Goal: Contribute content: Contribute content

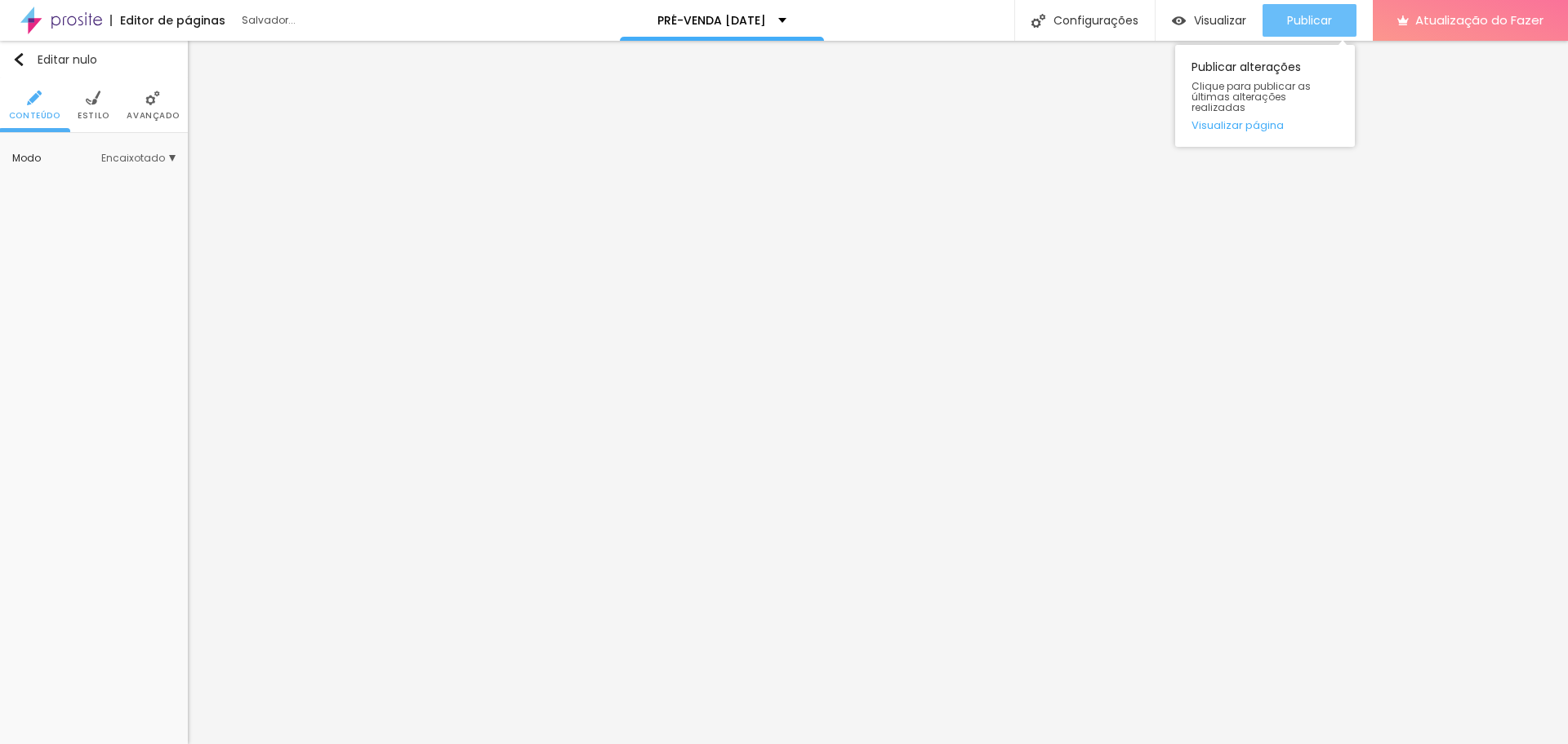
click at [1325, 28] on div "Publicar" at bounding box center [1308, 20] width 45 height 32
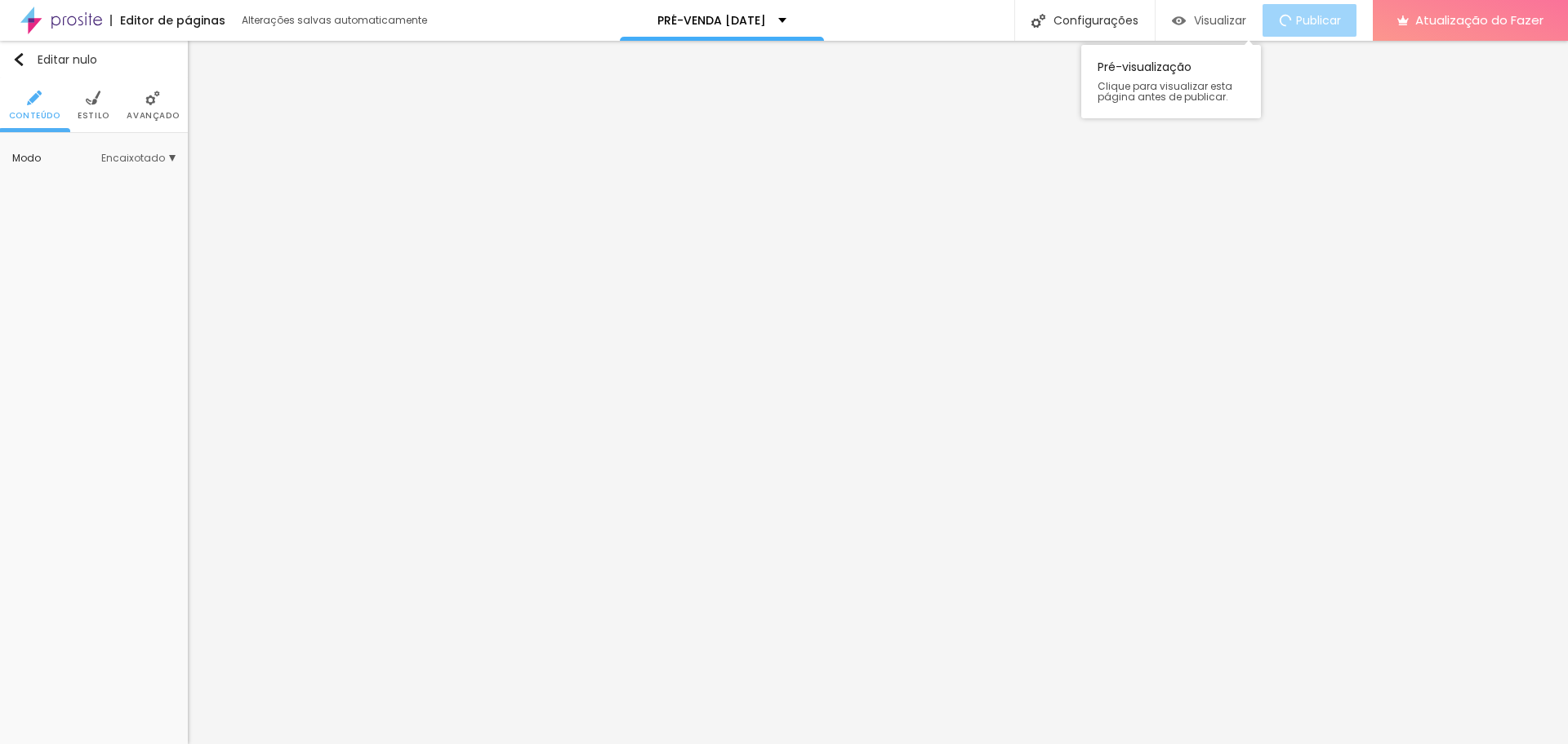
click at [1212, 21] on font "Visualizar" at bounding box center [1219, 20] width 52 height 16
click at [23, 61] on img "button" at bounding box center [19, 60] width 13 height 13
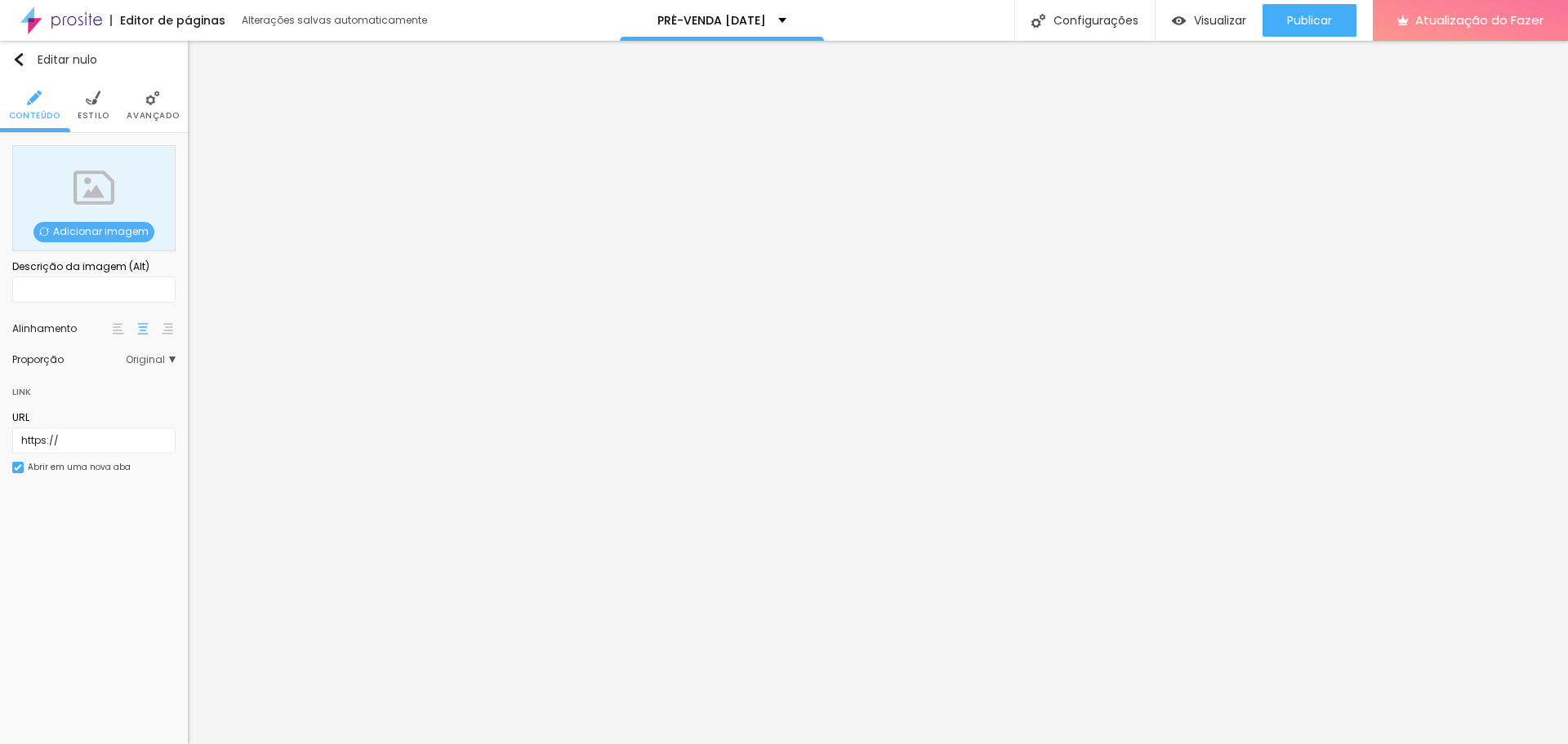
click at [71, 226] on font "Adicionar imagem" at bounding box center [100, 231] width 96 height 14
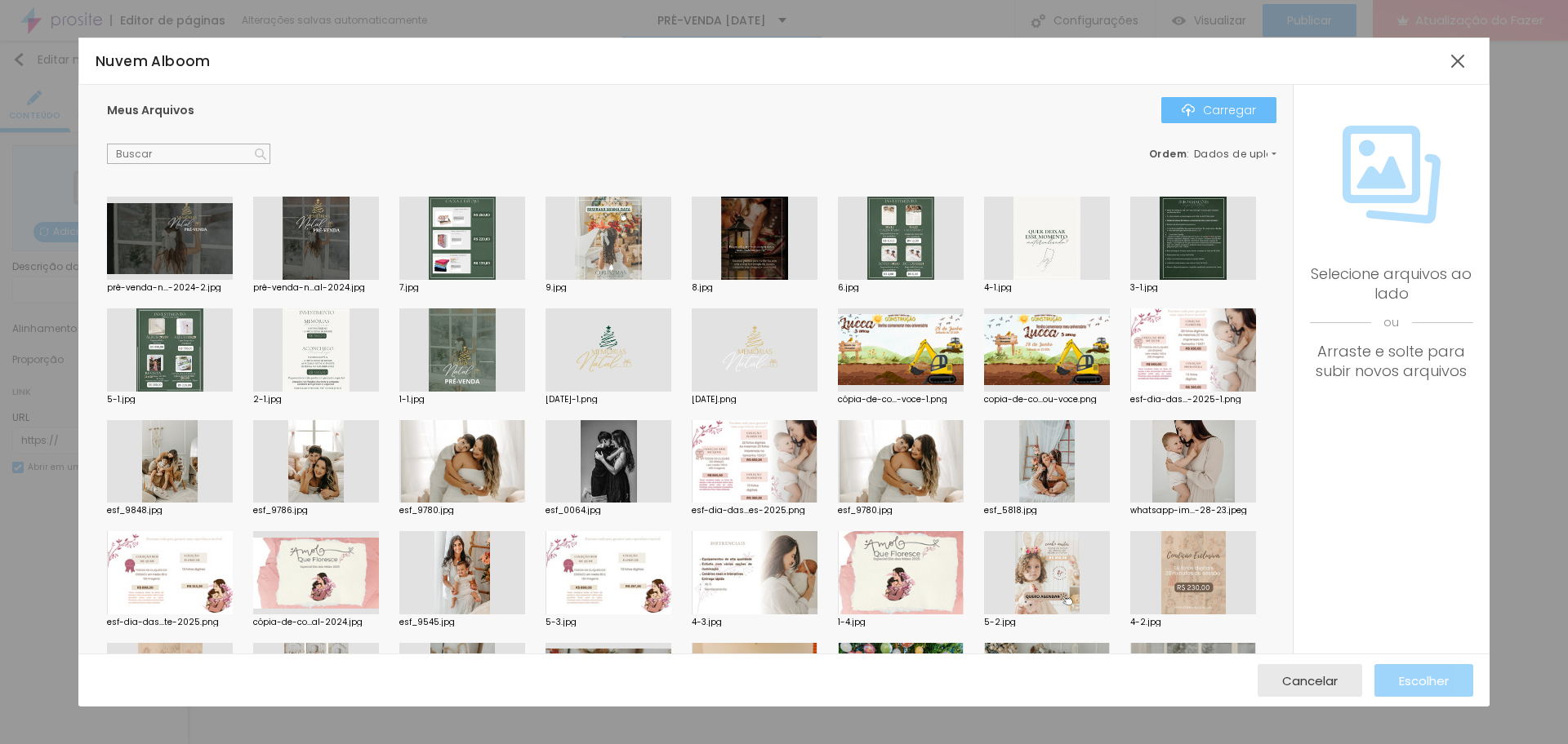
click at [1186, 112] on img "button" at bounding box center [1188, 110] width 13 height 13
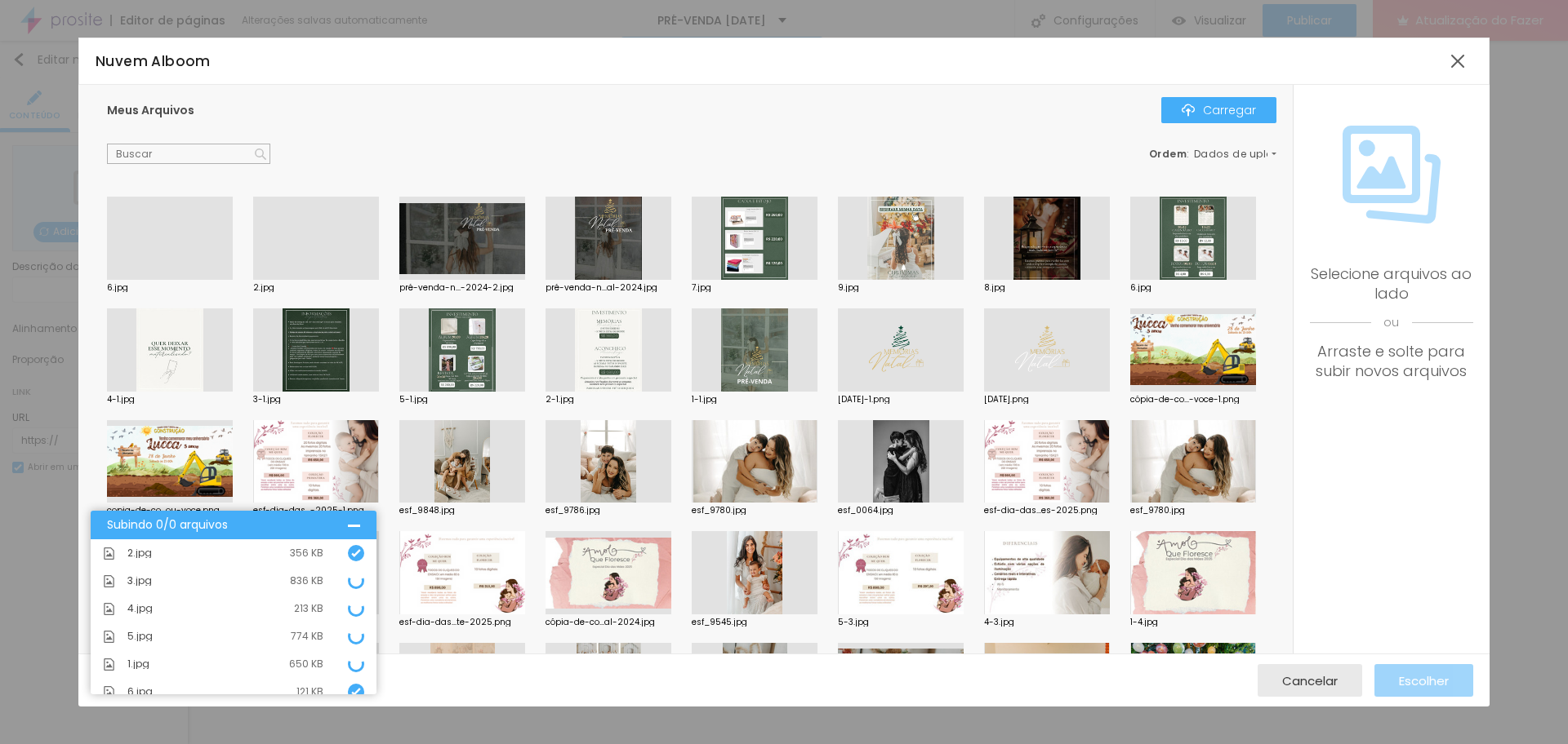
click at [179, 280] on div at bounding box center [170, 280] width 126 height 0
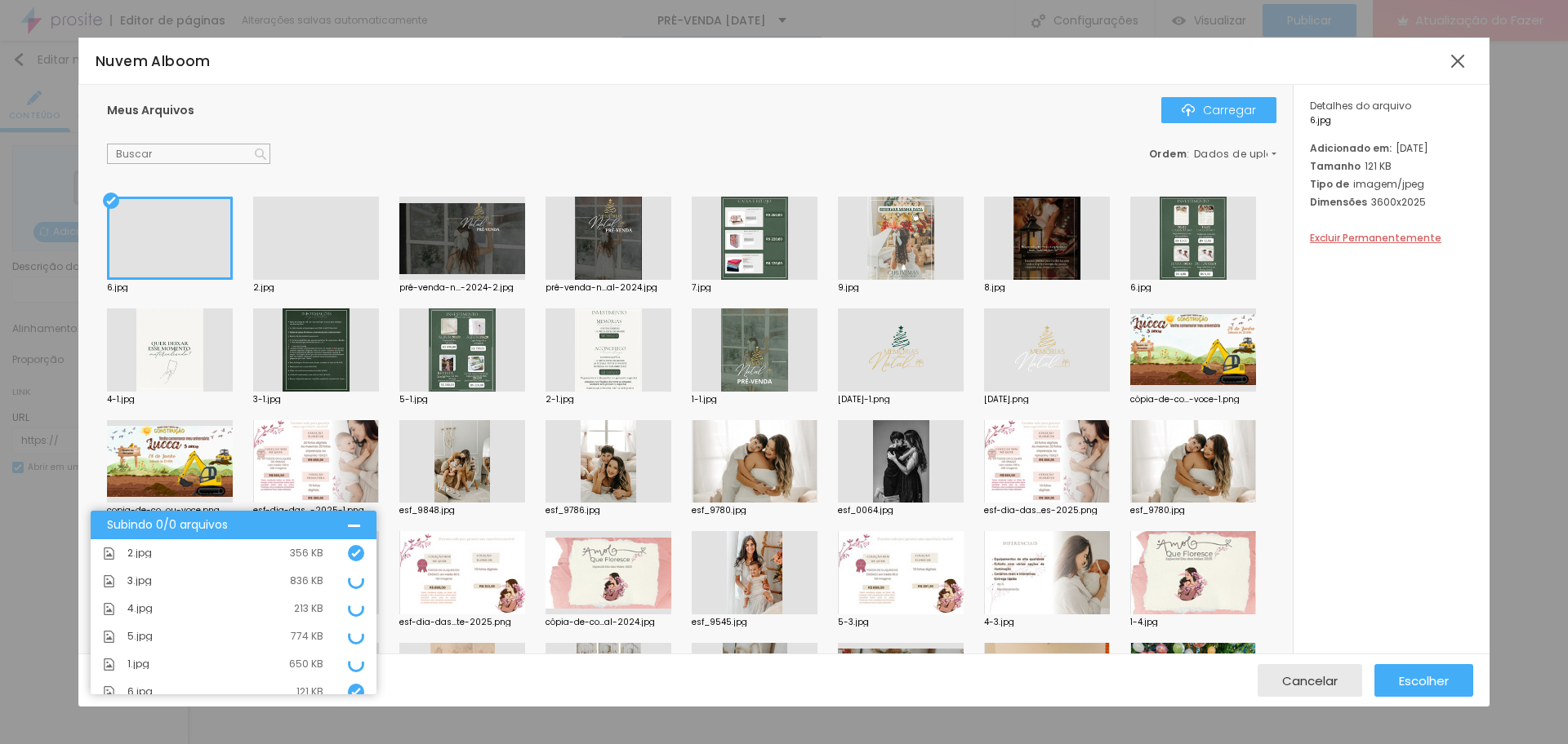
click at [289, 280] on div at bounding box center [316, 280] width 126 height 0
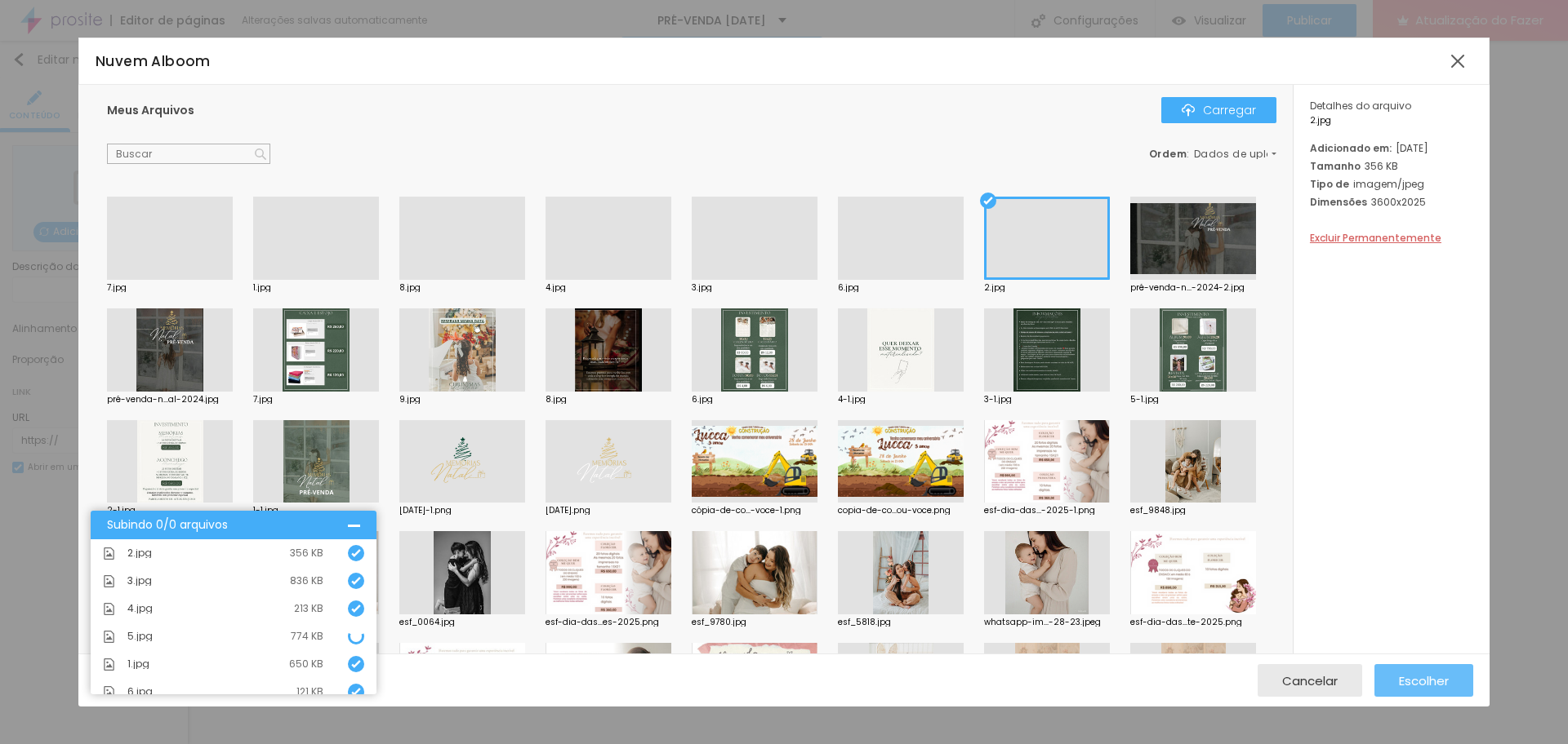
click at [1422, 686] on font "Escolher" at bounding box center [1423, 681] width 50 height 17
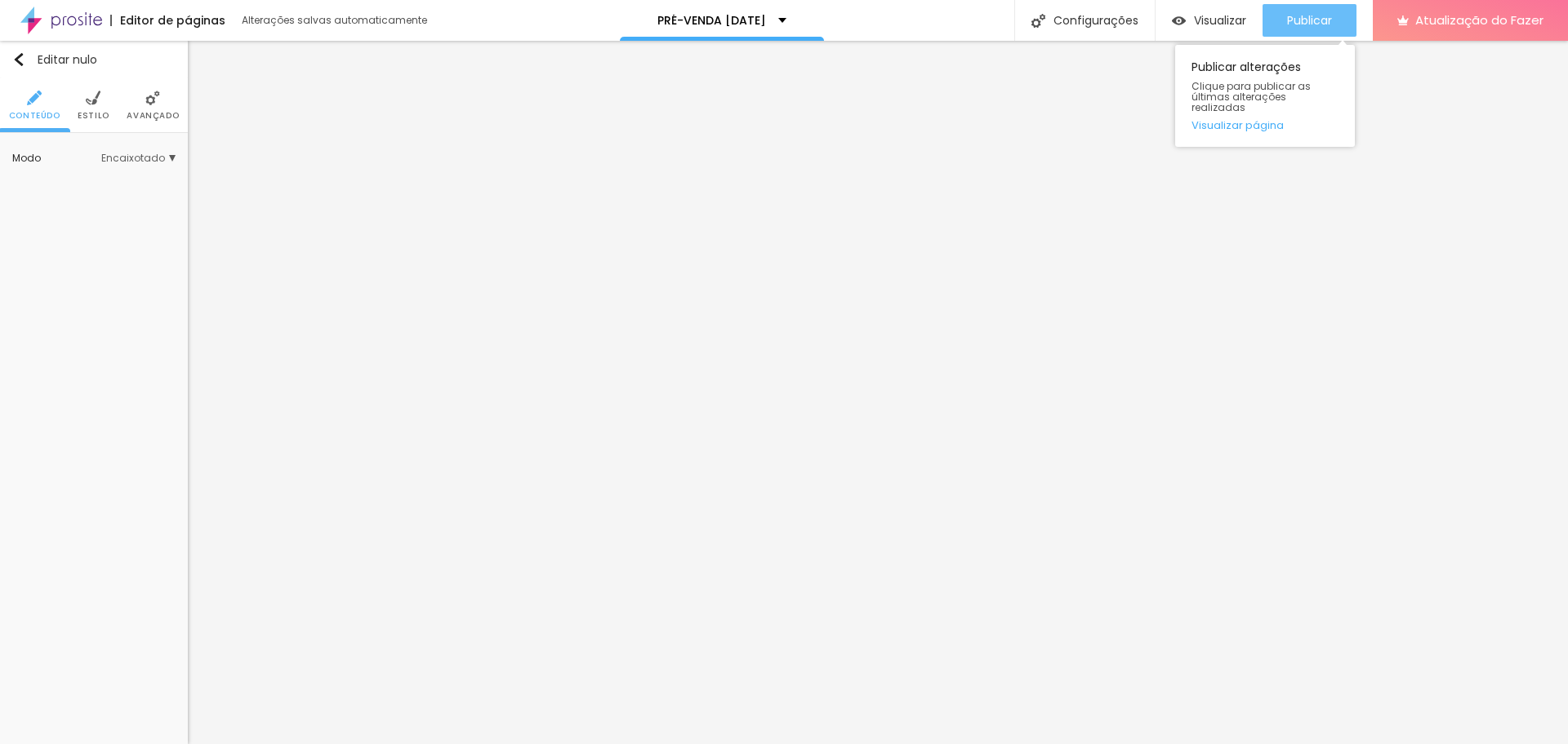
click at [1307, 23] on font "Publicar" at bounding box center [1308, 20] width 45 height 16
click at [1212, 20] on font "Visualizar" at bounding box center [1219, 20] width 52 height 16
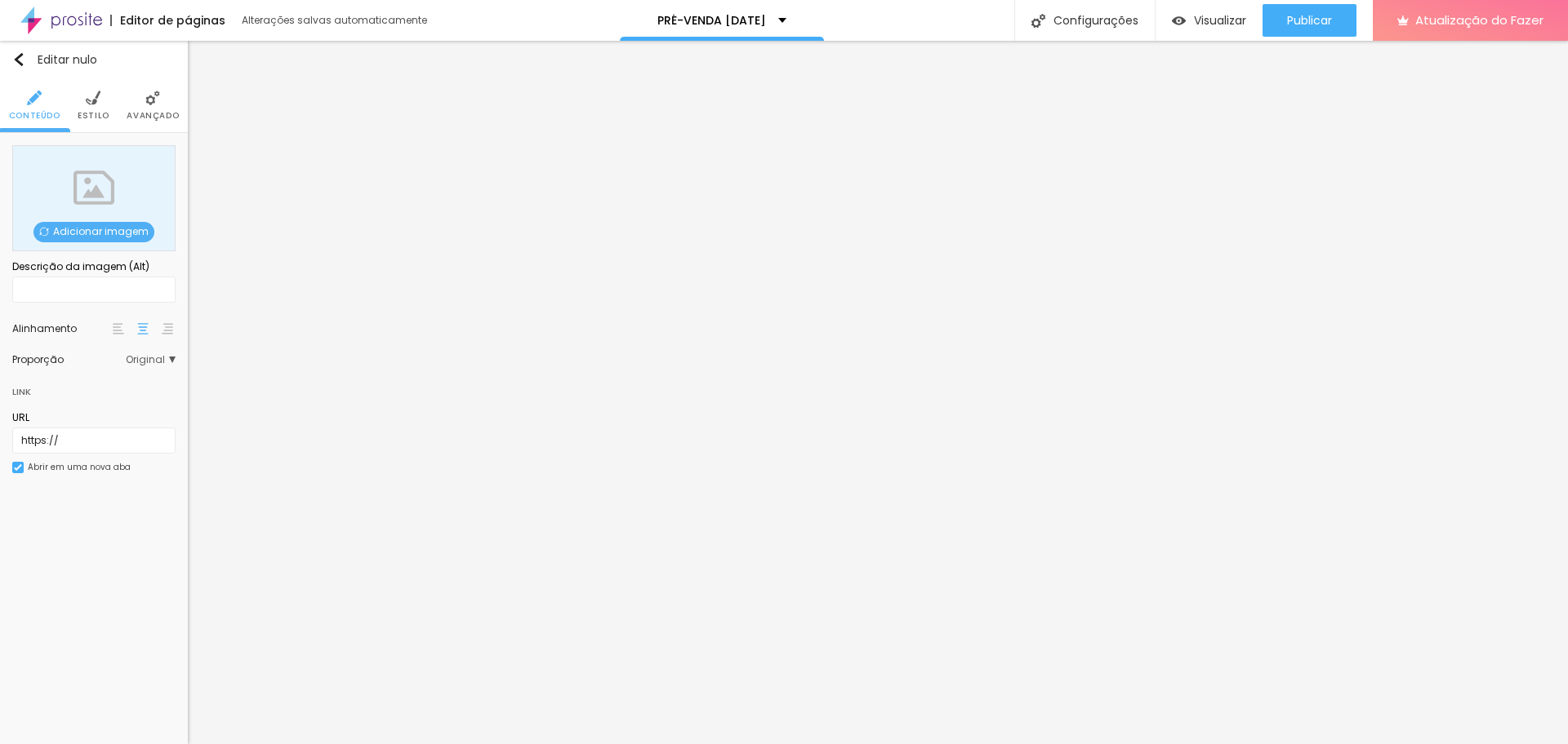
click at [85, 226] on font "Adicionar imagem" at bounding box center [100, 231] width 96 height 14
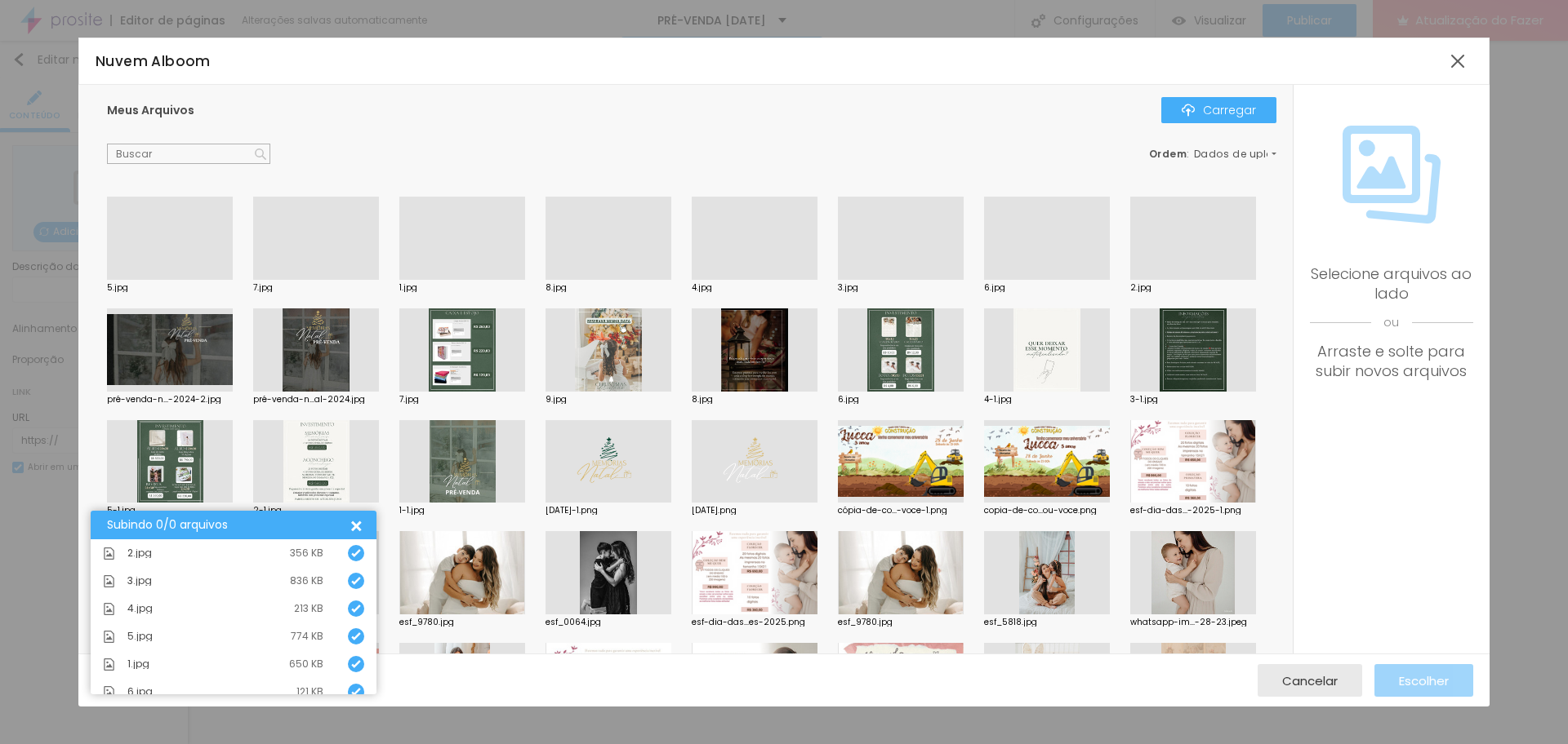
click at [885, 280] on div at bounding box center [901, 280] width 126 height 0
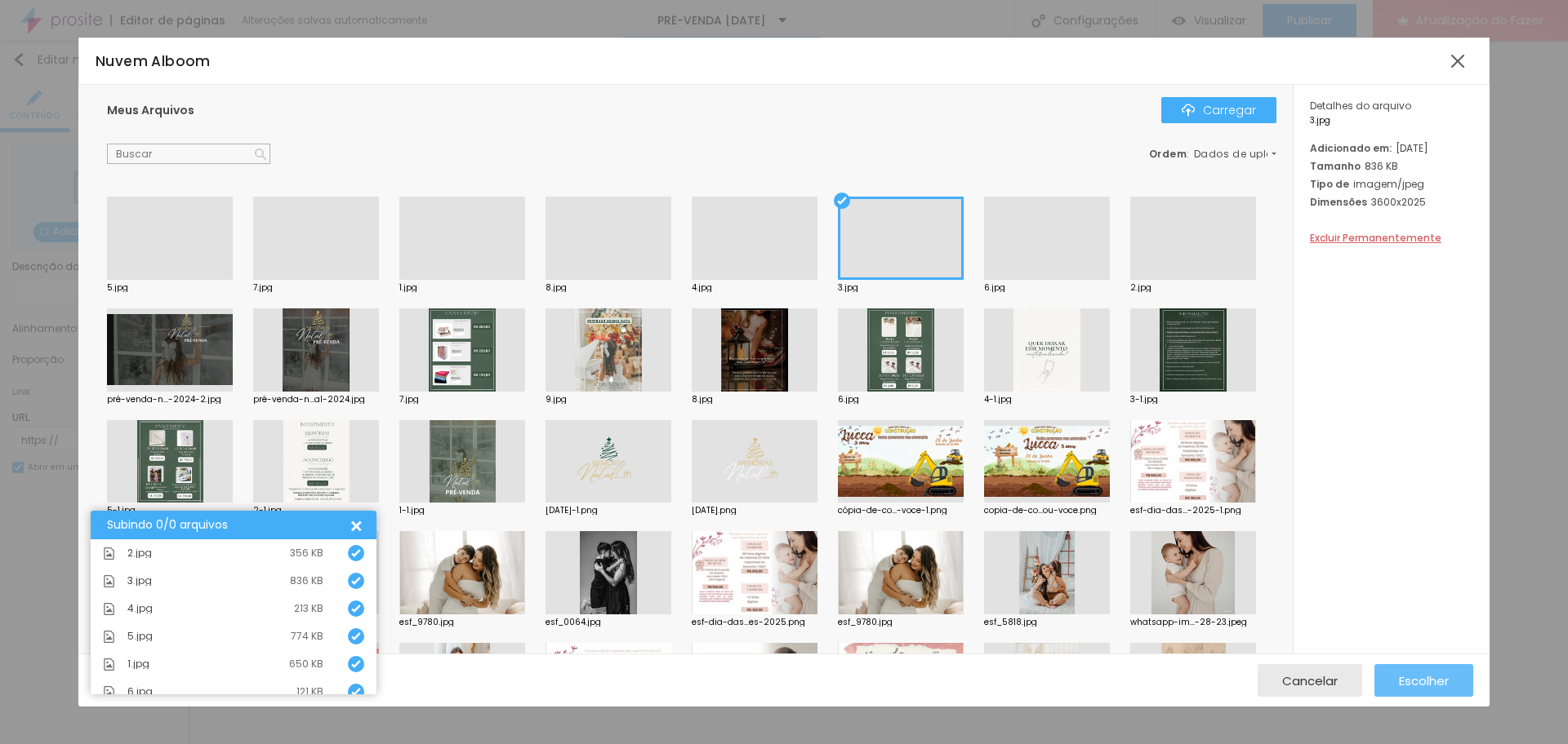
click at [1406, 682] on font "Escolher" at bounding box center [1423, 681] width 50 height 17
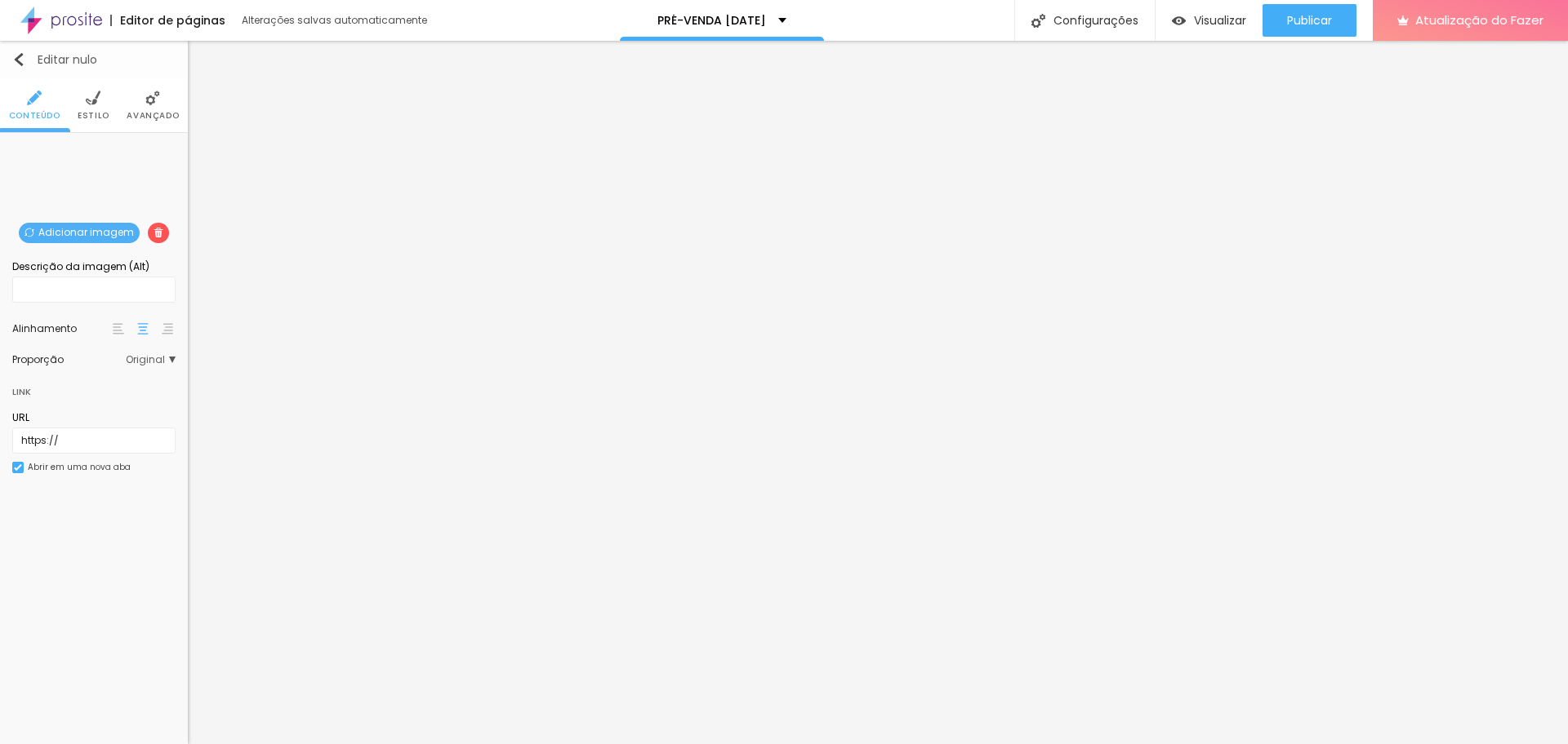
click at [14, 50] on button "Editar nulo" at bounding box center [94, 60] width 188 height 38
click at [118, 230] on font "Adicionar imagem" at bounding box center [100, 231] width 96 height 14
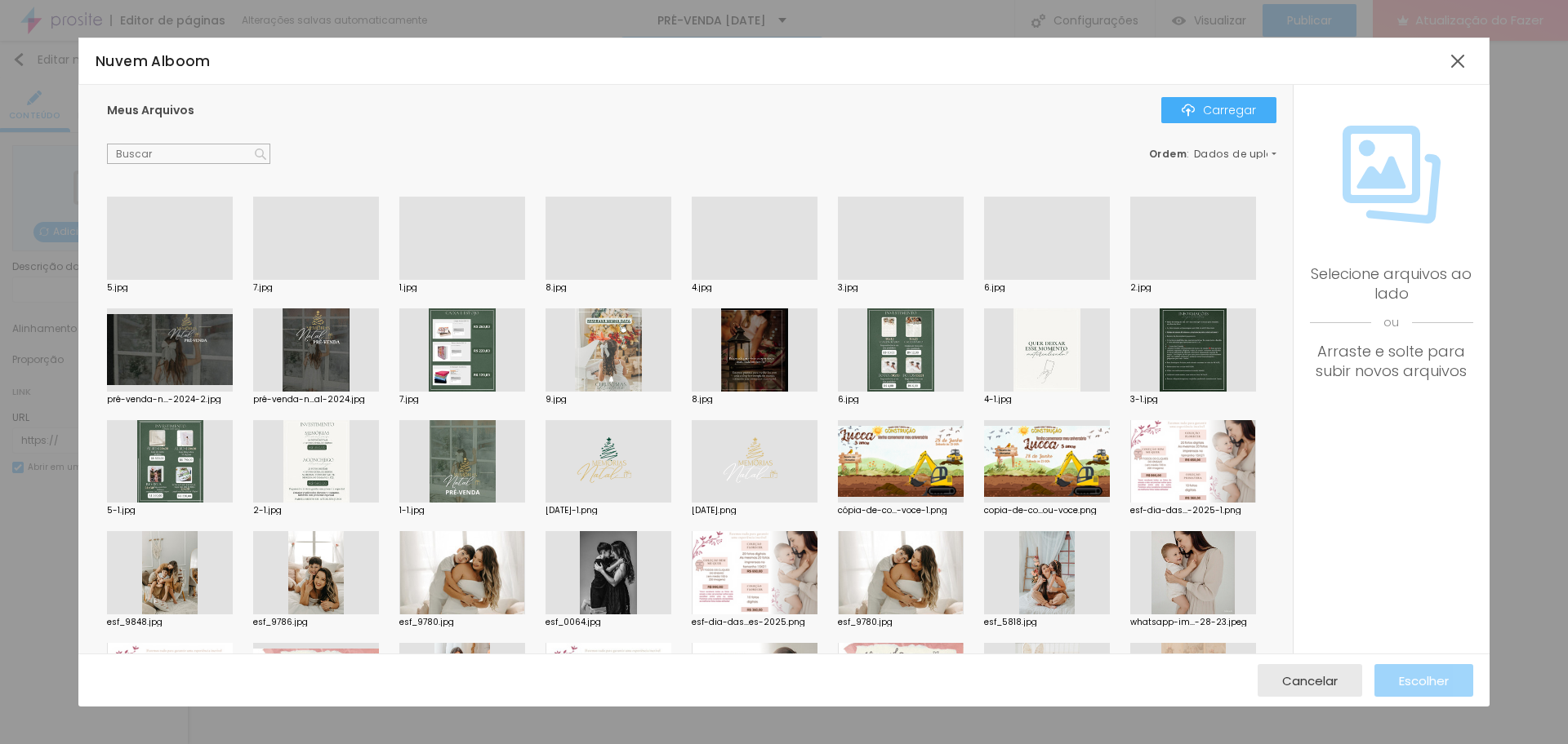
click at [758, 280] on div at bounding box center [755, 280] width 126 height 0
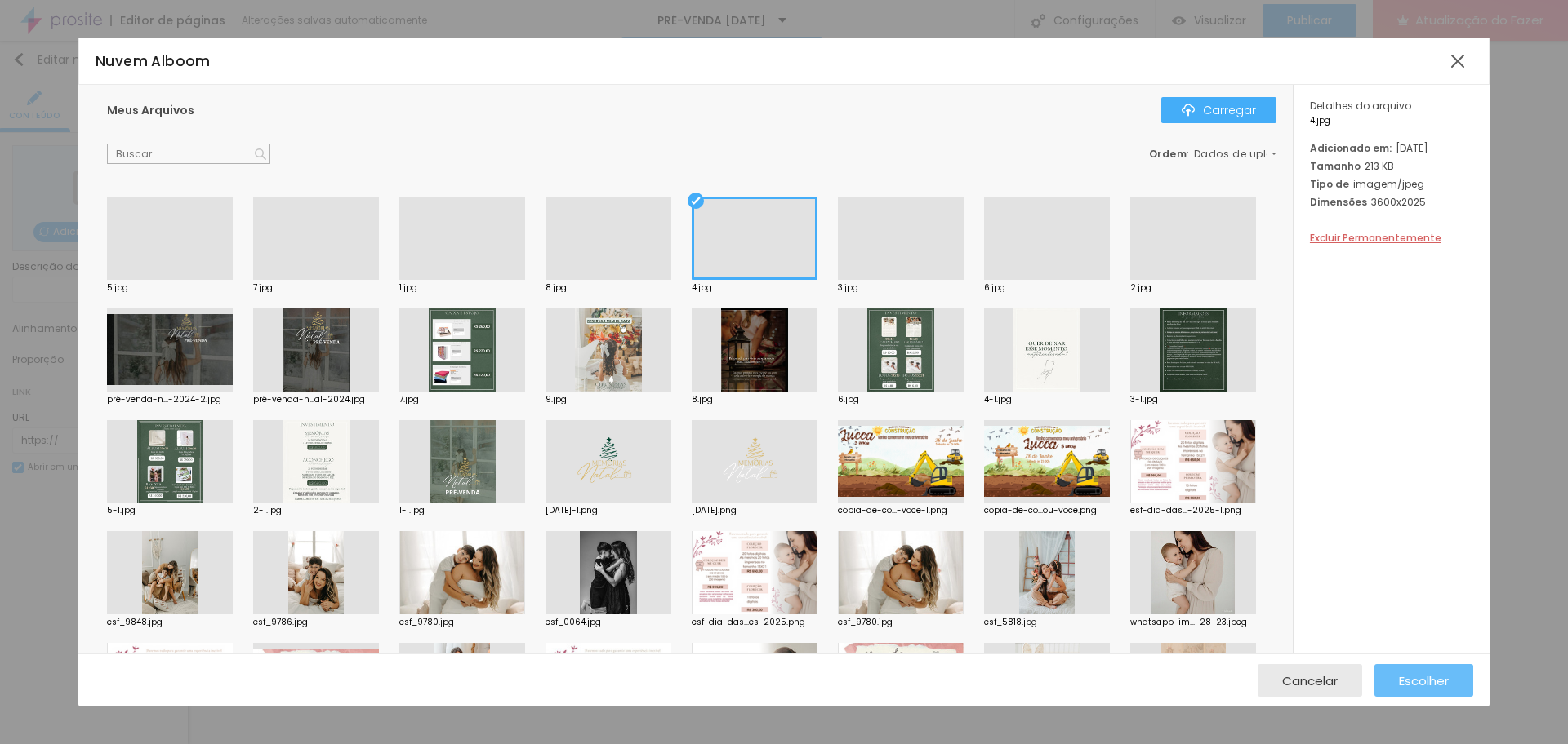
click at [1436, 679] on font "Escolher" at bounding box center [1423, 681] width 50 height 17
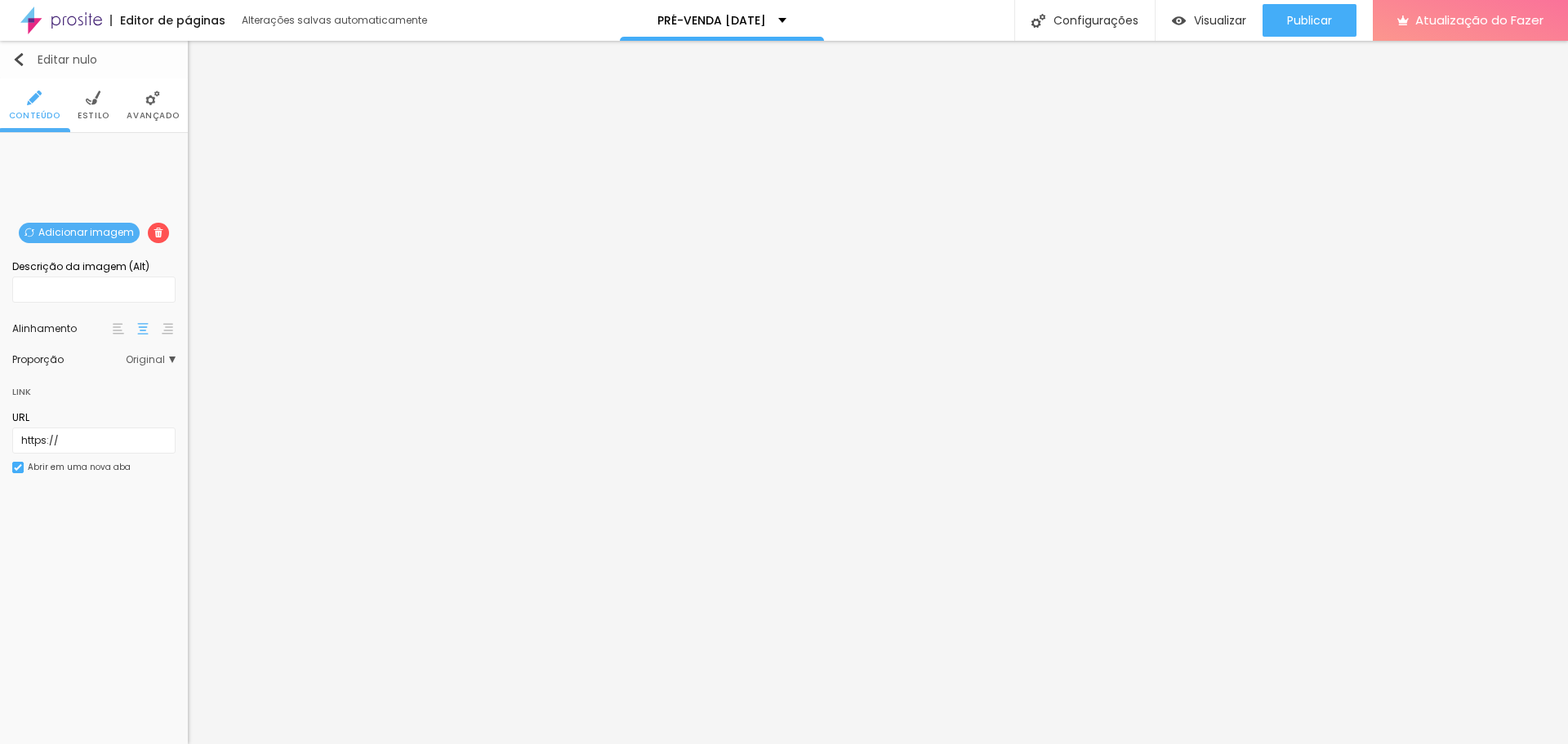
click at [21, 64] on img "button" at bounding box center [19, 60] width 13 height 13
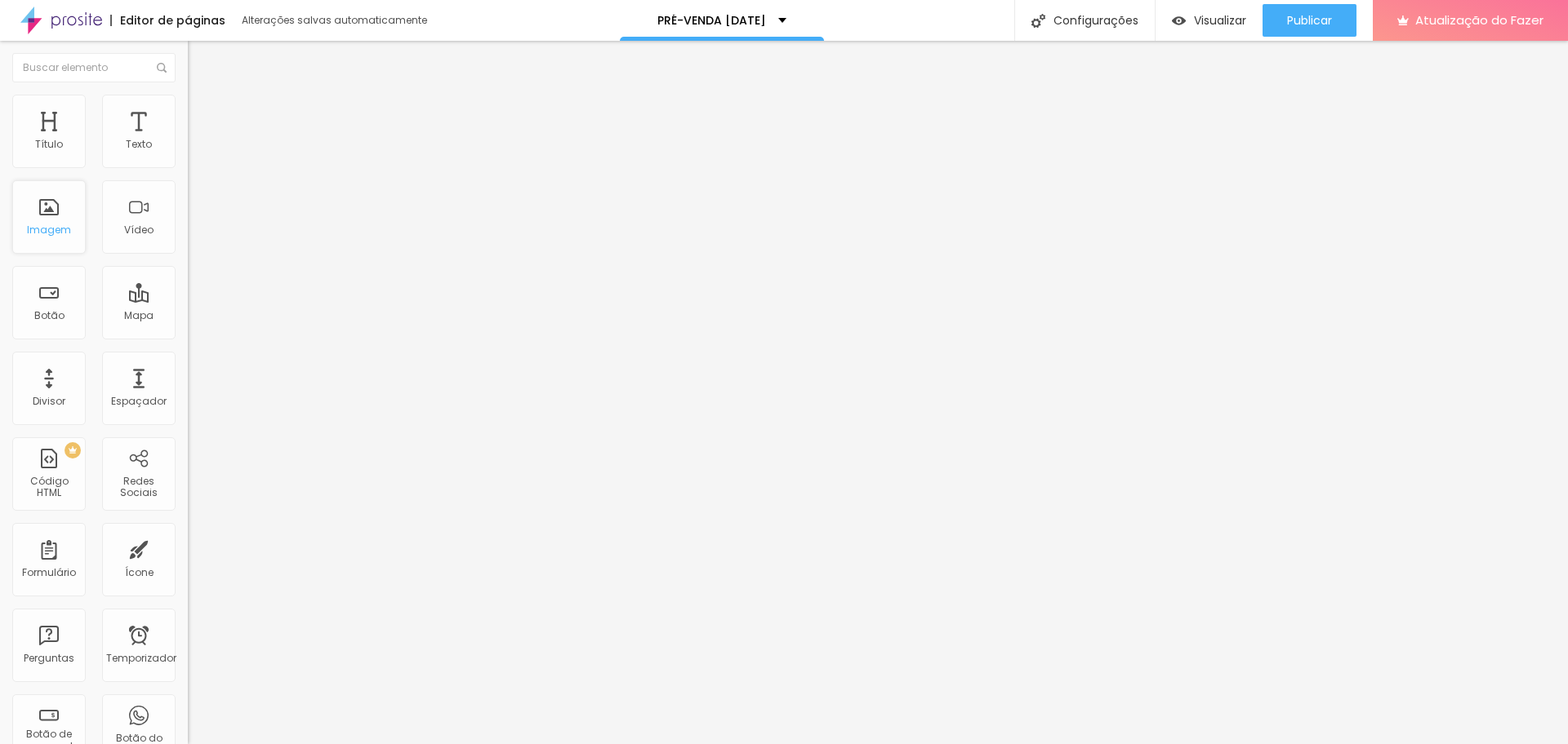
click at [49, 227] on font "Imagem" at bounding box center [48, 229] width 45 height 14
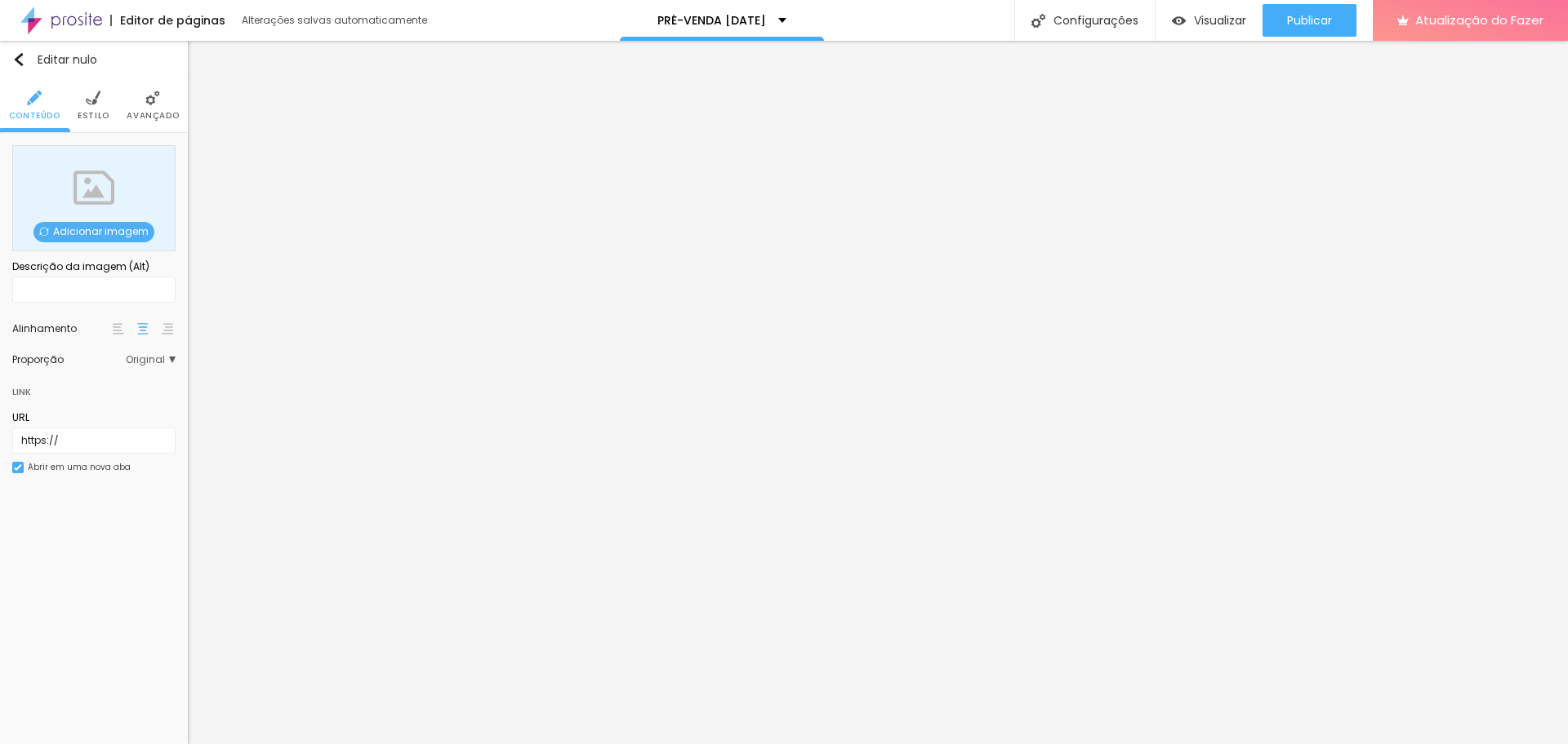
click at [96, 238] on span "Adicionar imagem" at bounding box center [93, 232] width 120 height 21
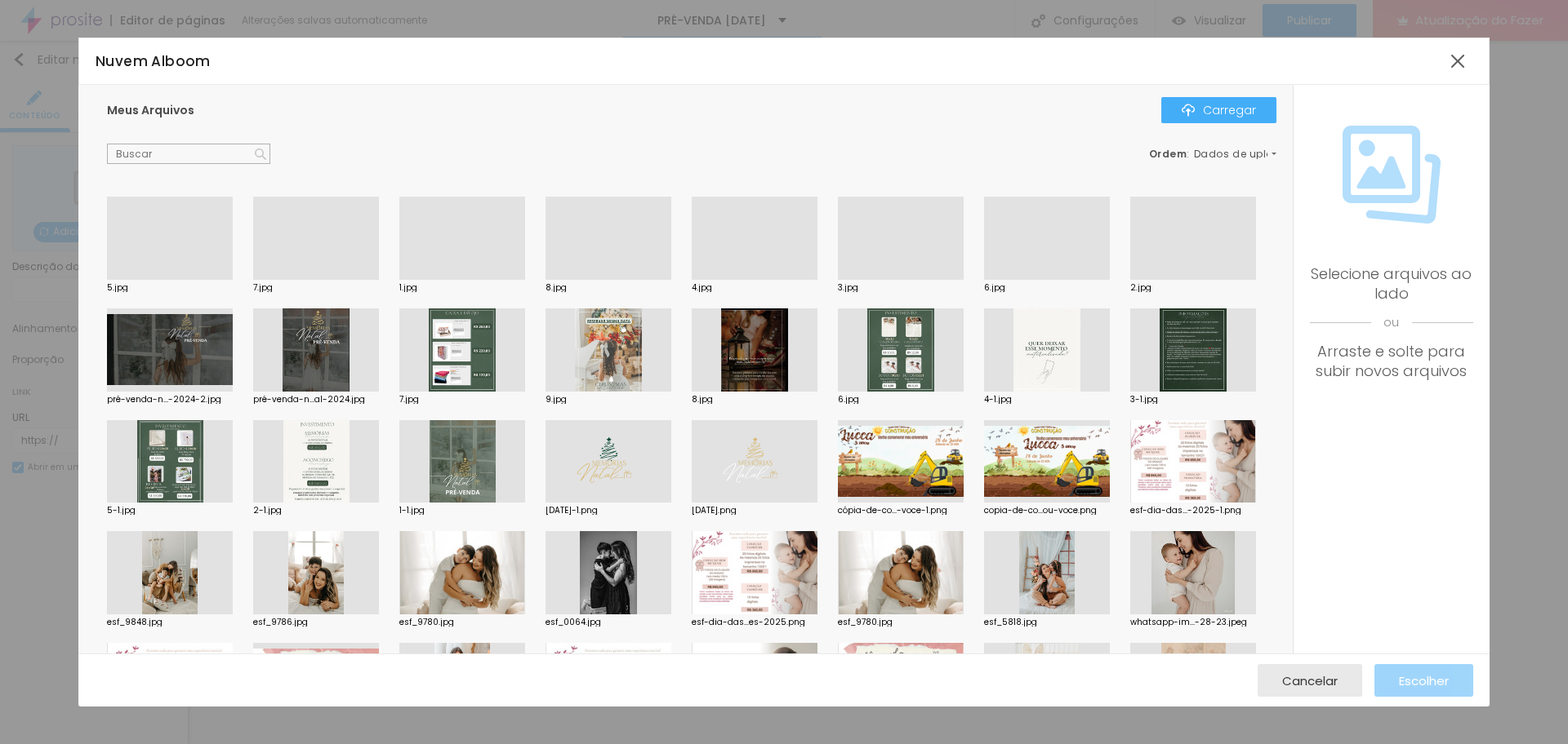
click at [210, 280] on div at bounding box center [170, 280] width 126 height 0
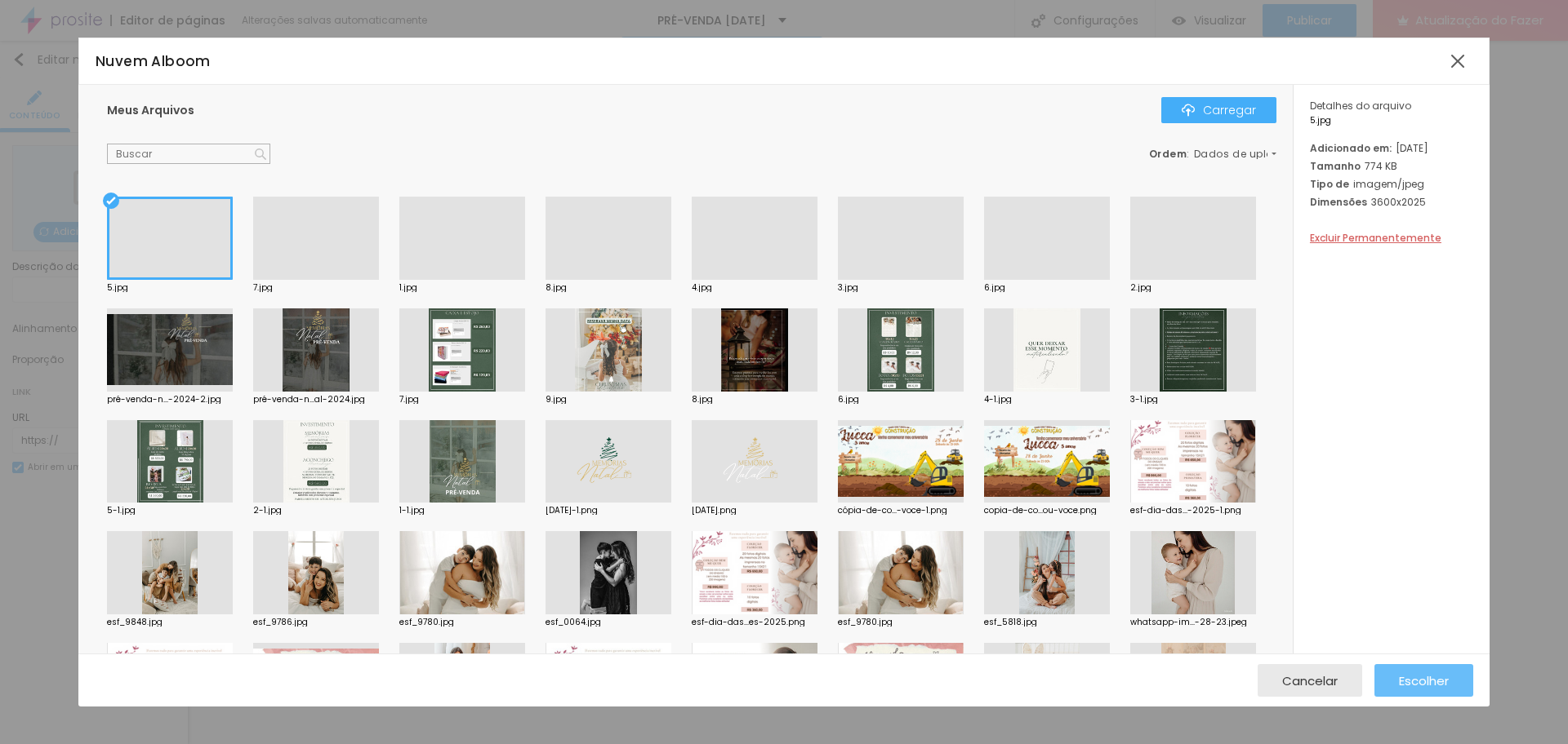
click at [1439, 676] on font "Escolher" at bounding box center [1423, 681] width 50 height 17
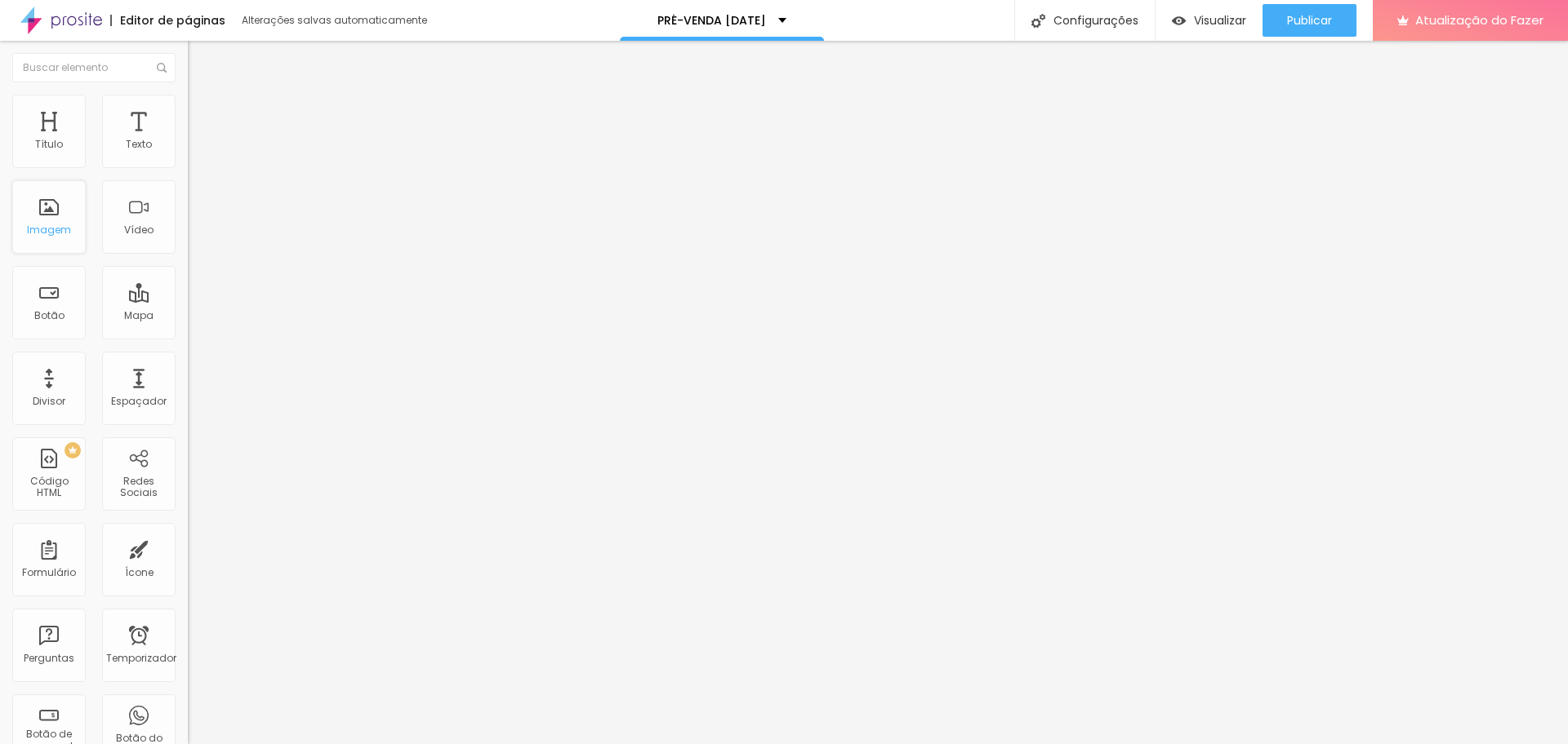
click at [64, 227] on font "Imagem" at bounding box center [48, 229] width 45 height 14
click at [43, 210] on div "Imagem" at bounding box center [49, 217] width 74 height 74
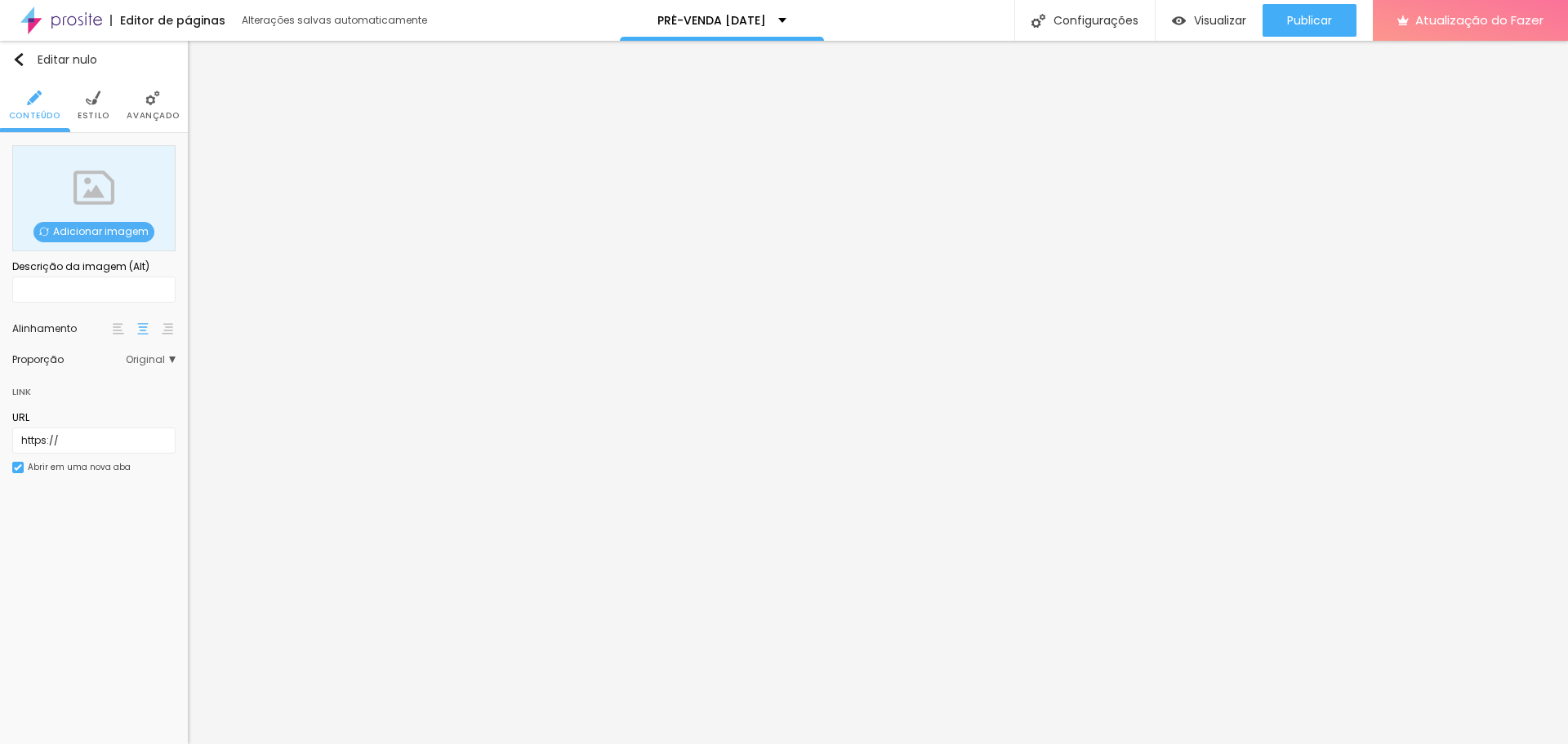
click at [103, 214] on div "Adicionar imagem" at bounding box center [94, 198] width 163 height 106
click at [101, 240] on span "Adicionar imagem" at bounding box center [93, 232] width 120 height 21
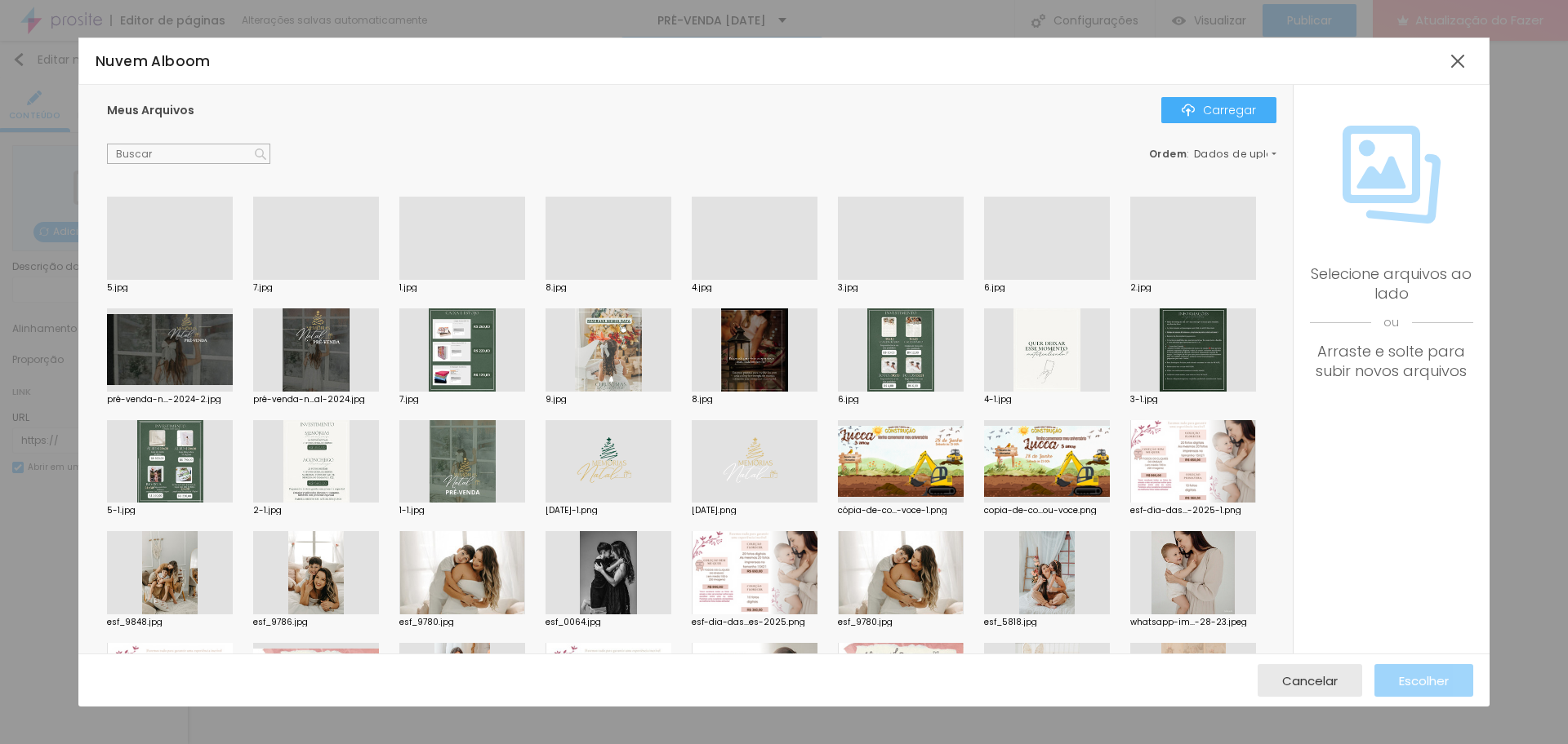
click at [303, 280] on div at bounding box center [316, 280] width 126 height 0
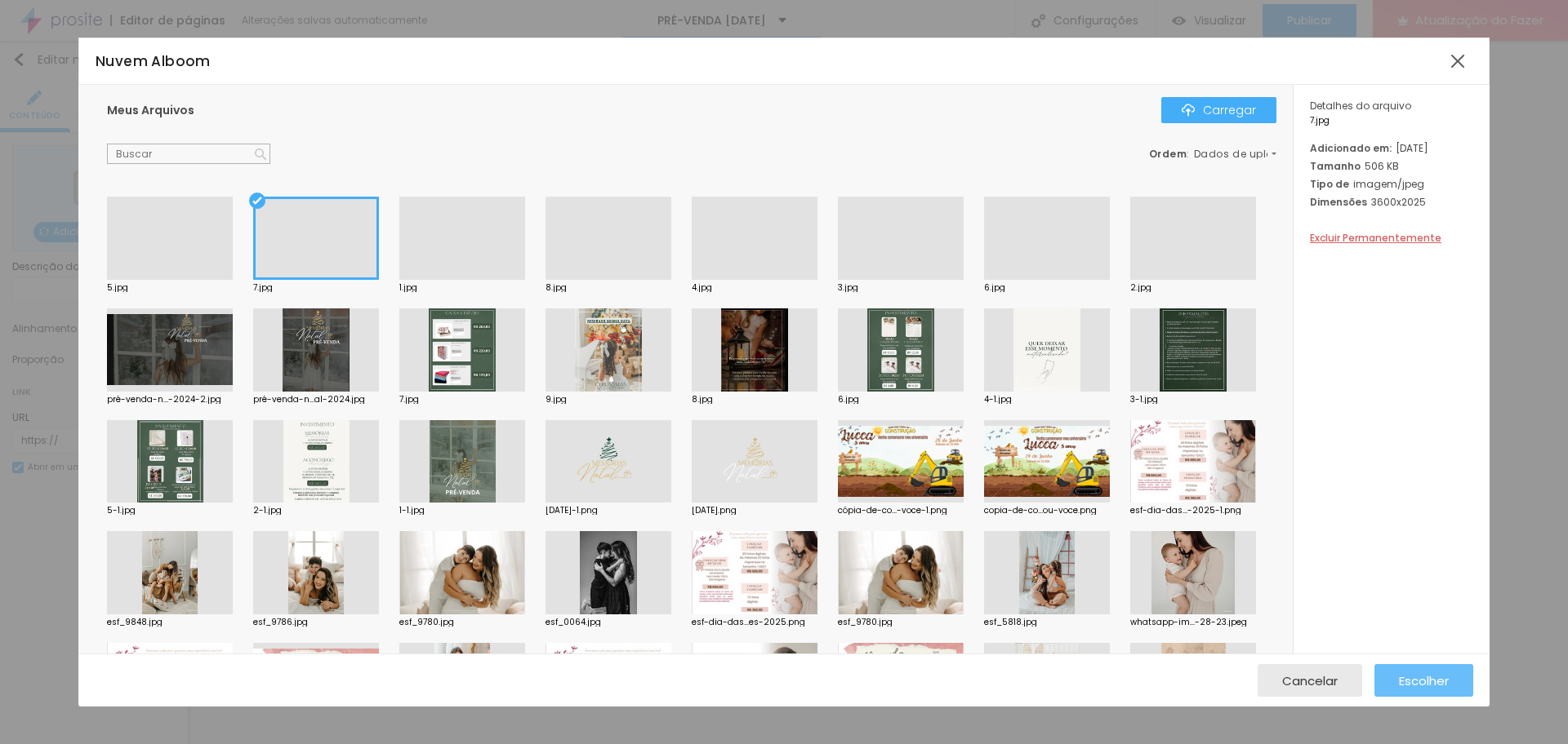
click at [1439, 676] on font "Escolher" at bounding box center [1423, 681] width 50 height 17
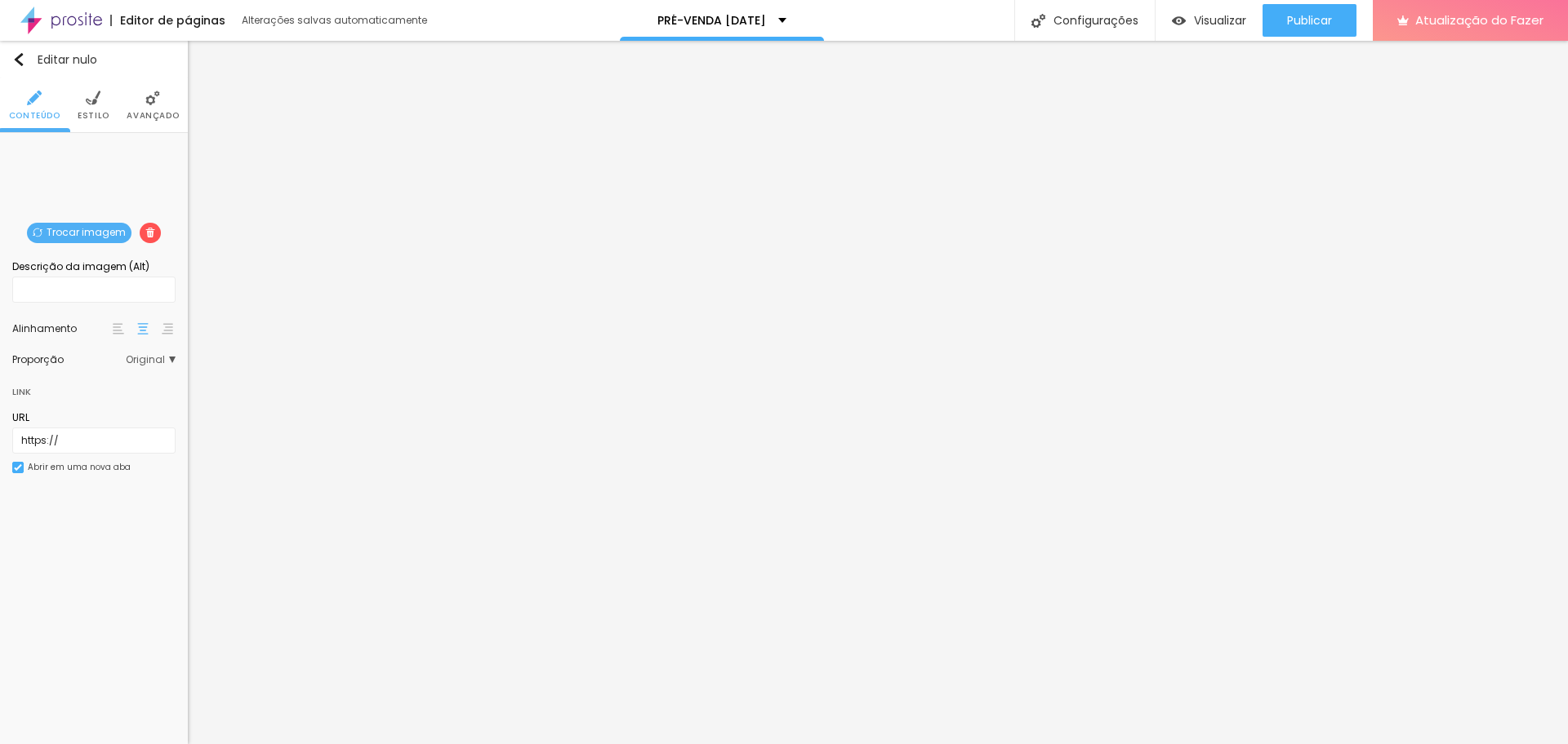
click at [139, 267] on font "Descrição da imagem (Alt)" at bounding box center [81, 266] width 137 height 14
click at [156, 354] on font "Original" at bounding box center [145, 359] width 39 height 14
click at [139, 386] on span "Cinema" at bounding box center [107, 384] width 92 height 9
click at [99, 107] on li "Estilo" at bounding box center [94, 105] width 32 height 54
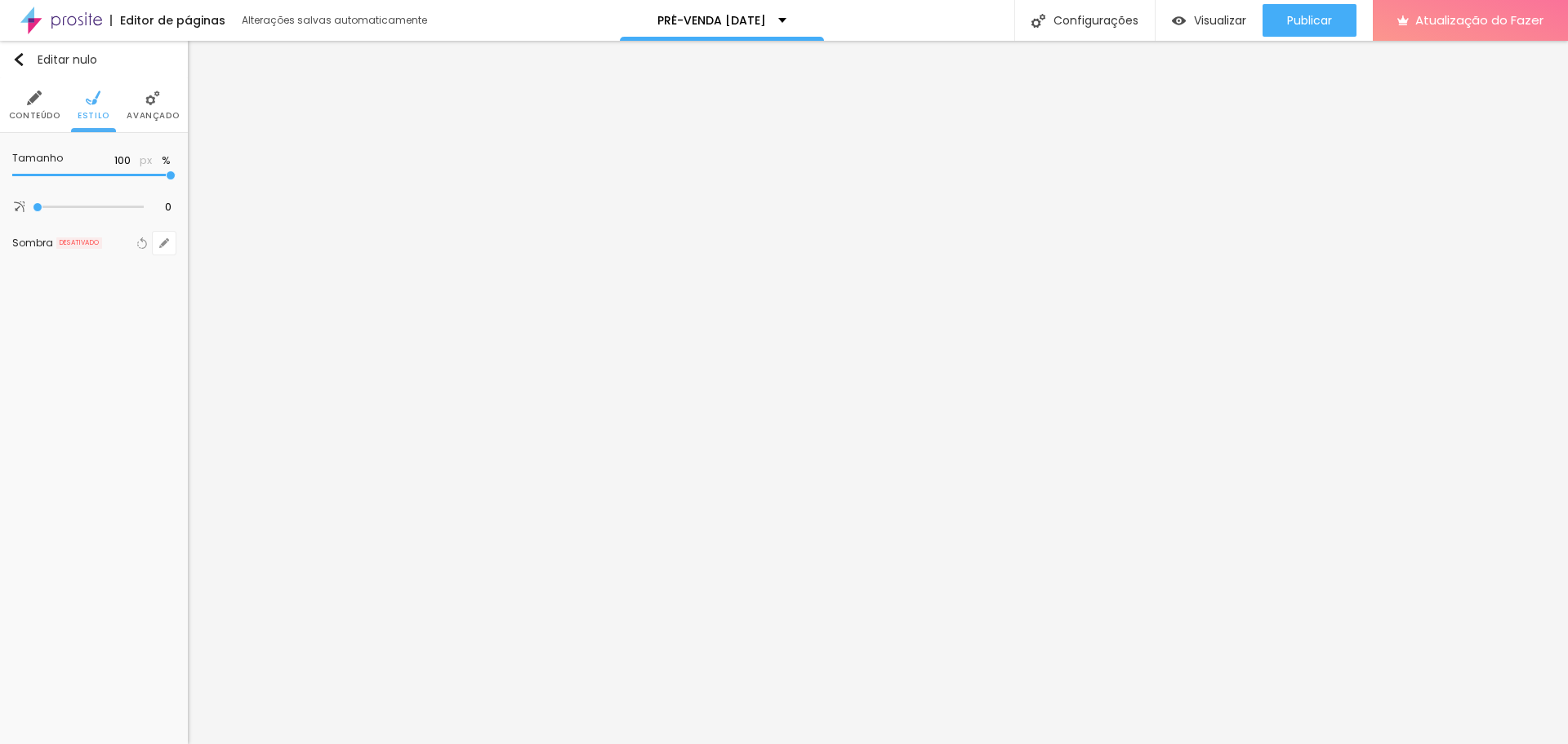
type input "95"
type input "90"
type input "85"
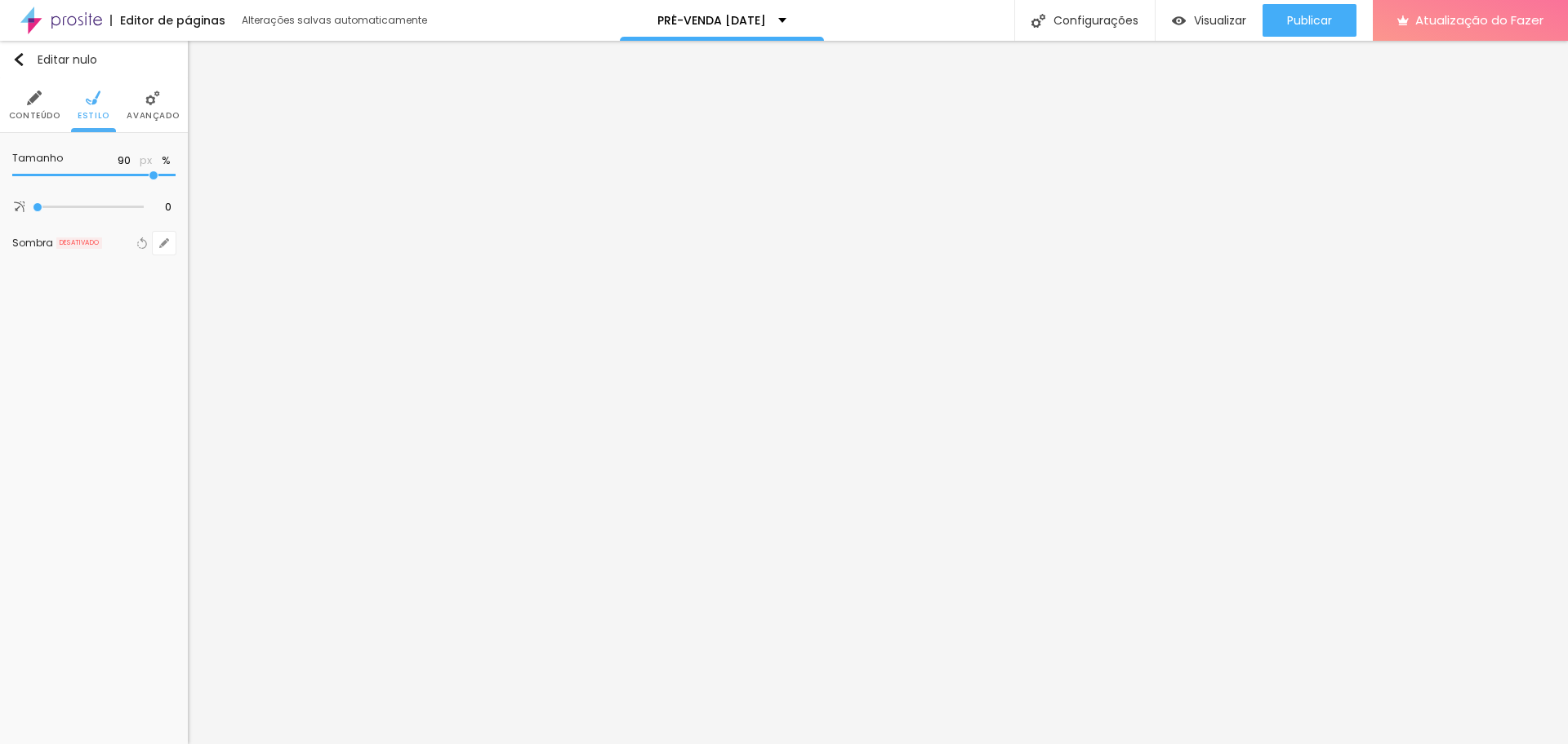
type input "85"
type input "80"
type input "75"
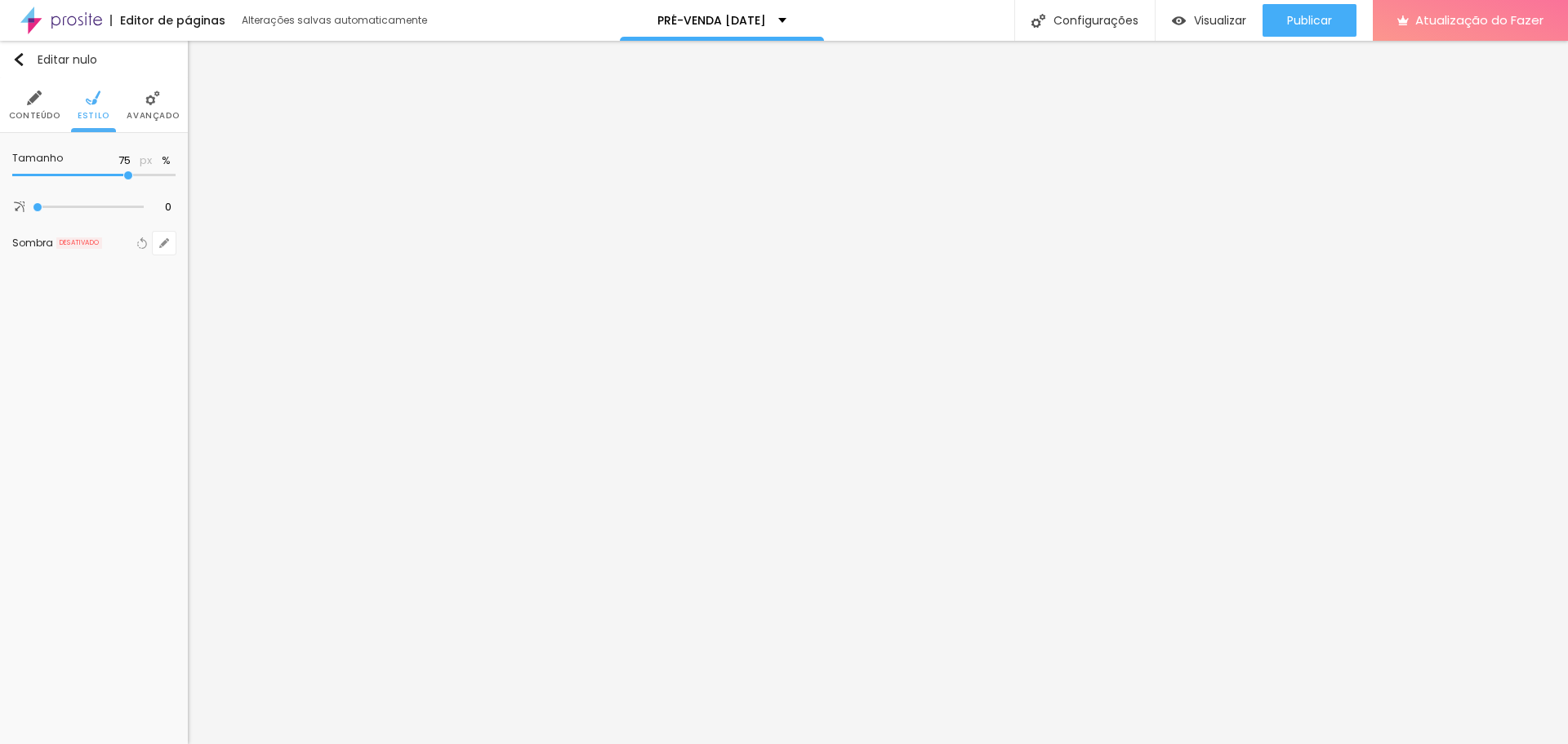
type input "70"
type input "65"
type input "60"
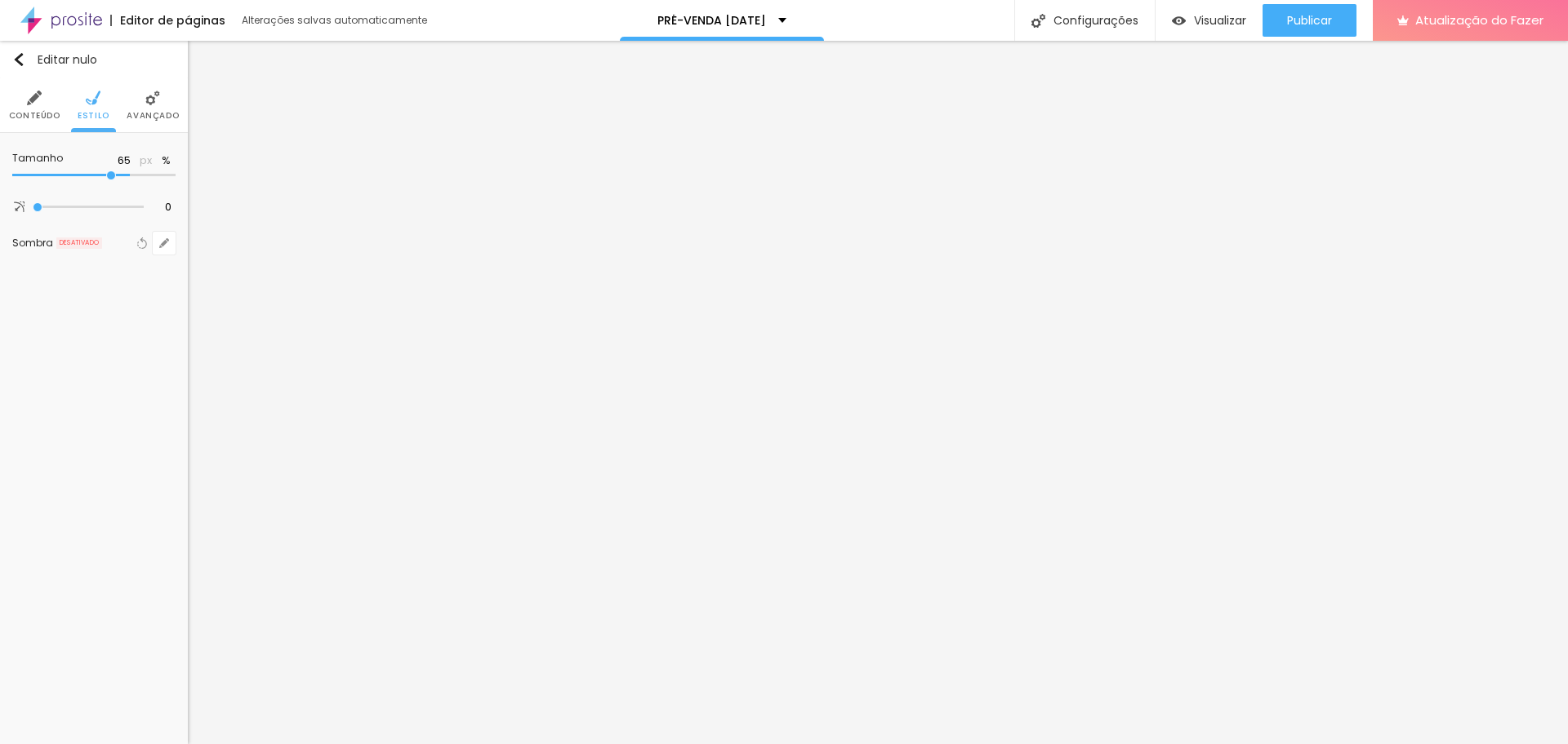
type input "60"
type input "55"
type input "50"
drag, startPoint x: 167, startPoint y: 174, endPoint x: 89, endPoint y: 174, distance: 78.0
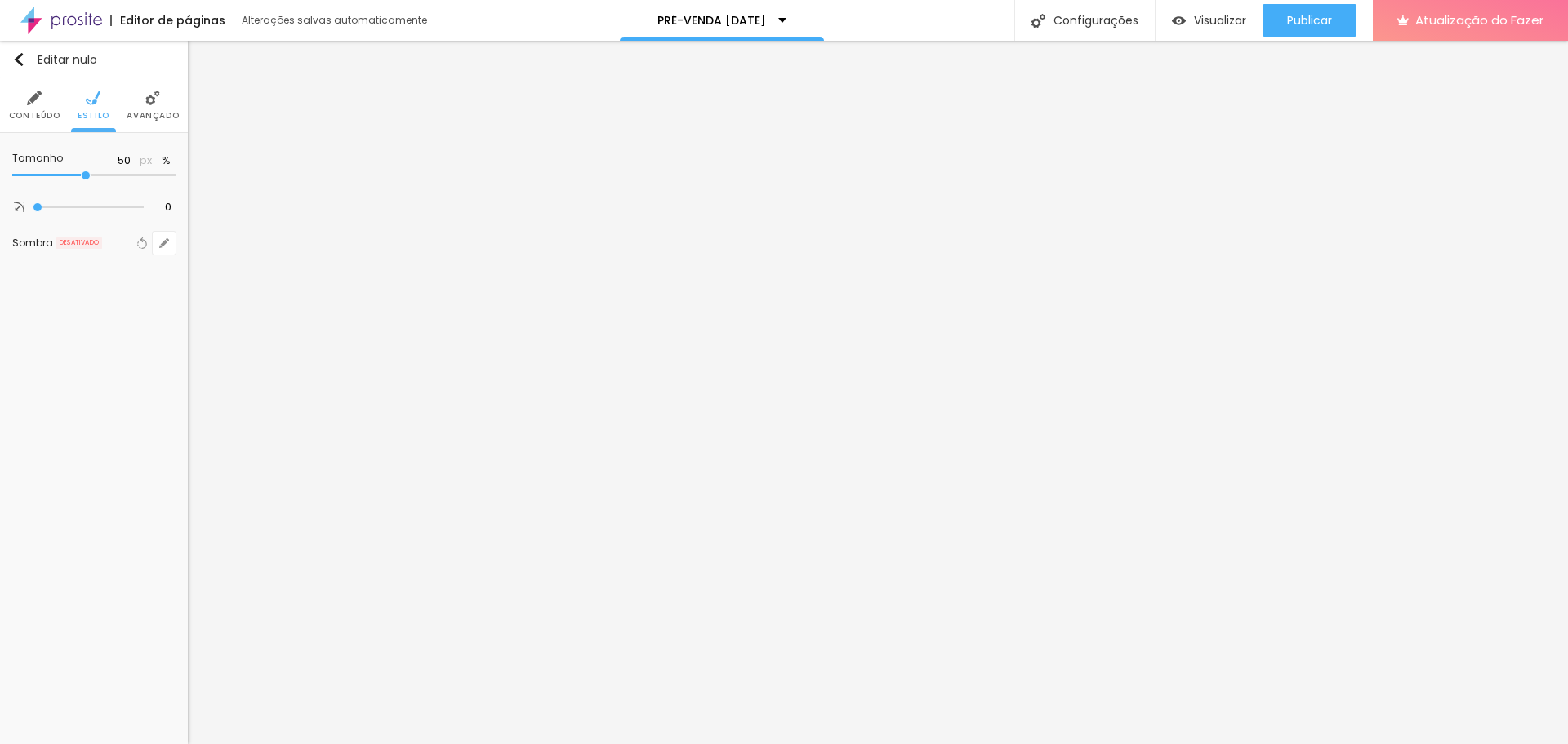
type input "50"
click at [89, 174] on input "range" at bounding box center [94, 175] width 163 height 9
click at [17, 64] on img "button" at bounding box center [19, 60] width 13 height 13
drag, startPoint x: 68, startPoint y: 181, endPoint x: 0, endPoint y: 182, distance: 68.0
click at [0, 182] on div "Texto Click me Alinhamento Tamanho Normal Pequeno Normal Grande Link URL https:…" at bounding box center [94, 272] width 188 height 280
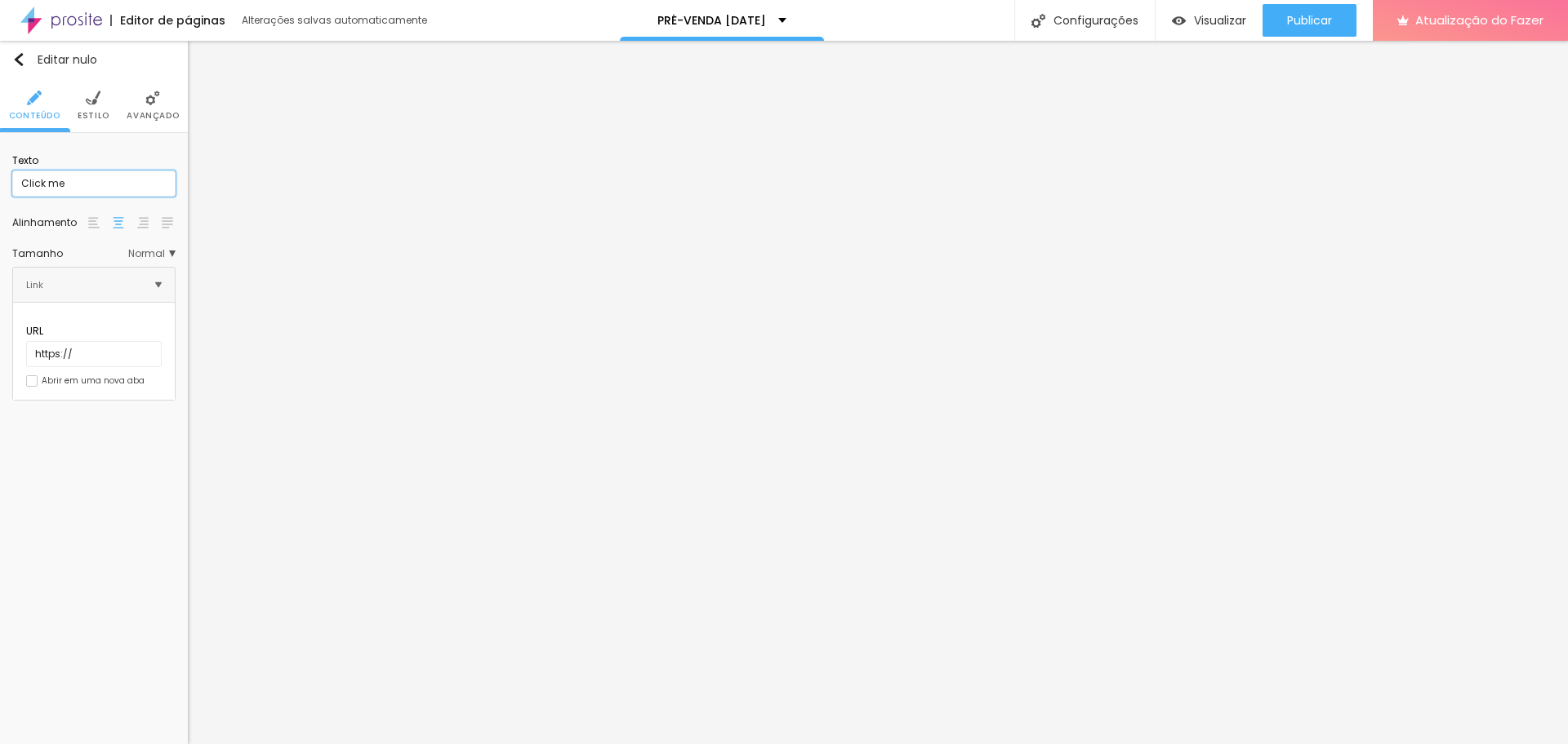
click at [93, 173] on input "Click me" at bounding box center [94, 184] width 163 height 27
drag, startPoint x: 92, startPoint y: 190, endPoint x: 0, endPoint y: 193, distance: 92.0
click at [0, 193] on div "Texto Click me Alinhamento Tamanho Normal Pequeno Normal Grande Link URL https:…" at bounding box center [94, 272] width 188 height 280
click at [80, 179] on input "Click me" at bounding box center [94, 184] width 163 height 27
click at [131, 197] on div "Texto Click me" at bounding box center [94, 174] width 163 height 60
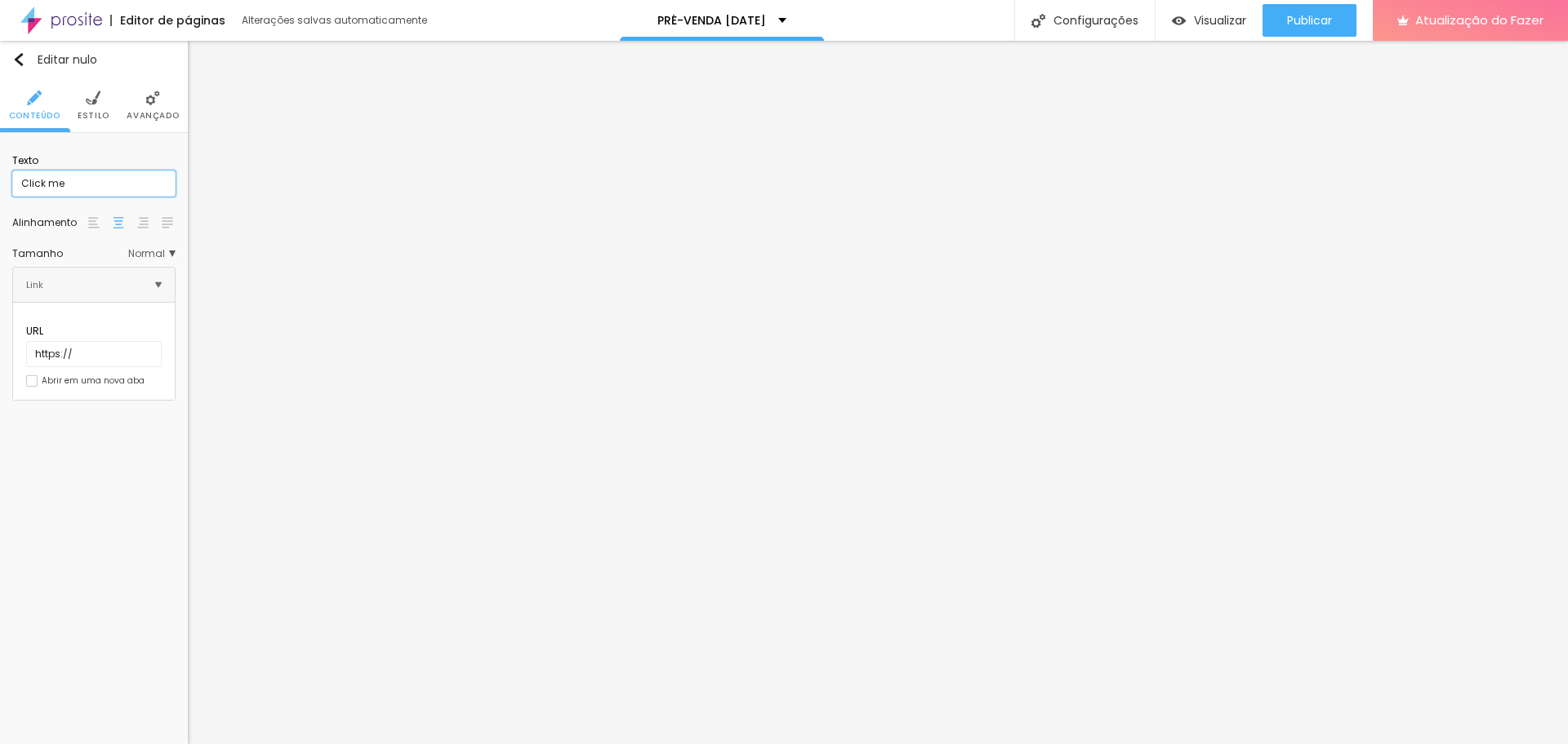
click at [135, 189] on input "Click me" at bounding box center [94, 184] width 163 height 27
click at [124, 191] on input "Click me" at bounding box center [94, 184] width 163 height 27
drag, startPoint x: 82, startPoint y: 186, endPoint x: 0, endPoint y: 186, distance: 82.0
click at [0, 186] on div "Texto Click me Alinhamento Tamanho Normal Pequeno Normal Grande Link URL https:…" at bounding box center [94, 272] width 188 height 280
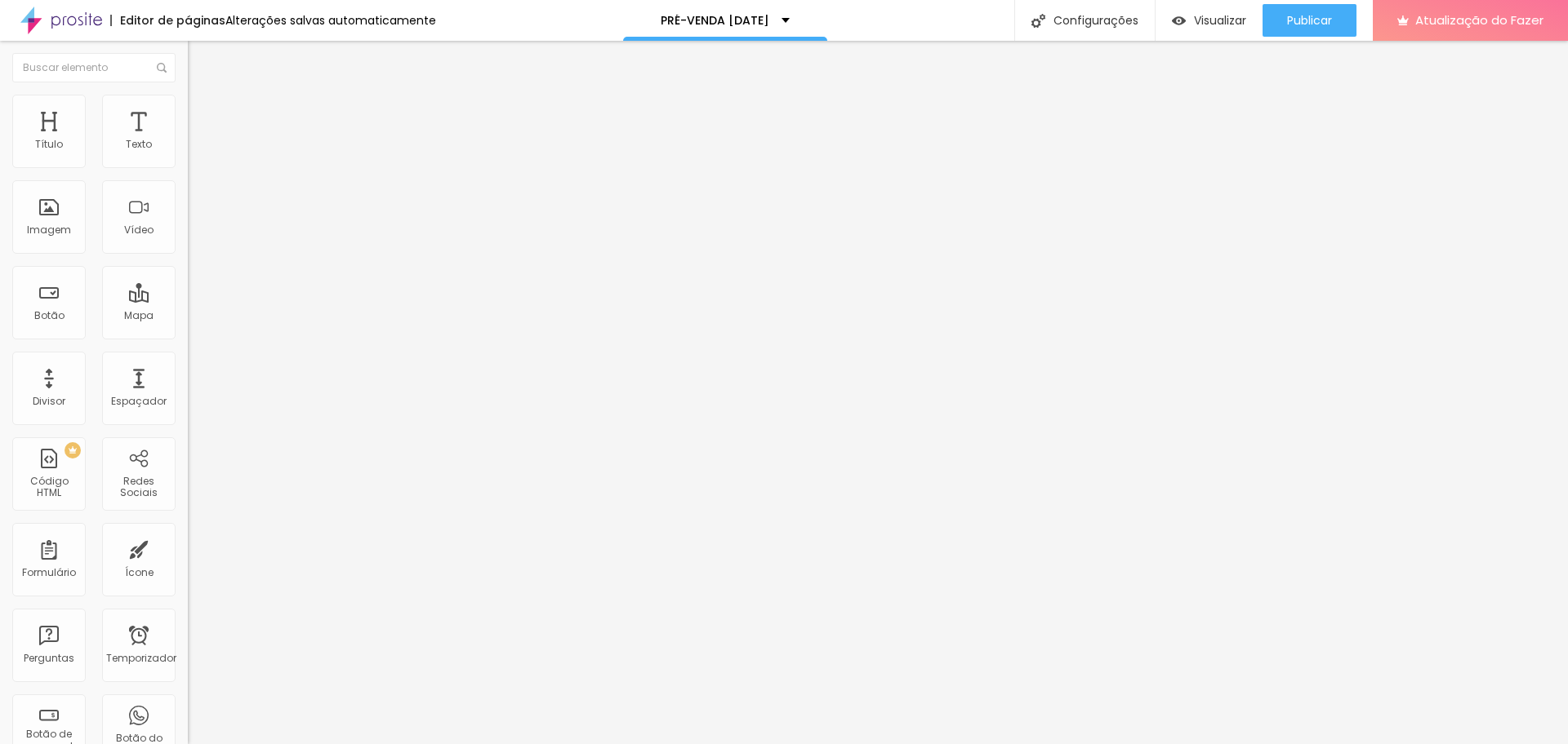
click at [188, 154] on input "Click me" at bounding box center [285, 145] width 196 height 16
type input "C"
type input "P"
click at [188, 154] on input "Foto" at bounding box center [285, 145] width 196 height 16
drag, startPoint x: 21, startPoint y: 180, endPoint x: 0, endPoint y: 180, distance: 21.0
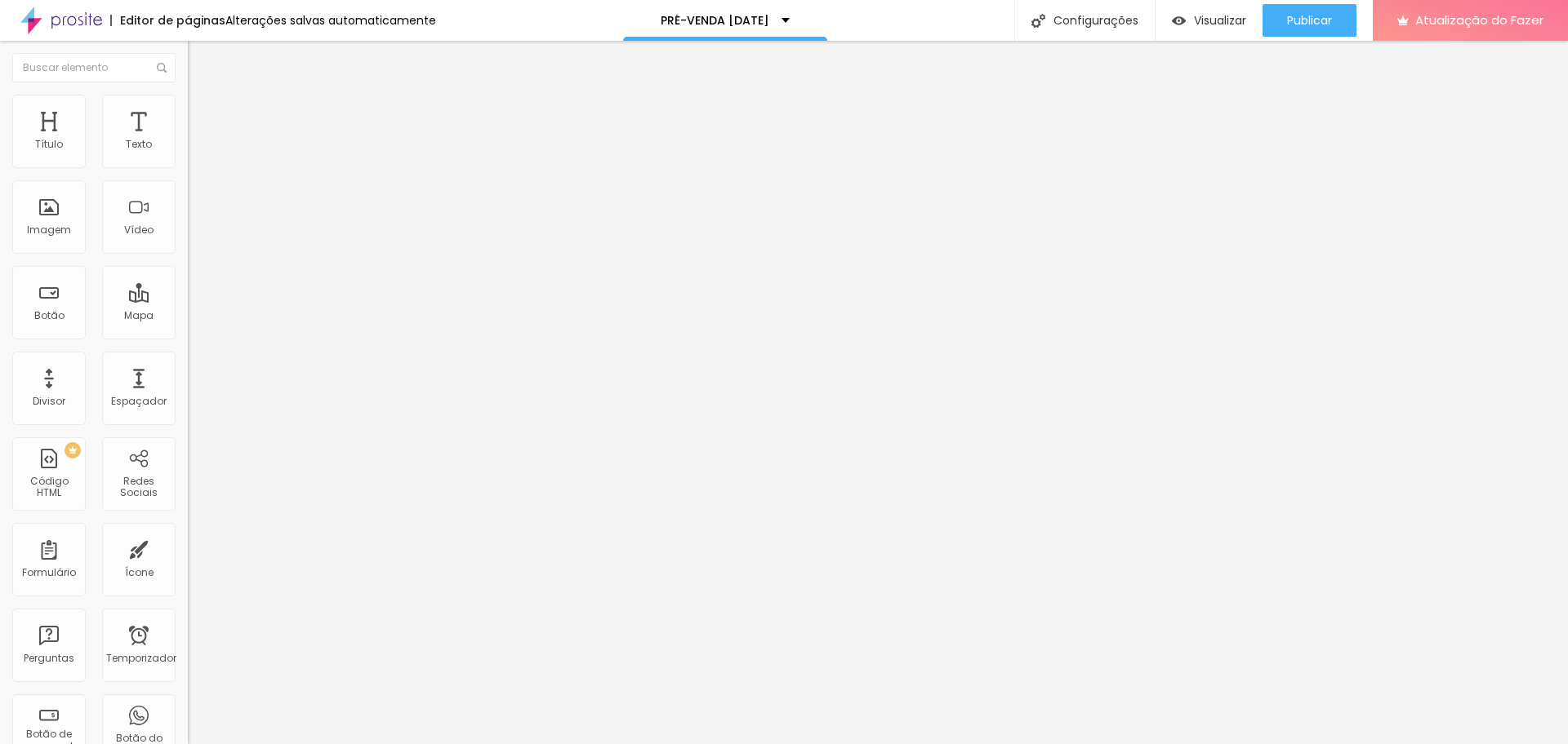
click at [188, 180] on div "Texto Fotopresentes Alinhamento Tamanho Normal Pequeno Normal Grande Link URL h…" at bounding box center [282, 245] width 188 height 238
paste input "Presentes que Viram Memórias 💖"
type input "Presentes que Viram Memórias 💖"
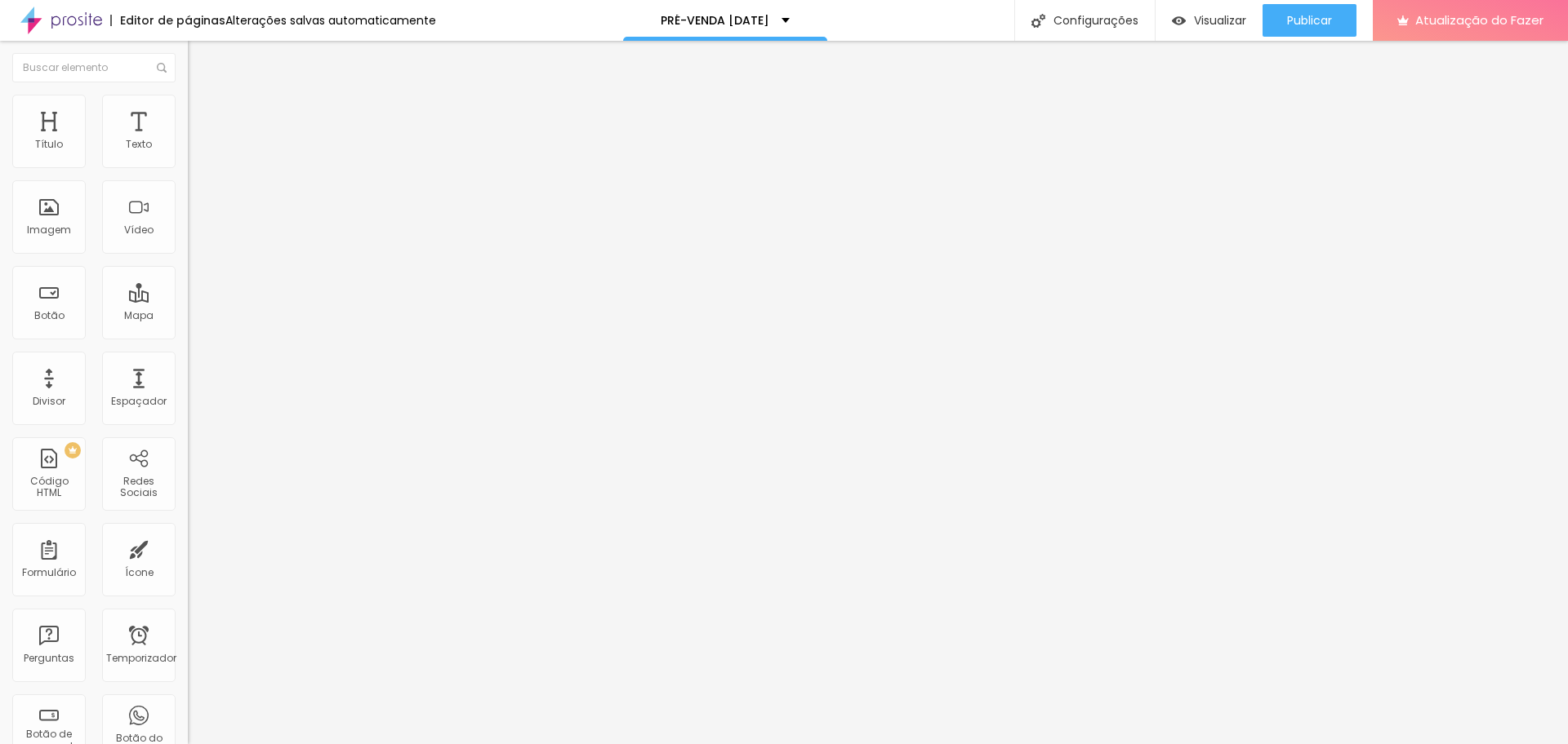
click at [203, 113] on font "Estilo" at bounding box center [215, 105] width 26 height 14
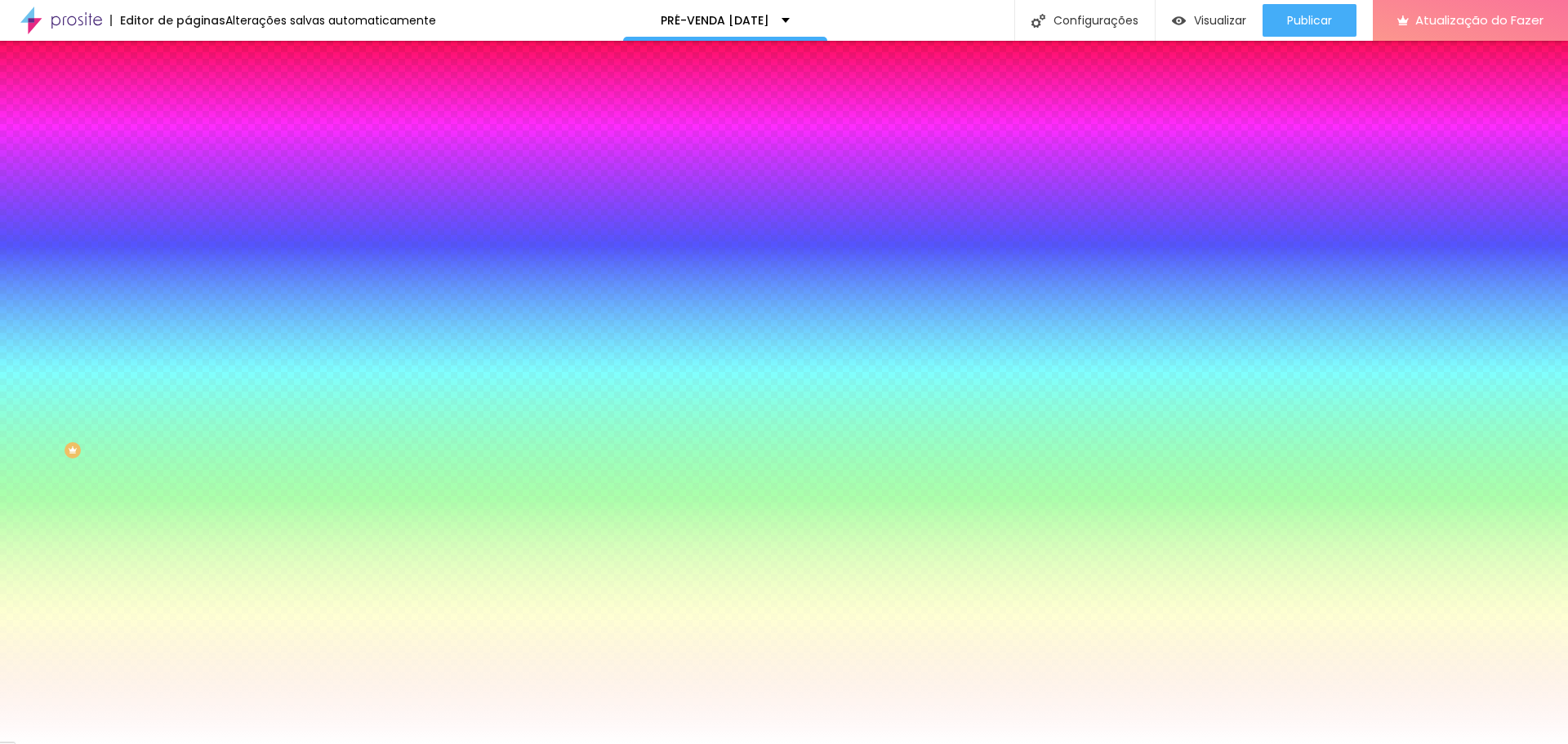
click at [188, 209] on button "button" at bounding box center [199, 209] width 23 height 17
type input "17"
type input "18"
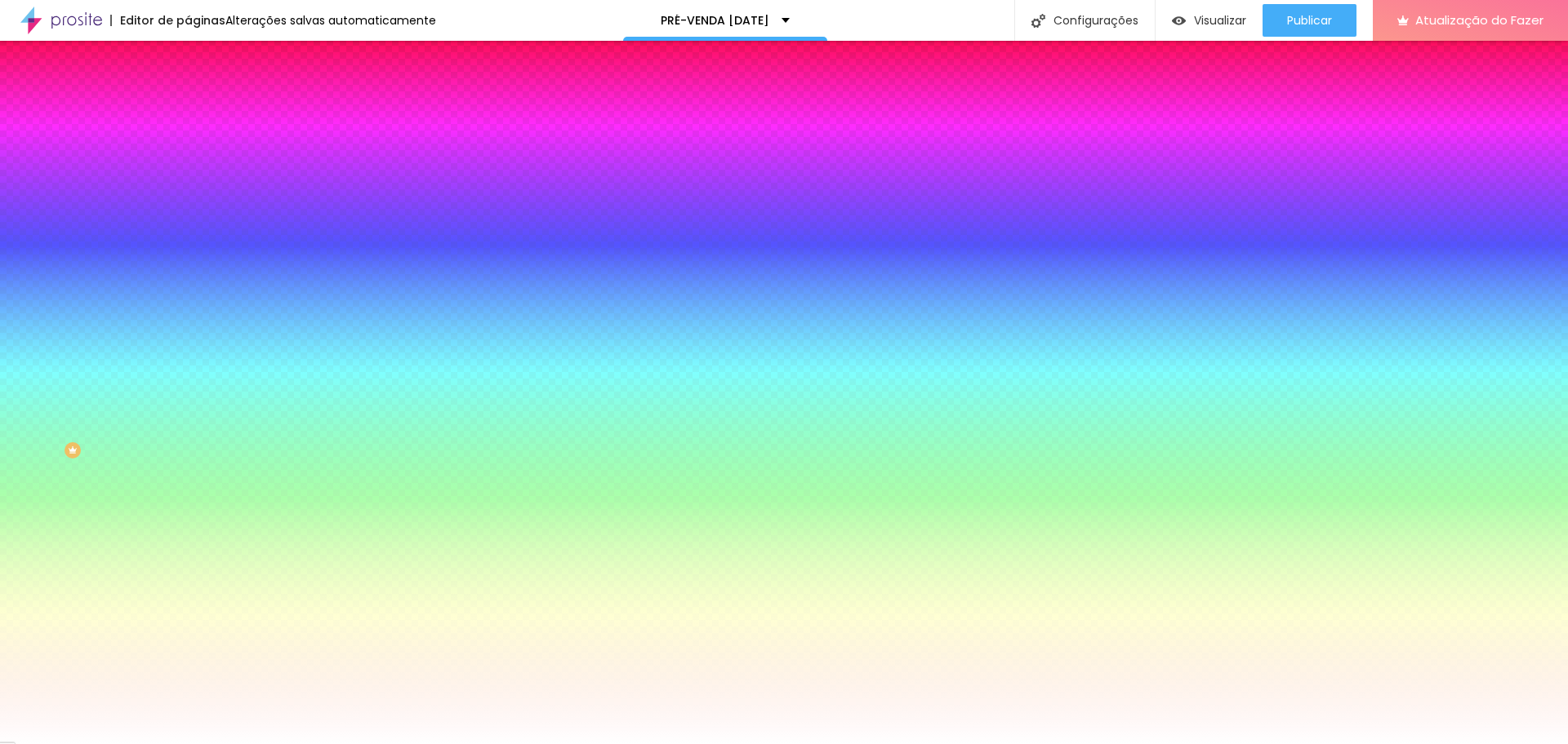
drag, startPoint x: 250, startPoint y: 314, endPoint x: 260, endPoint y: 315, distance: 10.0
type input "18"
click at [244, 744] on div at bounding box center [784, 744] width 1568 height 0
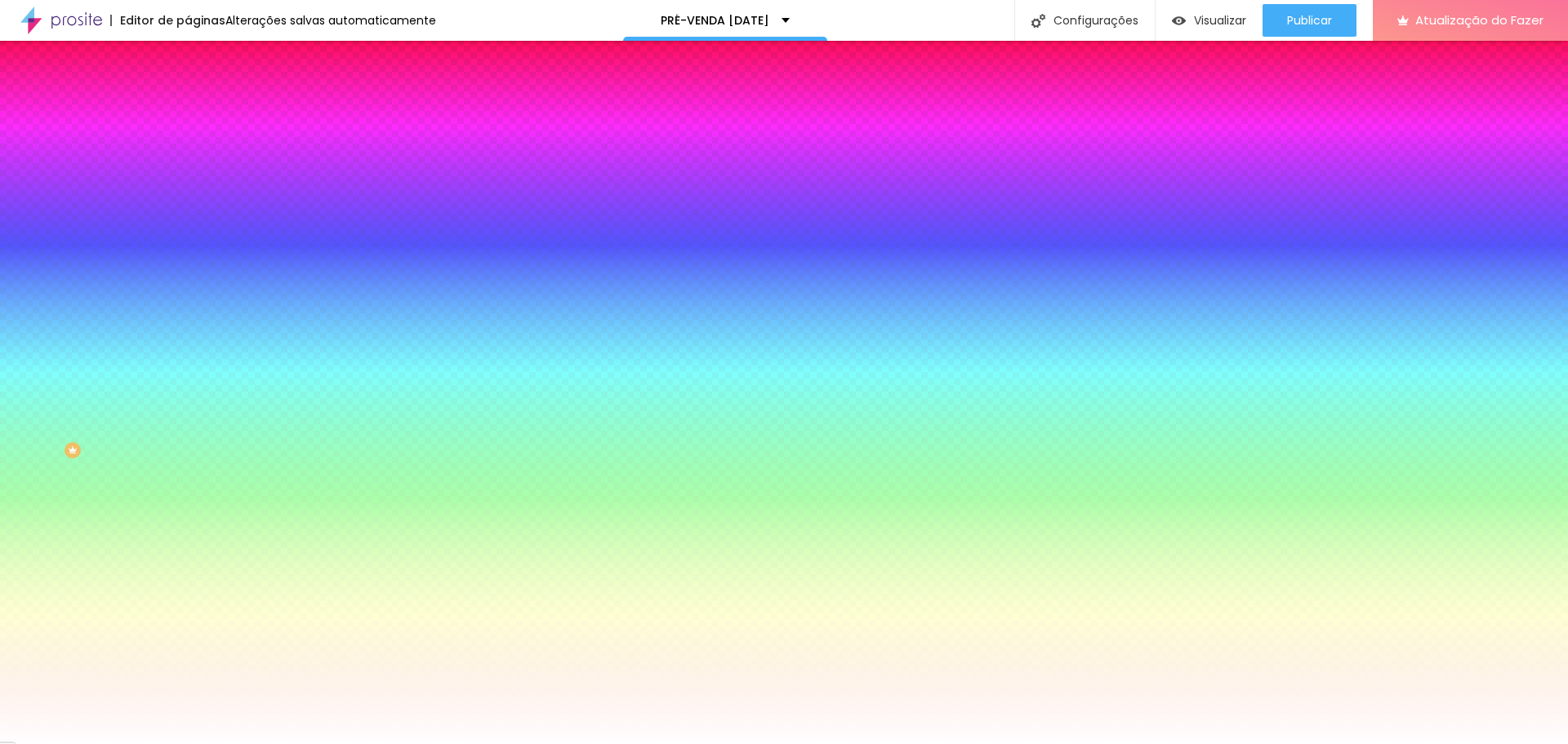
click at [188, 555] on div at bounding box center [282, 555] width 188 height 0
click at [89, 432] on div at bounding box center [784, 372] width 1568 height 744
drag, startPoint x: 100, startPoint y: 415, endPoint x: 101, endPoint y: 406, distance: 9.1
click at [101, 406] on div at bounding box center [784, 372] width 1568 height 744
drag, startPoint x: 142, startPoint y: 442, endPoint x: 144, endPoint y: 467, distance: 25.1
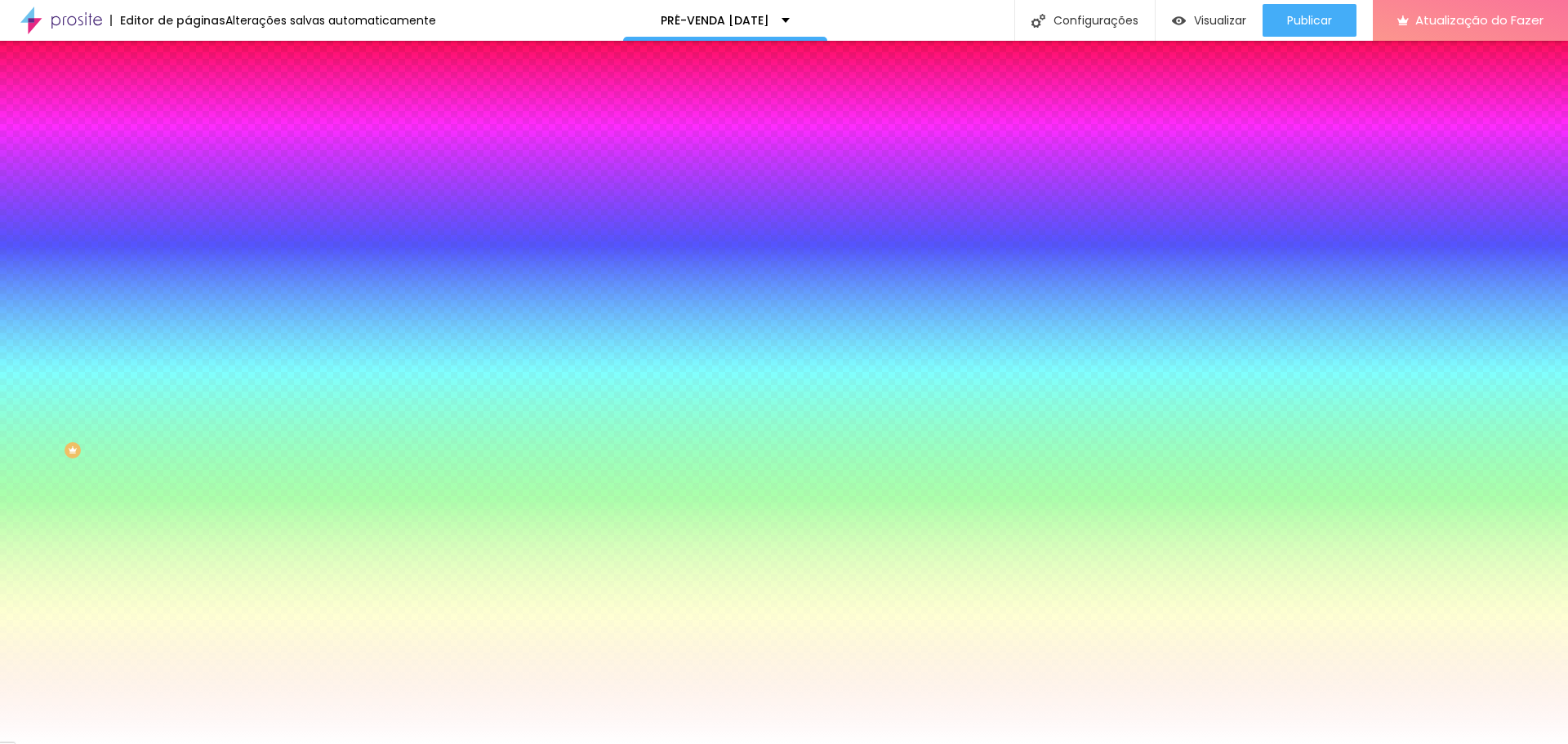
click at [144, 471] on div at bounding box center [784, 372] width 1568 height 744
type input "#FFFFFF"
drag, startPoint x: 61, startPoint y: 382, endPoint x: 0, endPoint y: 348, distance: 69.8
click at [188, 348] on div "Cor de fundo Voltar ao padrão #FFFFFF Tipografia Voltar ao padrão Borda Voltar …" at bounding box center [282, 393] width 188 height 534
click at [188, 555] on div at bounding box center [282, 555] width 188 height 0
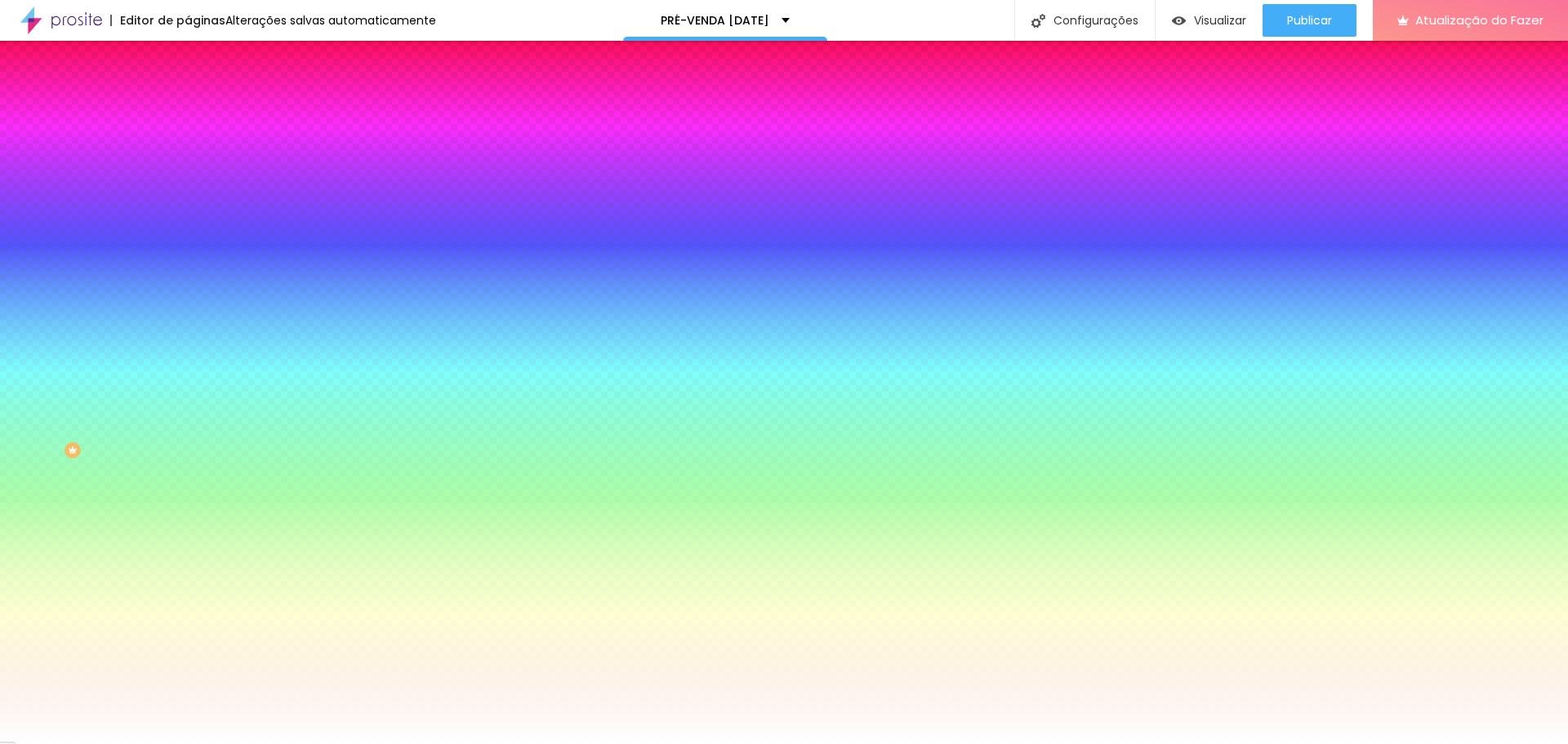
click at [188, 555] on div at bounding box center [282, 555] width 188 height 0
click at [188, 600] on div at bounding box center [282, 600] width 188 height 0
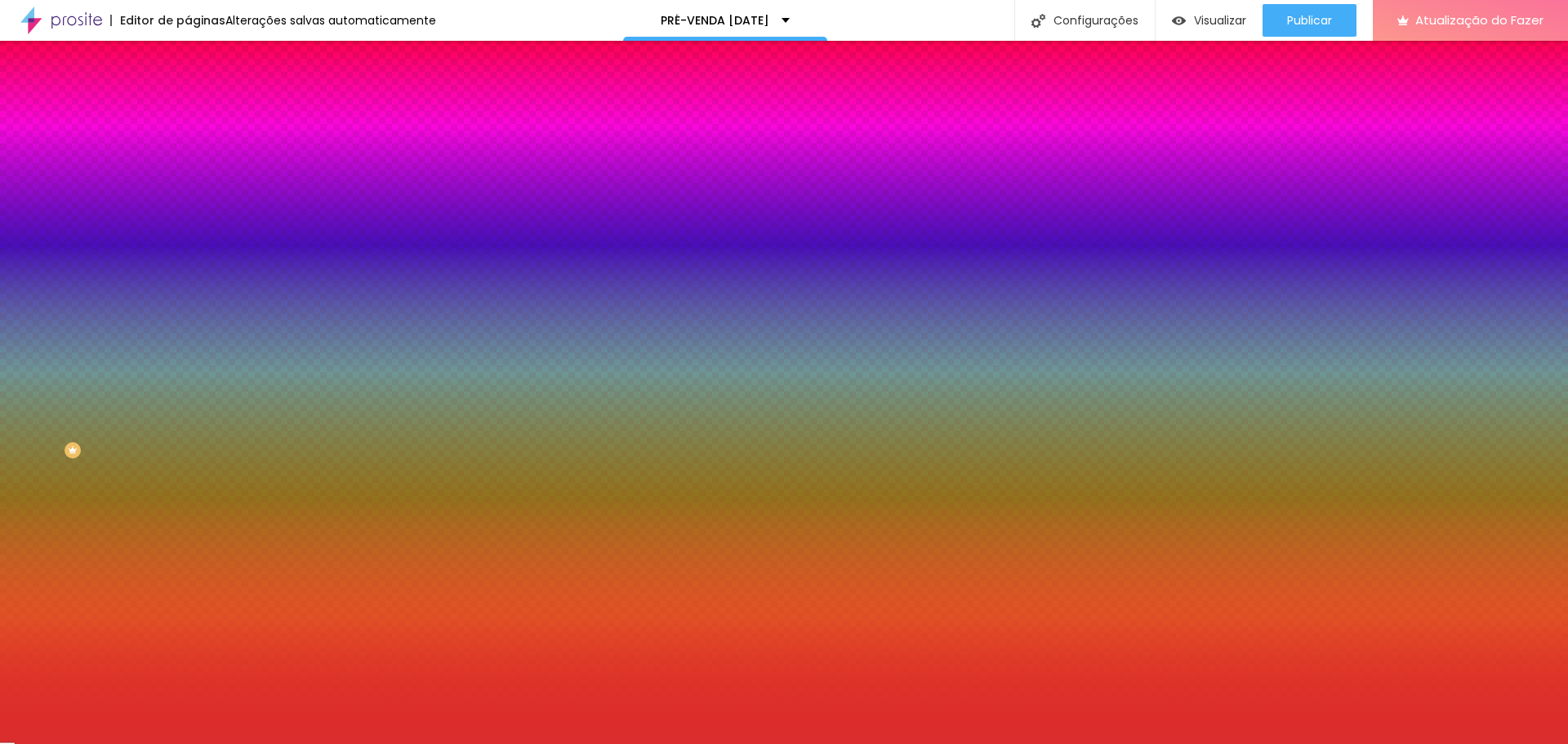
click at [110, 426] on div at bounding box center [784, 372] width 1568 height 744
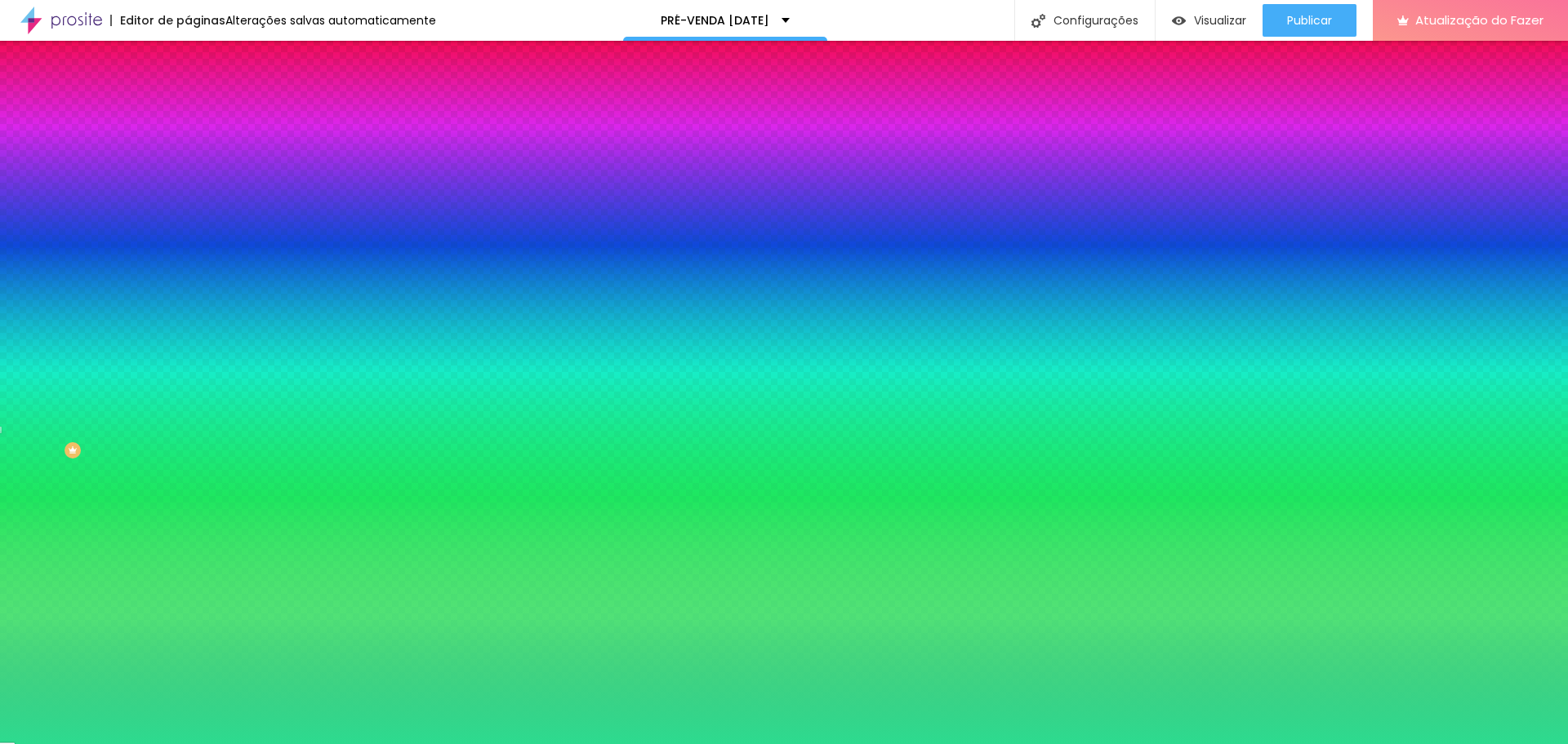
drag, startPoint x: 147, startPoint y: 454, endPoint x: 81, endPoint y: 475, distance: 69.3
click at [188, 616] on div at bounding box center [282, 616] width 188 height 0
click at [115, 475] on div at bounding box center [784, 372] width 1568 height 744
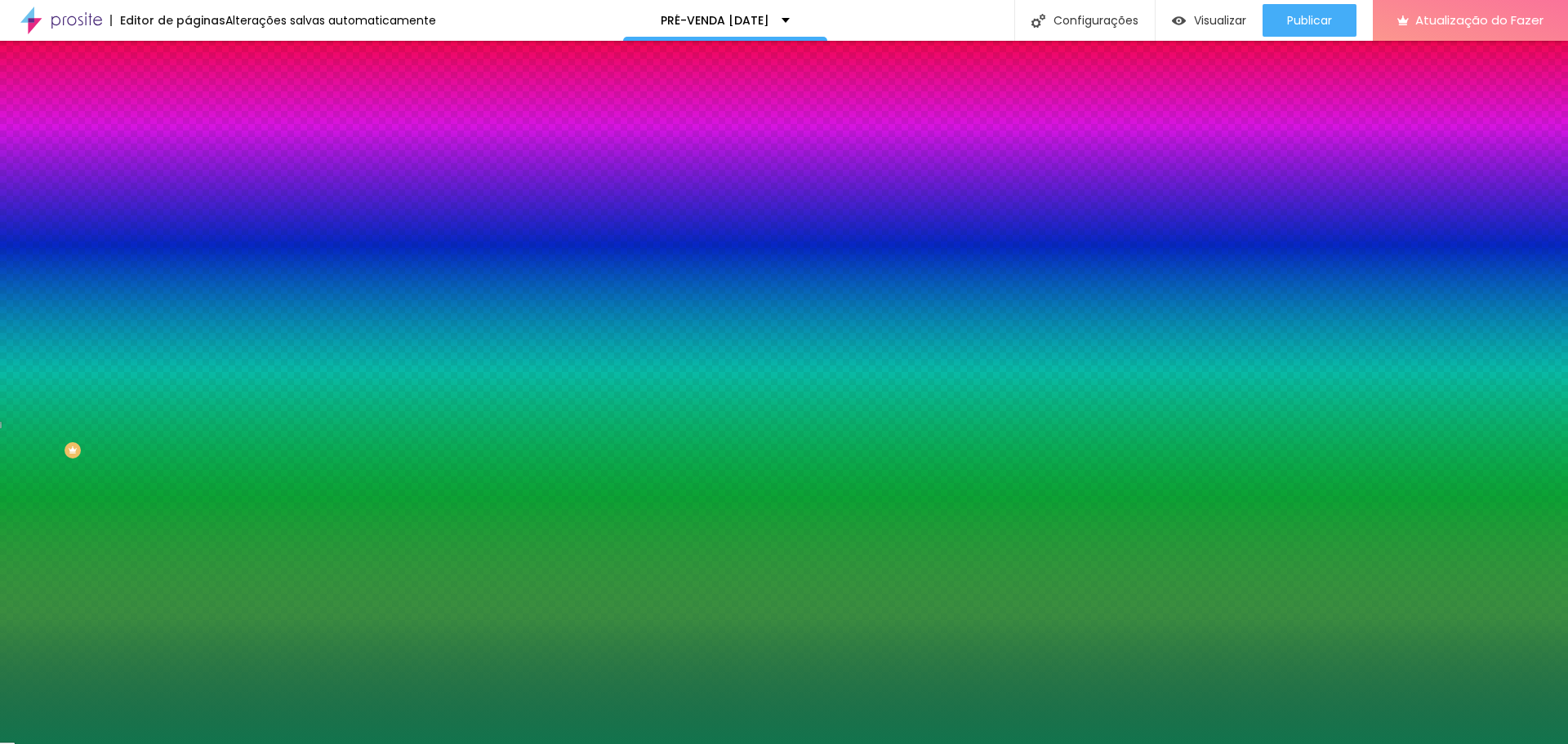
type input "#12744D"
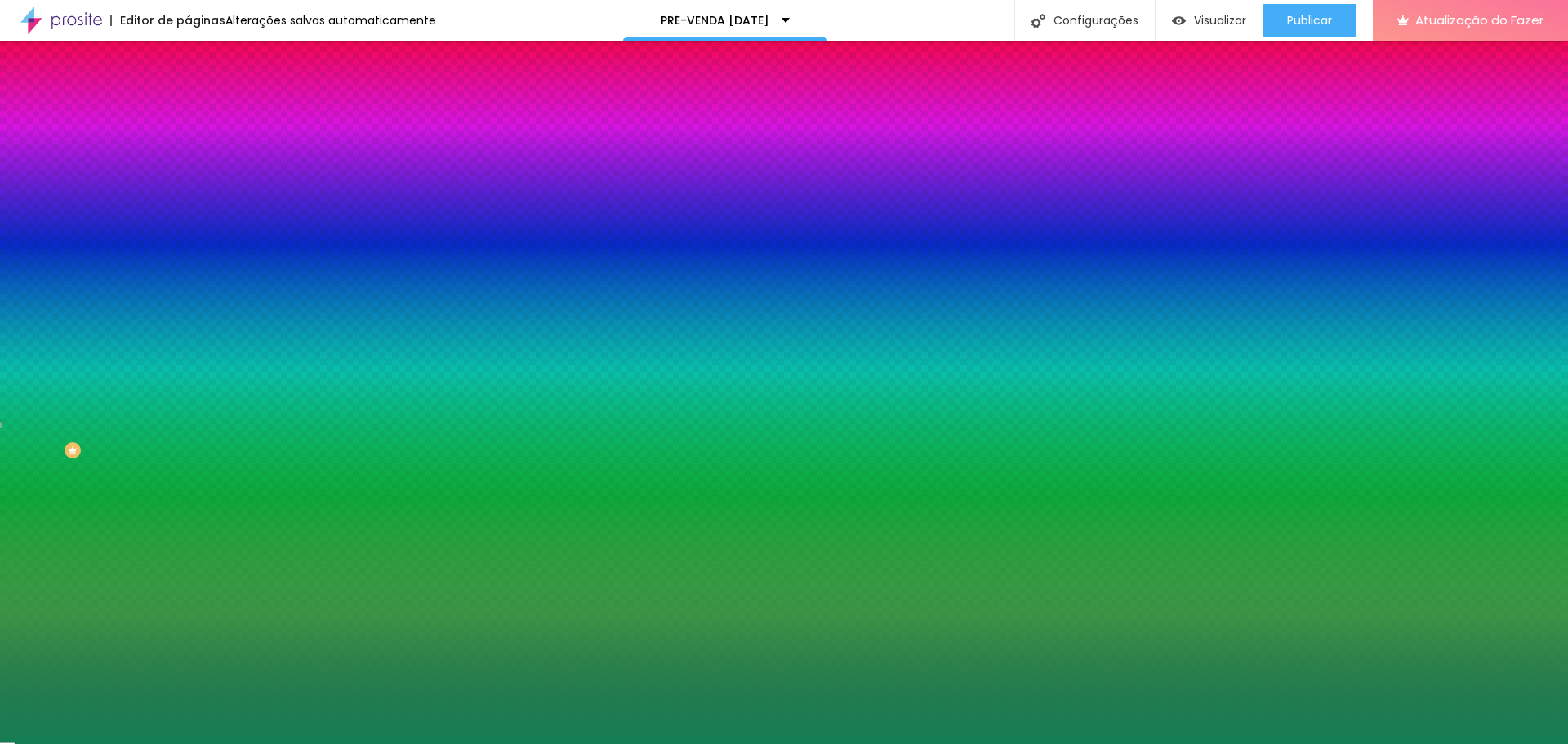
click at [115, 470] on div at bounding box center [784, 372] width 1568 height 744
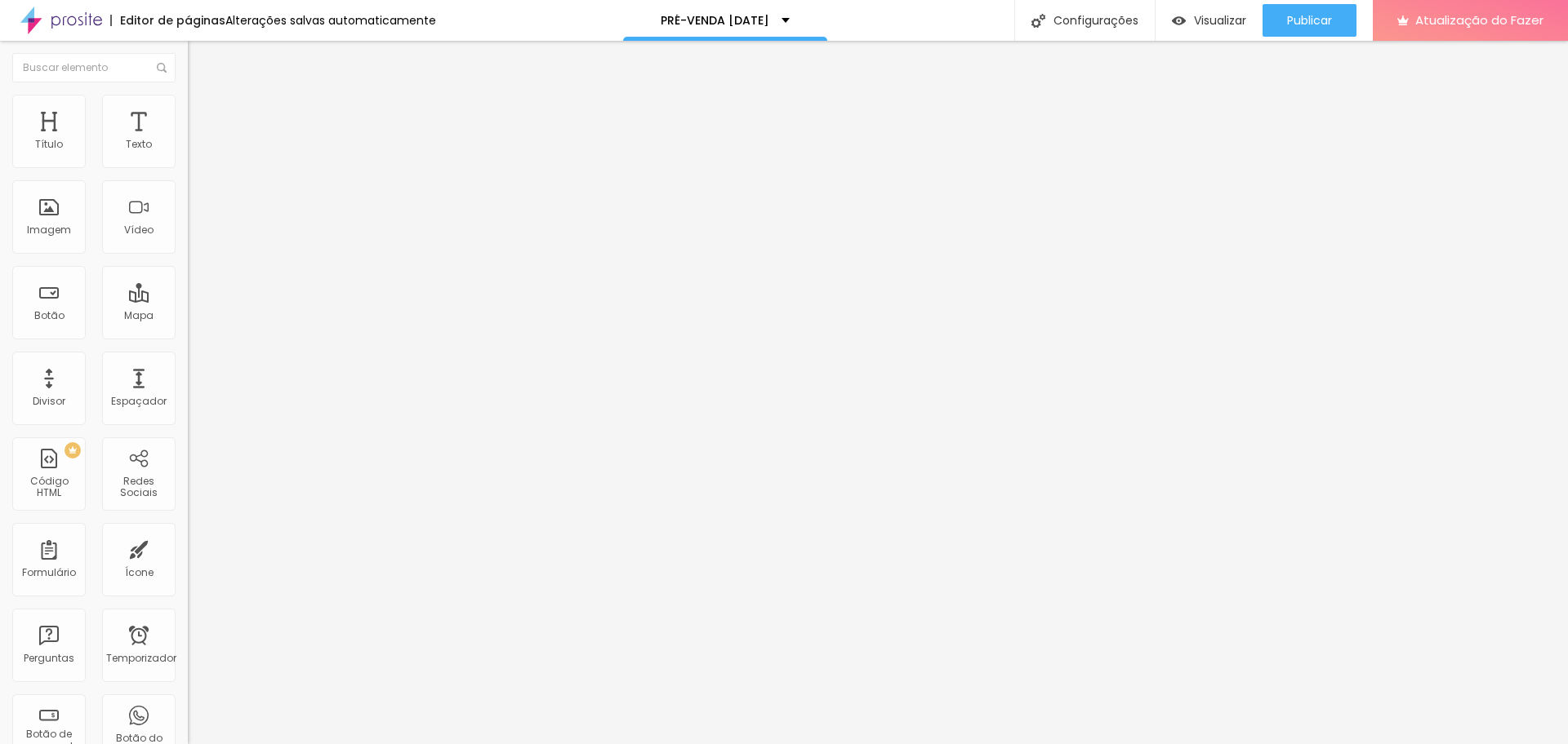
click at [188, 107] on li "Estilo" at bounding box center [282, 102] width 188 height 16
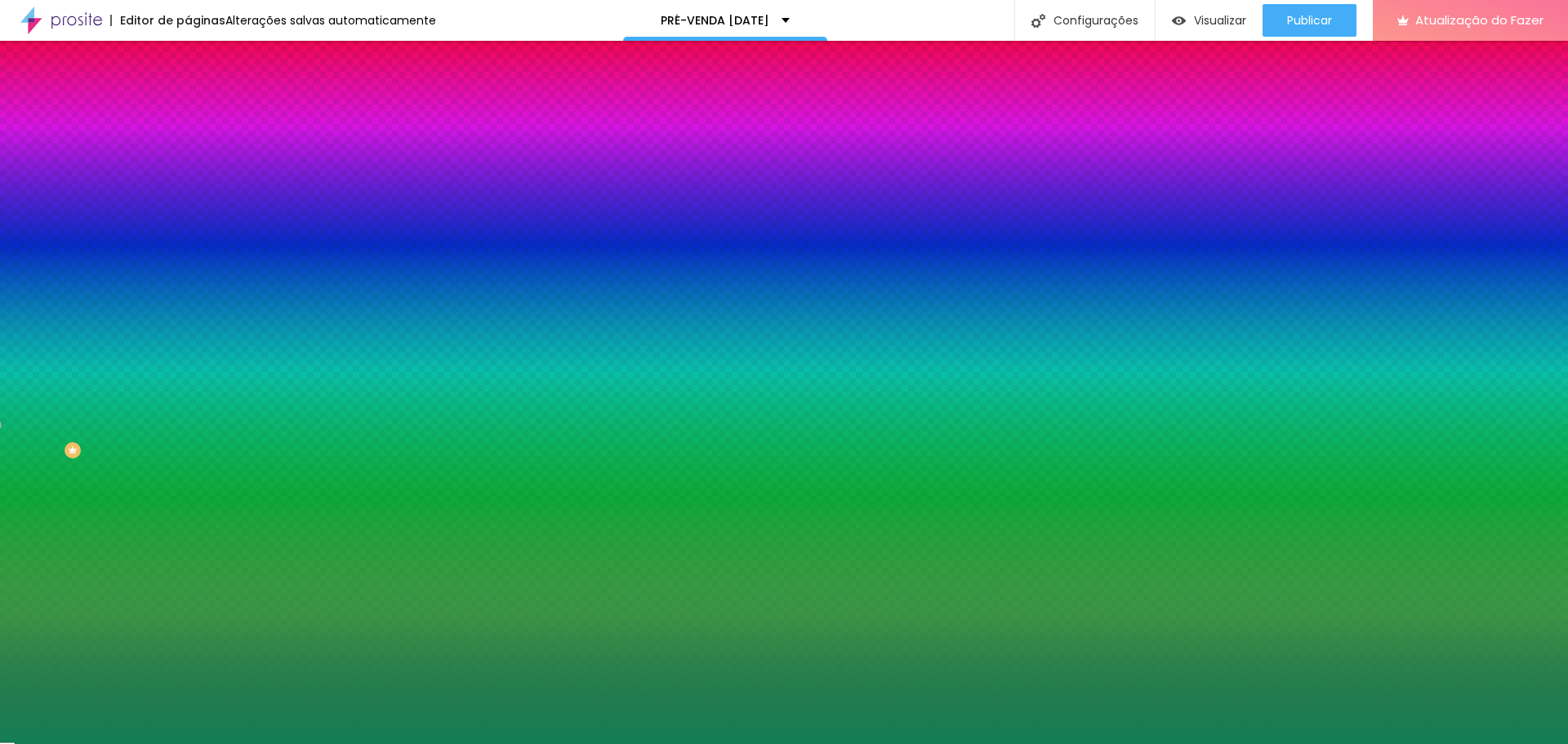
click at [194, 646] on icon "button" at bounding box center [199, 651] width 9 height 9
click at [119, 744] on div at bounding box center [784, 744] width 1568 height 0
click at [188, 555] on div at bounding box center [282, 555] width 188 height 0
click at [140, 463] on div at bounding box center [784, 372] width 1568 height 744
drag, startPoint x: 141, startPoint y: 466, endPoint x: 144, endPoint y: 479, distance: 13.3
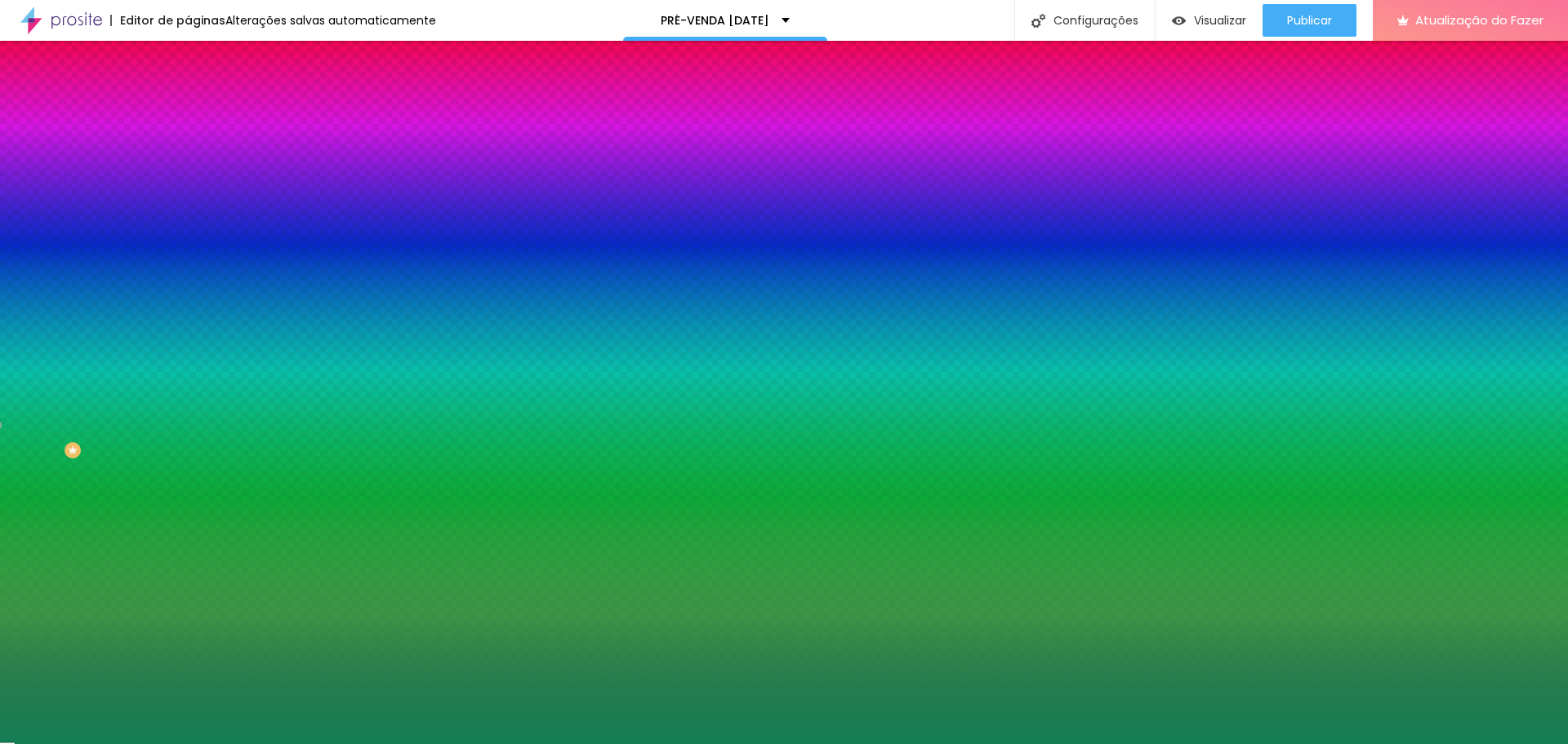
click at [144, 479] on div at bounding box center [784, 372] width 1568 height 744
click at [98, 407] on div at bounding box center [784, 372] width 1568 height 744
drag, startPoint x: 144, startPoint y: 453, endPoint x: 144, endPoint y: 445, distance: 8.0
click at [144, 445] on div at bounding box center [784, 372] width 1568 height 744
drag, startPoint x: 142, startPoint y: 451, endPoint x: 142, endPoint y: 441, distance: 10.0
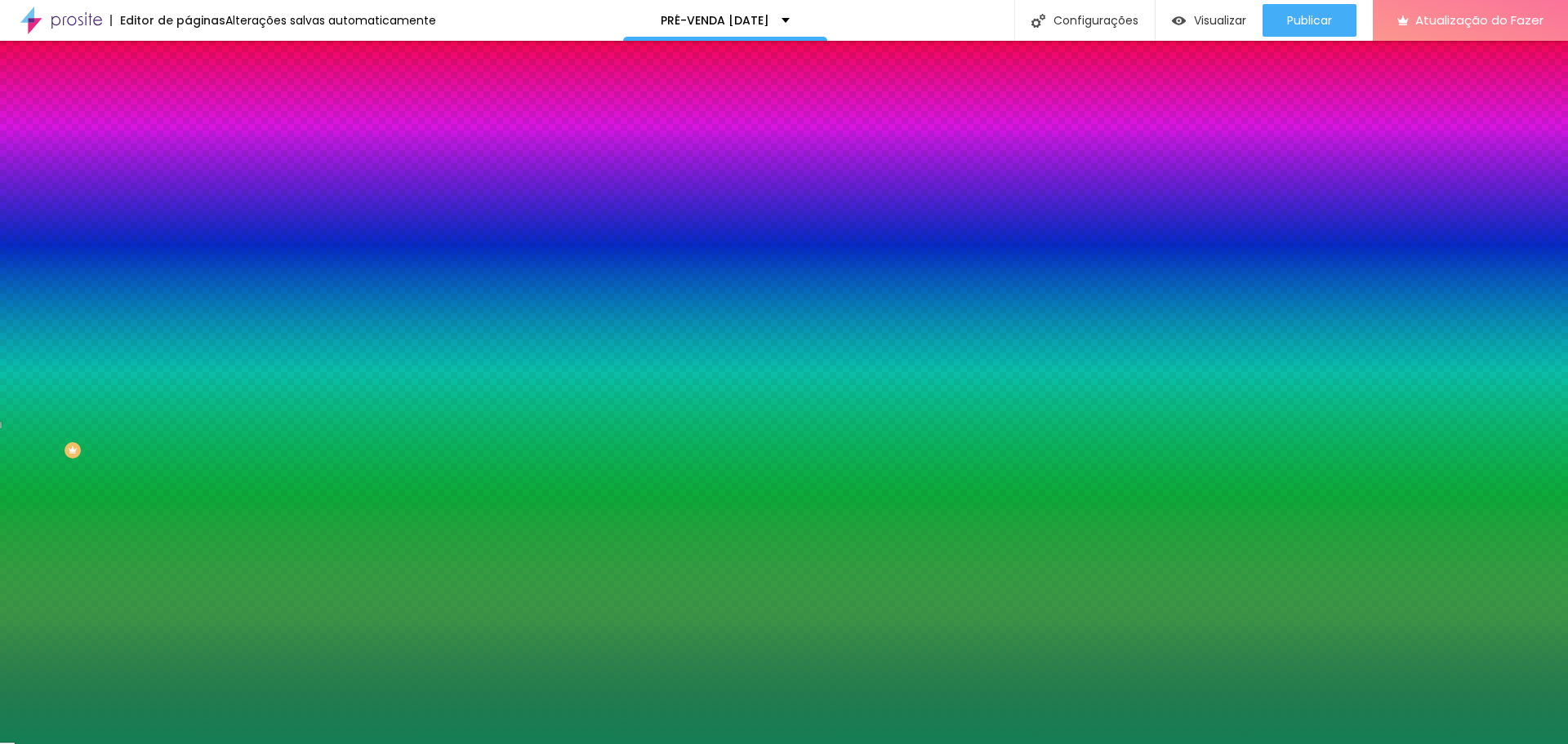
click at [142, 441] on div at bounding box center [784, 372] width 1568 height 744
click at [87, 381] on div at bounding box center [784, 372] width 1568 height 744
click at [104, 438] on div at bounding box center [784, 372] width 1568 height 744
type input "#1D724A"
click at [112, 422] on div at bounding box center [784, 372] width 1568 height 744
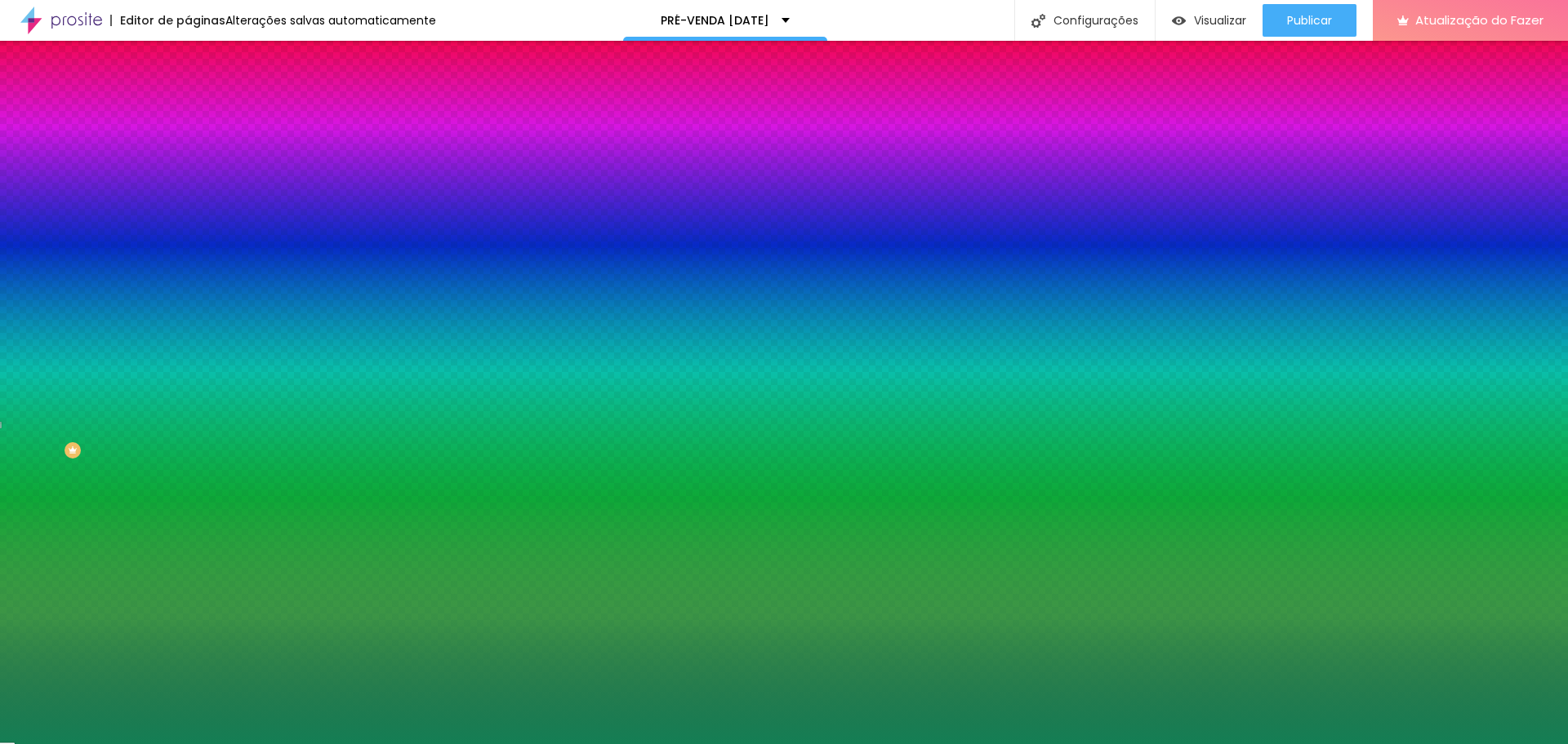
click at [188, 320] on div "Cor de fundo Voltar ao padrão #FFFFFF Tipografia Voltar ao padrão Borda Voltar …" at bounding box center [282, 393] width 188 height 534
click at [188, 600] on div at bounding box center [282, 600] width 188 height 0
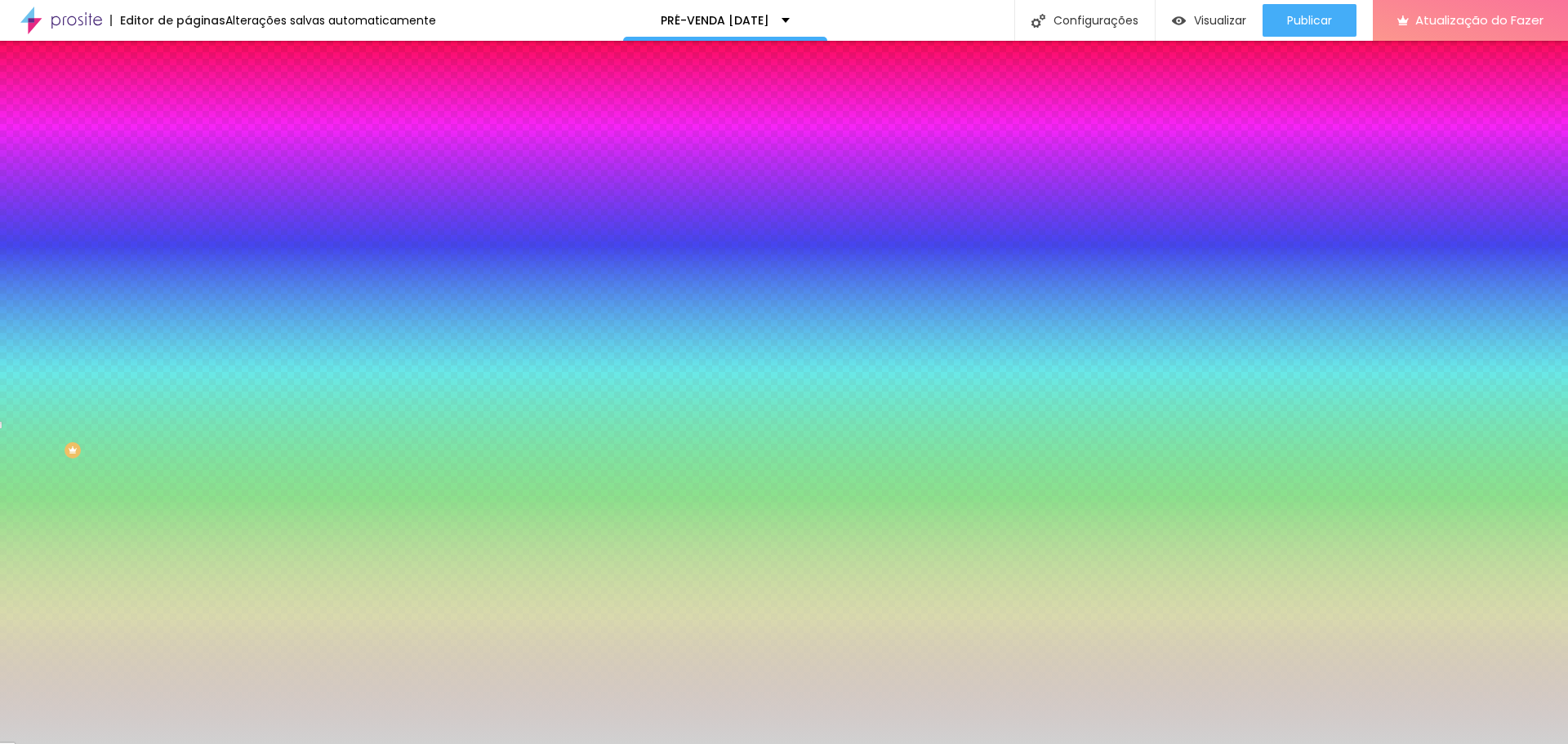
type input "#FFFFFF"
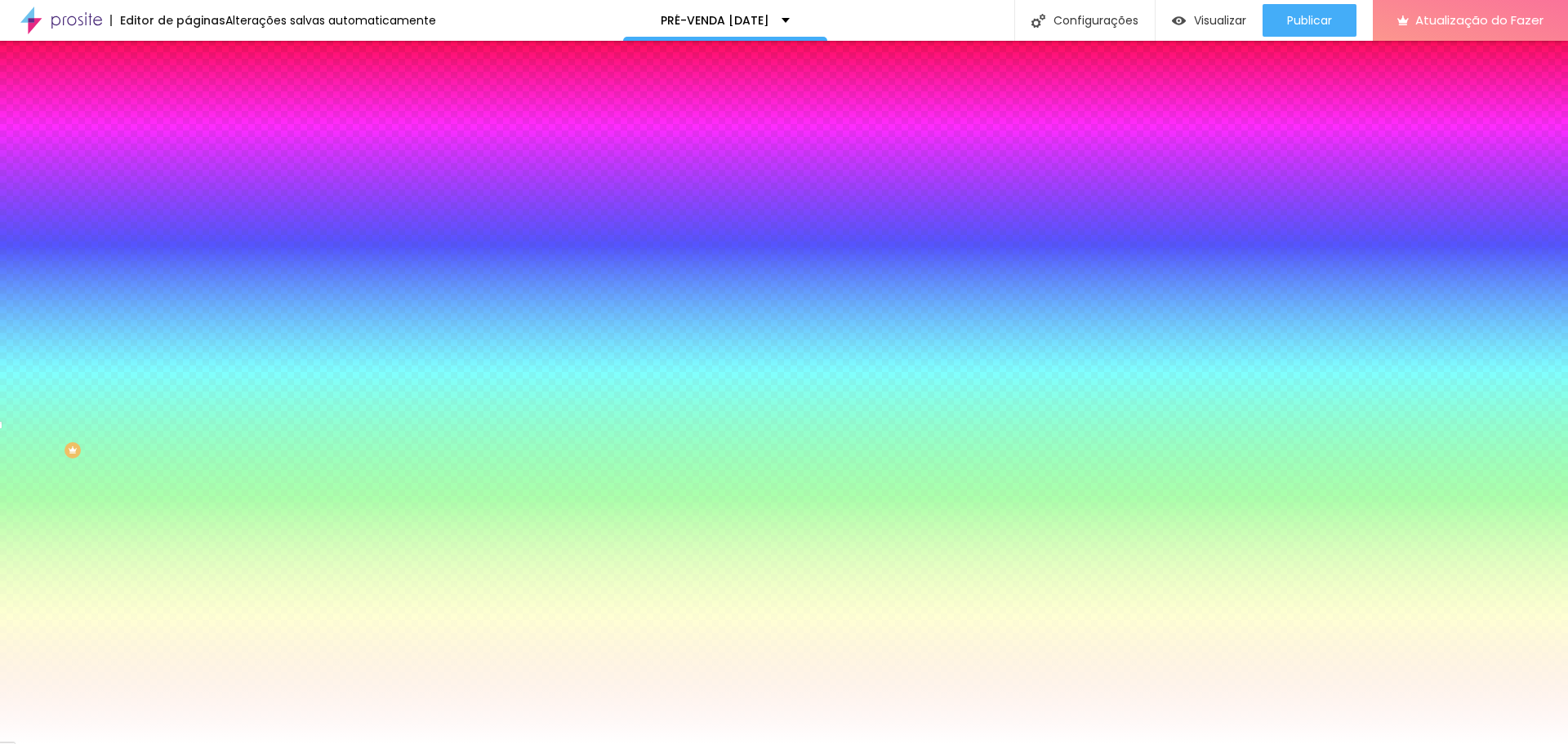
drag, startPoint x: 11, startPoint y: 430, endPoint x: 1, endPoint y: 394, distance: 37.4
click at [188, 394] on div "Cor de fundo Voltar ao padrão #FFFFFF Tipografia Voltar ao padrão Borda Voltar …" at bounding box center [282, 393] width 188 height 534
click at [188, 156] on div at bounding box center [282, 156] width 188 height 0
click at [103, 208] on div at bounding box center [784, 372] width 1568 height 744
click at [142, 254] on div at bounding box center [784, 372] width 1568 height 744
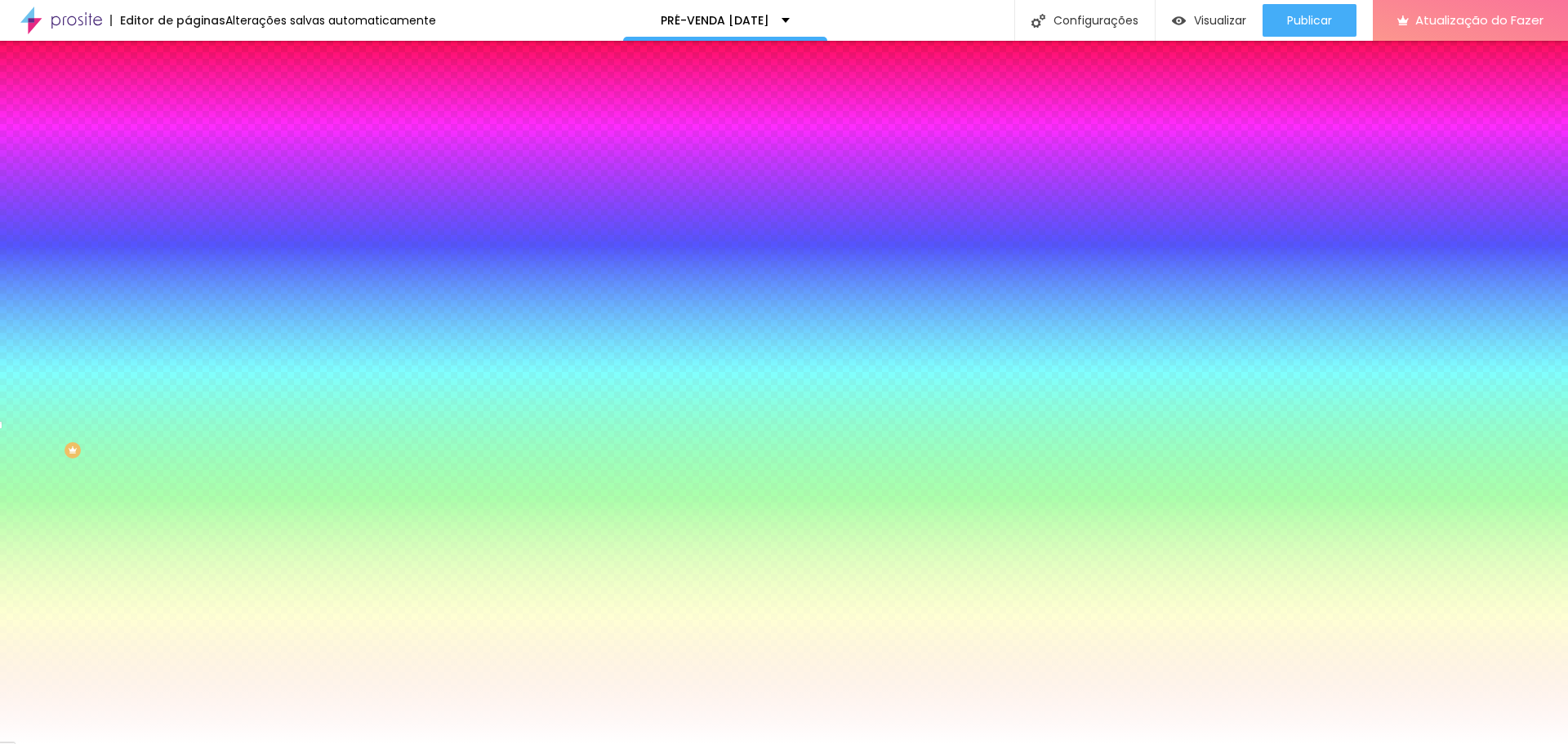
click at [143, 262] on div at bounding box center [784, 372] width 1568 height 744
click at [118, 268] on div at bounding box center [784, 372] width 1568 height 744
click at [112, 267] on div at bounding box center [784, 372] width 1568 height 744
click at [97, 266] on div at bounding box center [784, 372] width 1568 height 744
click at [77, 264] on div at bounding box center [784, 372] width 1568 height 744
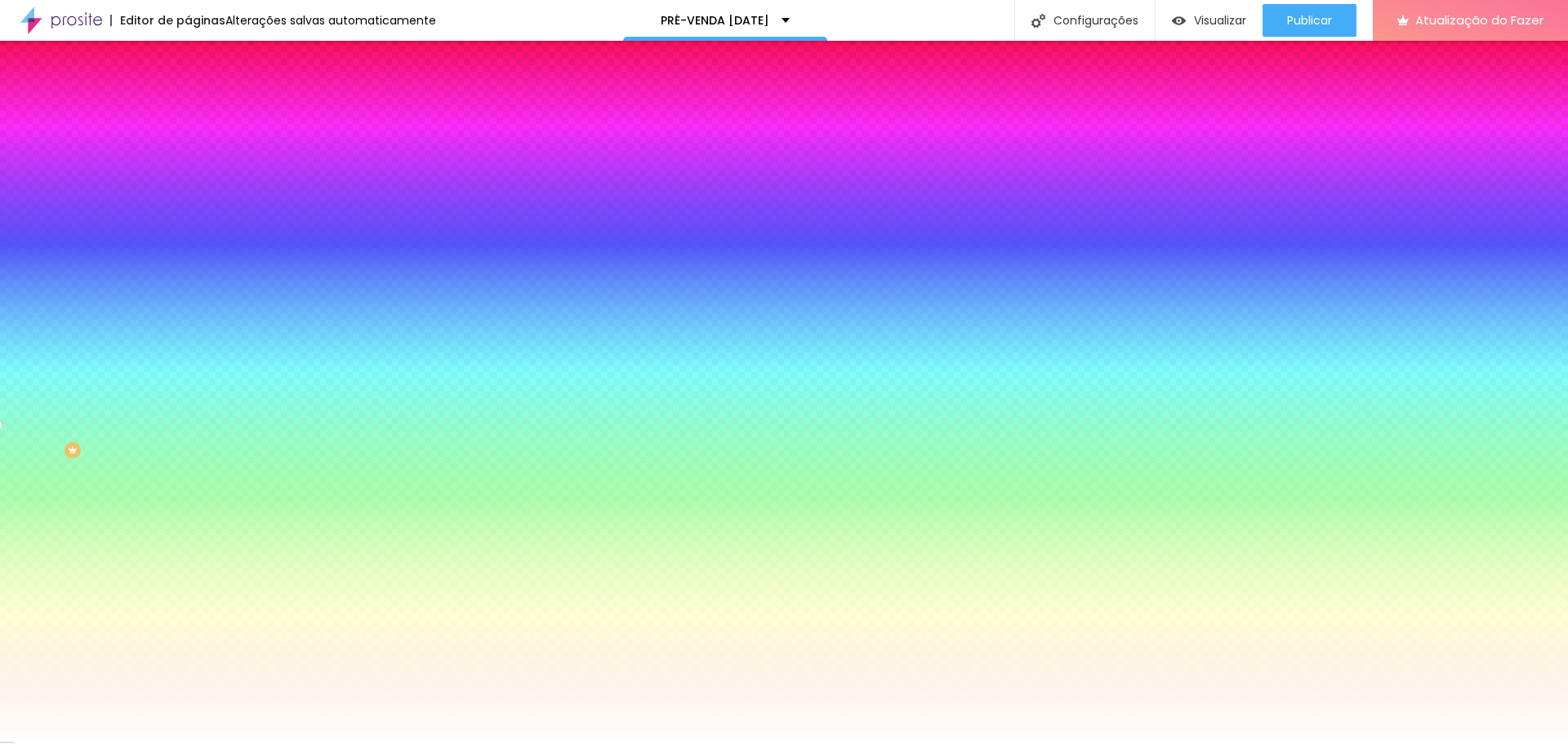
type input "#2E5937"
click at [56, 262] on div at bounding box center [784, 372] width 1568 height 744
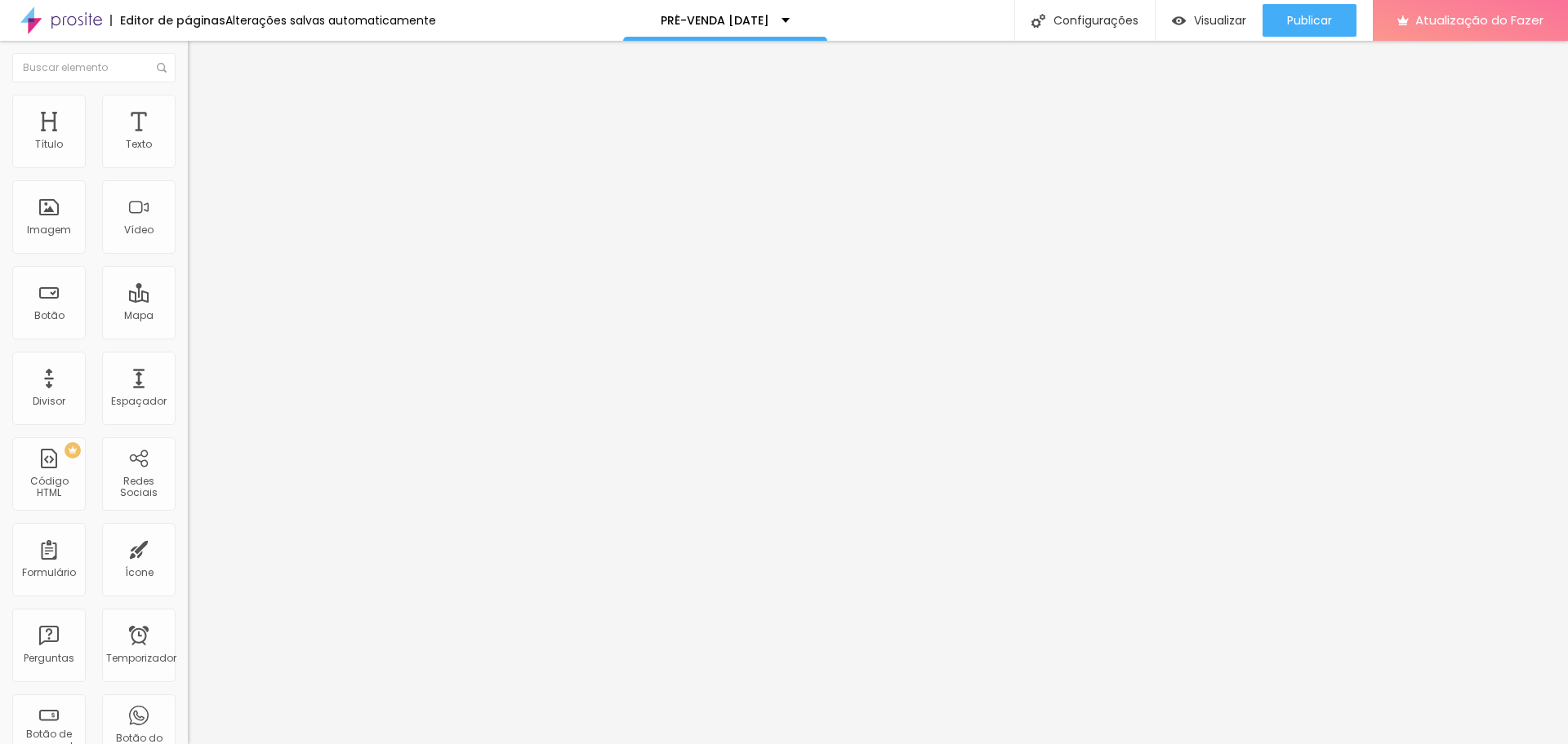
click at [188, 336] on input "https://" at bounding box center [285, 328] width 196 height 16
drag, startPoint x: 82, startPoint y: 339, endPoint x: 0, endPoint y: 340, distance: 82.0
click at [188, 340] on div "Texto Presentes que Viram Memórias 💖 Alinhamento Tamanho Normal Pequeno Normal …" at bounding box center [282, 245] width 188 height 238
paste input "www.edneiasantana.com.br/fotopresentes"
type input "www.edneiasantana.com.br/fotopresentes"
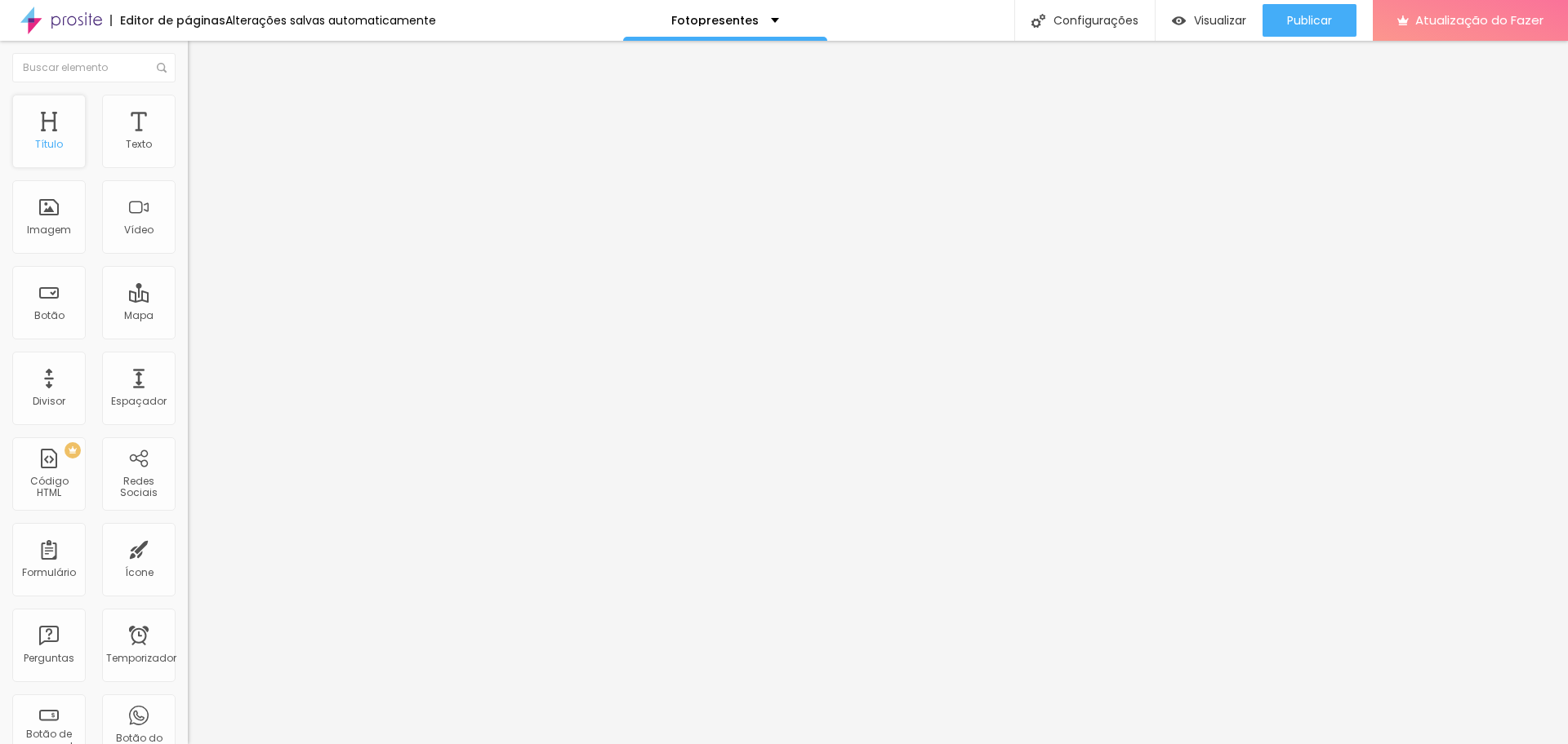
click at [68, 154] on div "Título" at bounding box center [49, 132] width 74 height 74
click at [194, 237] on icon "button" at bounding box center [199, 231] width 9 height 9
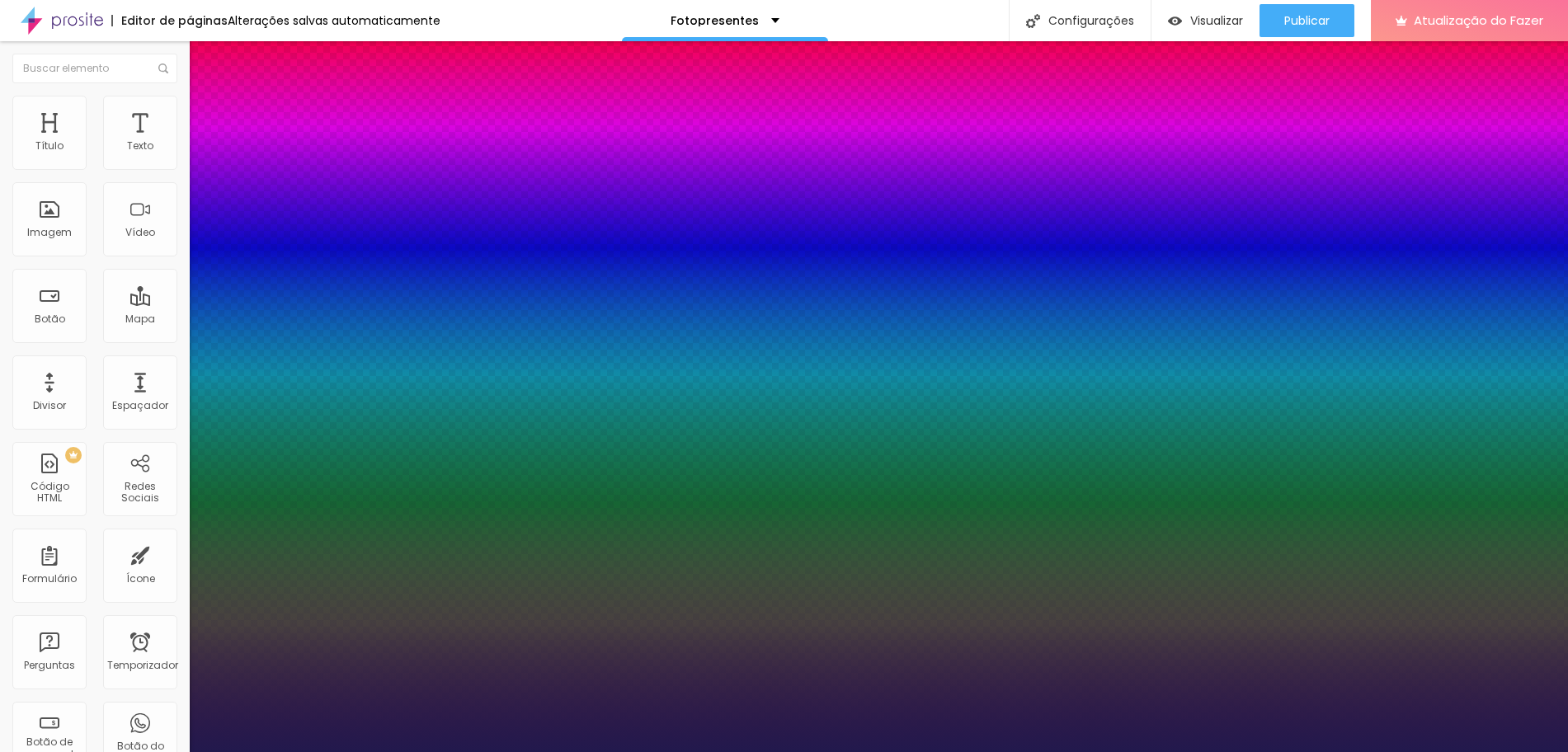
type input "1"
drag, startPoint x: 244, startPoint y: 461, endPoint x: 289, endPoint y: 463, distance: 45.0
type input "19"
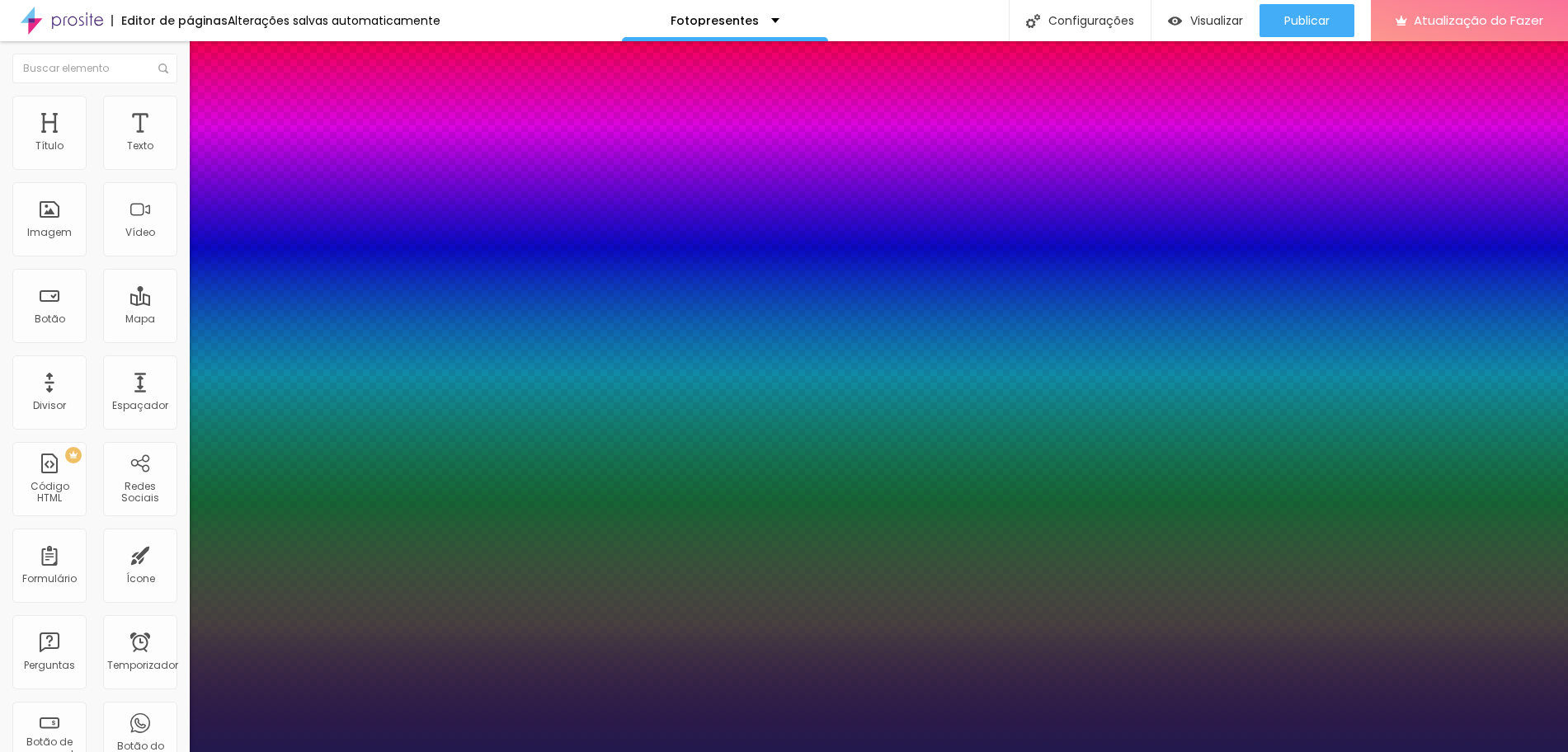
type input "1"
type input "20"
type input "1"
type input "26"
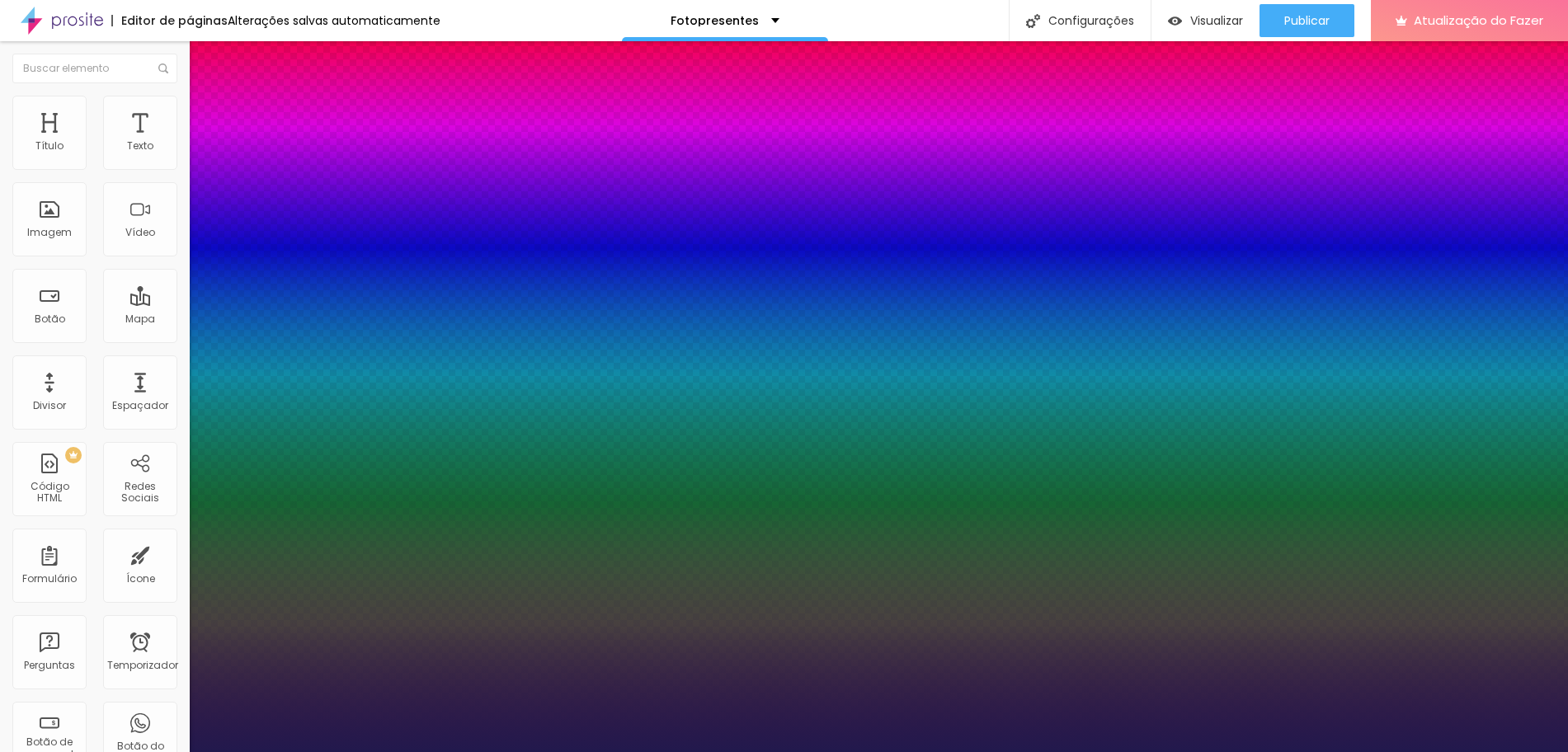
type input "26"
type input "1"
type input "43"
type input "1"
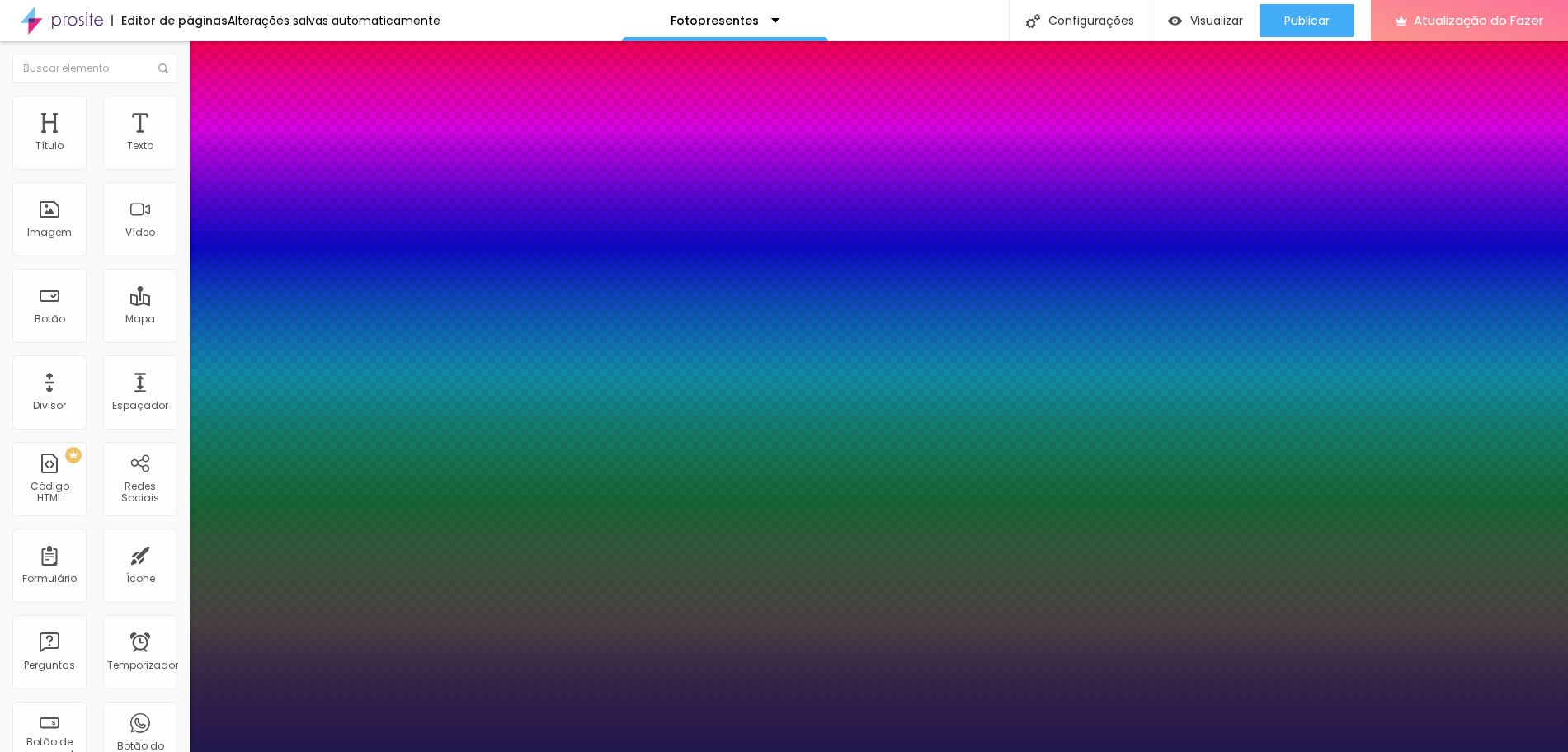
type input "44"
type input "1"
type input "45"
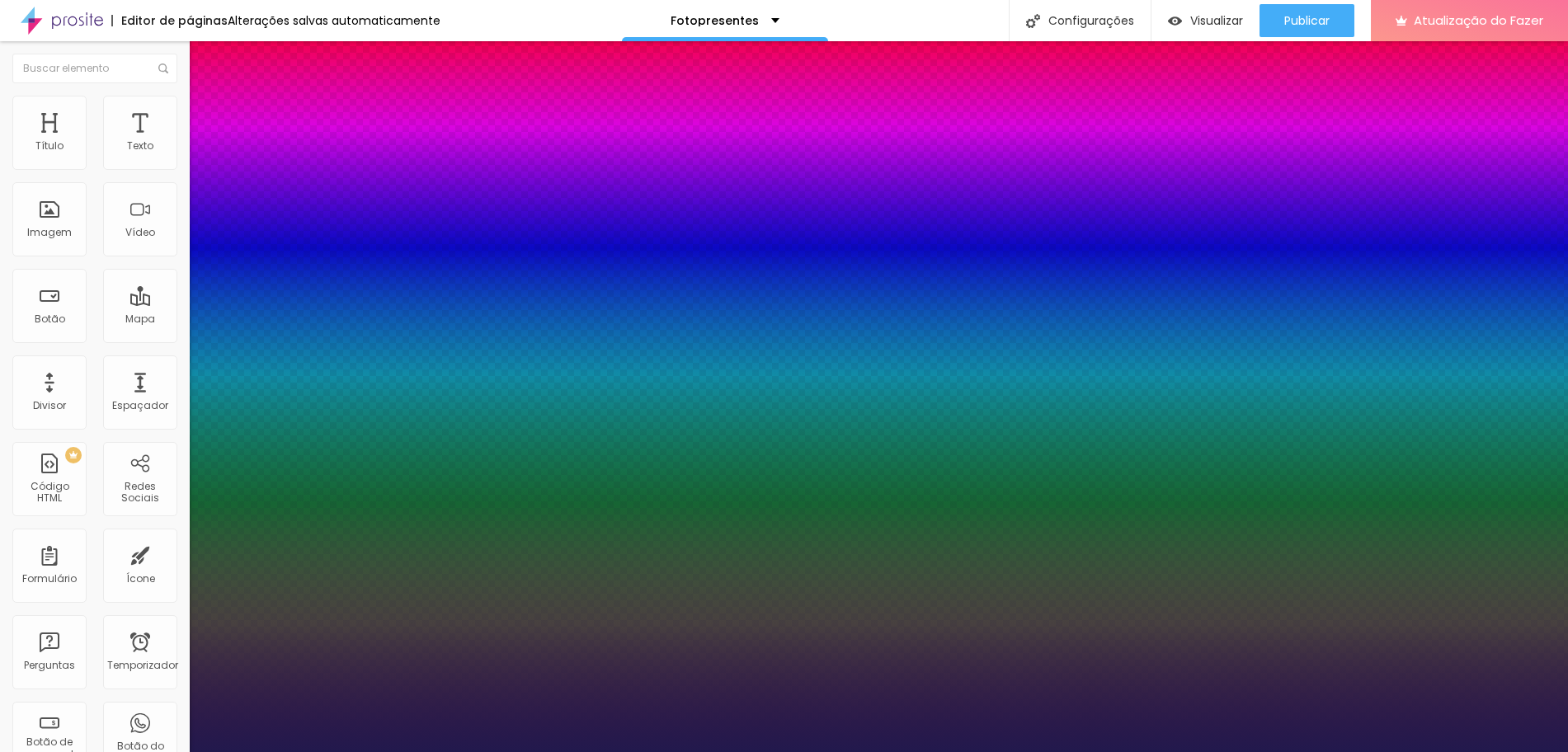
type input "1"
type input "46"
type input "1"
type input "47"
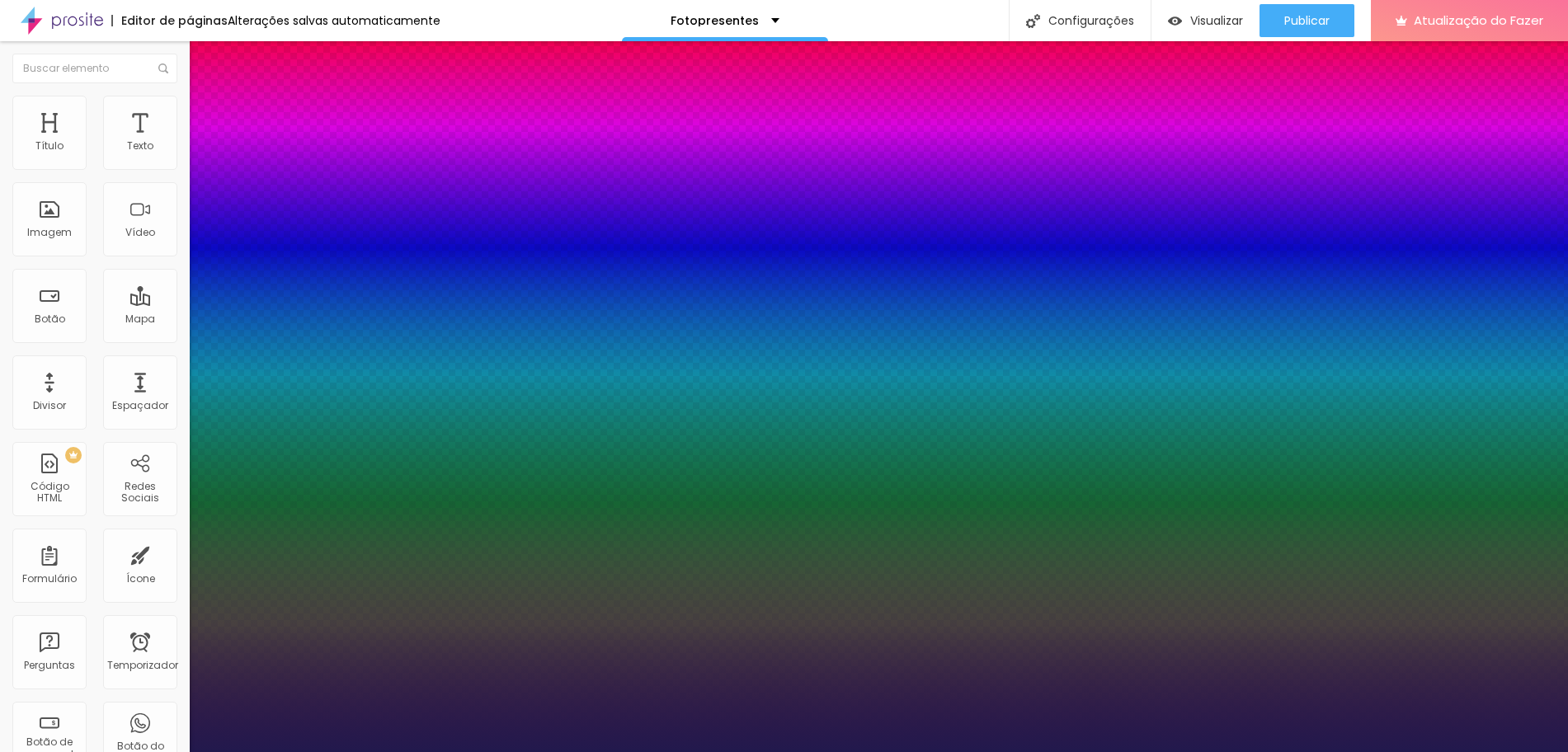
type input "47"
type input "1"
type input "50"
type input "1"
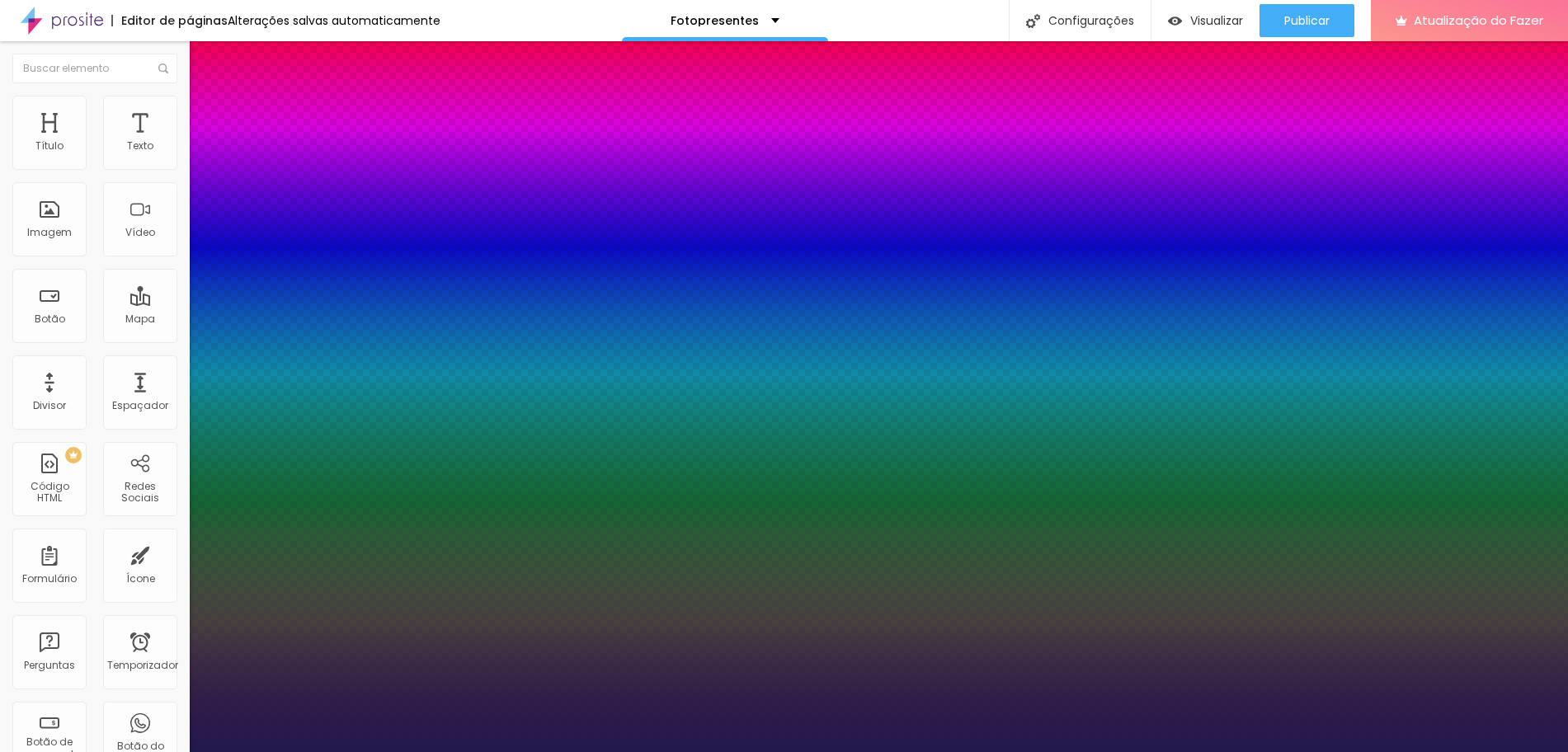
type input "52"
type input "1"
type input "53"
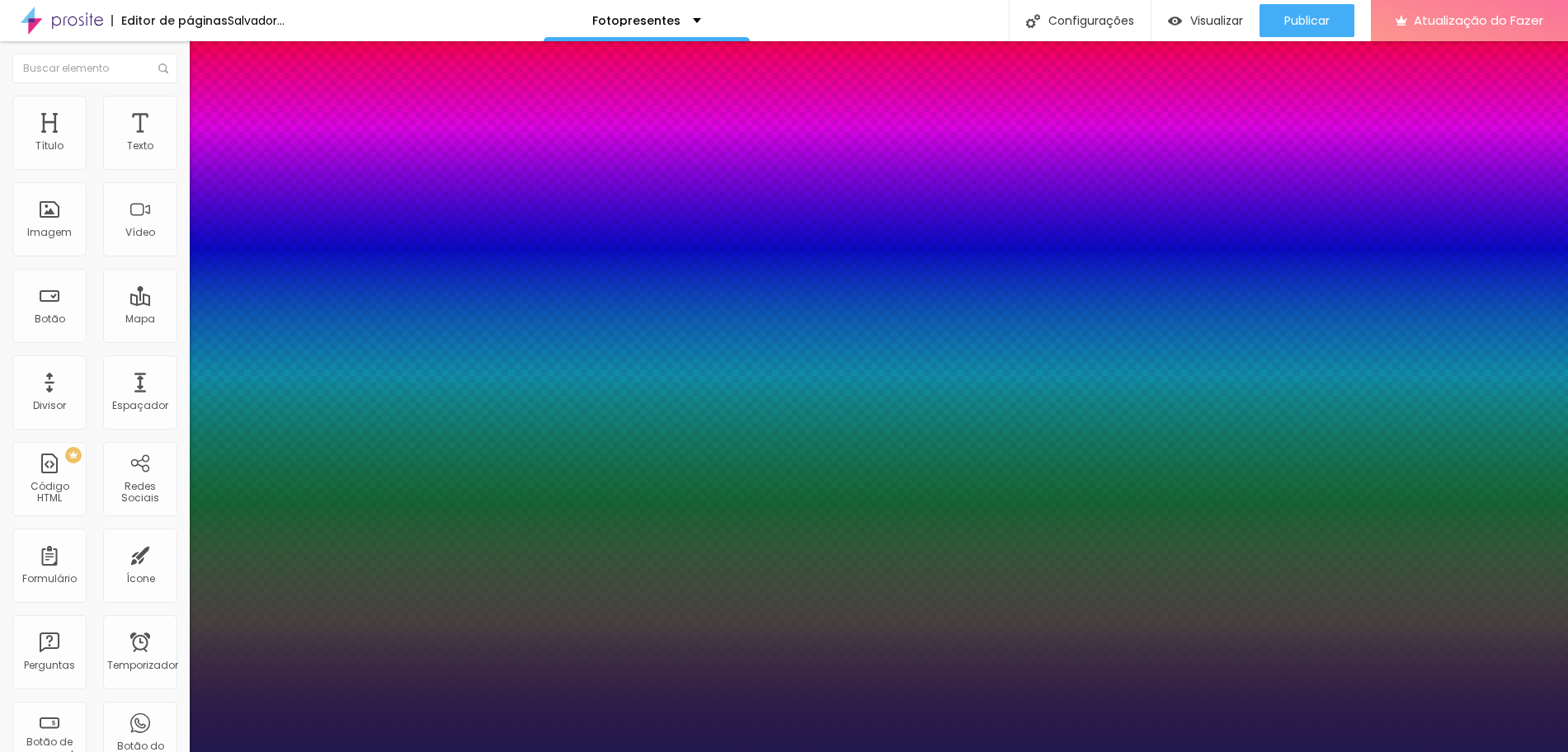
type input "1"
type input "57"
type input "1"
type input "70"
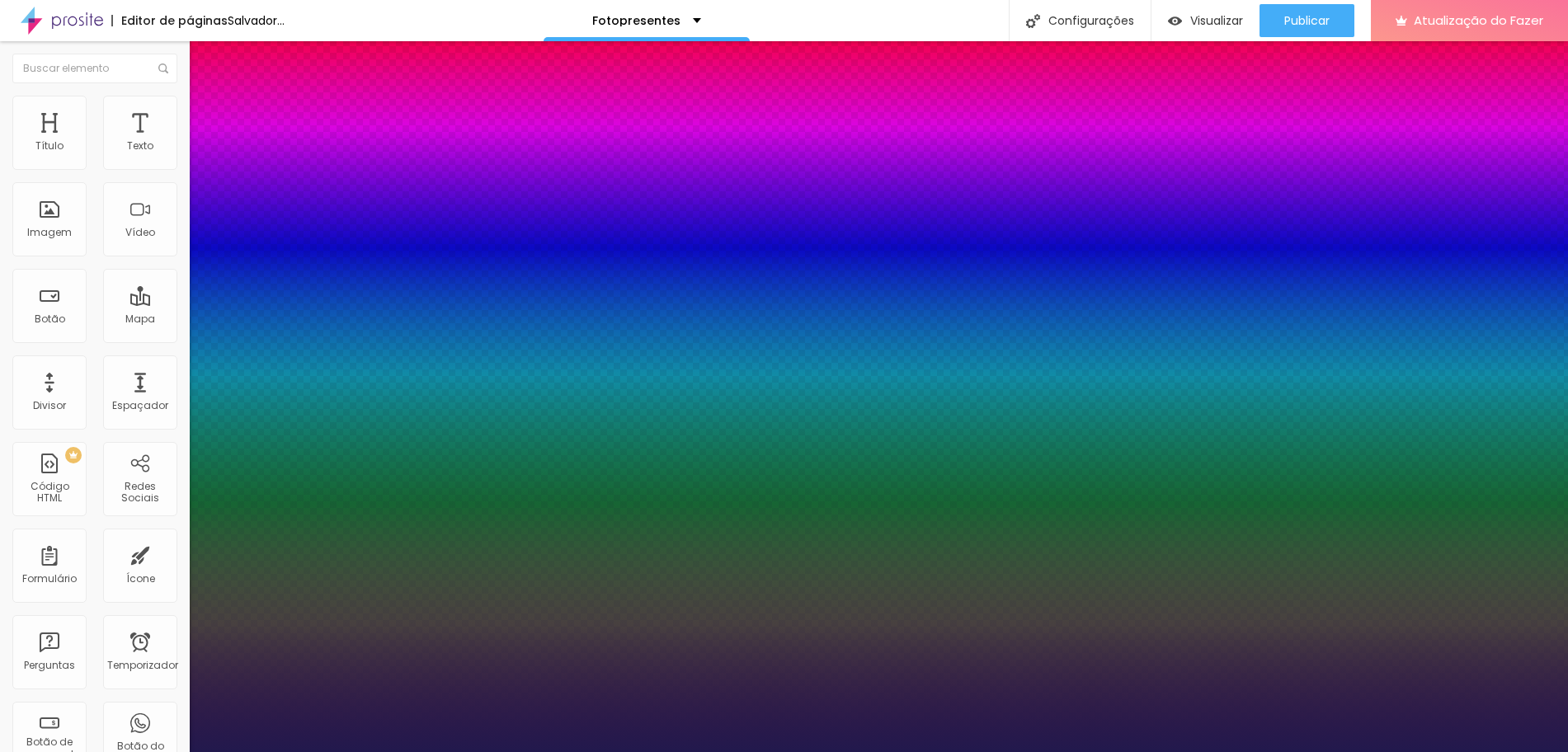
type input "70"
type input "1"
type input "60"
type input "1"
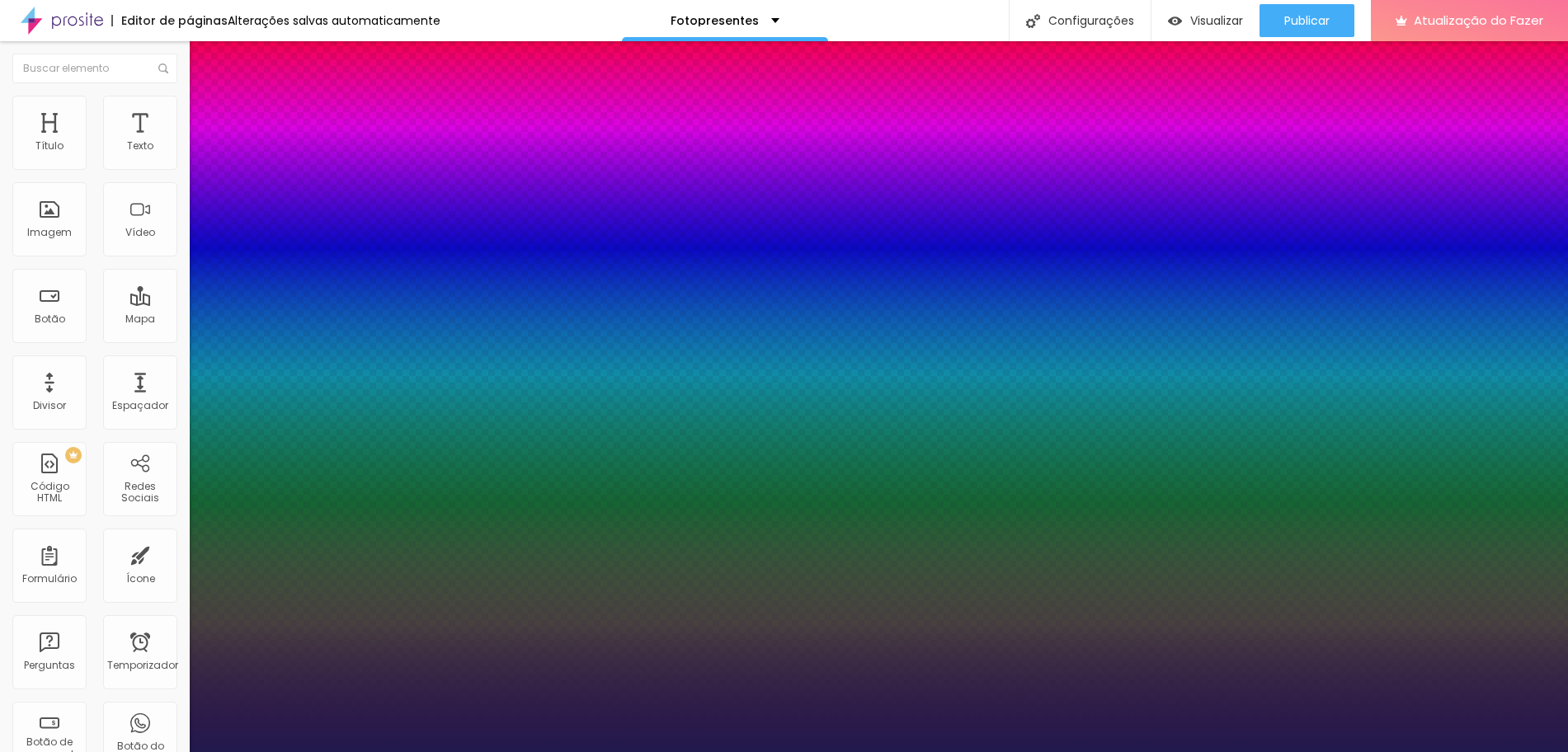
type input "49"
type input "1"
type input "48"
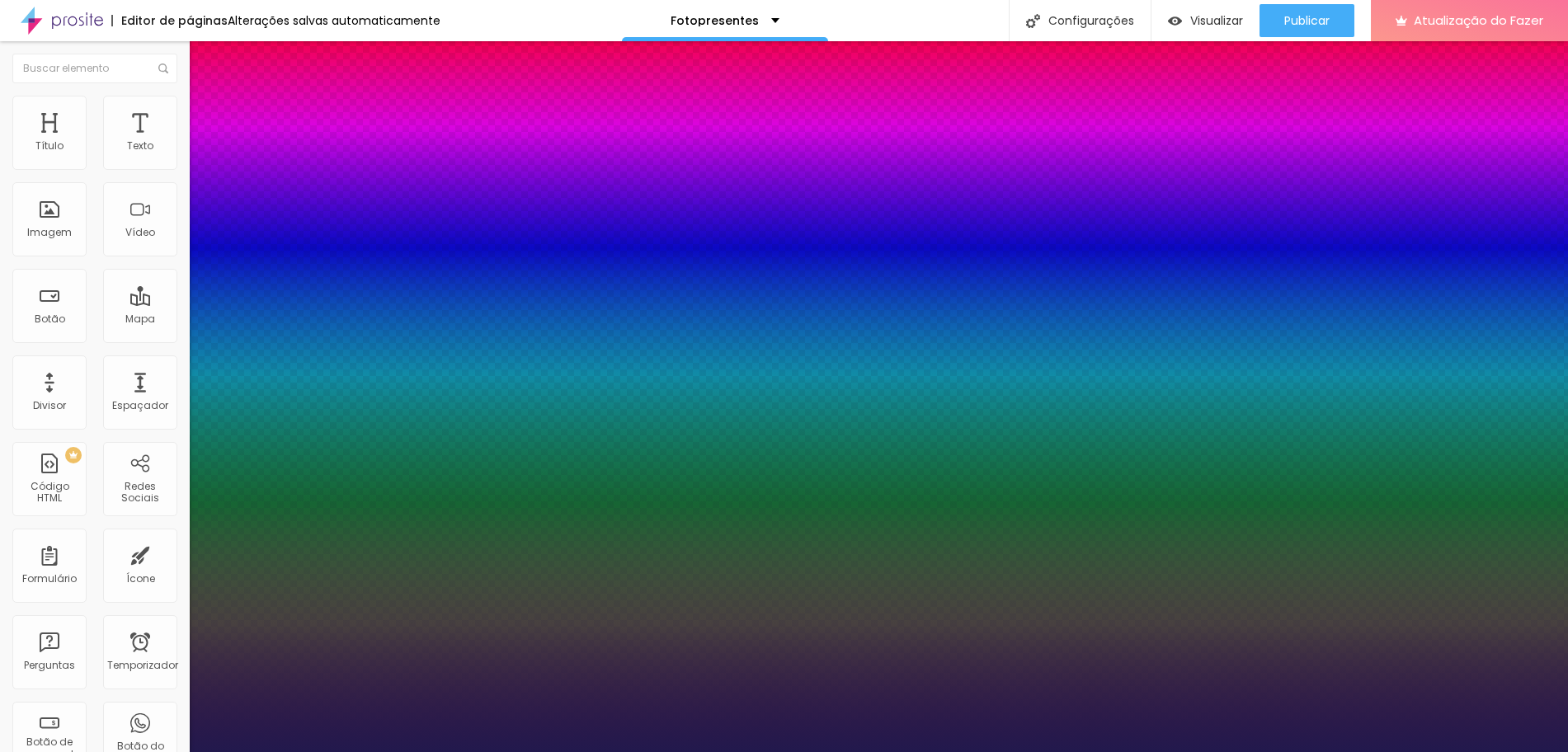
type input "1"
type input "47"
type input "1"
type input "46"
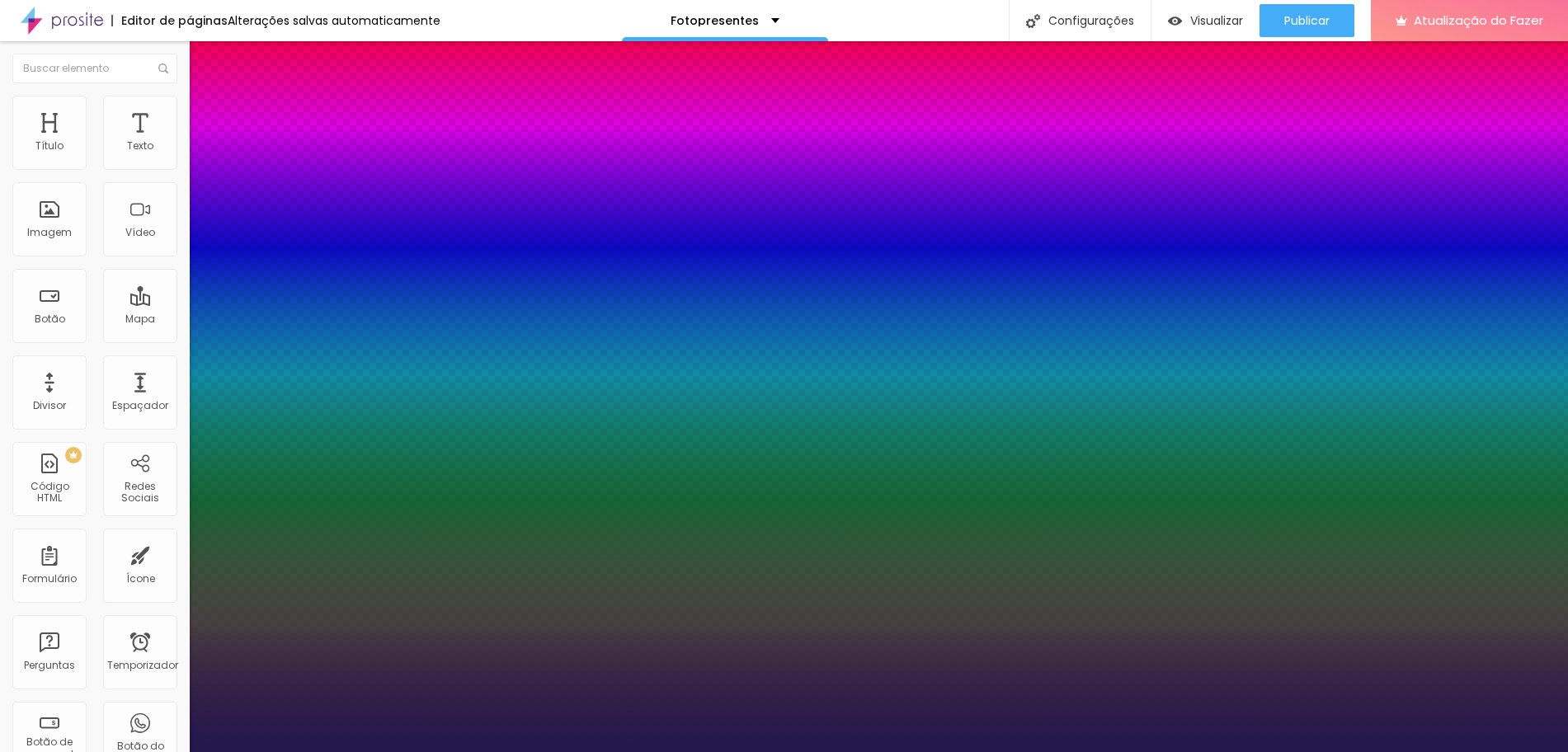
type input "46"
type input "1"
type input "44"
type input "1"
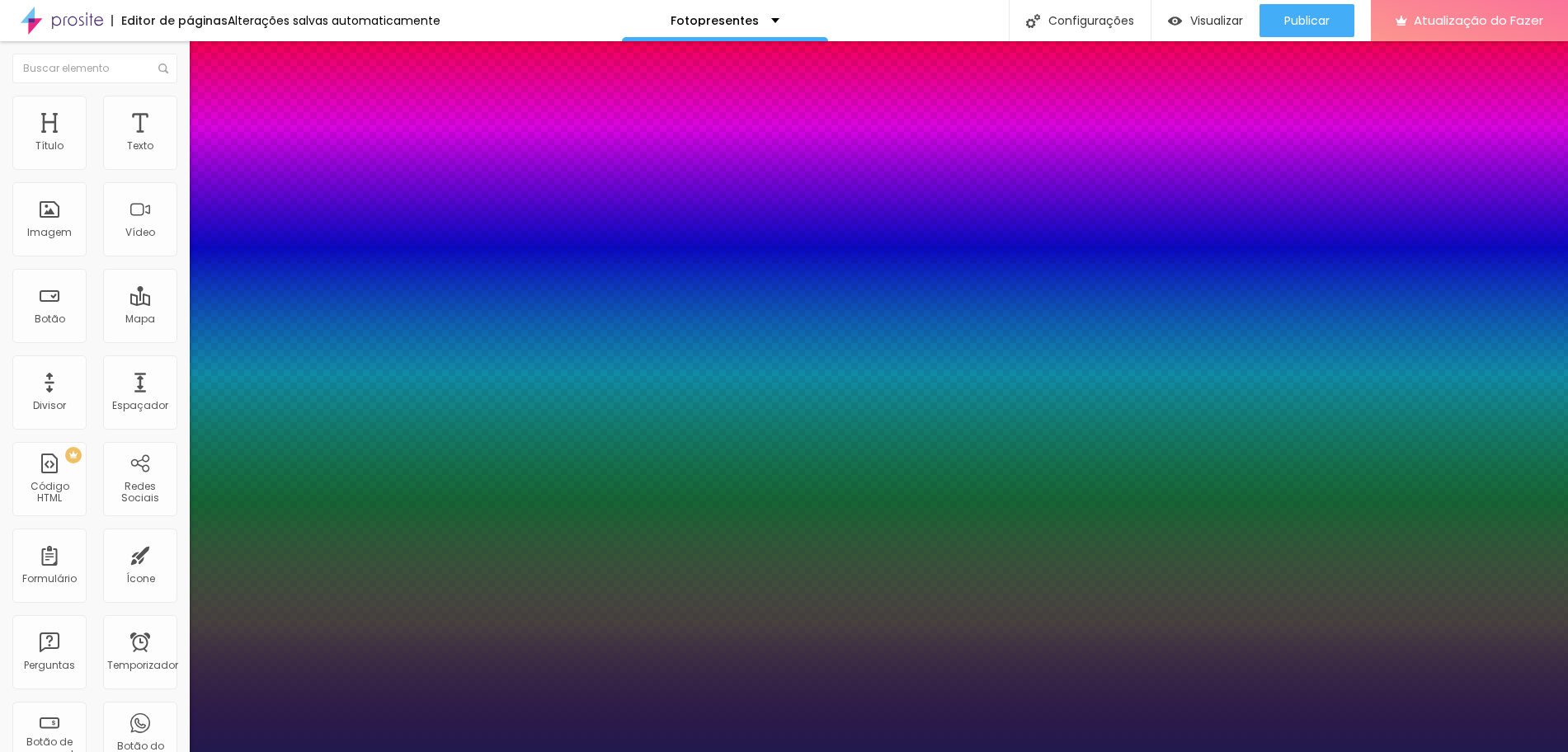
type input "40"
type input "1"
drag, startPoint x: 227, startPoint y: 464, endPoint x: 254, endPoint y: 465, distance: 27.0
type input "40"
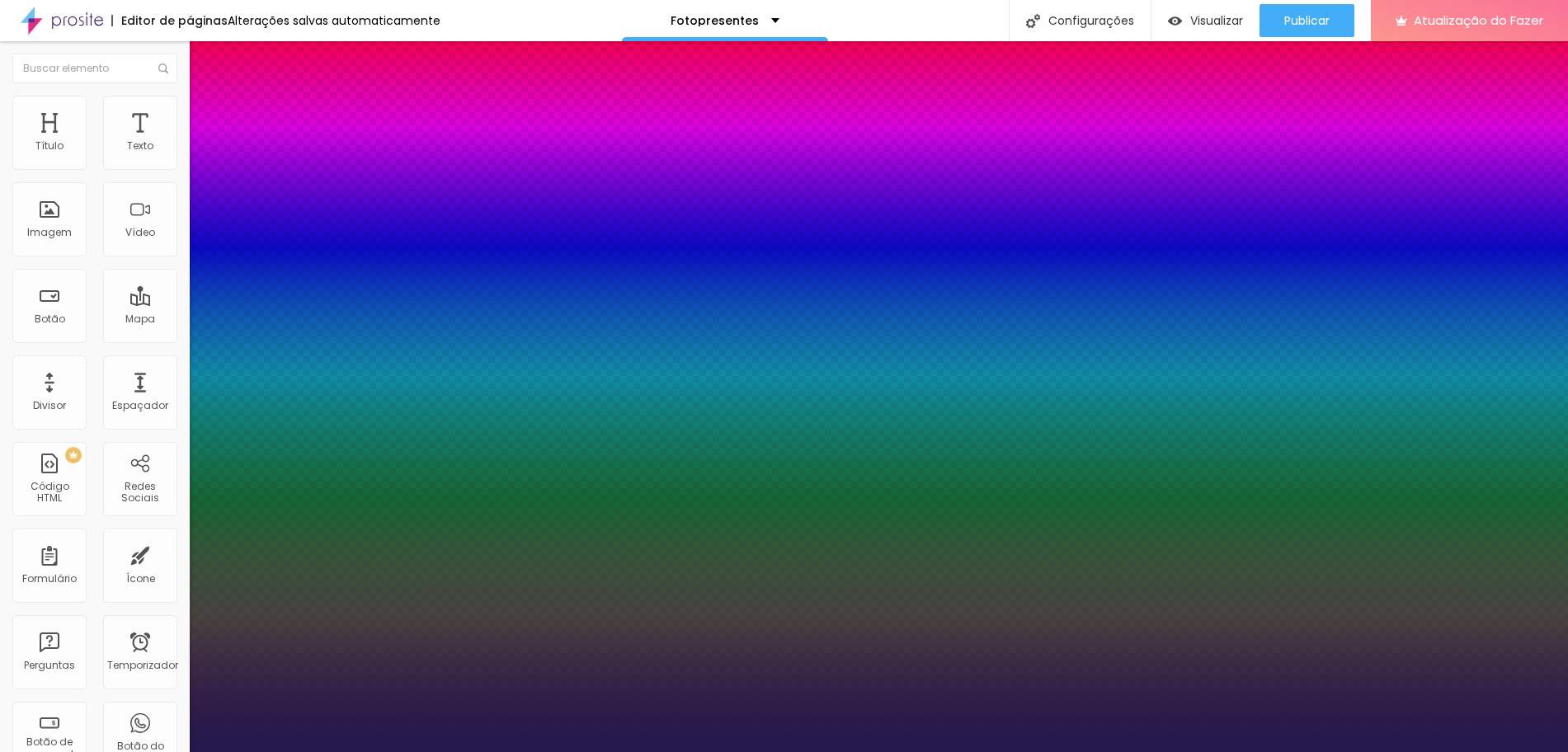
type input "1"
click at [418, 752] on div at bounding box center [784, 752] width 1568 height 0
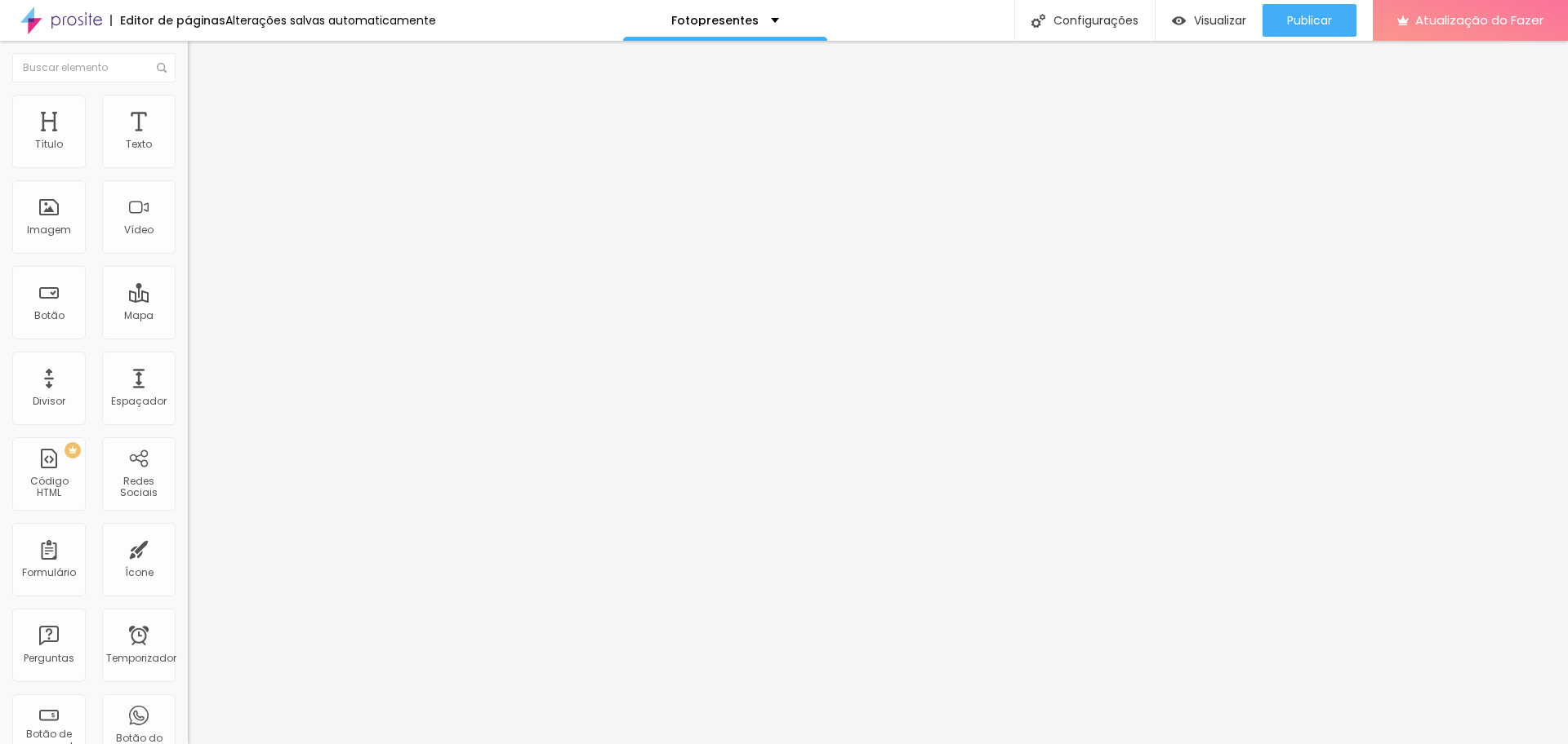
click at [194, 237] on icon "button" at bounding box center [195, 234] width 3 height 3
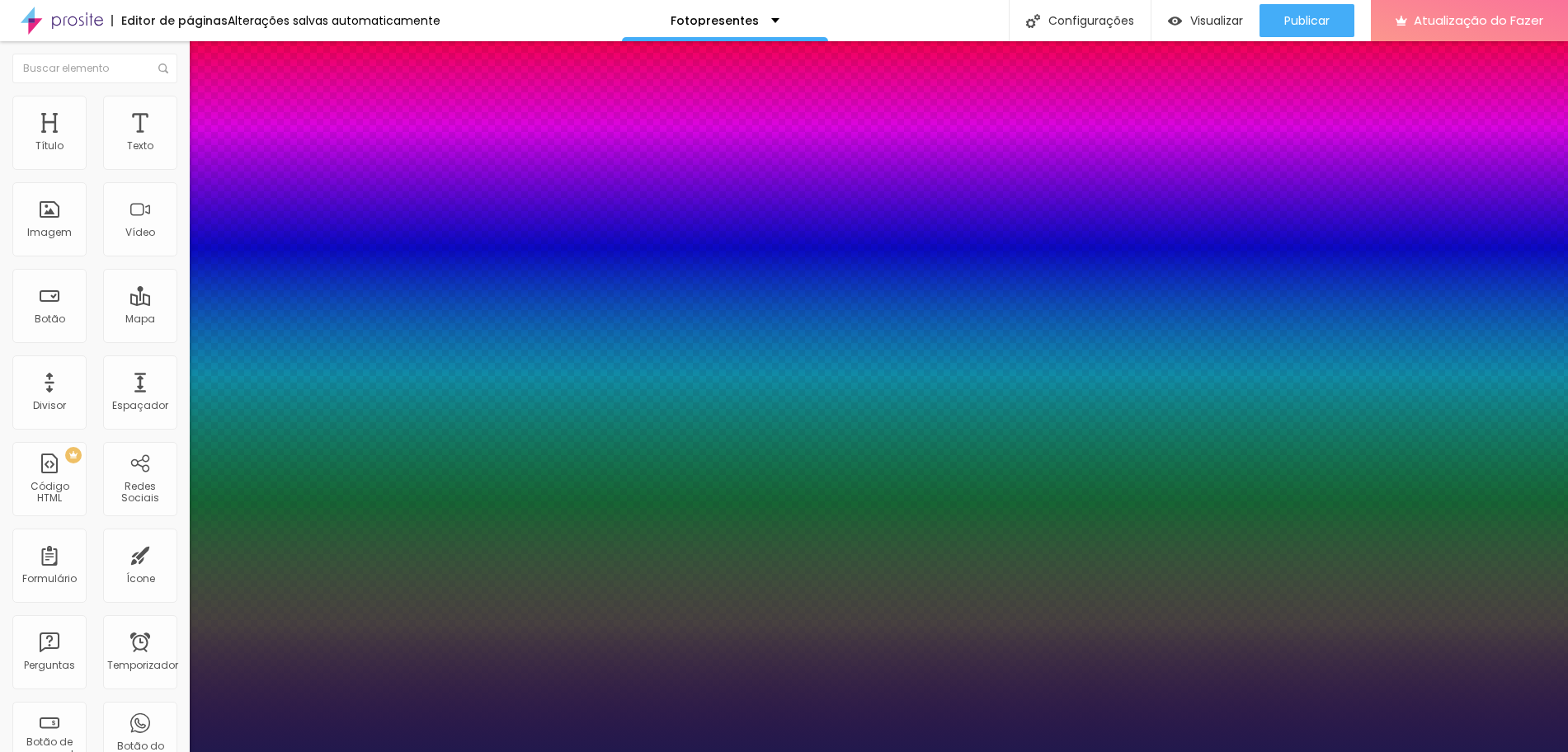
type input "1"
type input "80"
type input "1"
type input "80"
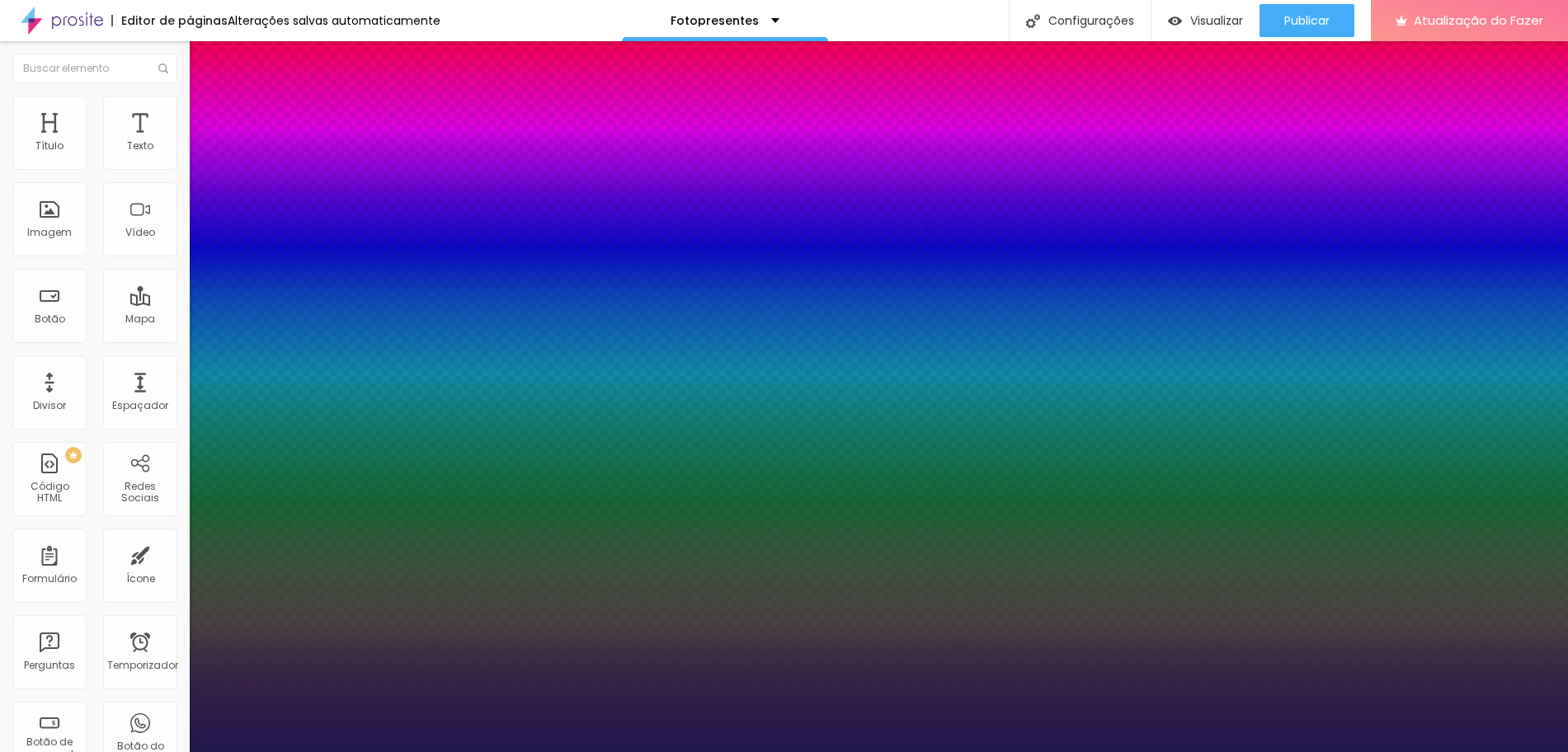
click at [973, 752] on div at bounding box center [784, 752] width 1568 height 0
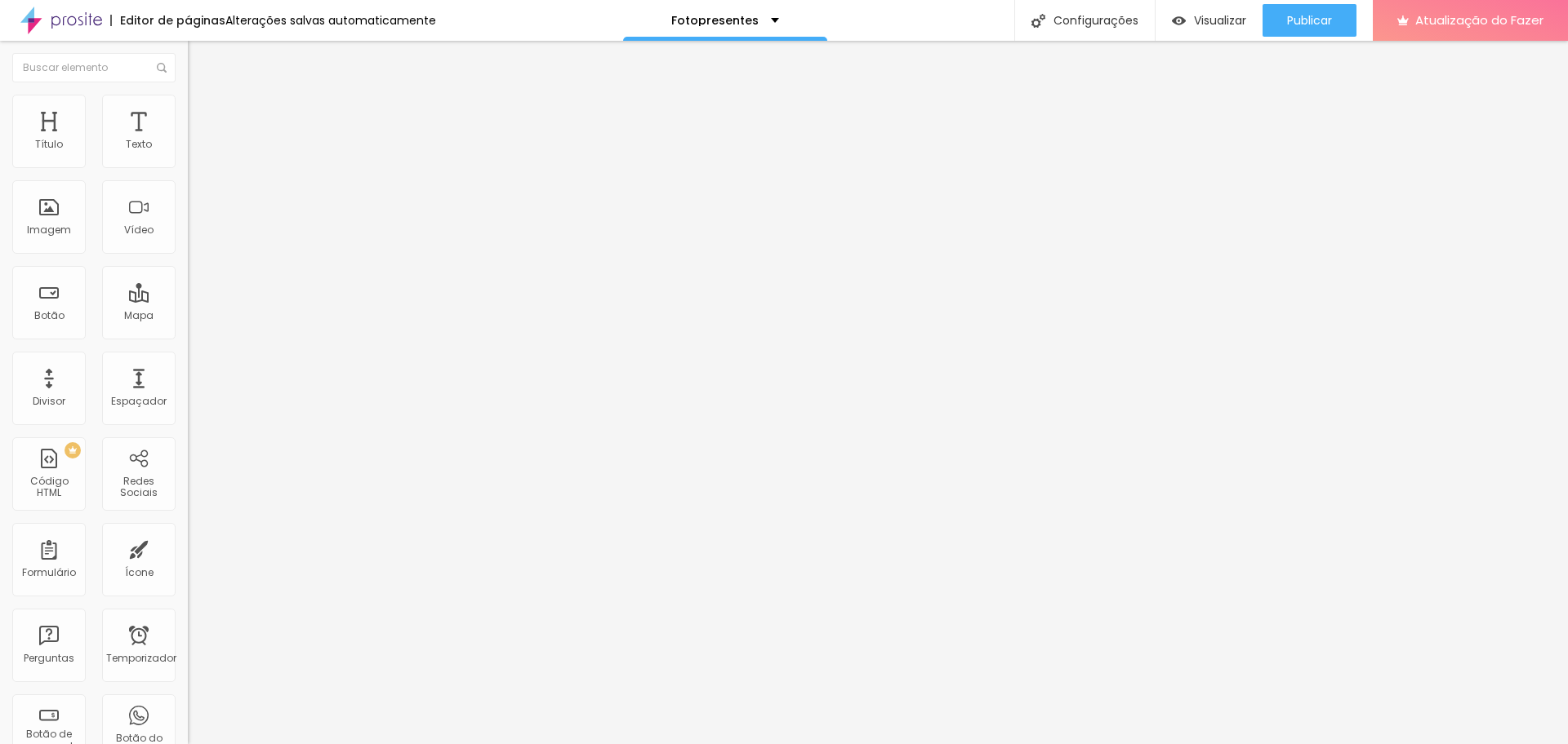
click at [196, 150] on icon "button" at bounding box center [199, 147] width 7 height 7
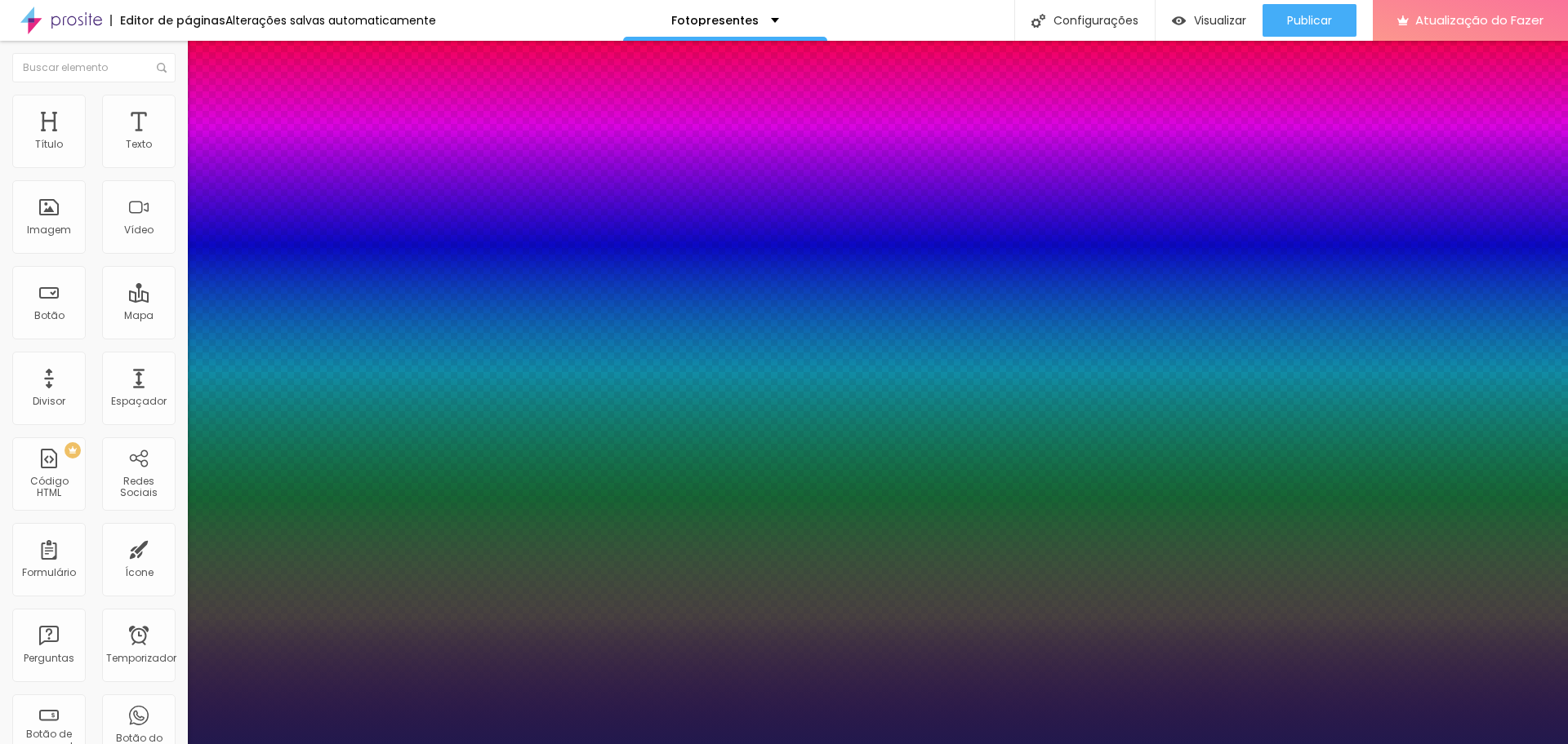
type input "1"
type input "20"
type input "1"
type input "21"
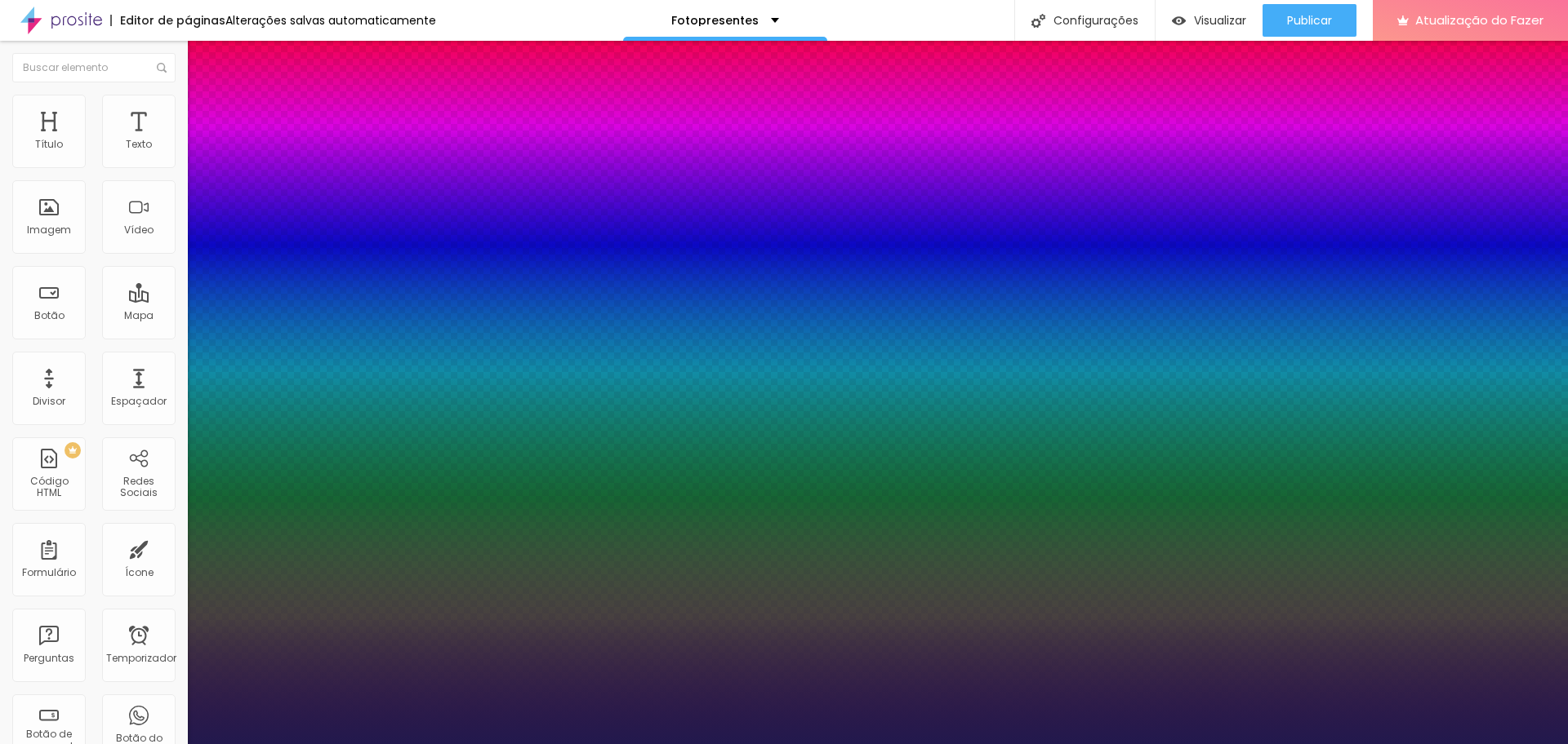
type input "21"
type input "1"
type input "22"
type input "1"
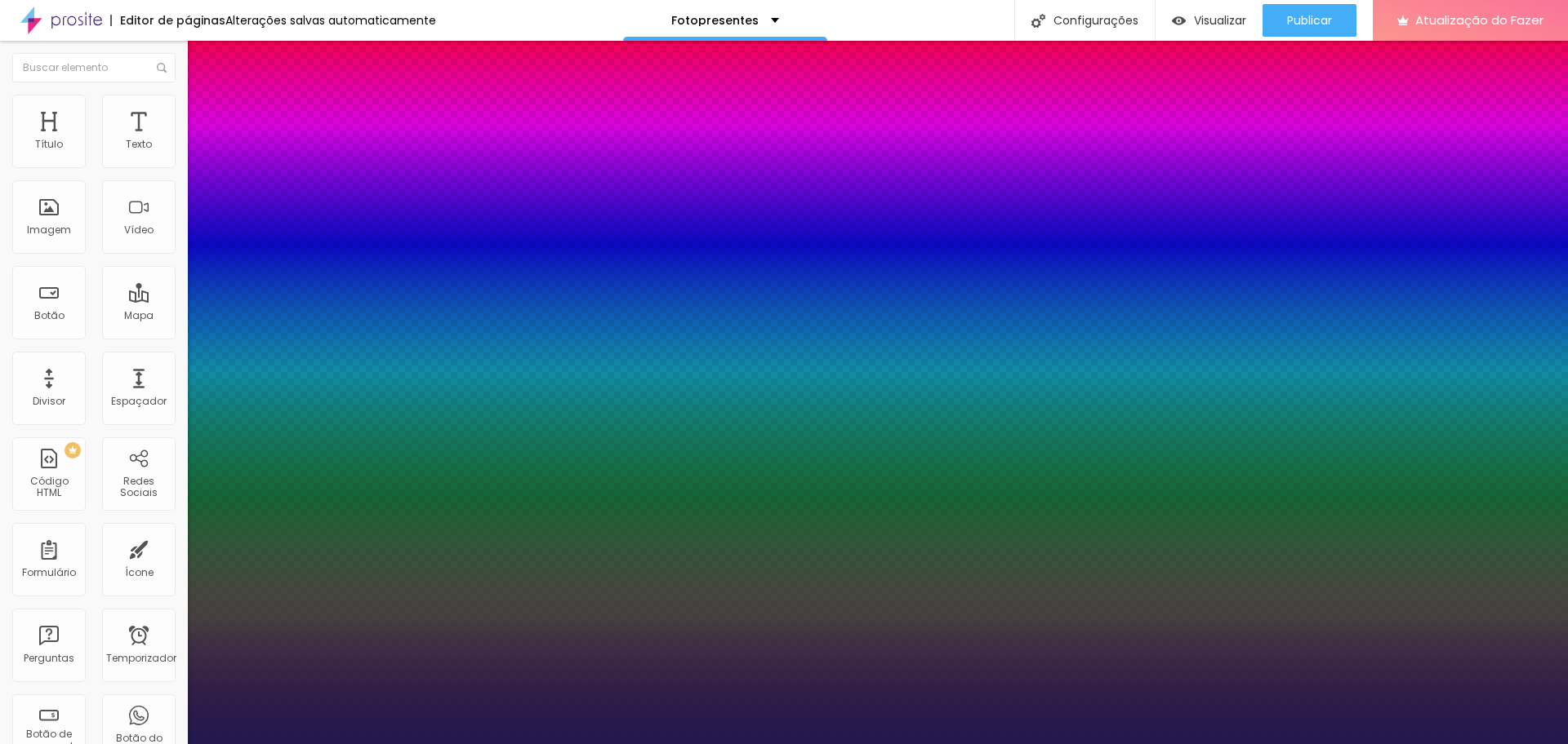
type input "23"
type input "1"
type input "24"
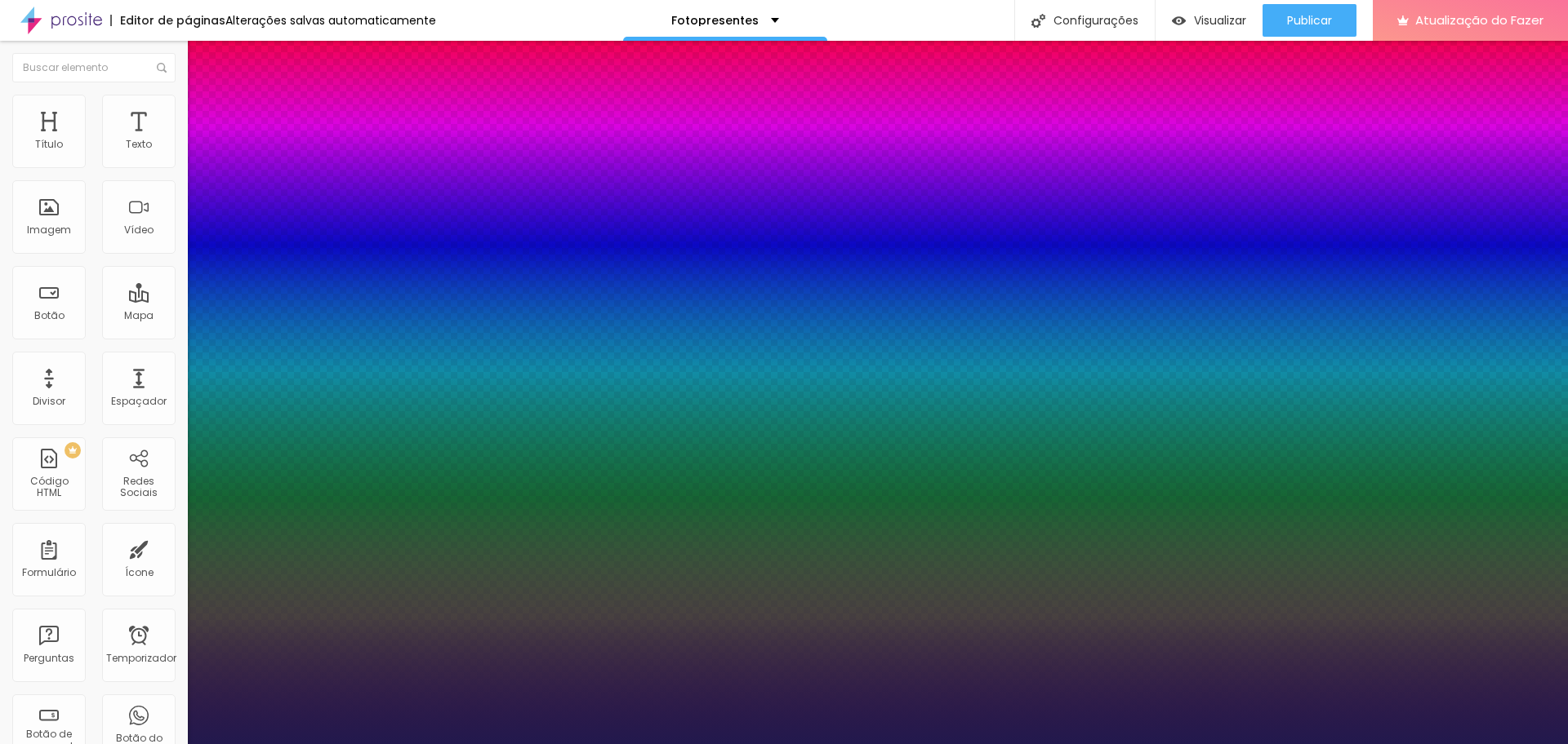
type input "1"
type input "25"
type input "1"
type input "26"
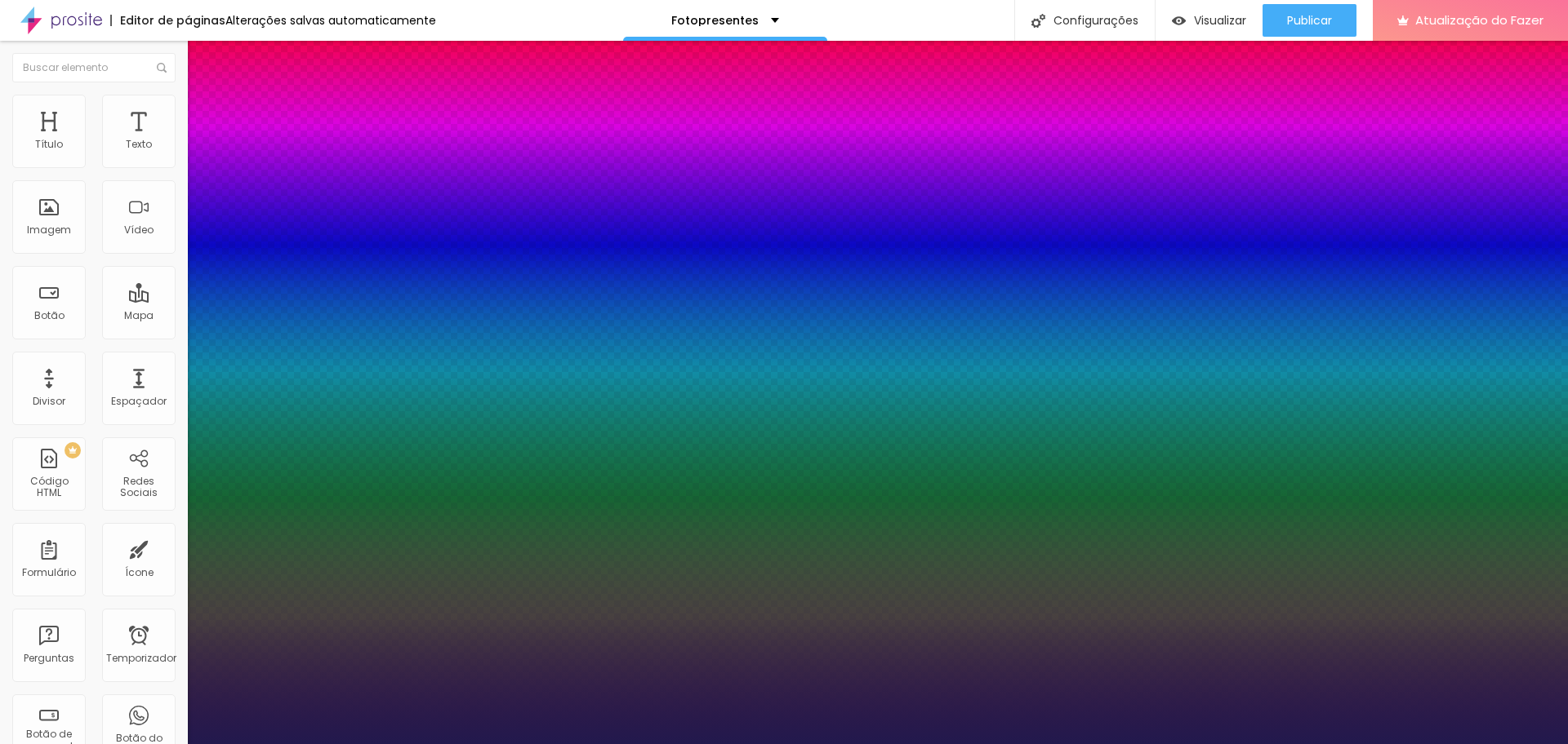
type input "26"
type input "1"
type input "29"
type input "1"
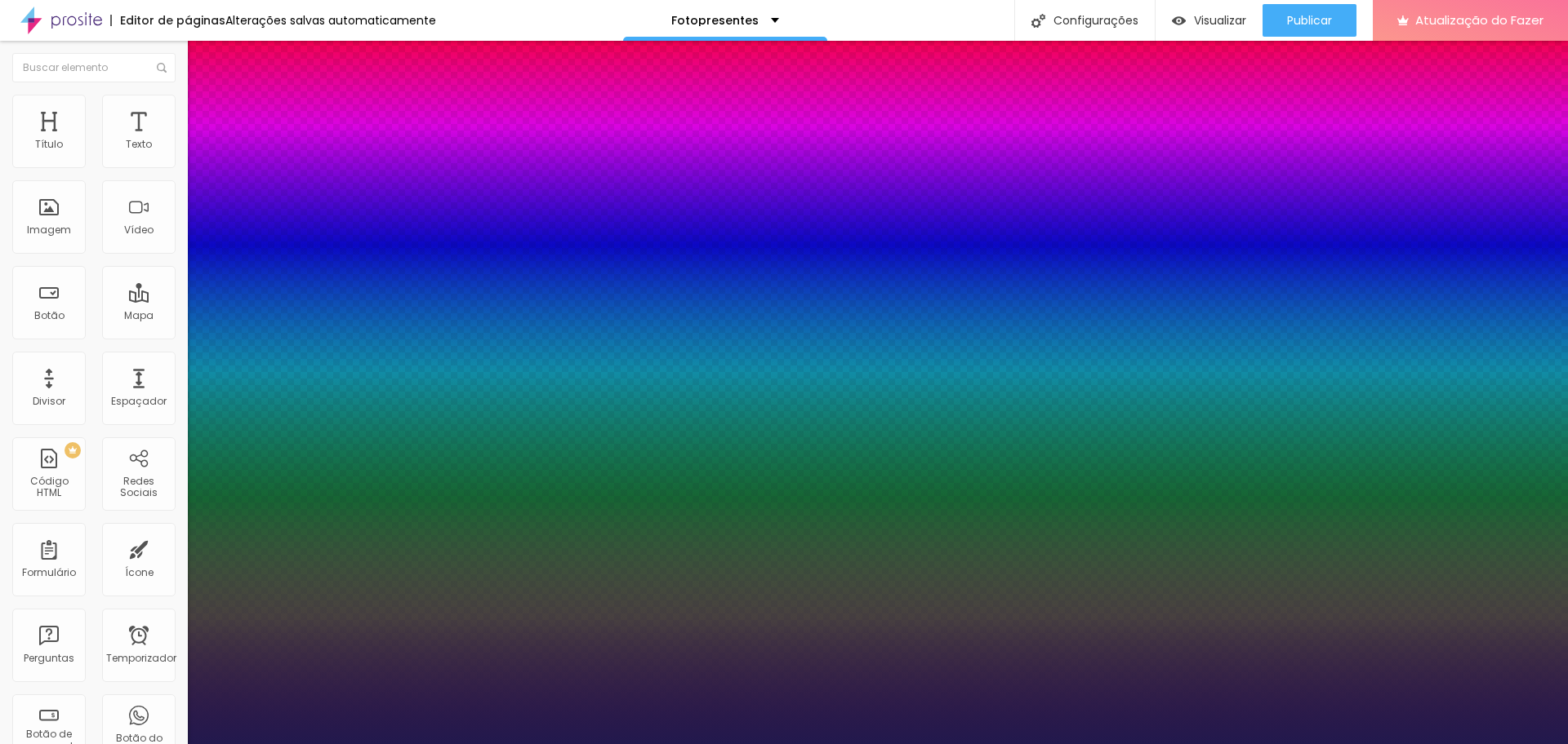
drag, startPoint x: 226, startPoint y: 276, endPoint x: 237, endPoint y: 279, distance: 11.4
type input "29"
click at [916, 744] on div at bounding box center [784, 744] width 1568 height 0
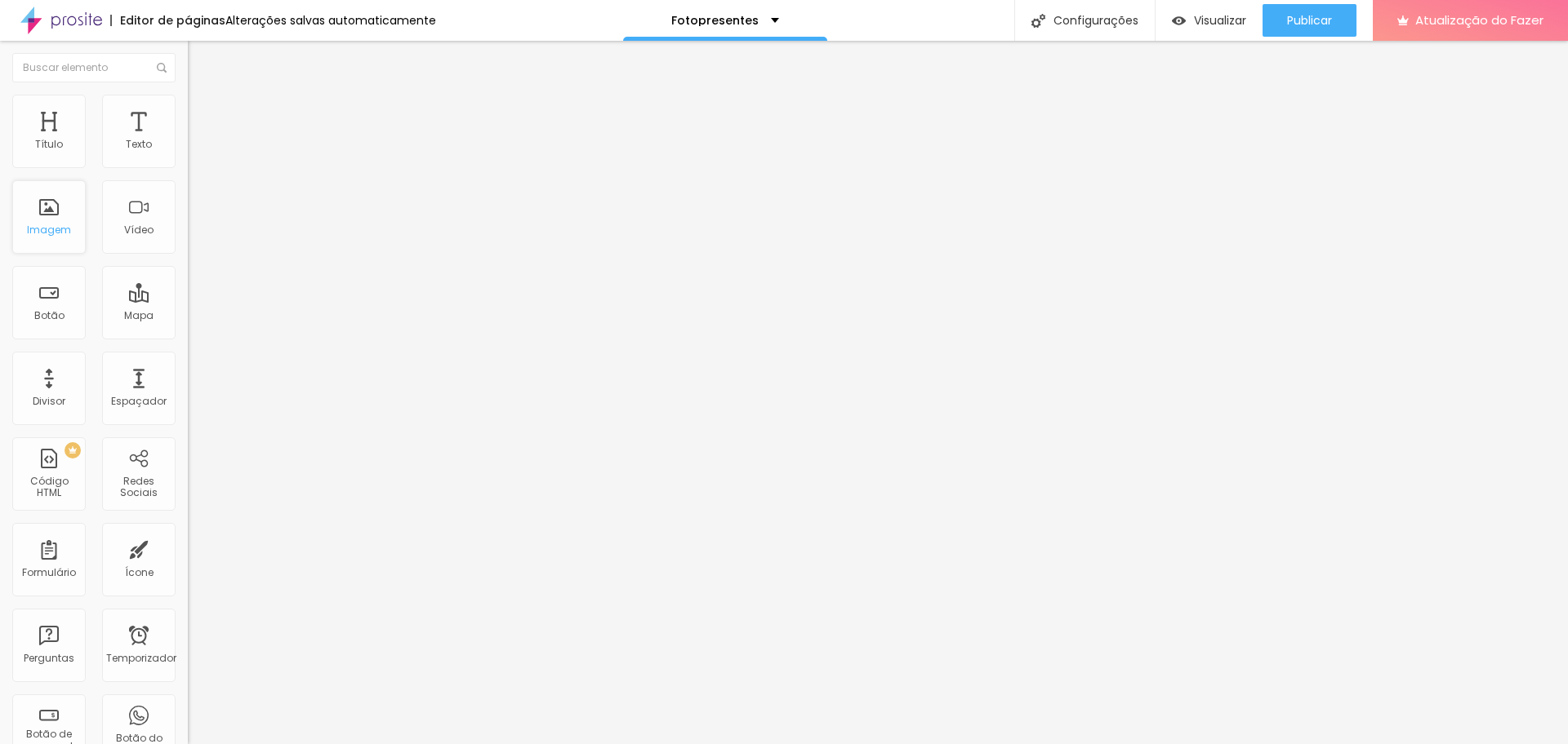
click at [64, 230] on font "Imagem" at bounding box center [48, 229] width 45 height 14
click at [197, 140] on font "Adicionar imagem" at bounding box center [245, 133] width 96 height 14
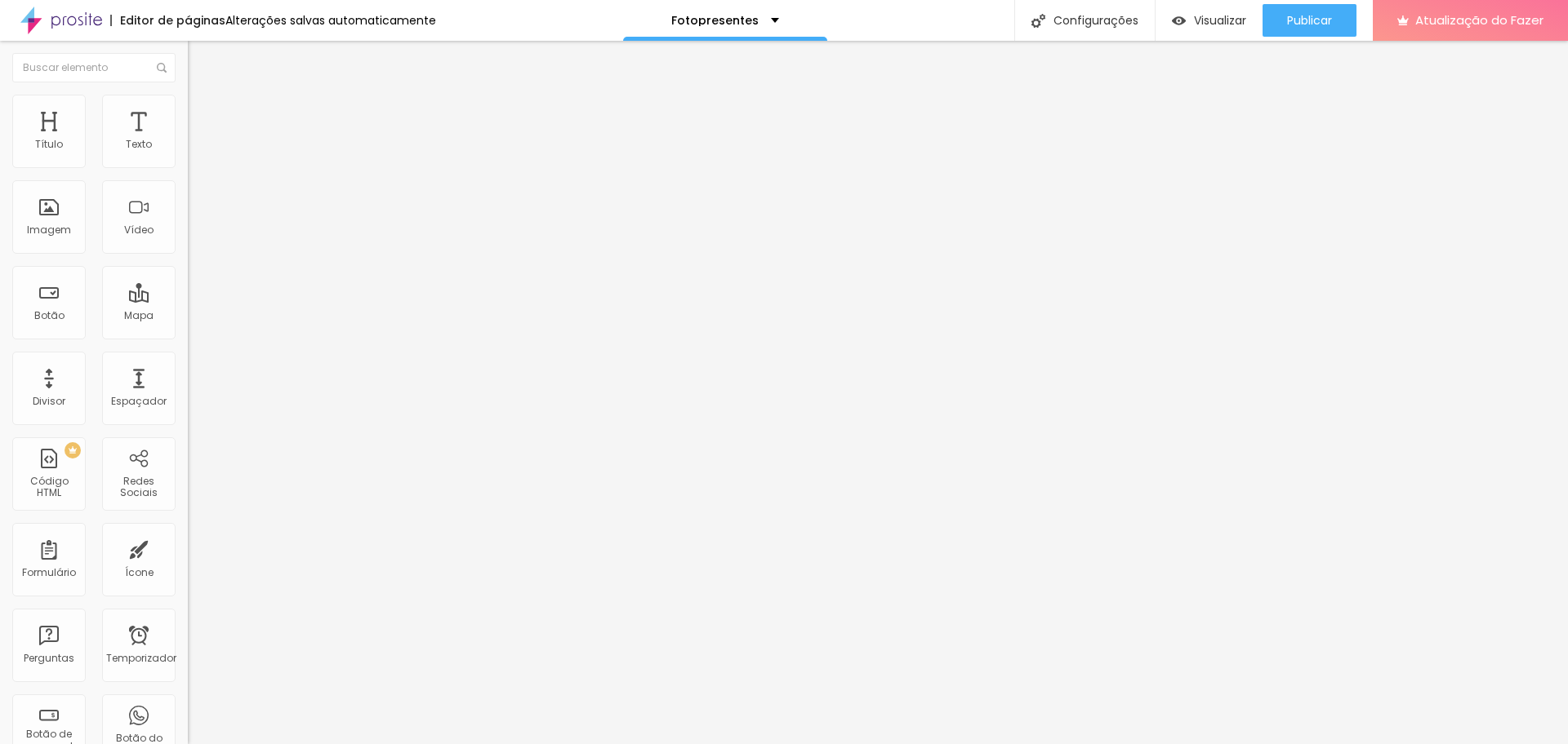
click at [188, 256] on font "Original" at bounding box center [207, 248] width 39 height 14
click at [188, 265] on span "Cinema" at bounding box center [208, 258] width 41 height 14
click at [188, 102] on img at bounding box center [195, 102] width 15 height 15
type input "95"
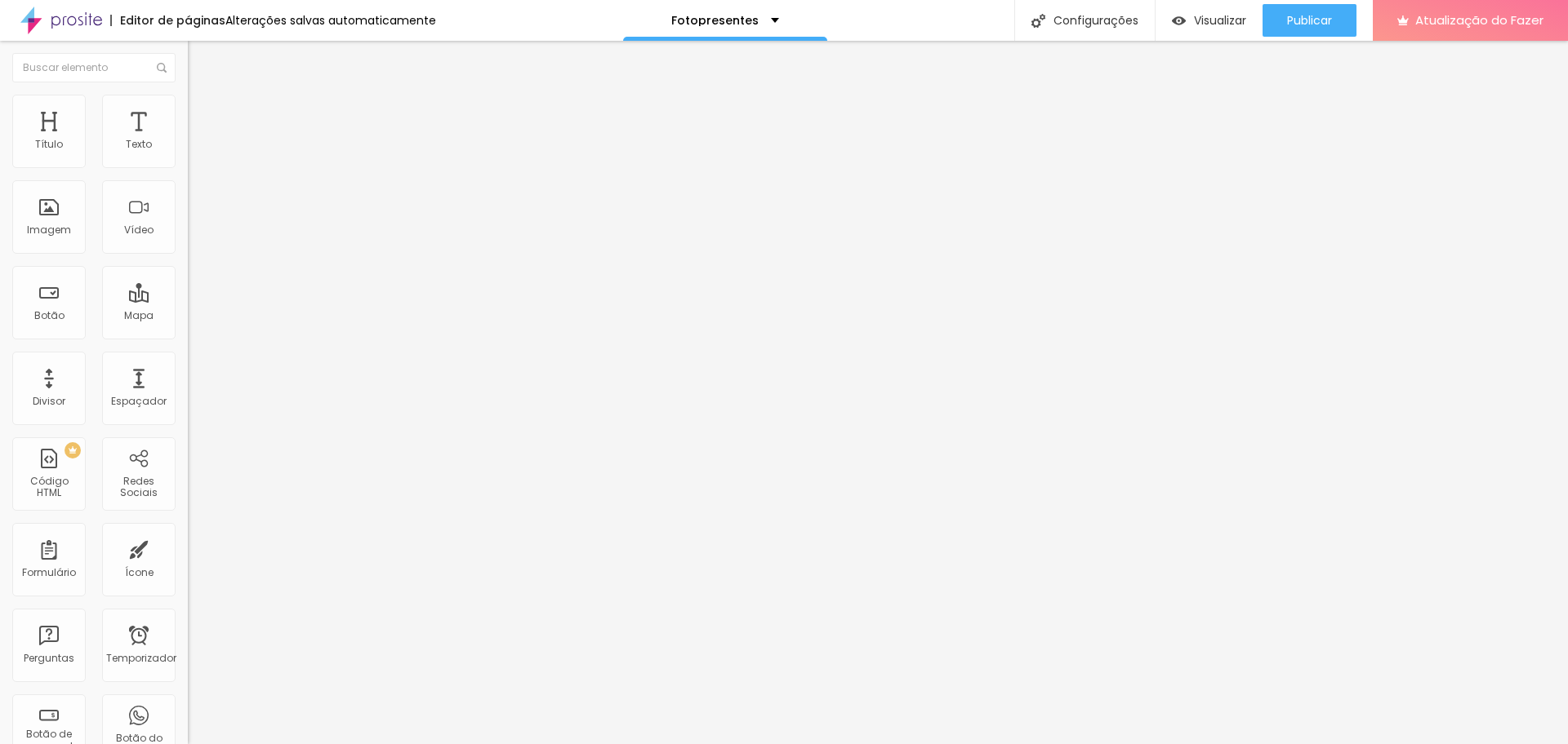
type input "90"
type input "85"
type input "80"
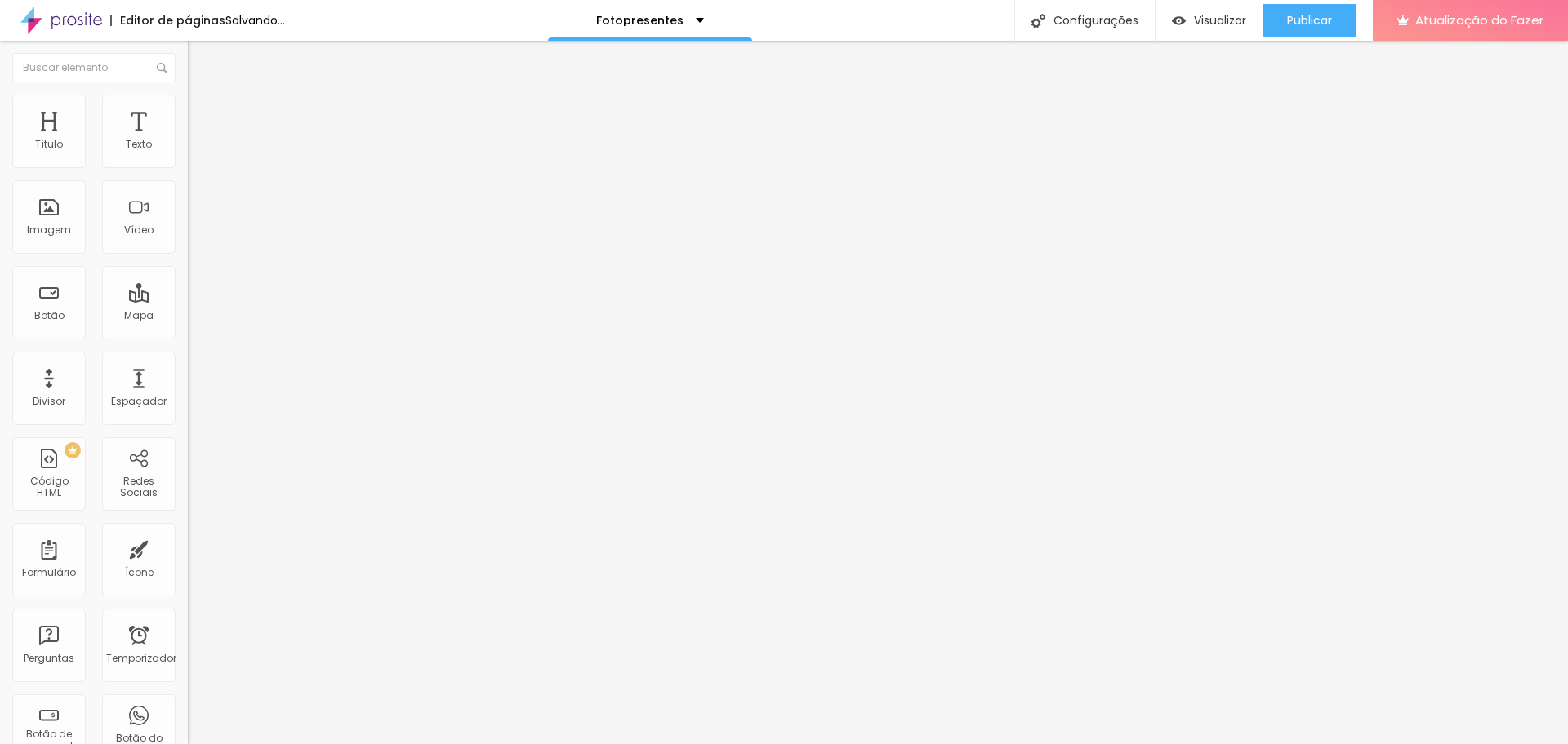
type input "80"
type input "75"
type input "70"
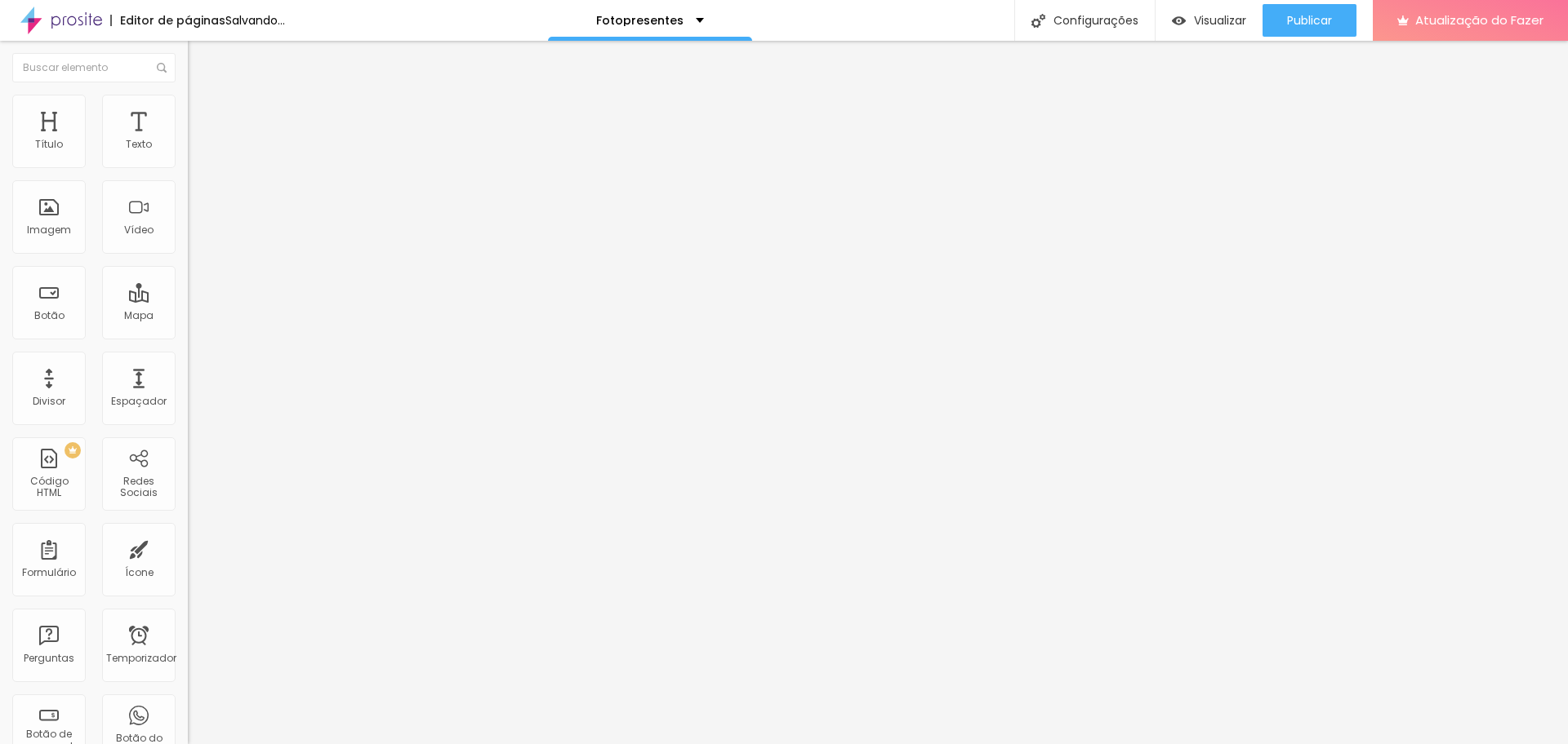
type input "65"
type input "60"
type input "55"
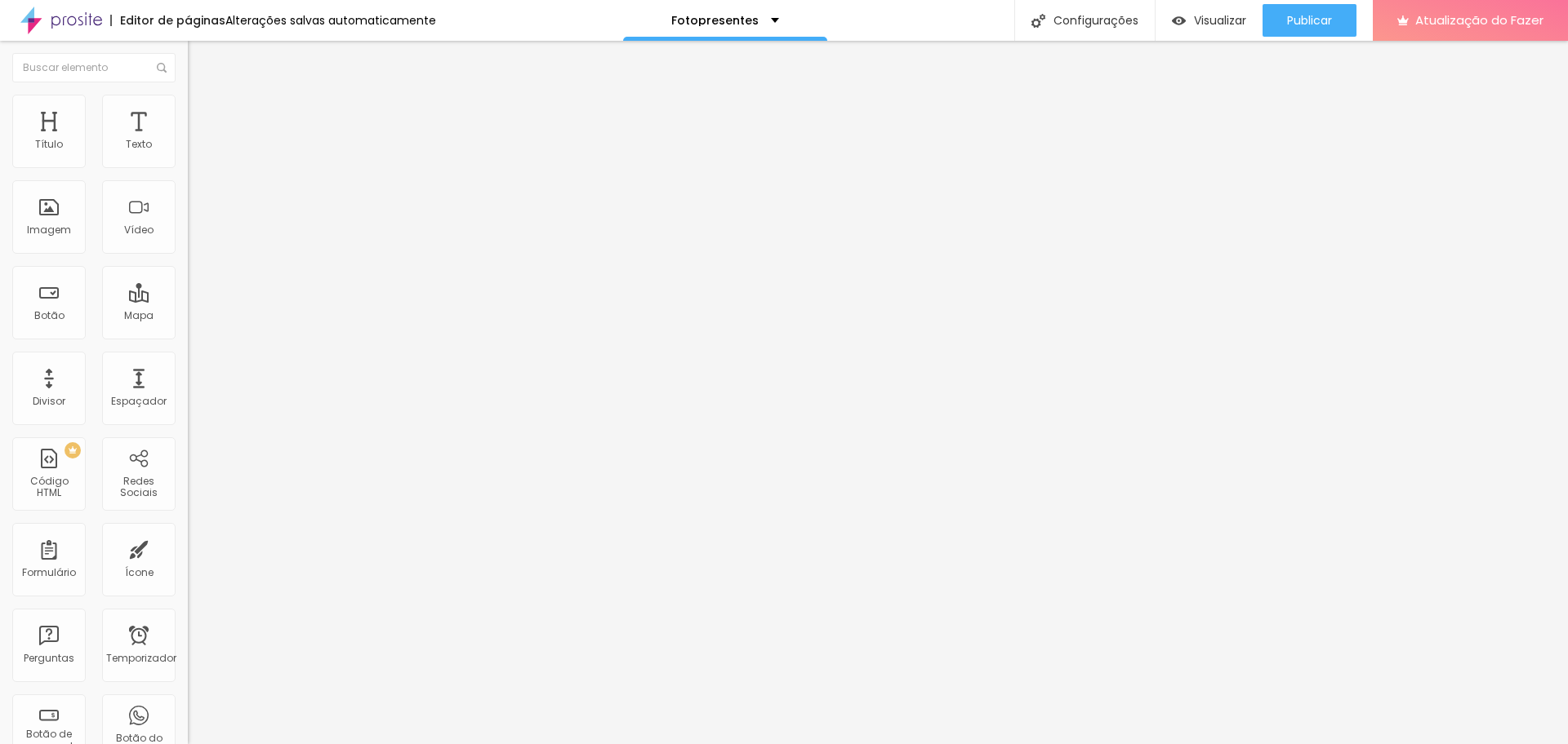
type input "55"
type input "50"
drag, startPoint x: 159, startPoint y: 173, endPoint x: 85, endPoint y: 173, distance: 74.0
type input "50"
click at [188, 168] on input "range" at bounding box center [240, 161] width 105 height 13
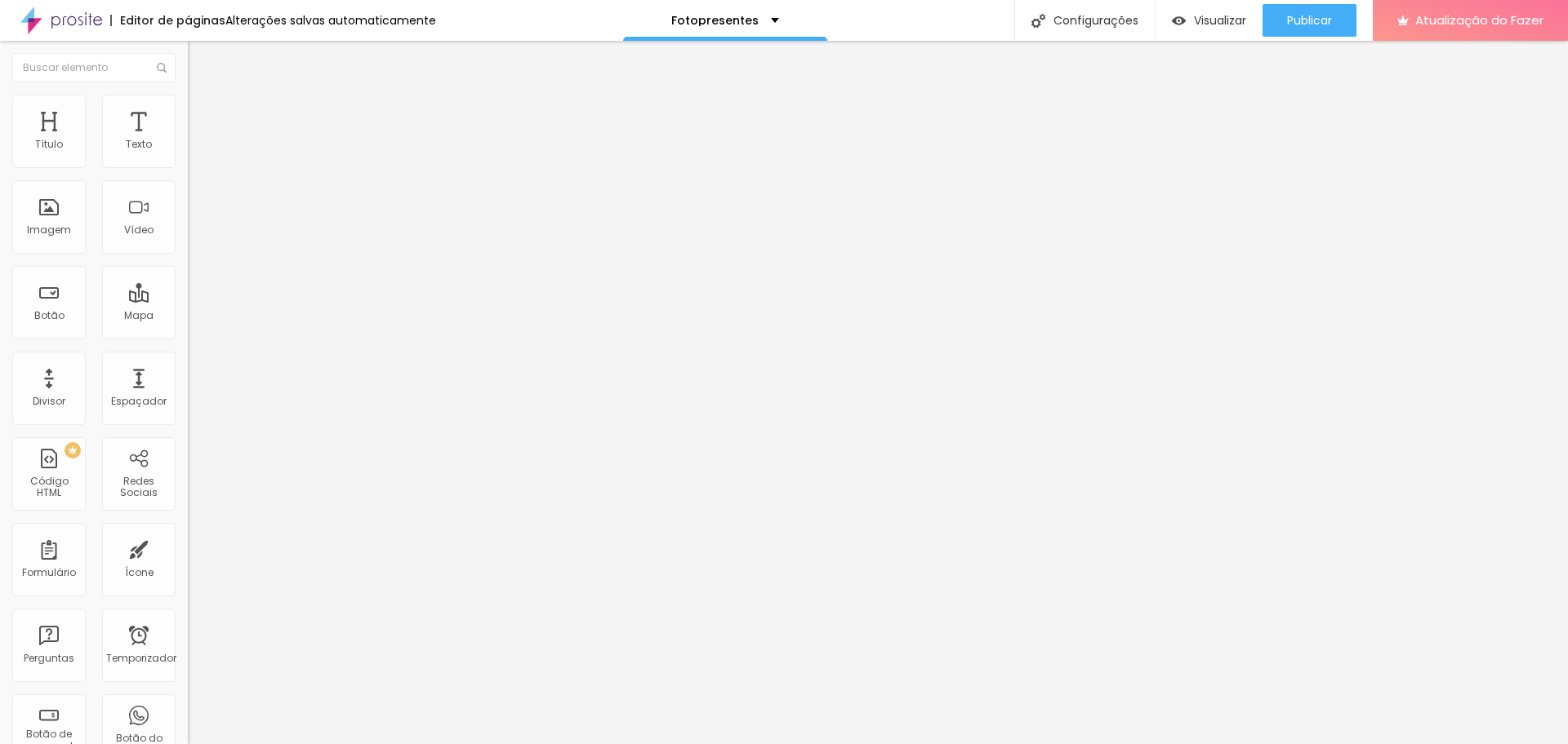
click at [200, 59] on img "button" at bounding box center [207, 60] width 13 height 13
click at [188, 138] on div "Adicionar imagem" at bounding box center [282, 133] width 188 height 11
click at [197, 140] on font "Adicionar imagem" at bounding box center [245, 133] width 96 height 14
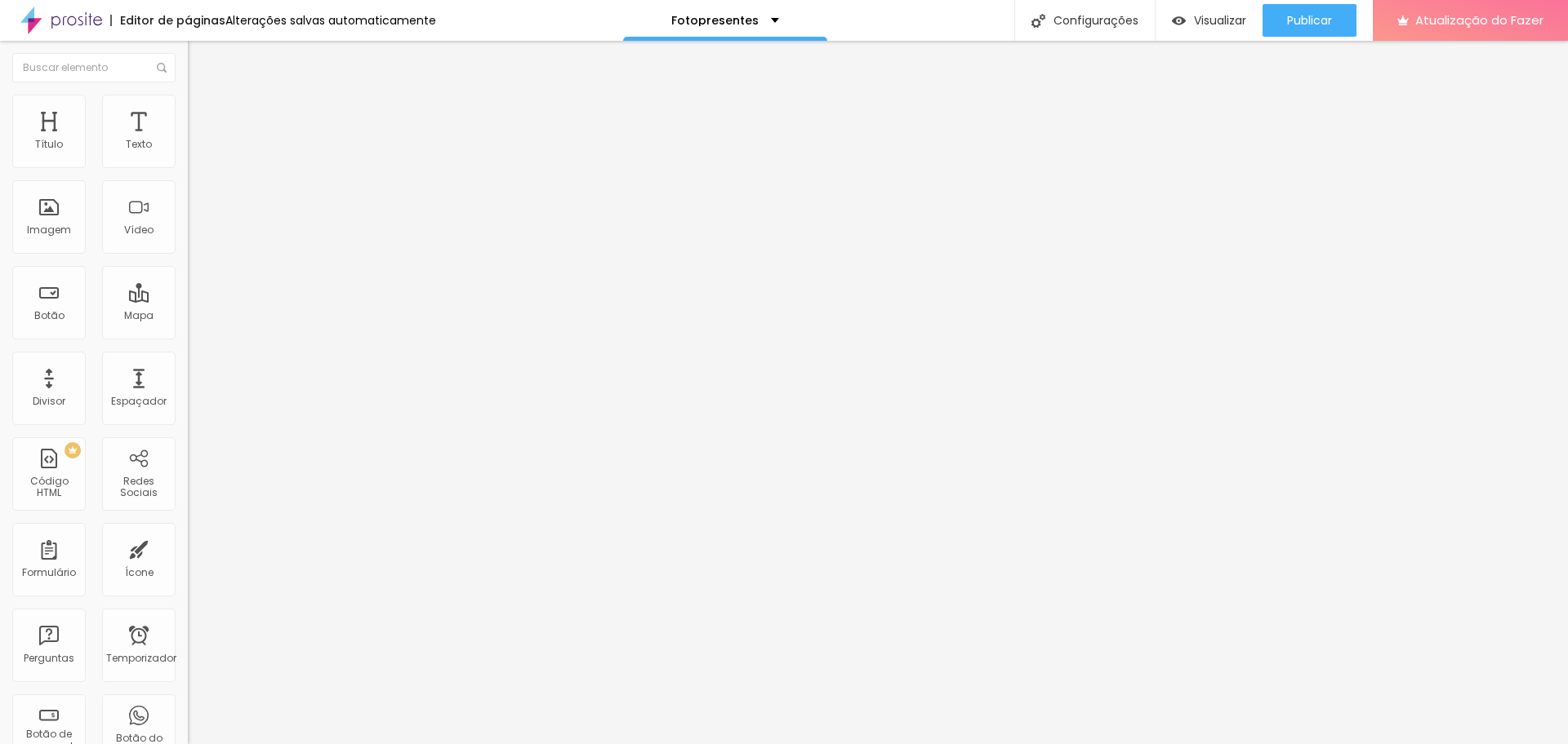
click at [197, 140] on font "Adicionar imagem" at bounding box center [245, 133] width 96 height 14
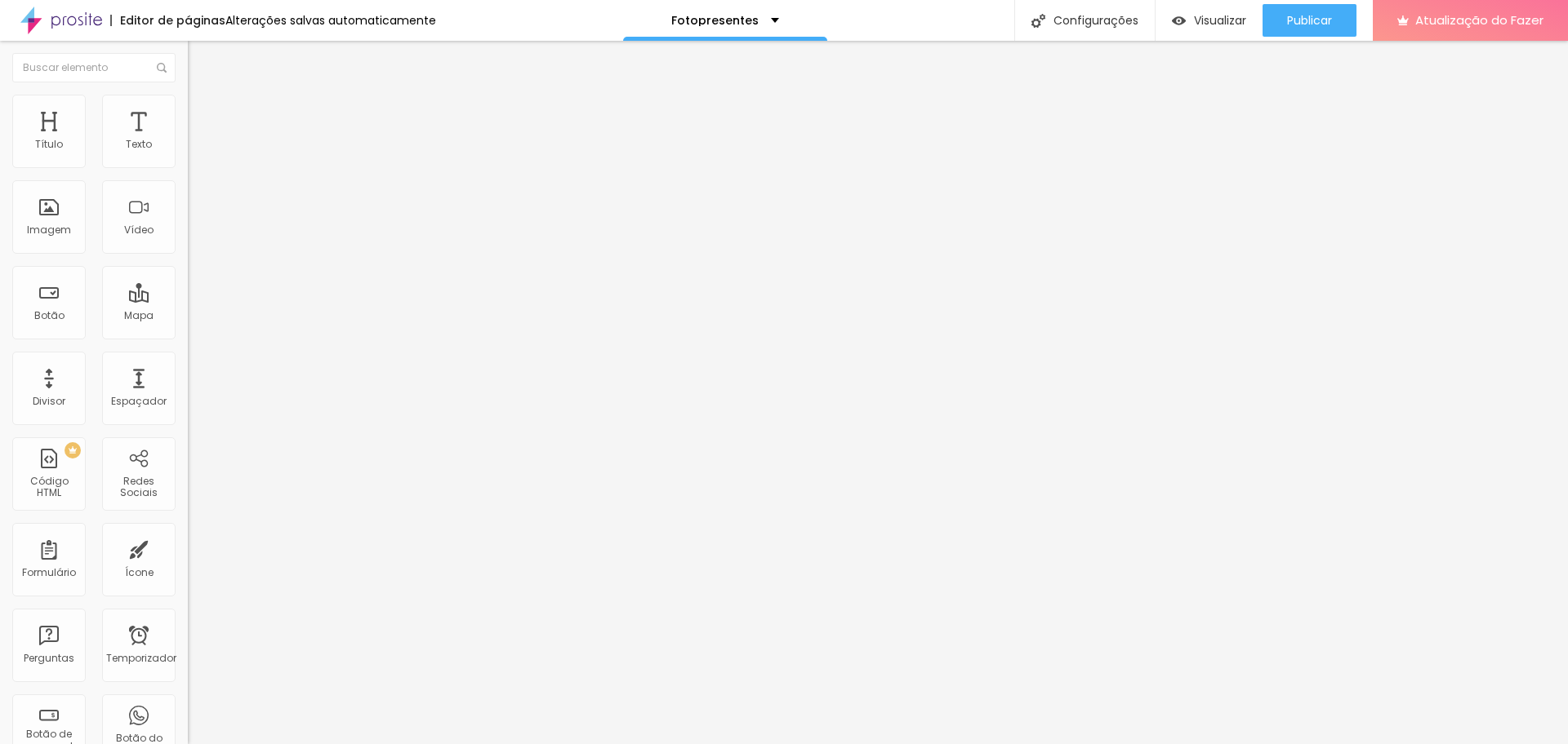
click at [1298, 22] on font "Publicar" at bounding box center [1308, 20] width 45 height 16
click at [188, 67] on button "Editar nulo" at bounding box center [282, 60] width 188 height 38
click at [196, 150] on icon "button" at bounding box center [199, 147] width 7 height 7
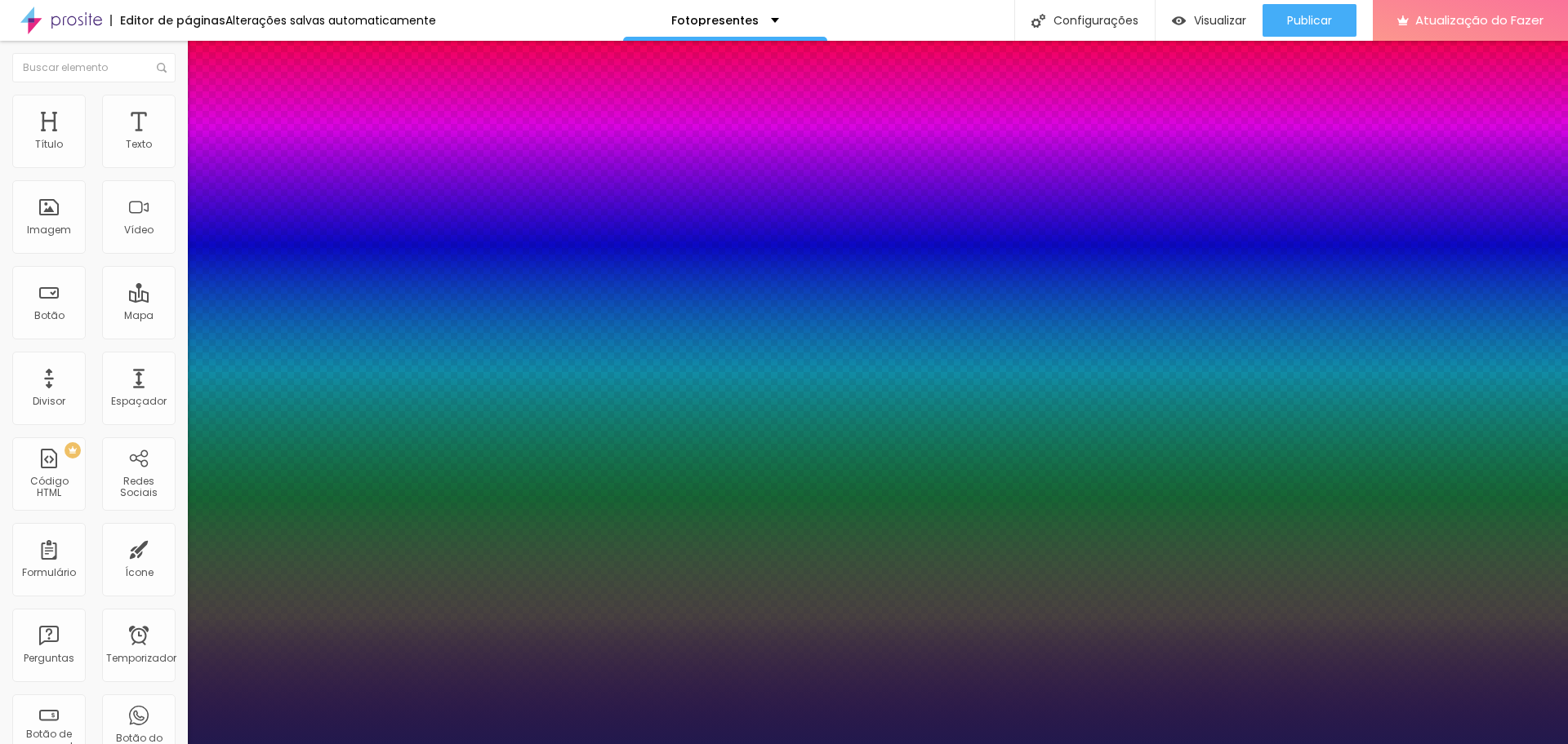
type input "1"
type input "49"
type input "1"
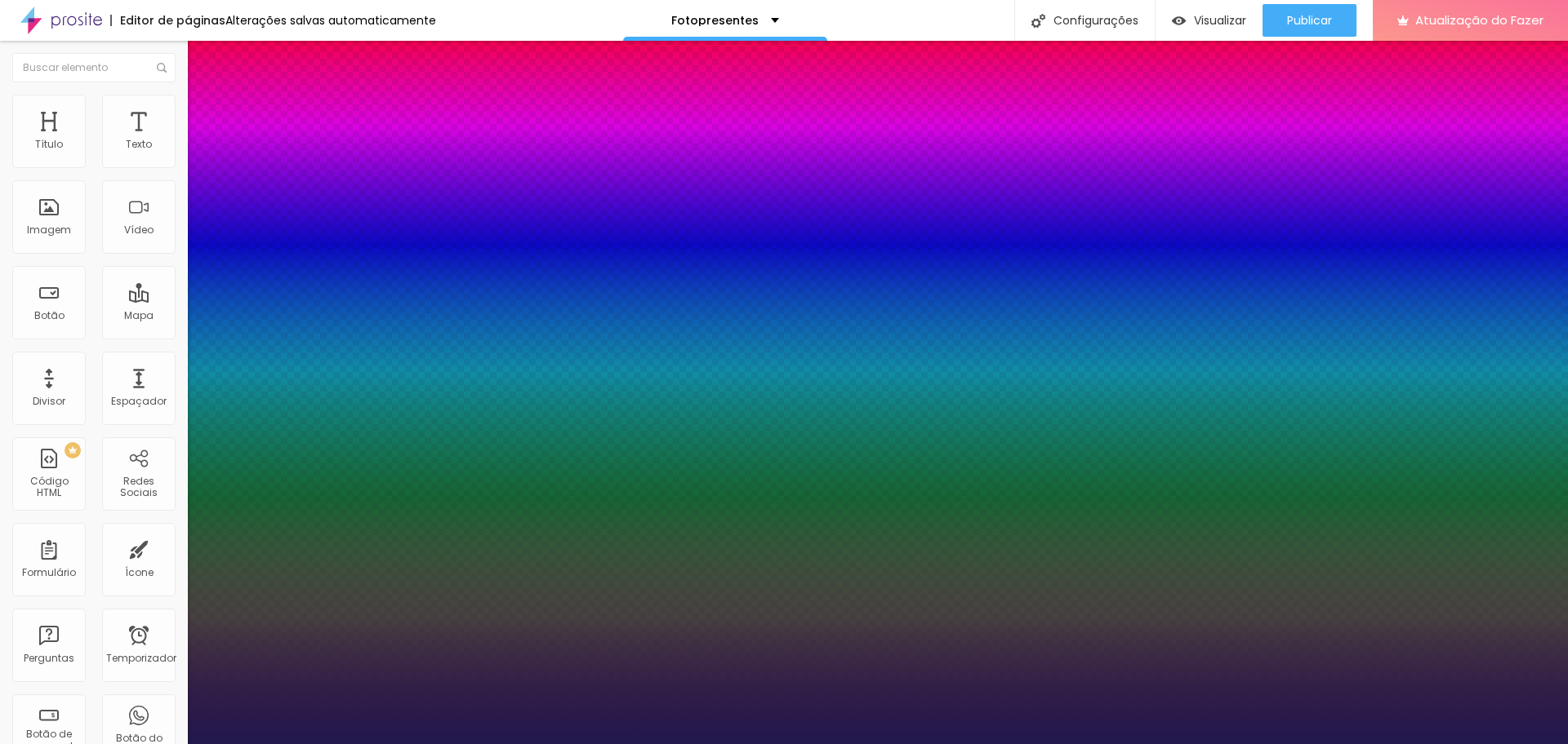
type input "48"
type input "1"
type input "45"
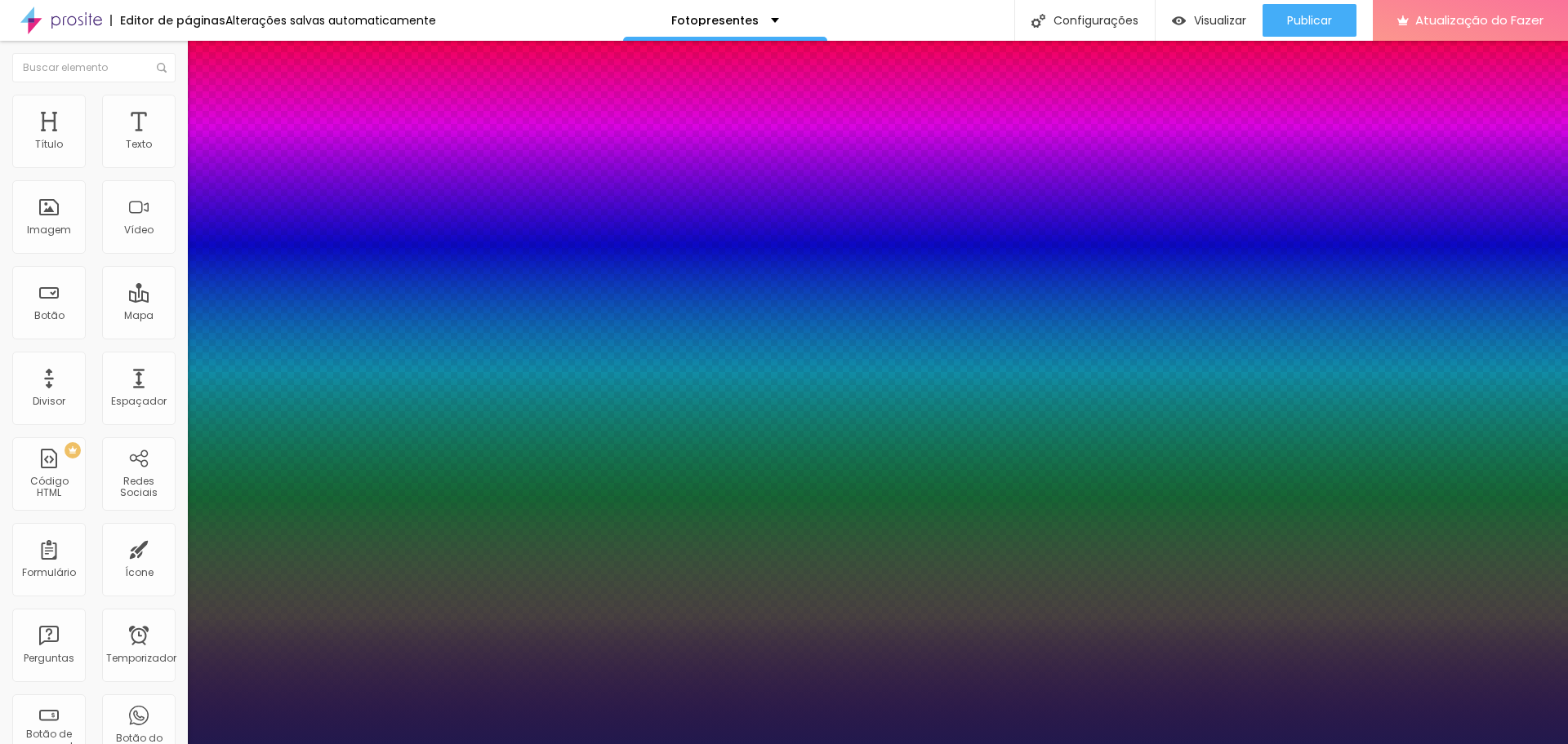
type input "1"
type input "44"
type input "1"
type input "40"
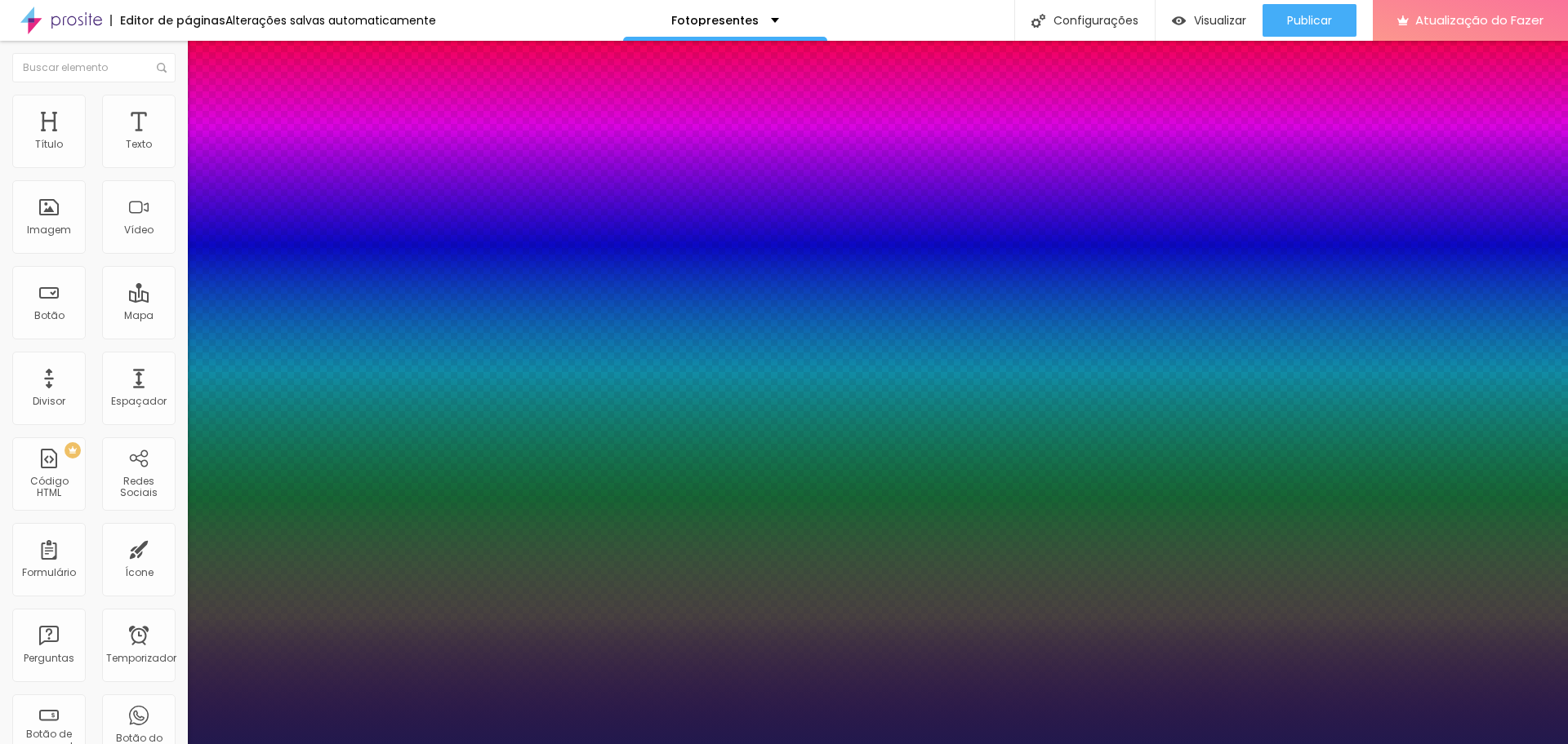
type input "40"
type input "1"
type input "39"
type input "1"
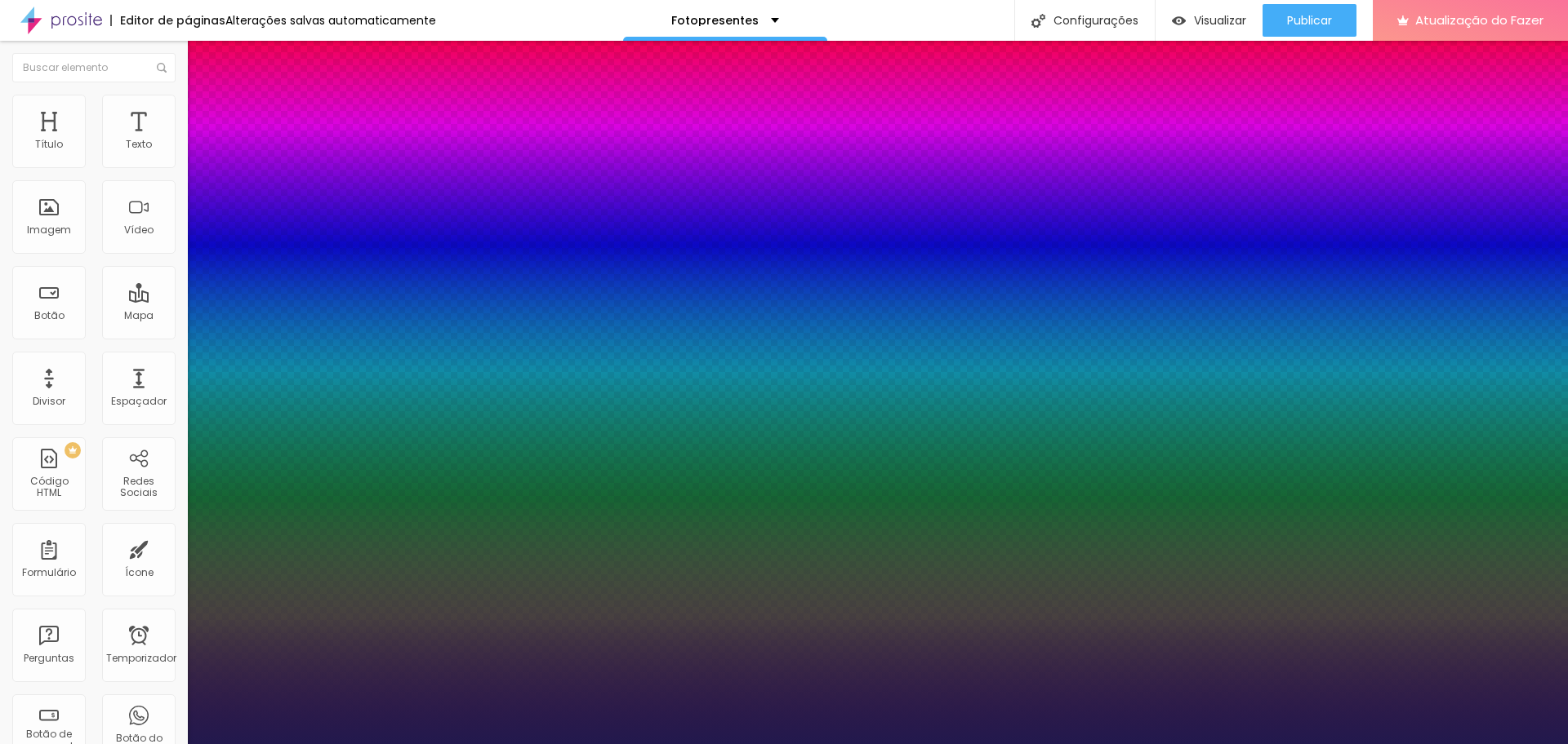
type input "37"
type input "1"
type input "36"
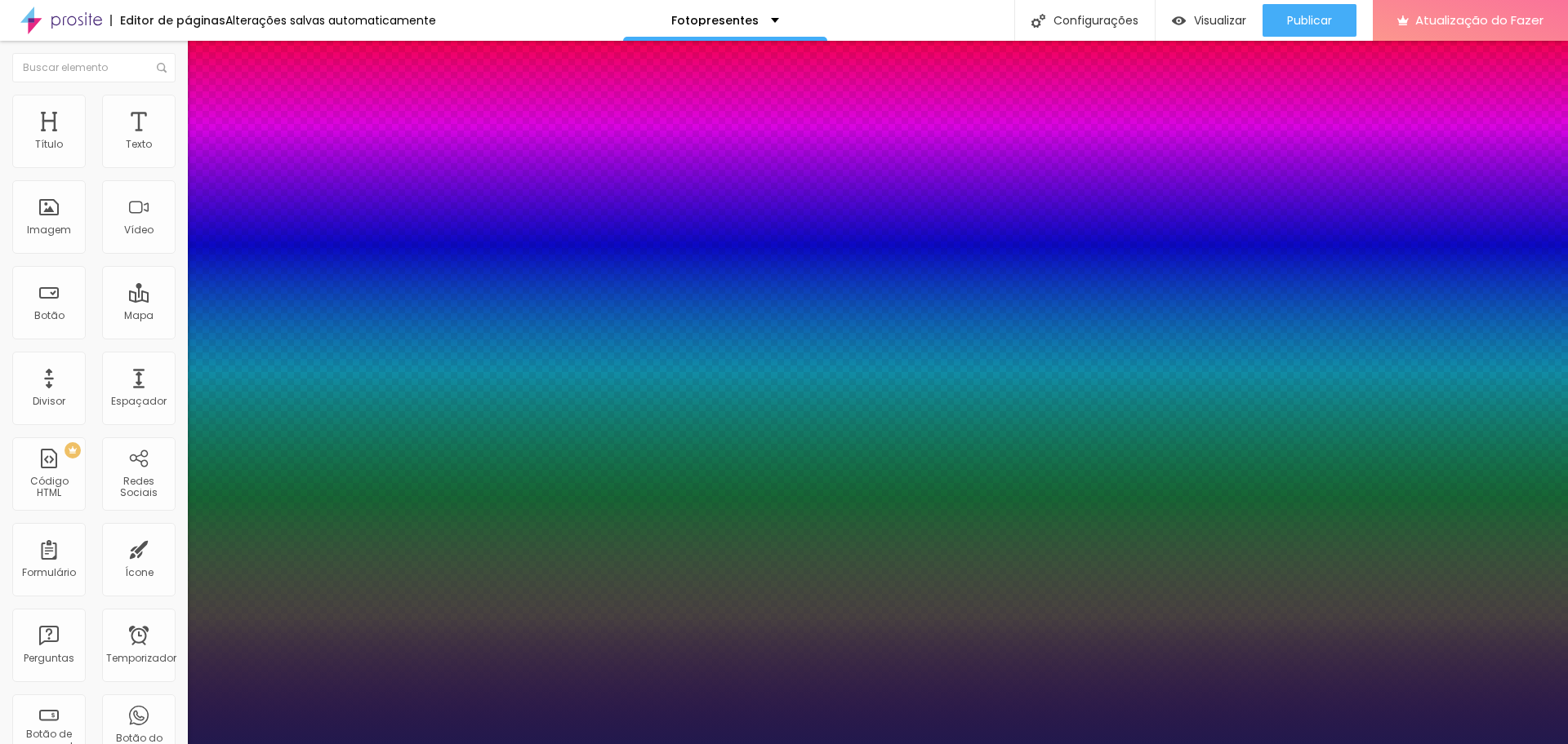
type input "1"
type input "35"
type input "1"
type input "33"
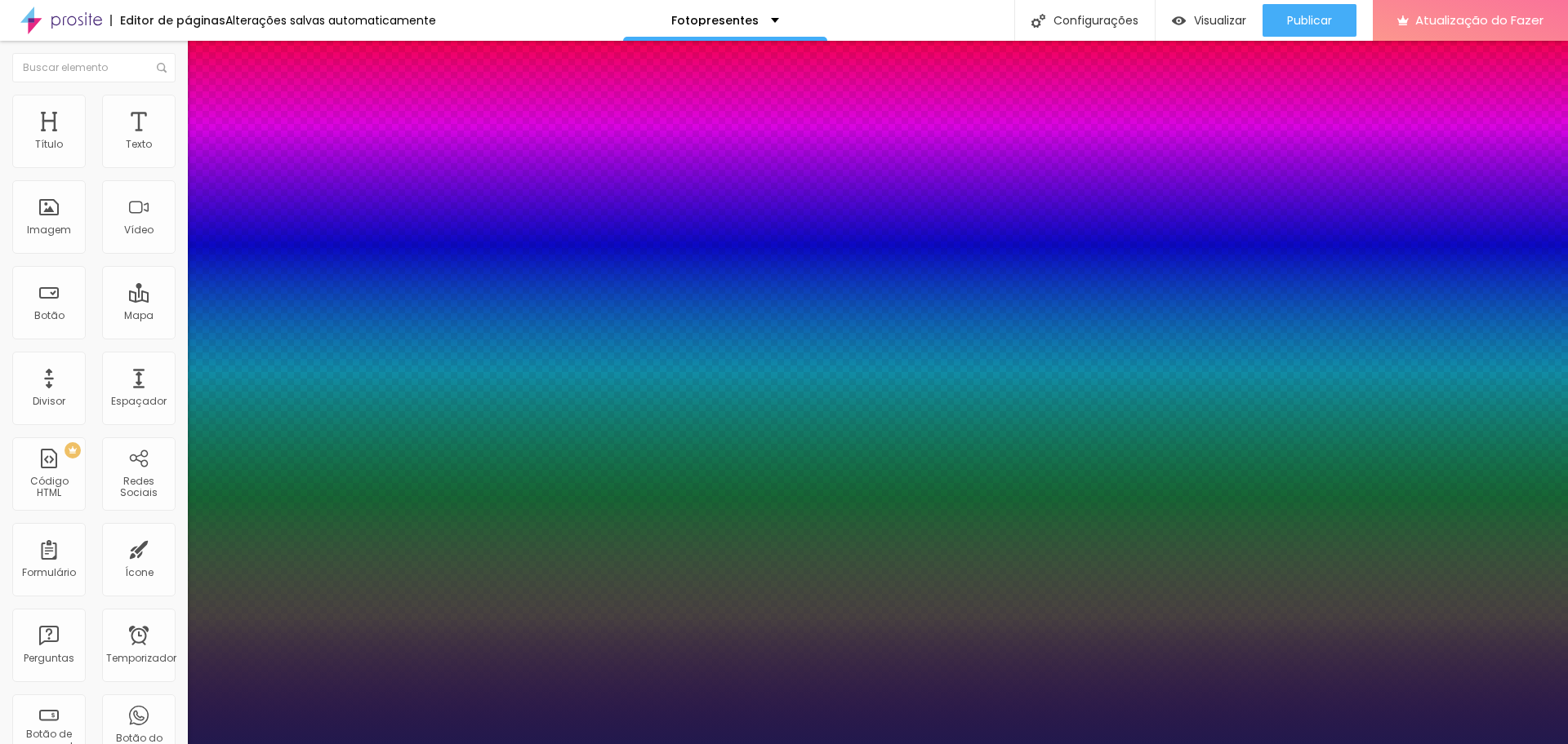
type input "33"
type input "1"
type input "32"
type input "1"
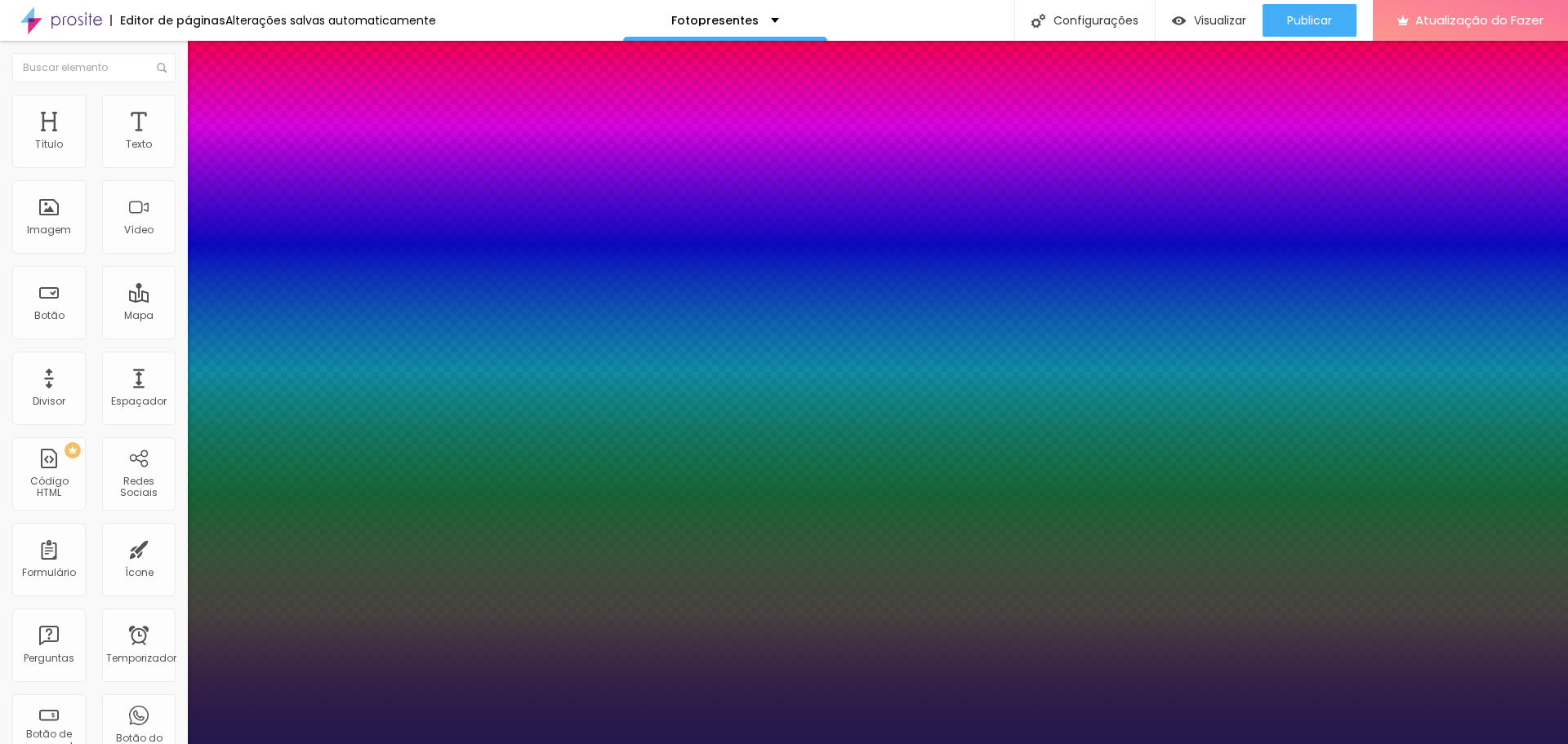
type input "31"
type input "1"
type input "30"
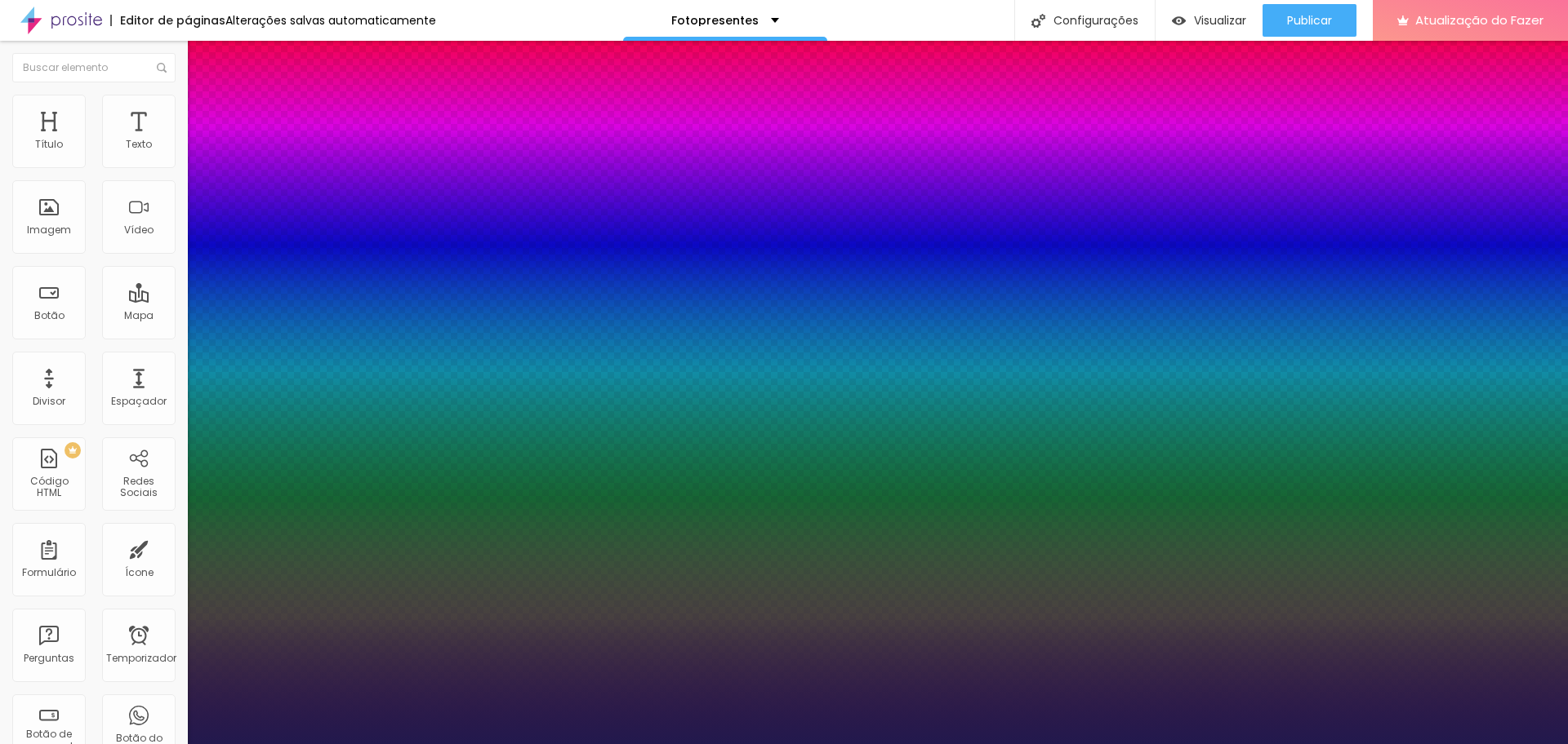
type input "1"
drag, startPoint x: 262, startPoint y: 280, endPoint x: 238, endPoint y: 280, distance: 24.0
type input "30"
type input "1"
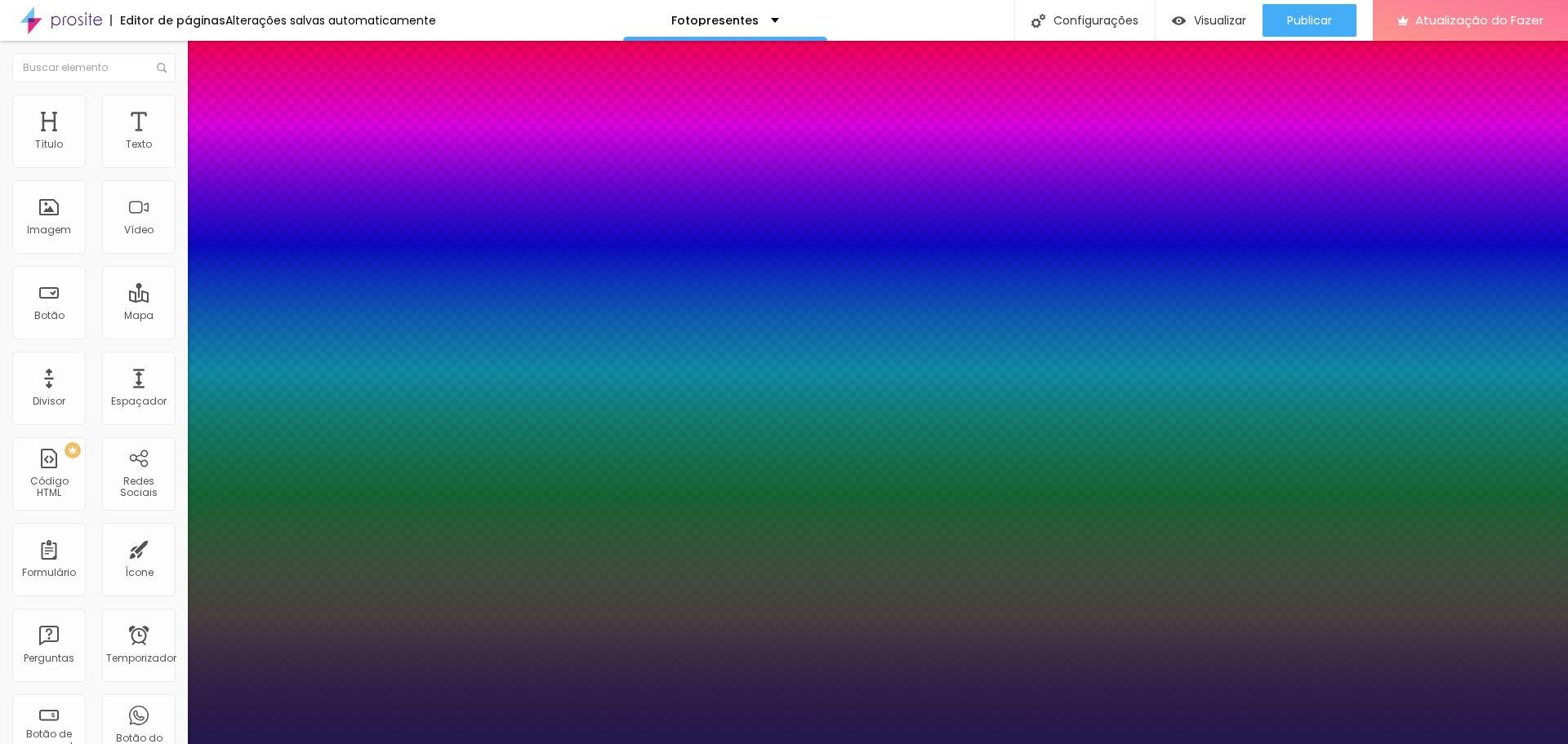
click at [880, 744] on div at bounding box center [784, 744] width 1568 height 0
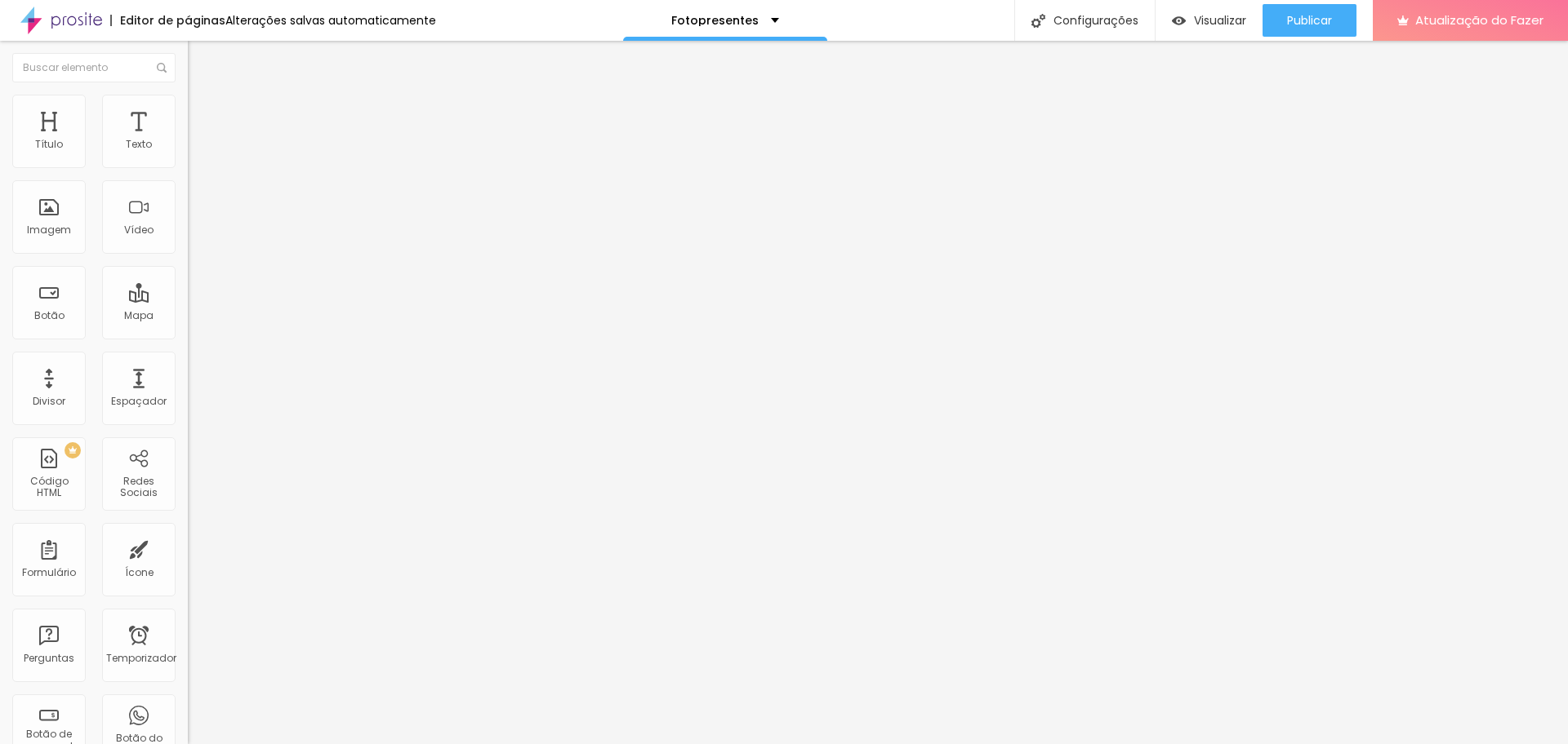
click at [188, 156] on button "button" at bounding box center [199, 148] width 23 height 17
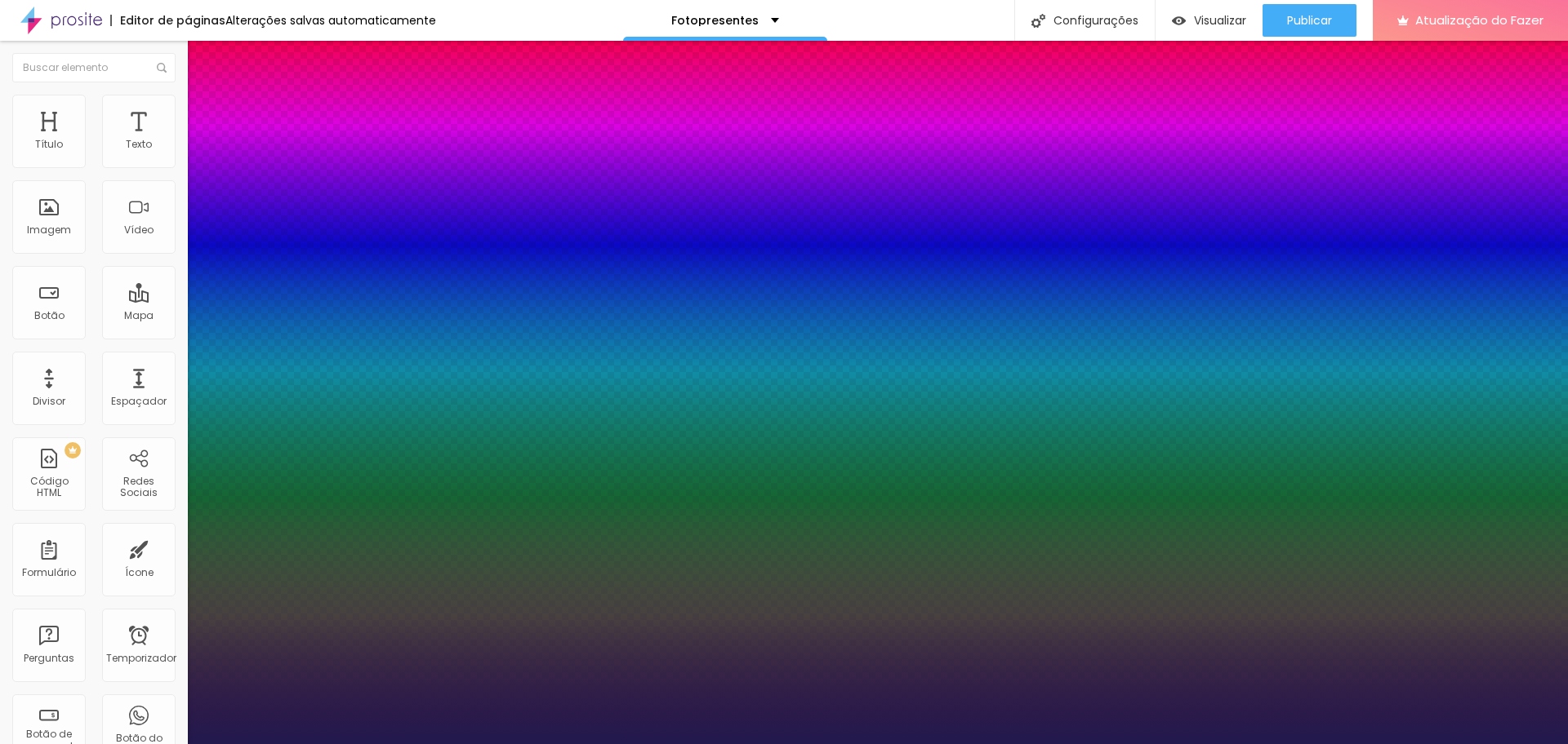
type input "1"
select select "Alice"
type input "1"
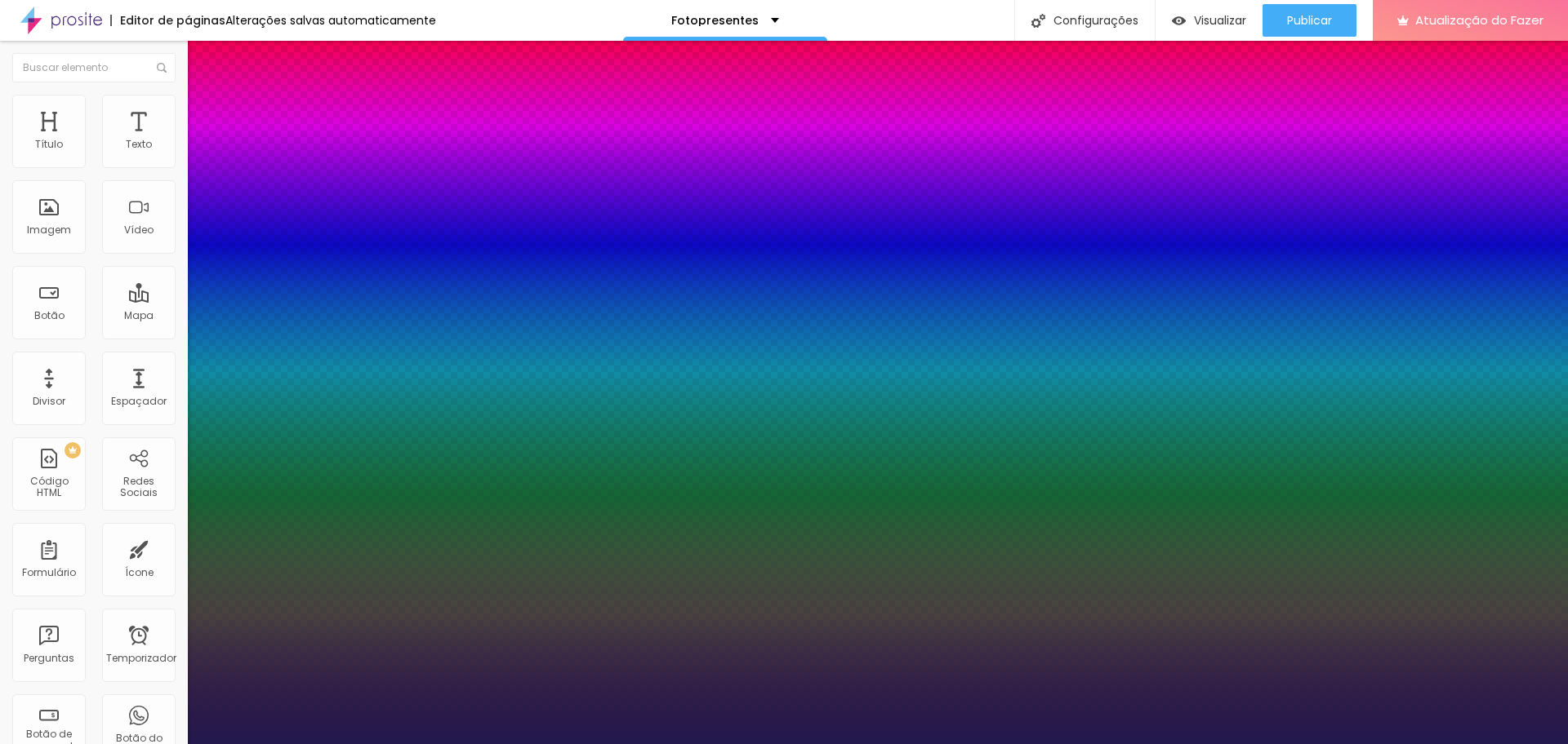
click at [1102, 744] on div at bounding box center [784, 744] width 1568 height 0
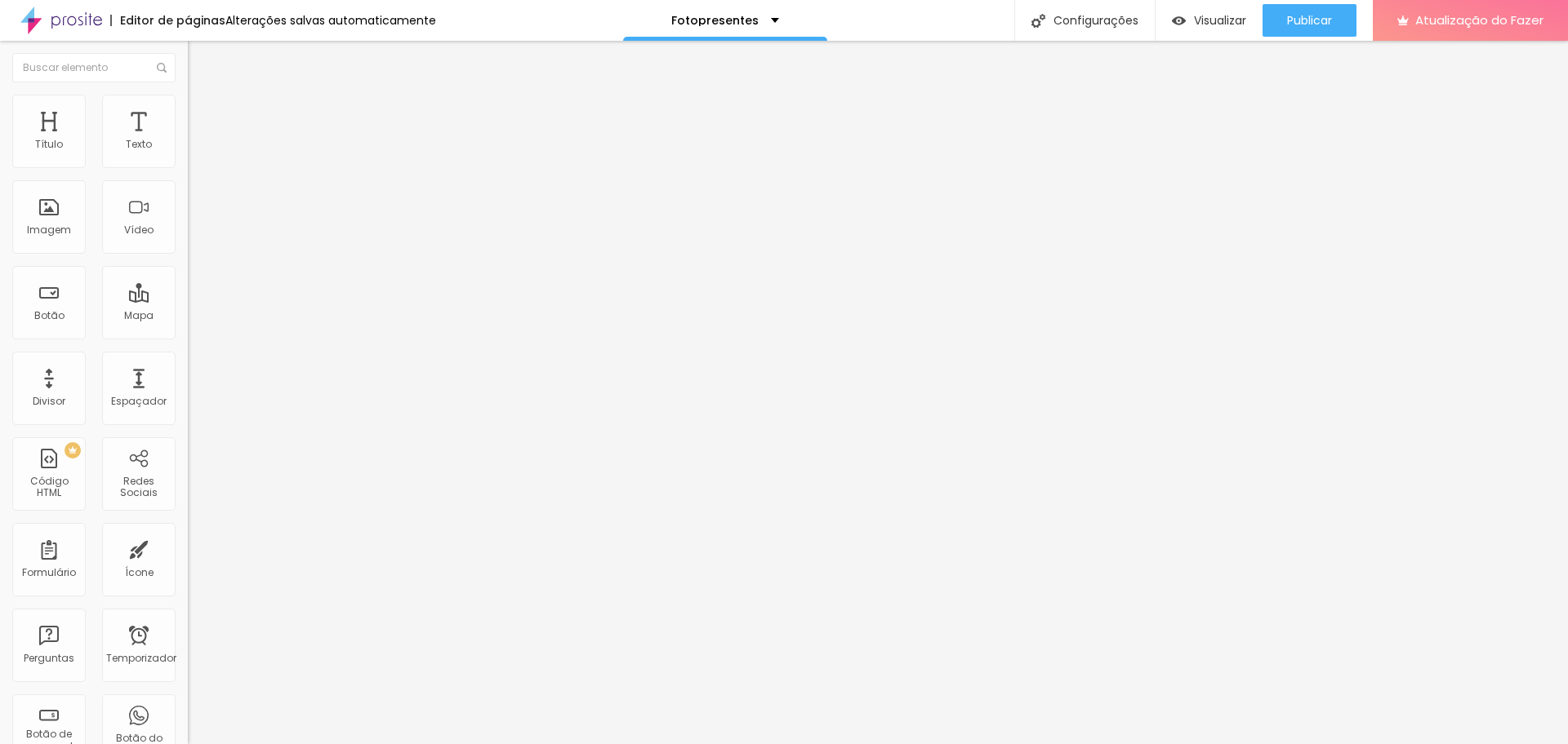
click at [197, 150] on span "Ícone de trocarte" at bounding box center [245, 143] width 96 height 14
type input "SETA"
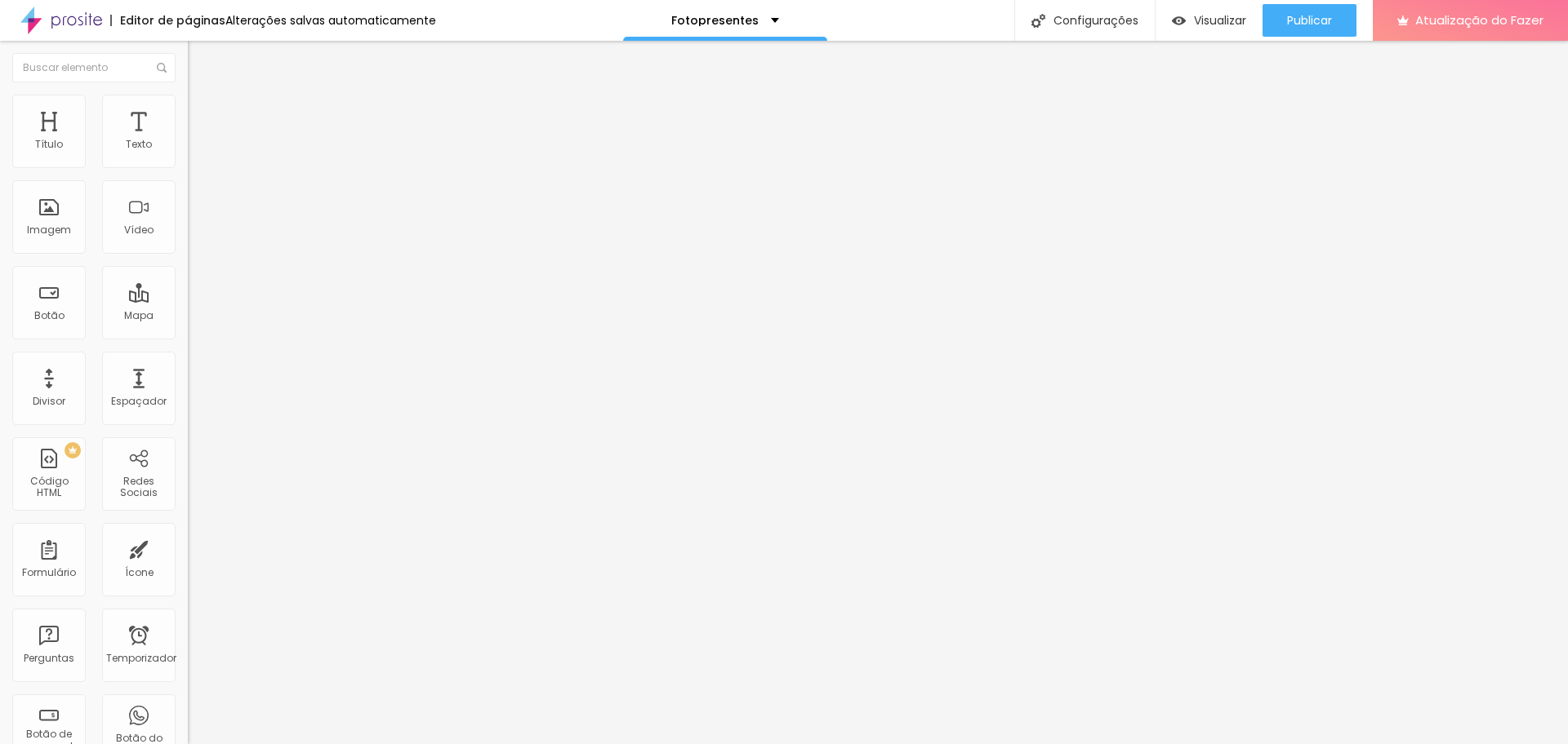
click at [188, 106] on li "Estilo" at bounding box center [282, 102] width 188 height 16
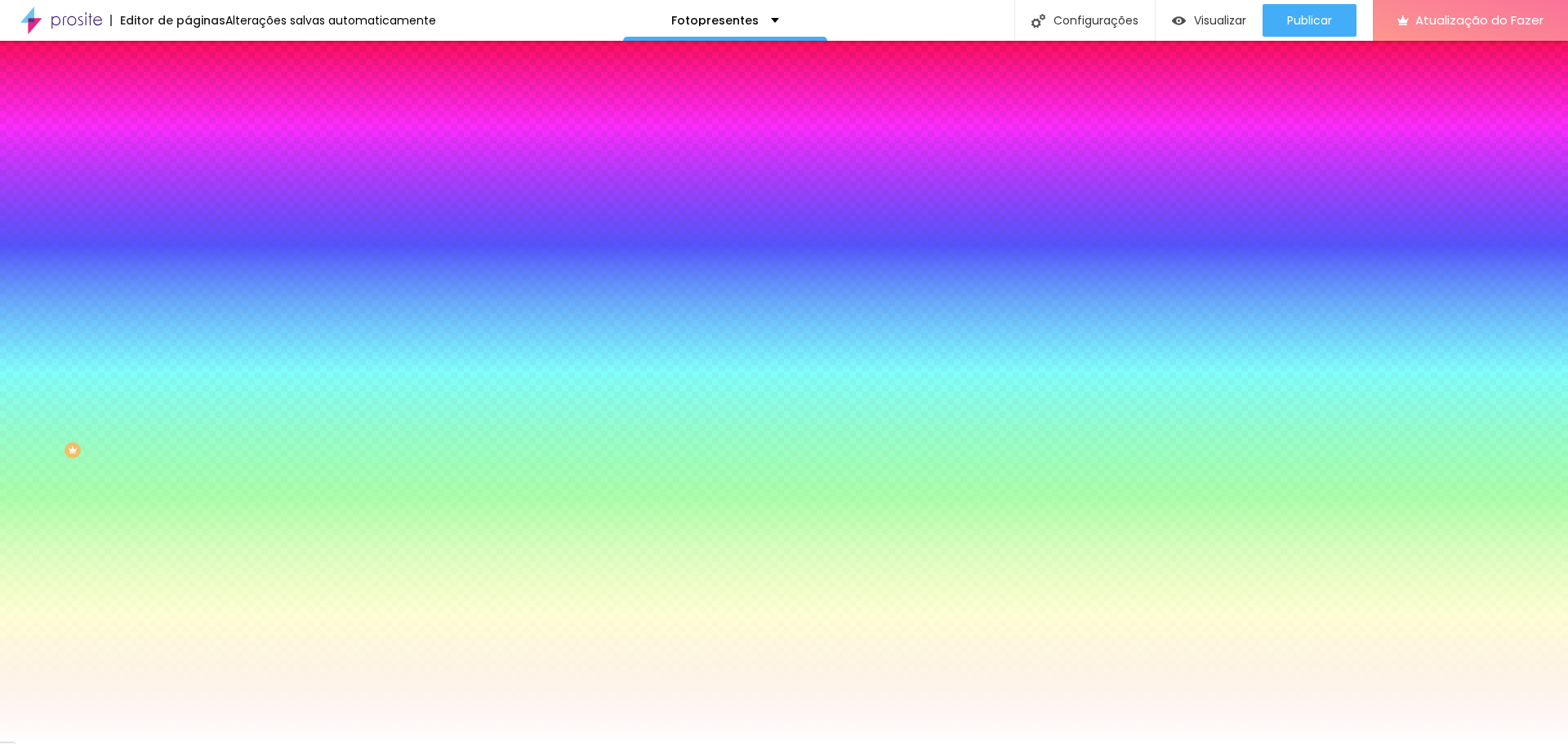
click at [188, 156] on div at bounding box center [282, 156] width 188 height 0
drag, startPoint x: 93, startPoint y: 274, endPoint x: 167, endPoint y: 320, distance: 87.1
click at [188, 172] on div at bounding box center [282, 172] width 188 height 0
type input "#000000"
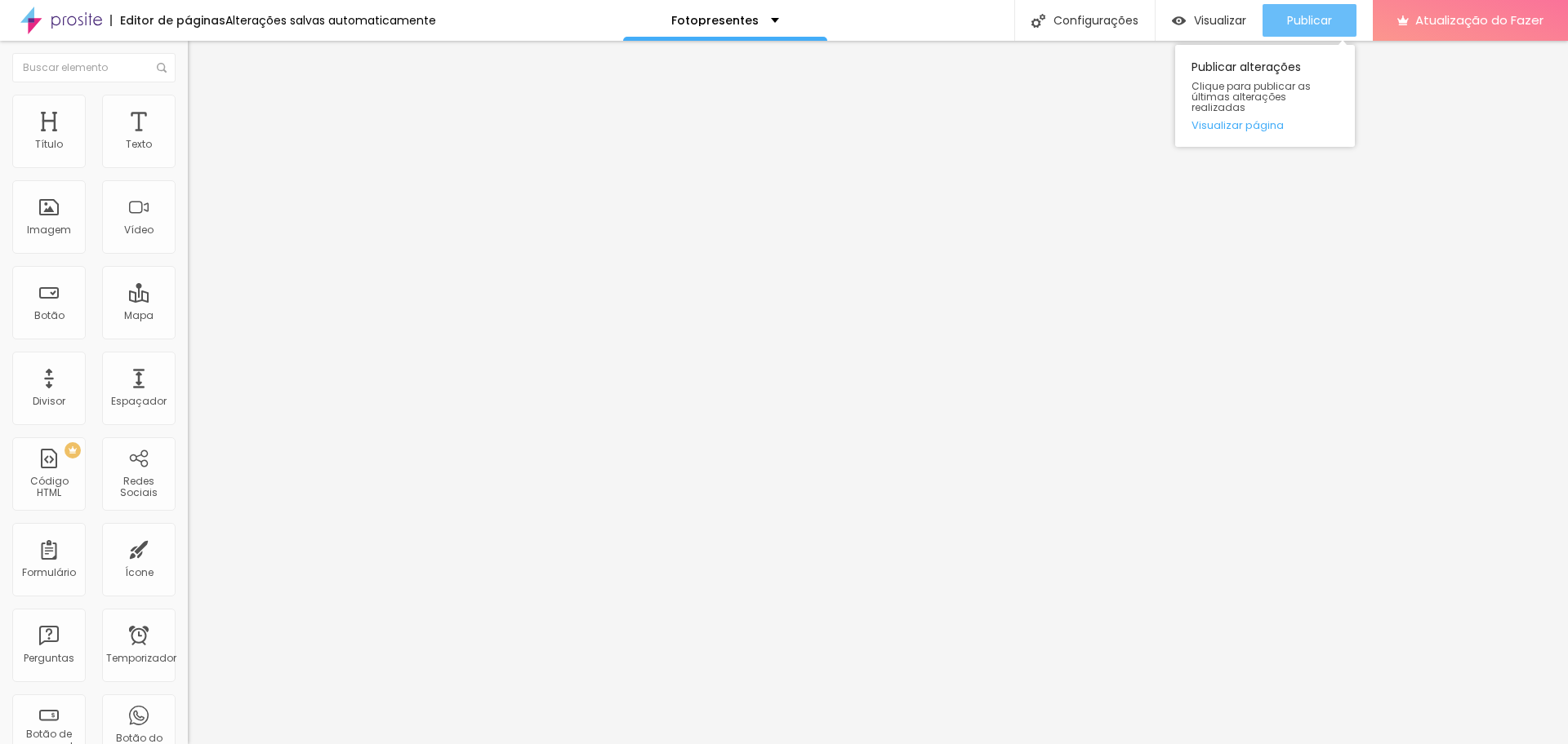
click at [1325, 16] on font "Publicar" at bounding box center [1308, 20] width 45 height 16
click at [1333, 27] on button "Publicar" at bounding box center [1309, 20] width 94 height 32
click at [188, 335] on input "www.edneiasantana.com.br/fotopresentes" at bounding box center [285, 328] width 196 height 16
click at [188, 336] on input "text" at bounding box center [285, 328] width 196 height 16
paste input "https://www.edneiasantana.com.br/fotopresentes"
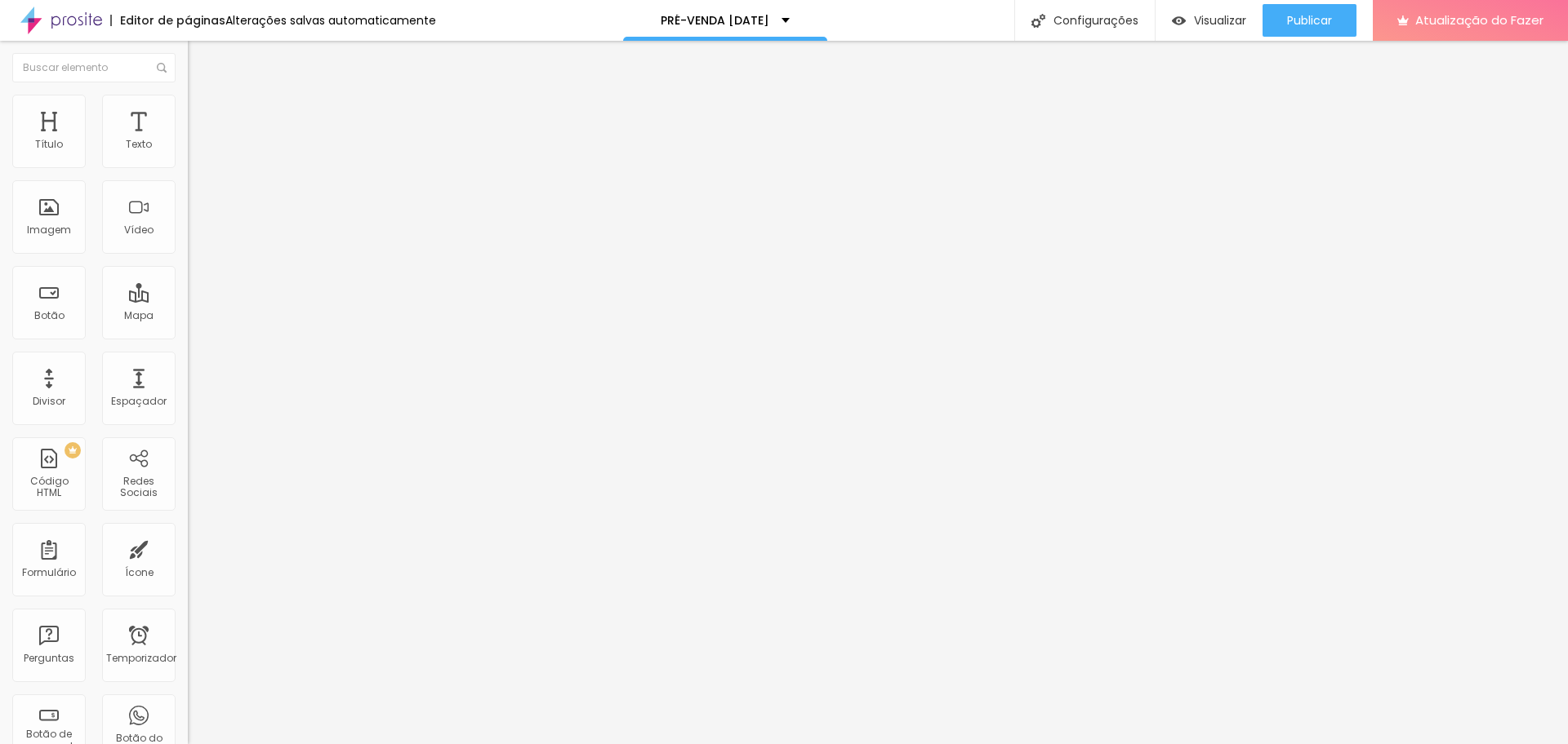
scroll to position [0, 102]
type input "https://www.edneiasantana.com.br/fotopresentes"
click at [188, 365] on div "URL https://www.edneiasantana.com.br/fotopresentes Abrir em uma nova aba" at bounding box center [282, 337] width 188 height 55
click at [1344, 23] on button "Publicar" at bounding box center [1309, 20] width 94 height 32
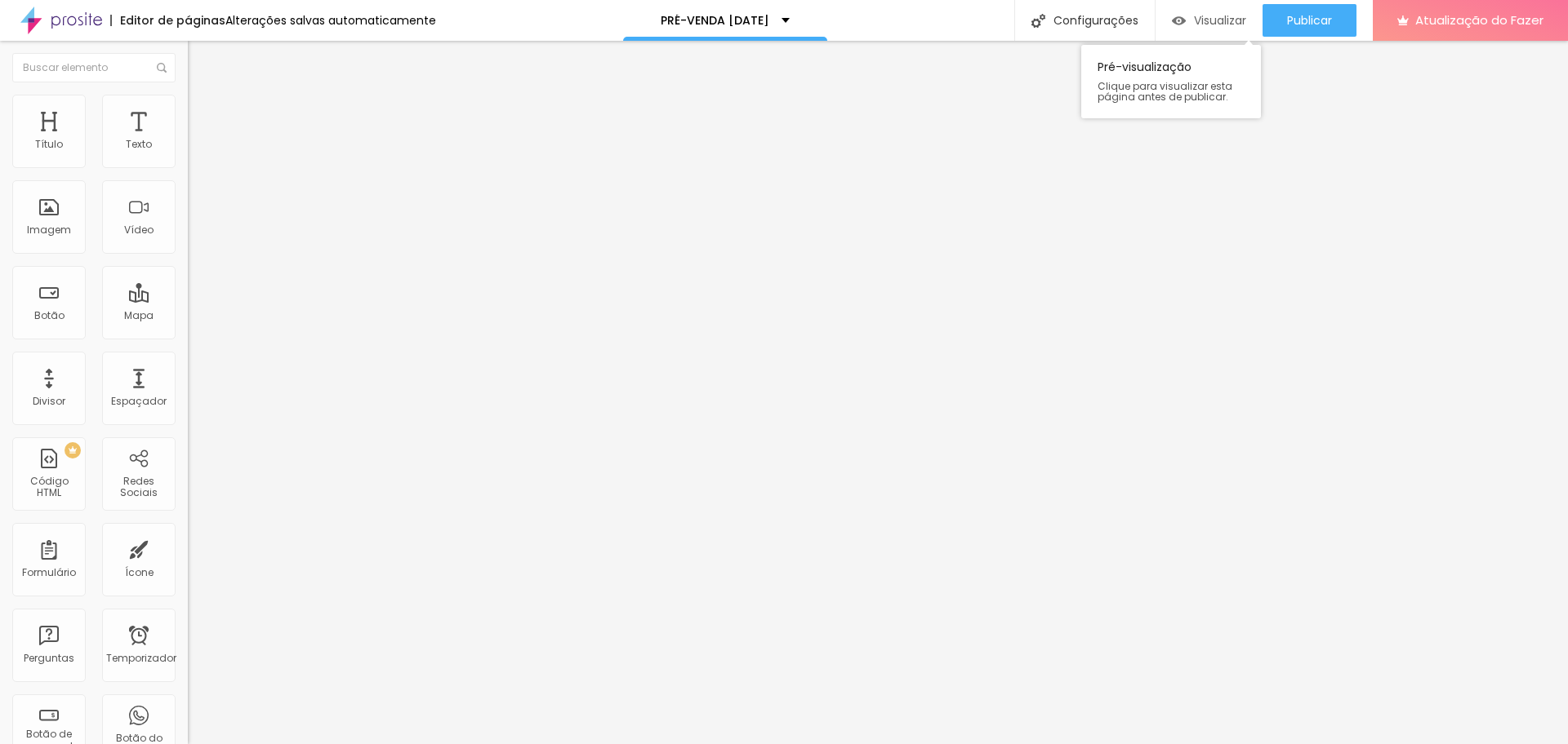
click at [1190, 24] on div "Visualizar" at bounding box center [1209, 21] width 74 height 14
click at [194, 237] on icon "button" at bounding box center [199, 231] width 9 height 9
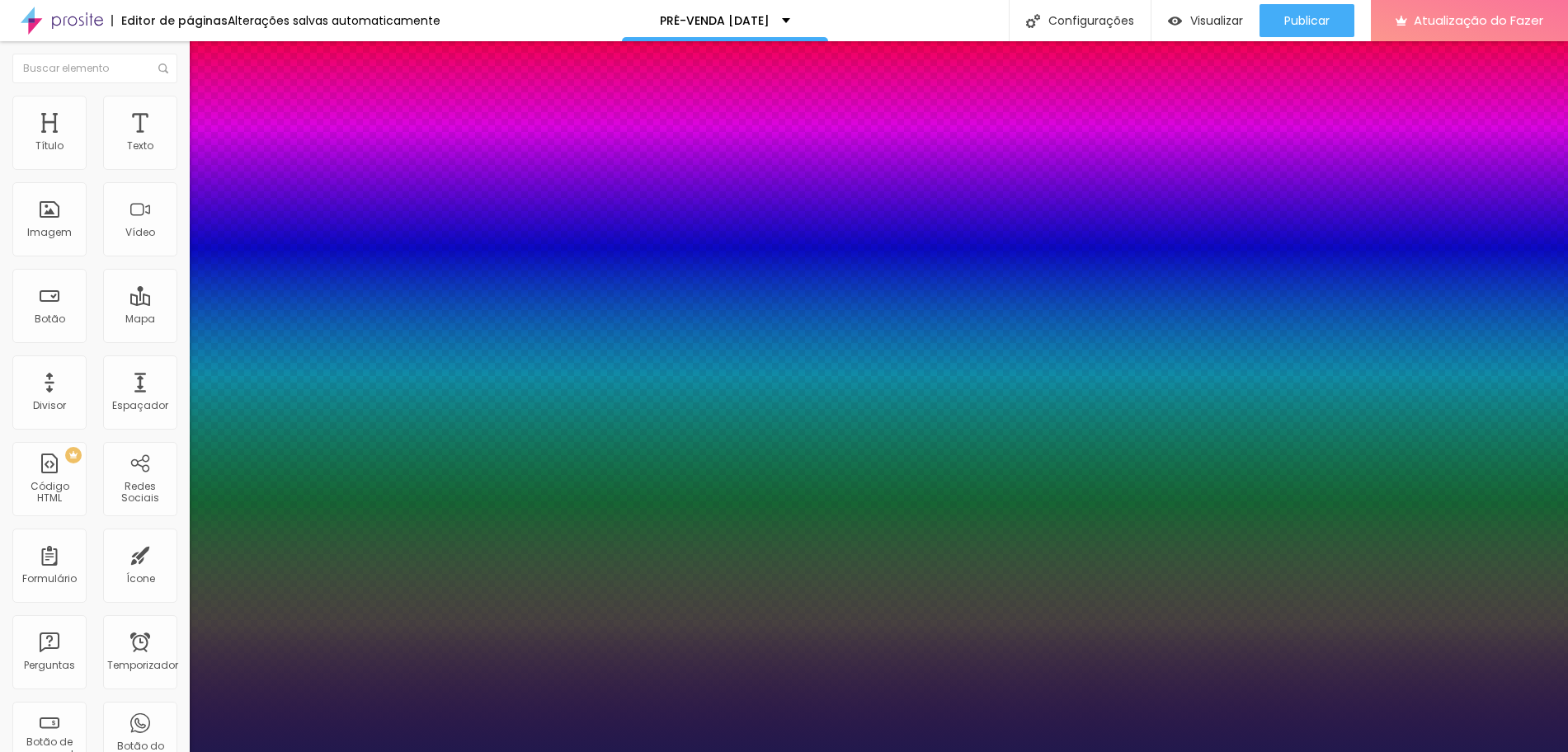
type input "1"
type input "61"
type input "1"
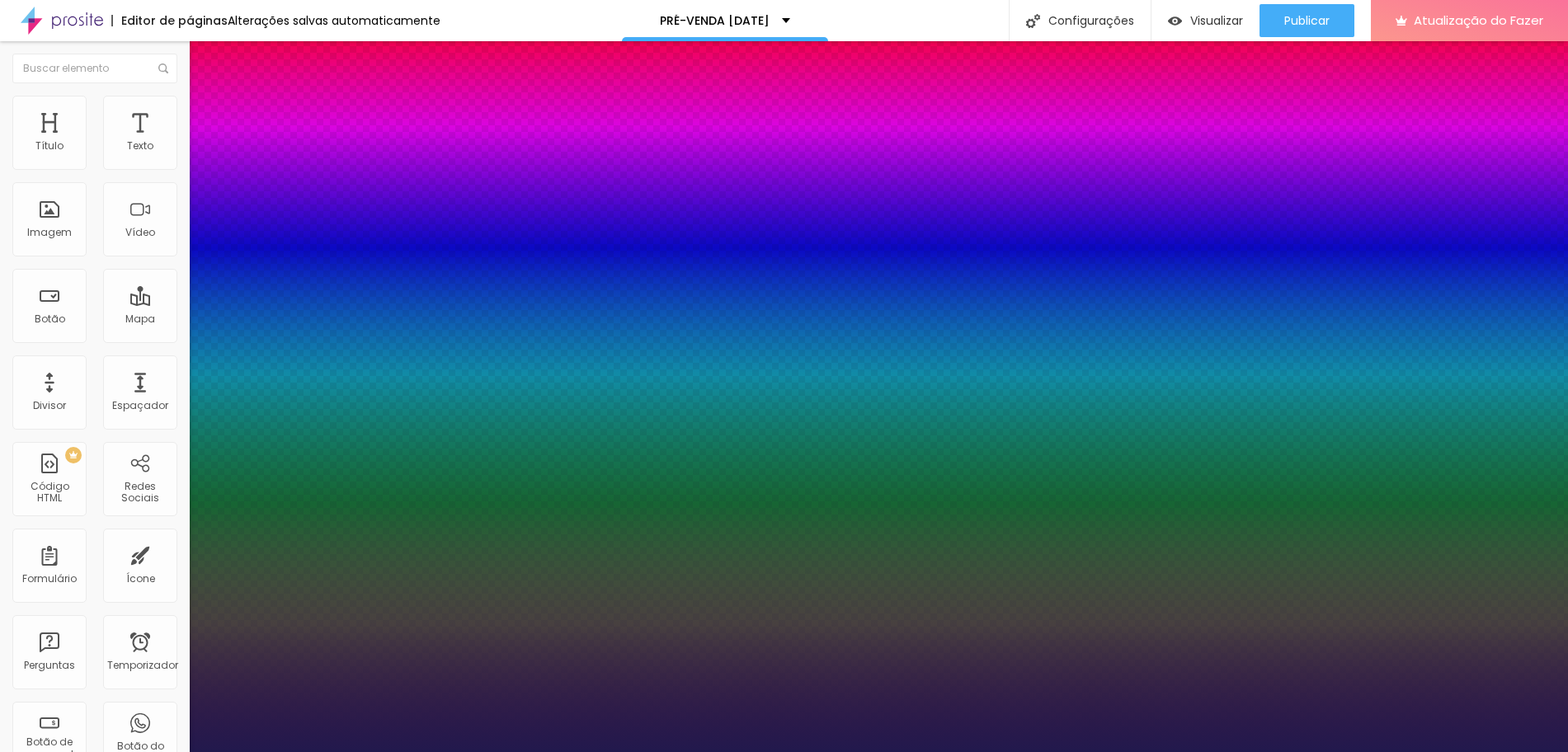
type input "61"
type input "1"
type input "59"
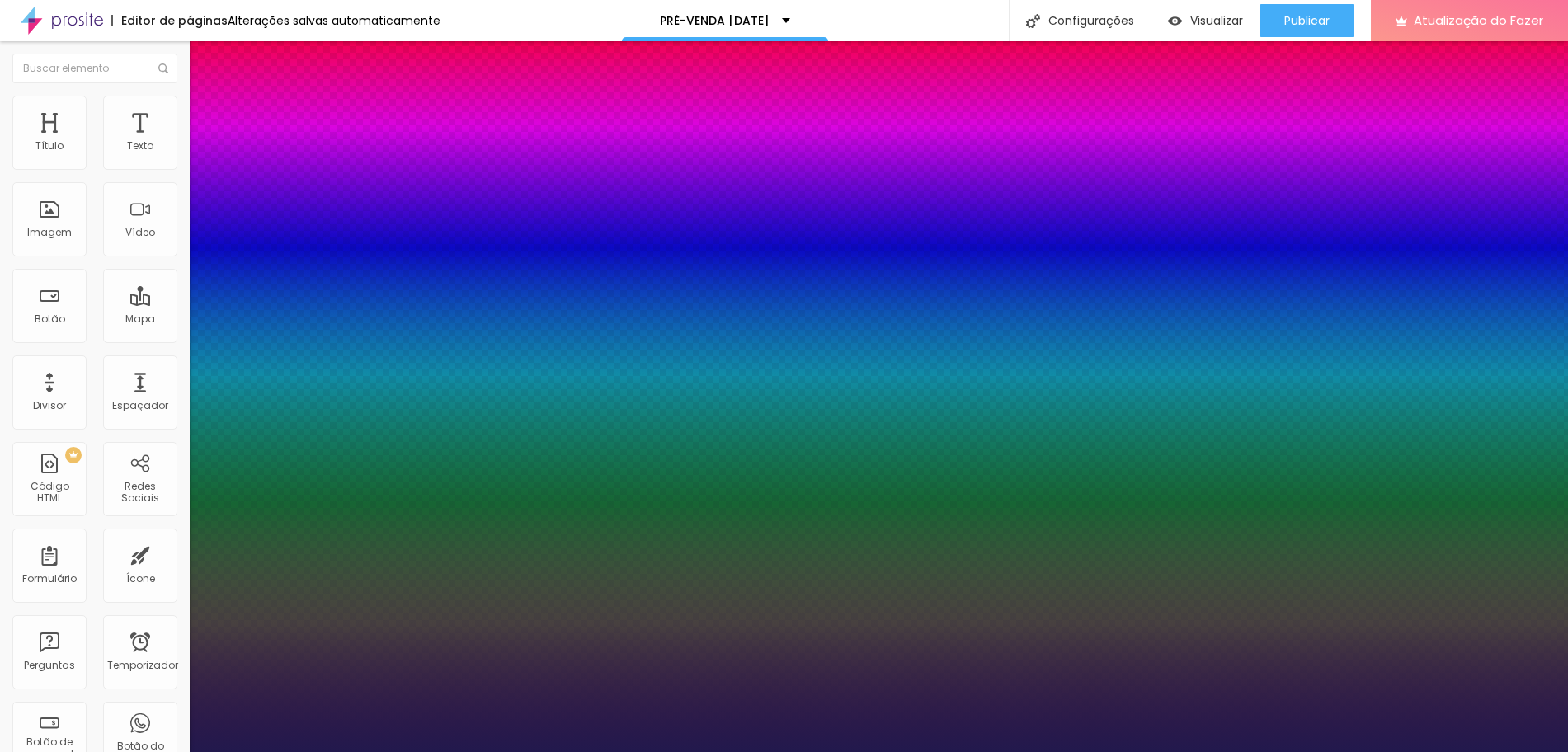
type input "1"
type input "57"
type input "1"
type input "55"
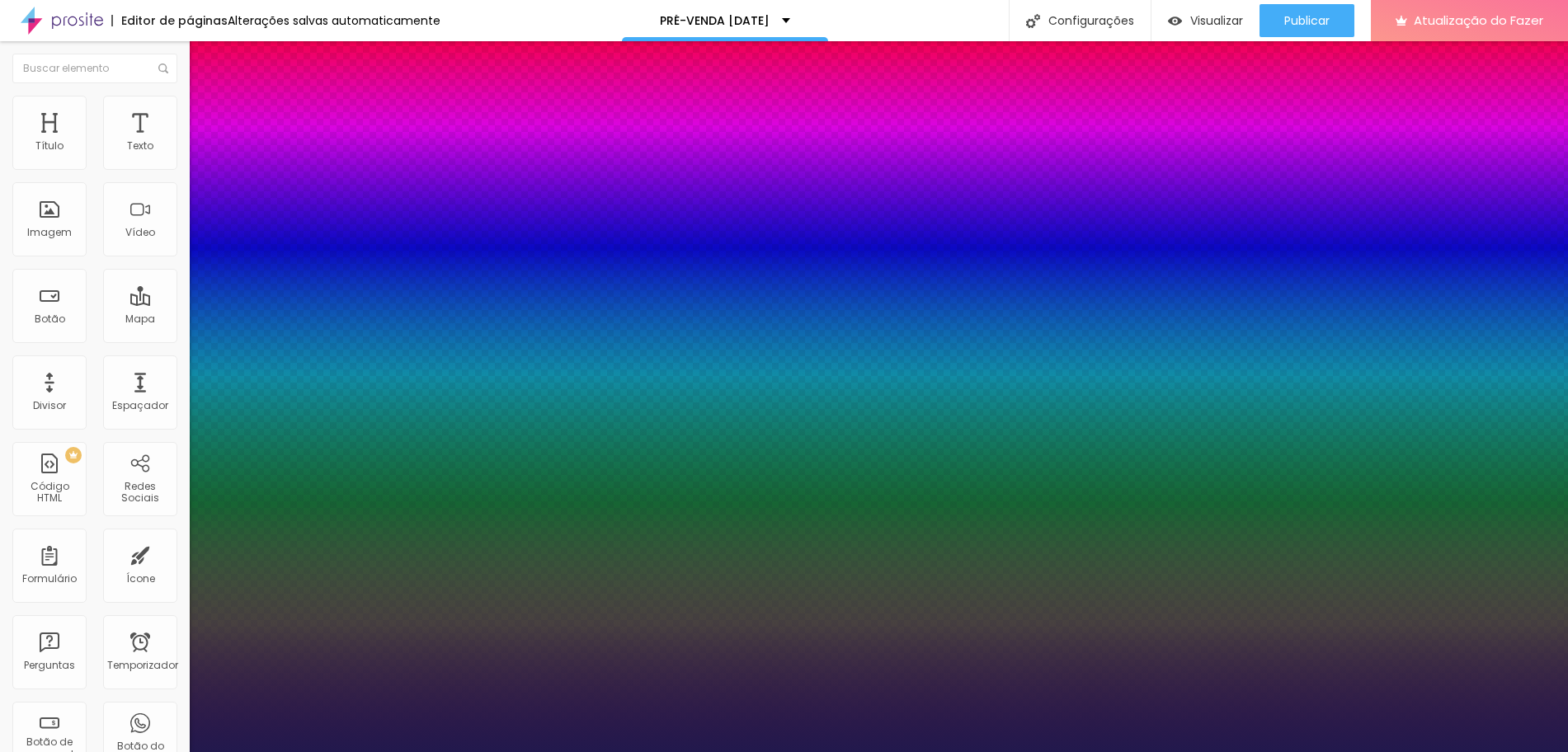
type input "55"
type input "1"
type input "54"
type input "1"
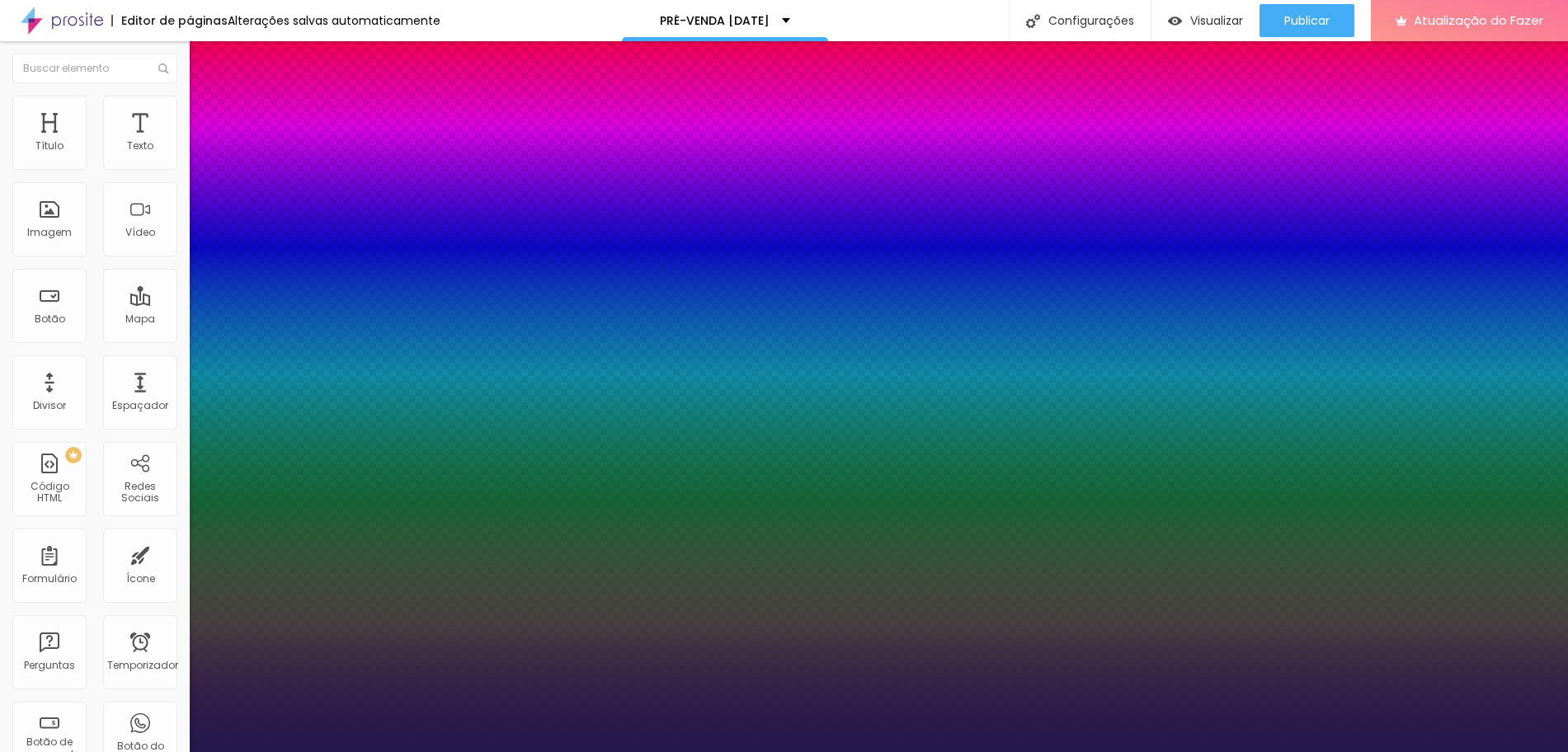
type input "53"
type input "1"
type input "50"
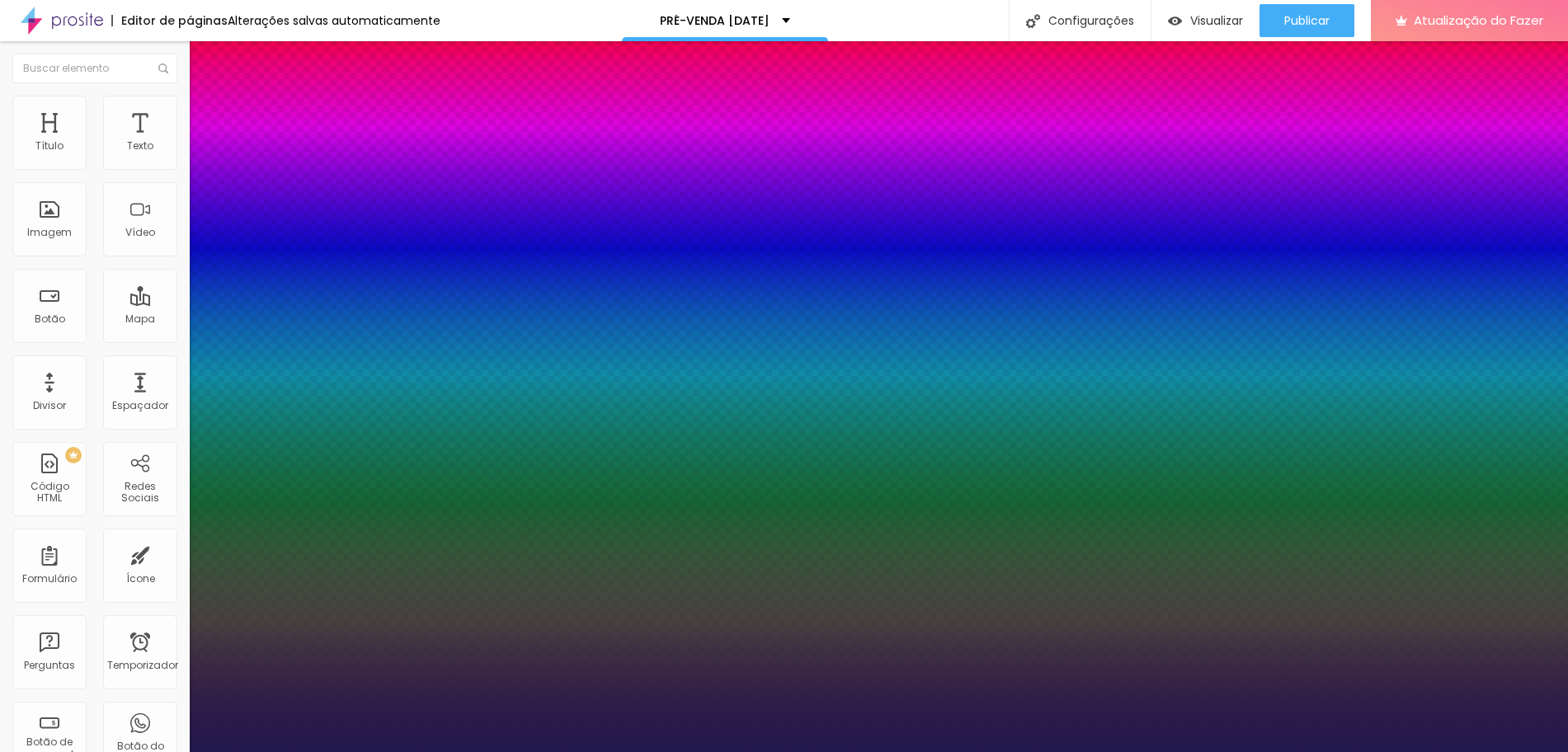
type input "1"
drag, startPoint x: 282, startPoint y: 467, endPoint x: 266, endPoint y: 465, distance: 16.1
type input "50"
click at [1423, 752] on div at bounding box center [784, 752] width 1568 height 0
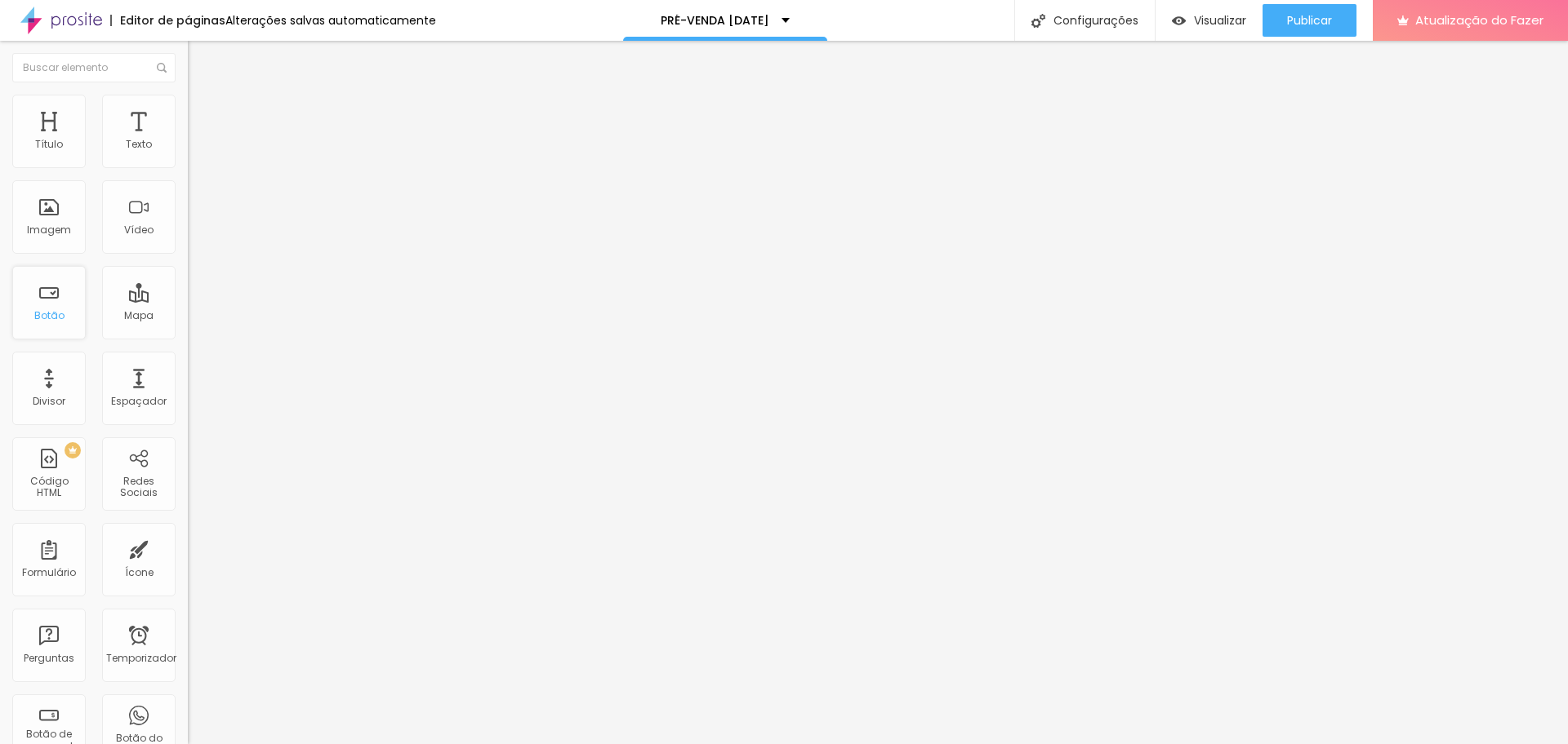
click at [45, 285] on div "Botão" at bounding box center [49, 303] width 74 height 74
click at [188, 67] on button "Editar nulo" at bounding box center [282, 60] width 188 height 38
click at [197, 154] on input "18 de setembro de 2025 às 17:13" at bounding box center [231, 145] width 68 height 16
click at [32, 298] on div "14" at bounding box center [27, 289] width 16 height 16
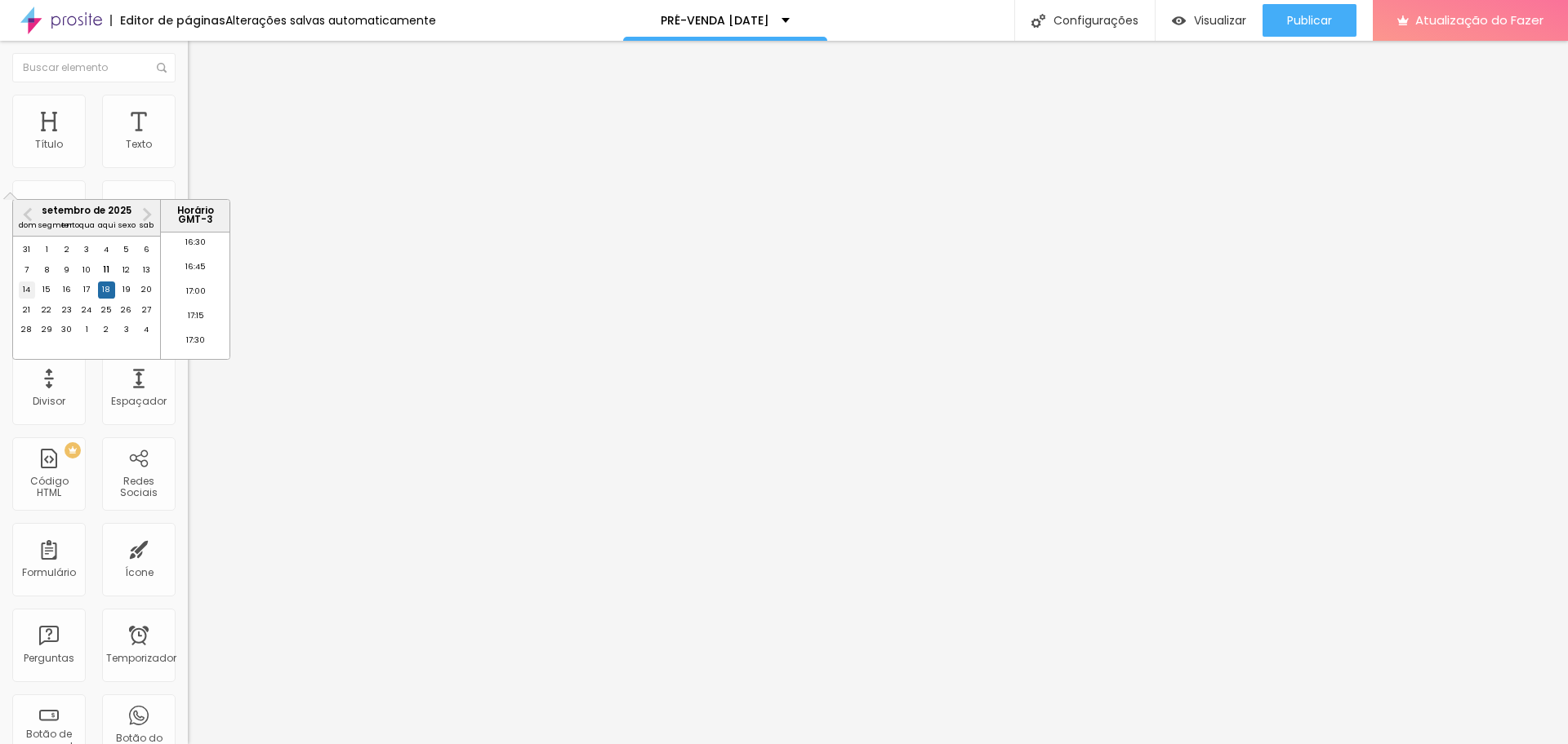
type input "14 de setembro de 2025 às 17:13"
click at [203, 109] on font "Estilo" at bounding box center [215, 105] width 26 height 14
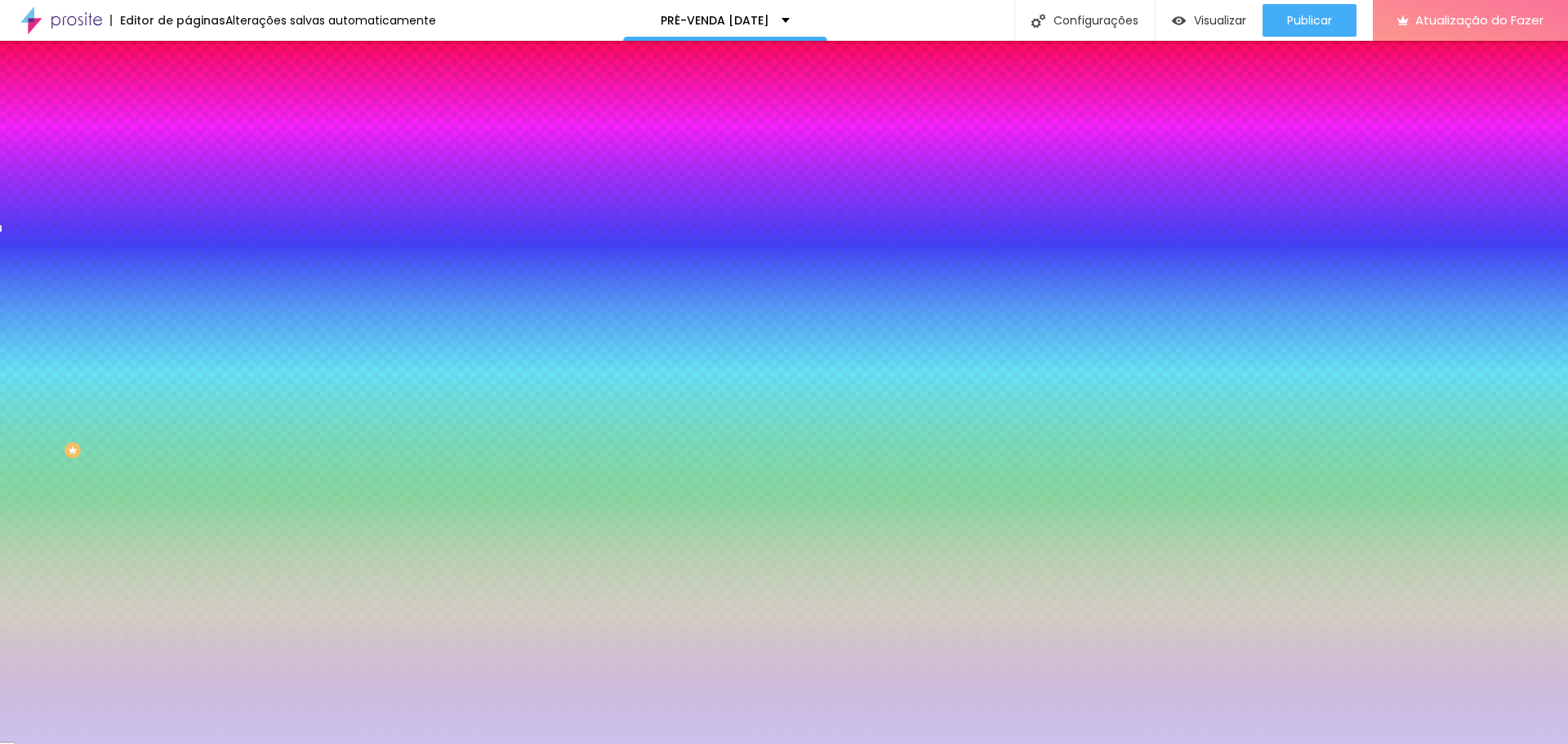
click at [188, 263] on button at bounding box center [199, 272] width 23 height 17
radio input "false"
click at [194, 266] on img at bounding box center [199, 271] width 9 height 9
radio input "false"
click at [194, 266] on img at bounding box center [199, 271] width 9 height 9
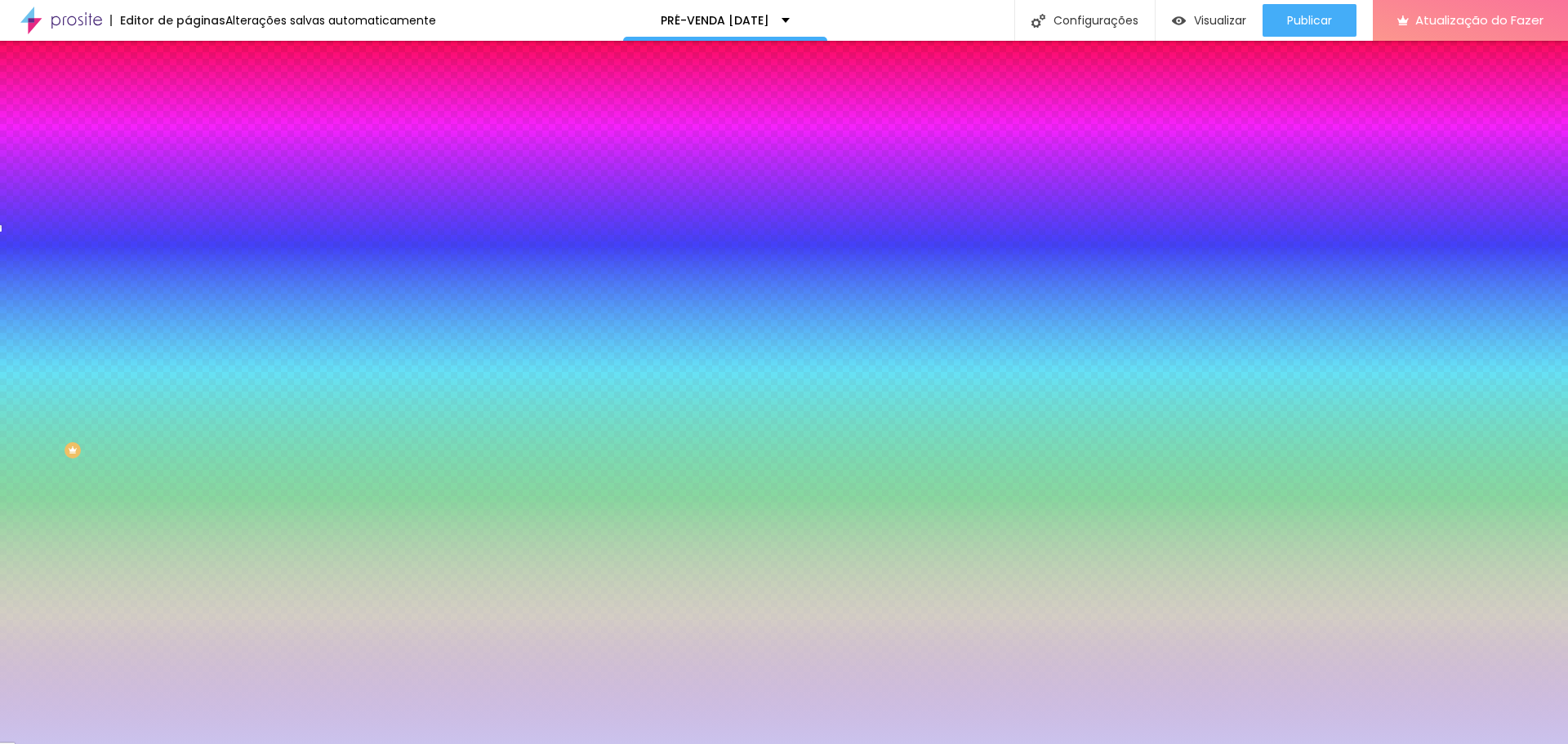
radio input "false"
radio input "true"
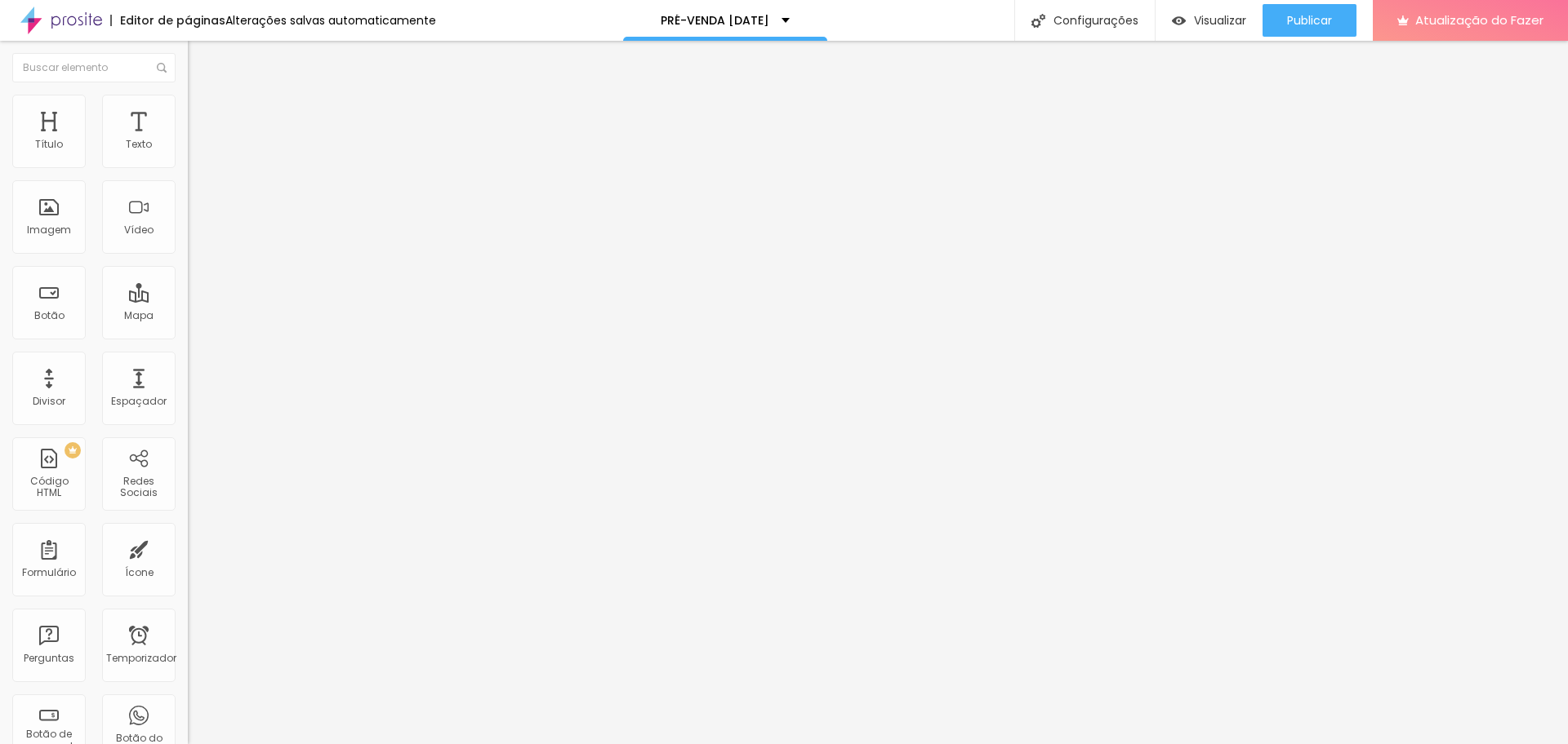
click at [188, 105] on li "Estilo" at bounding box center [282, 102] width 188 height 16
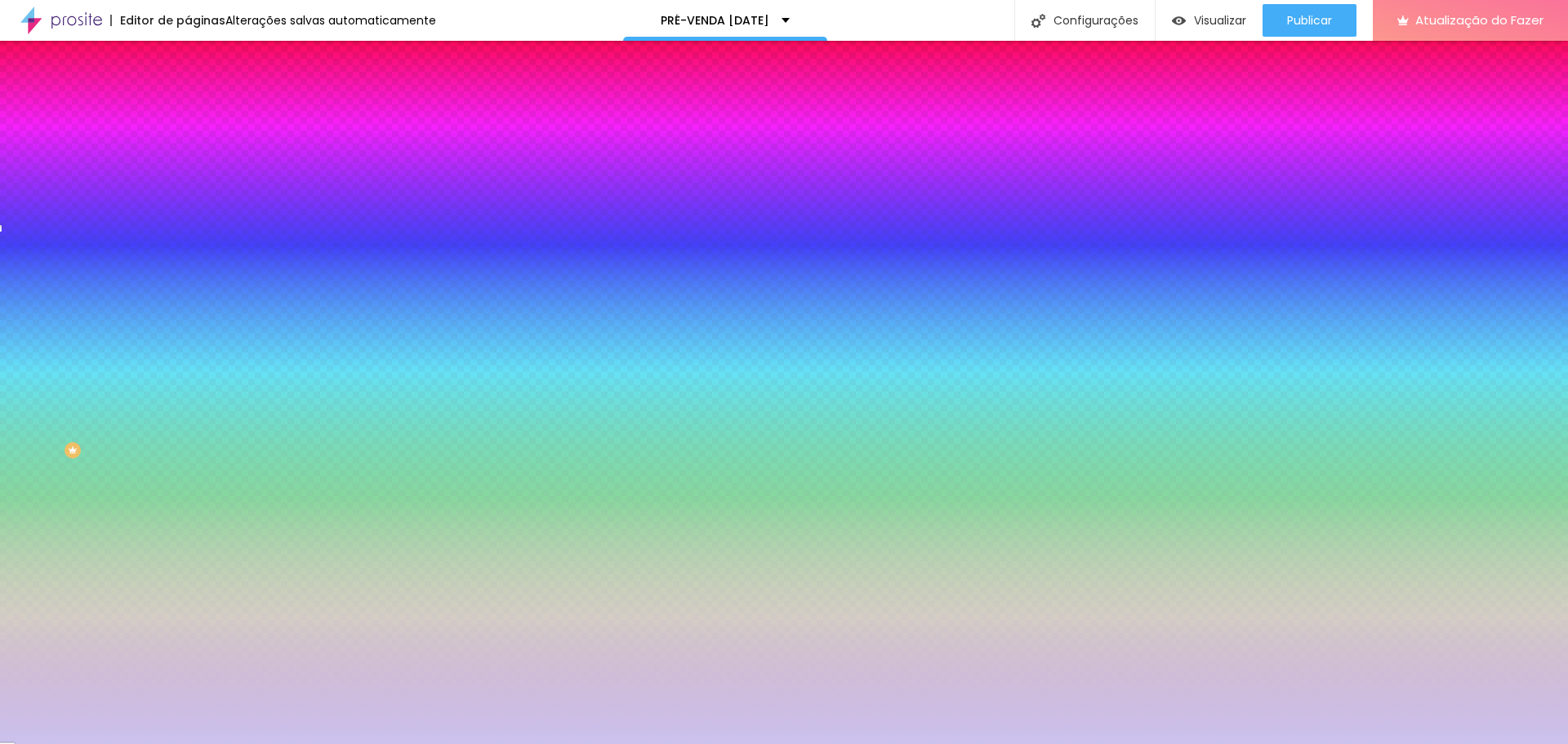
click at [188, 242] on img at bounding box center [228, 252] width 80 height 21
click at [203, 113] on font "Estilo" at bounding box center [215, 105] width 26 height 14
click at [203, 97] on font "Conteúdo" at bounding box center [228, 89] width 50 height 14
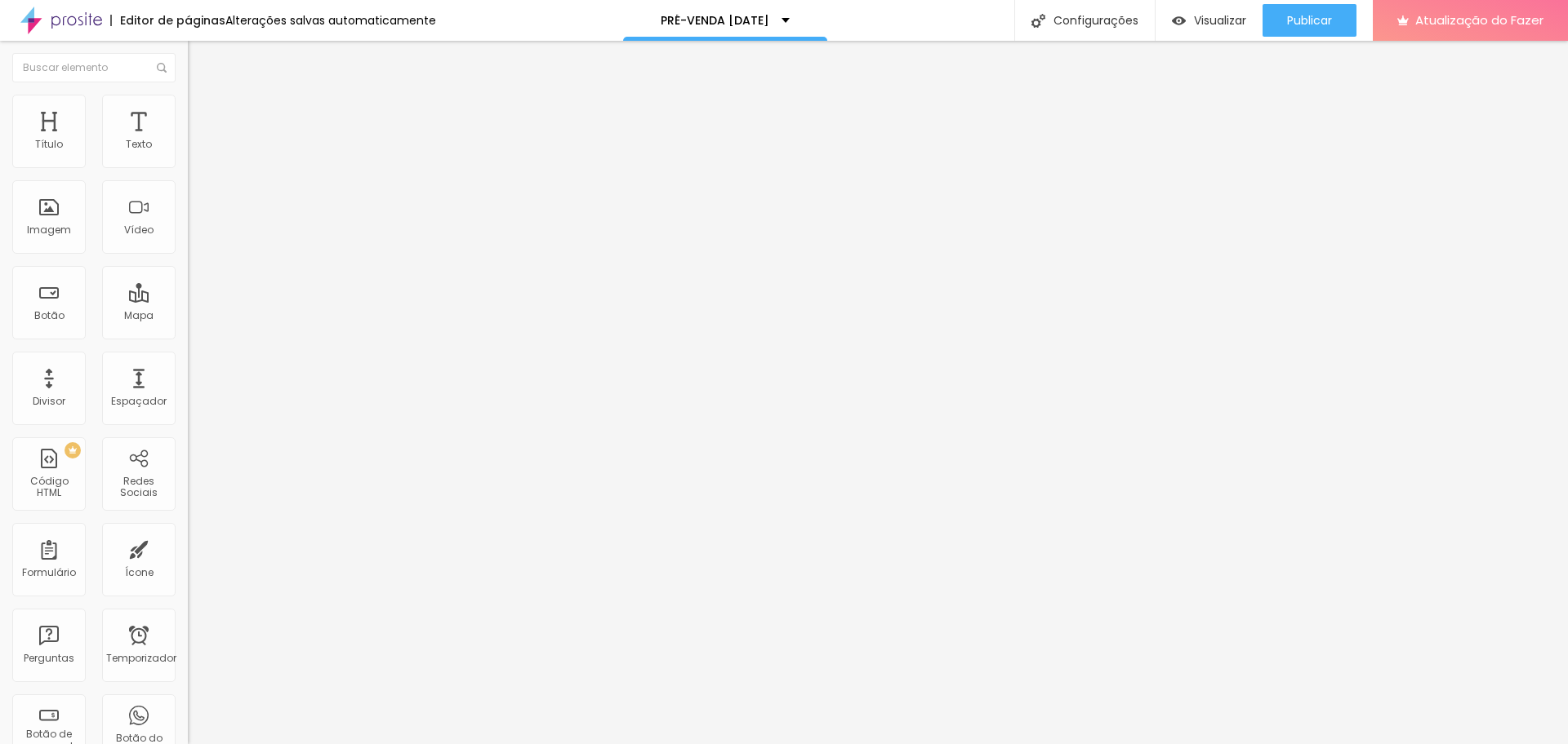
click at [197, 154] on input "14 de setembro de 2025 às 17h13" at bounding box center [233, 145] width 73 height 16
click at [197, 154] on input "14 de setembro de 2025 às 17:13" at bounding box center [231, 145] width 68 height 16
click at [202, 325] on li "09:00" at bounding box center [195, 328] width 69 height 25
click at [197, 154] on input "14 de setembro de 2025 às 09:00" at bounding box center [235, 145] width 77 height 16
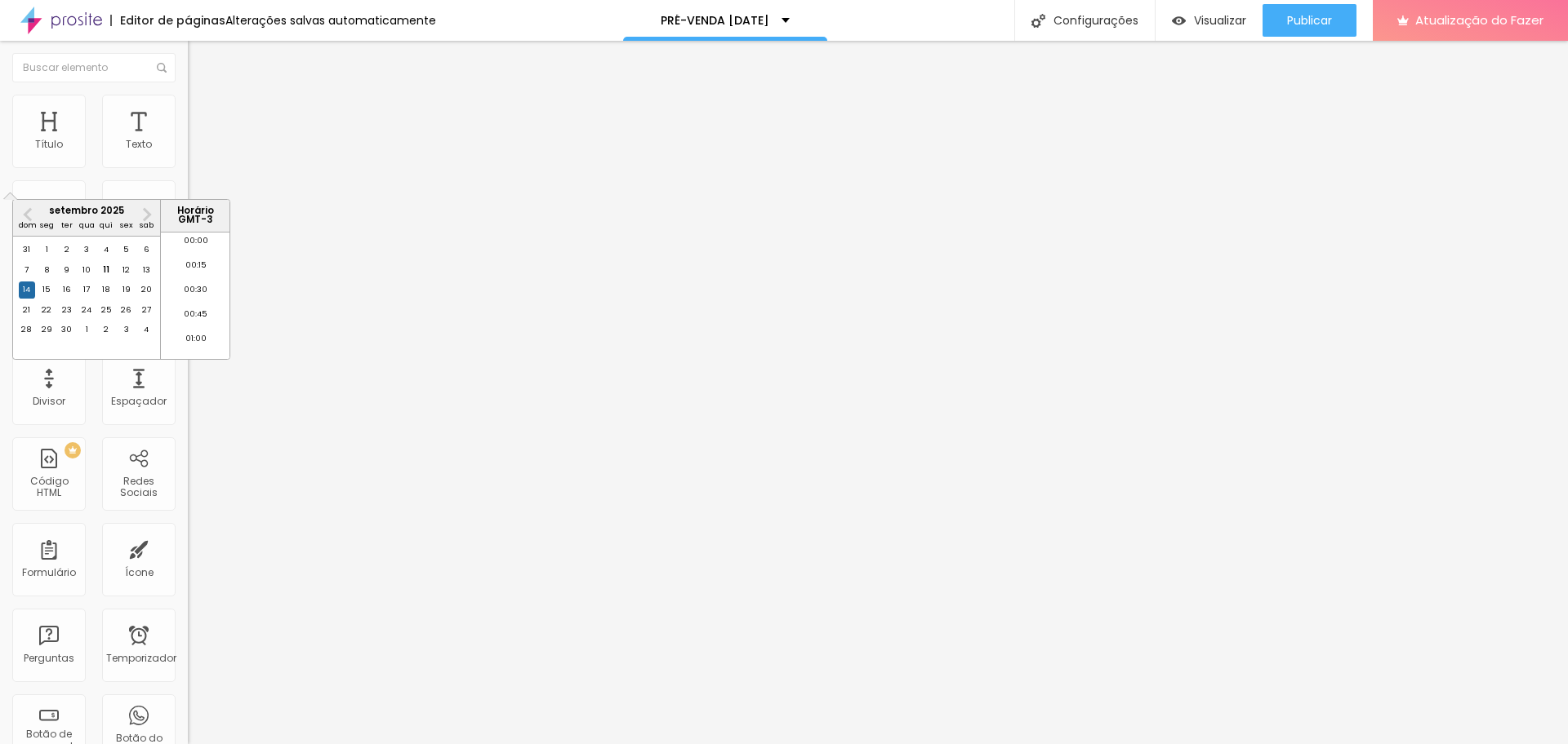
scroll to position [831, 0]
click at [148, 275] on font "13" at bounding box center [147, 269] width 8 height 10
type input "13 de setembro de 2025 às 09:00"
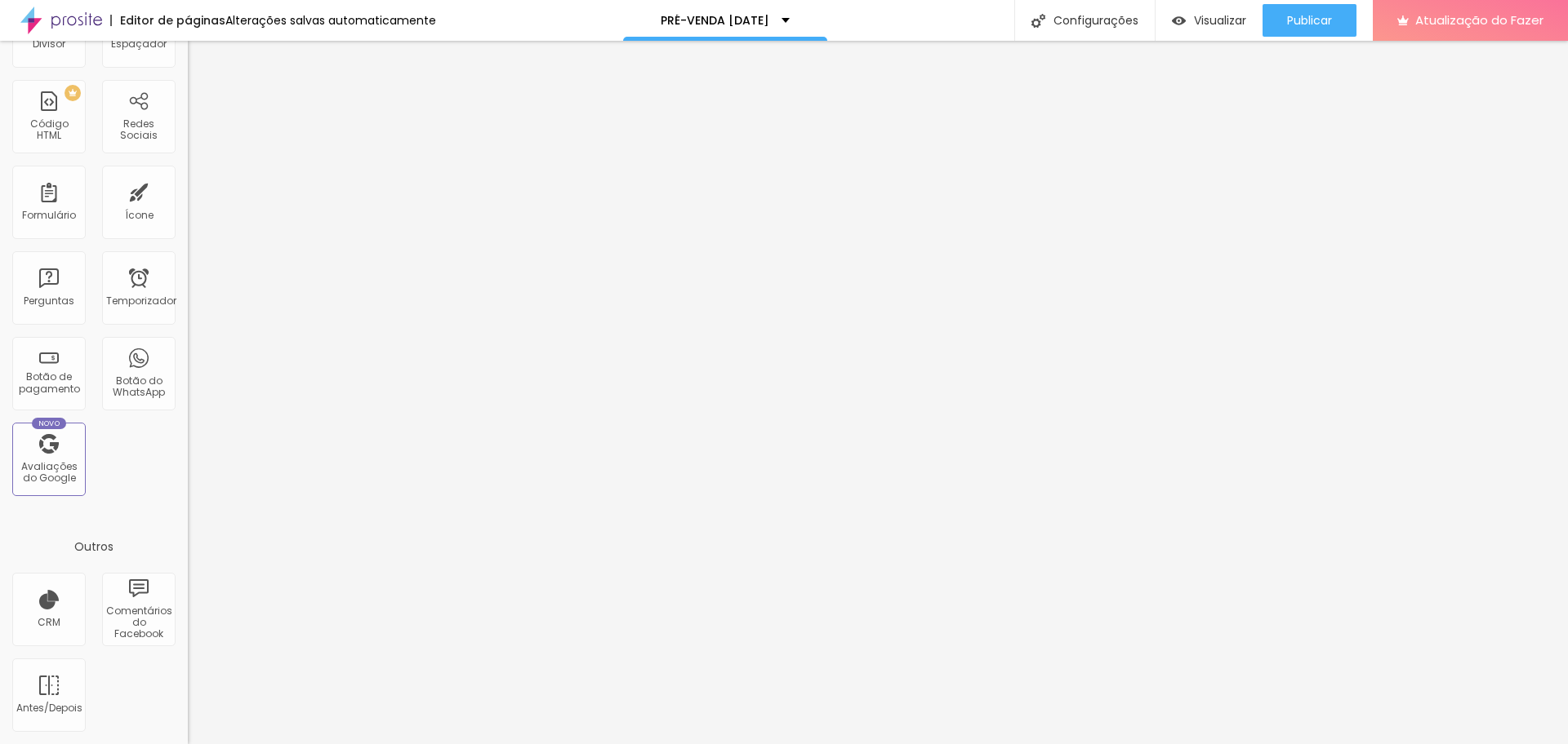
scroll to position [0, 0]
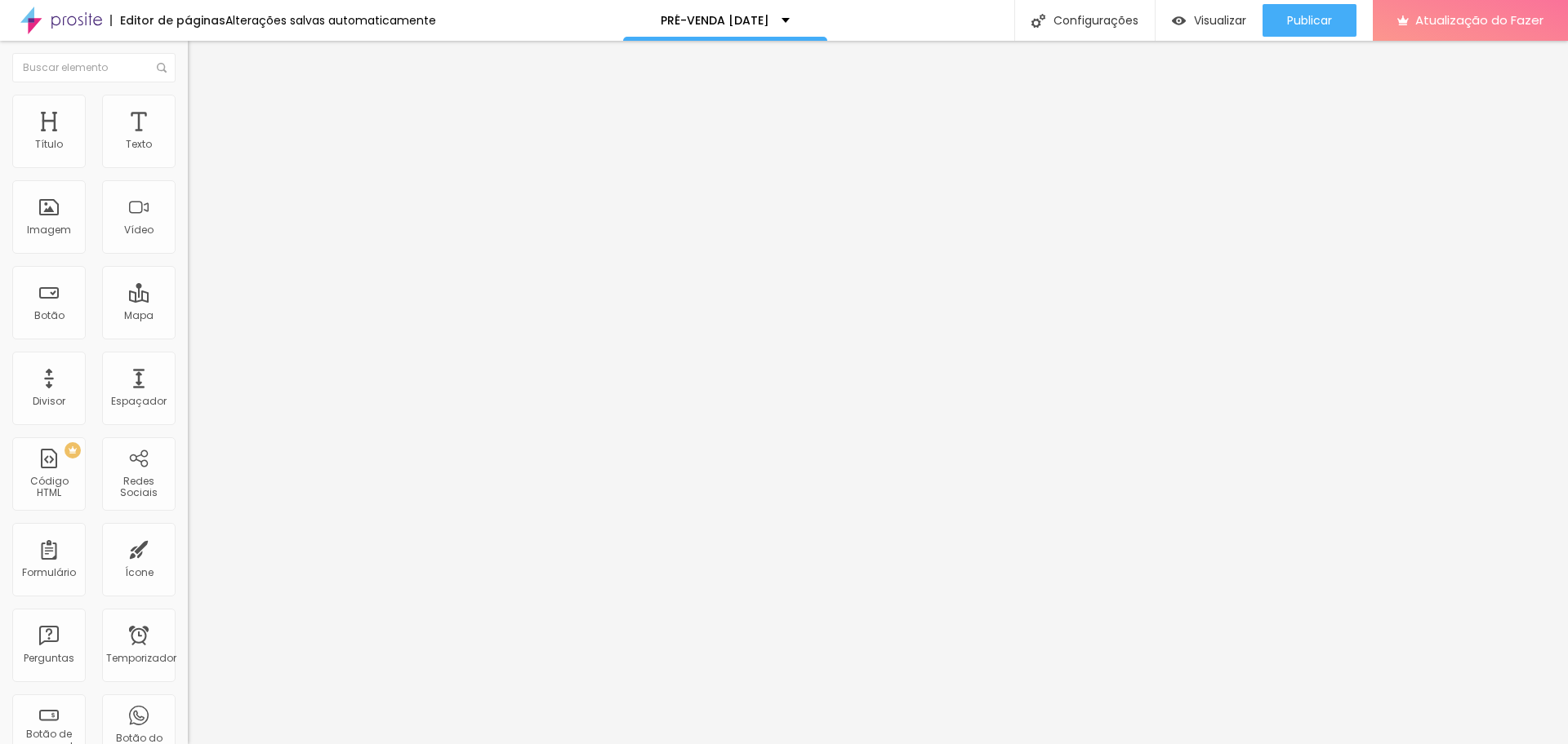
click at [200, 57] on img "button" at bounding box center [207, 60] width 13 height 13
click at [200, 61] on img "button" at bounding box center [207, 60] width 13 height 13
click at [203, 97] on font "Estilo" at bounding box center [215, 89] width 26 height 14
click at [188, 107] on li "Avançado" at bounding box center [282, 102] width 188 height 16
click at [203, 97] on font "Estilo" at bounding box center [215, 89] width 26 height 14
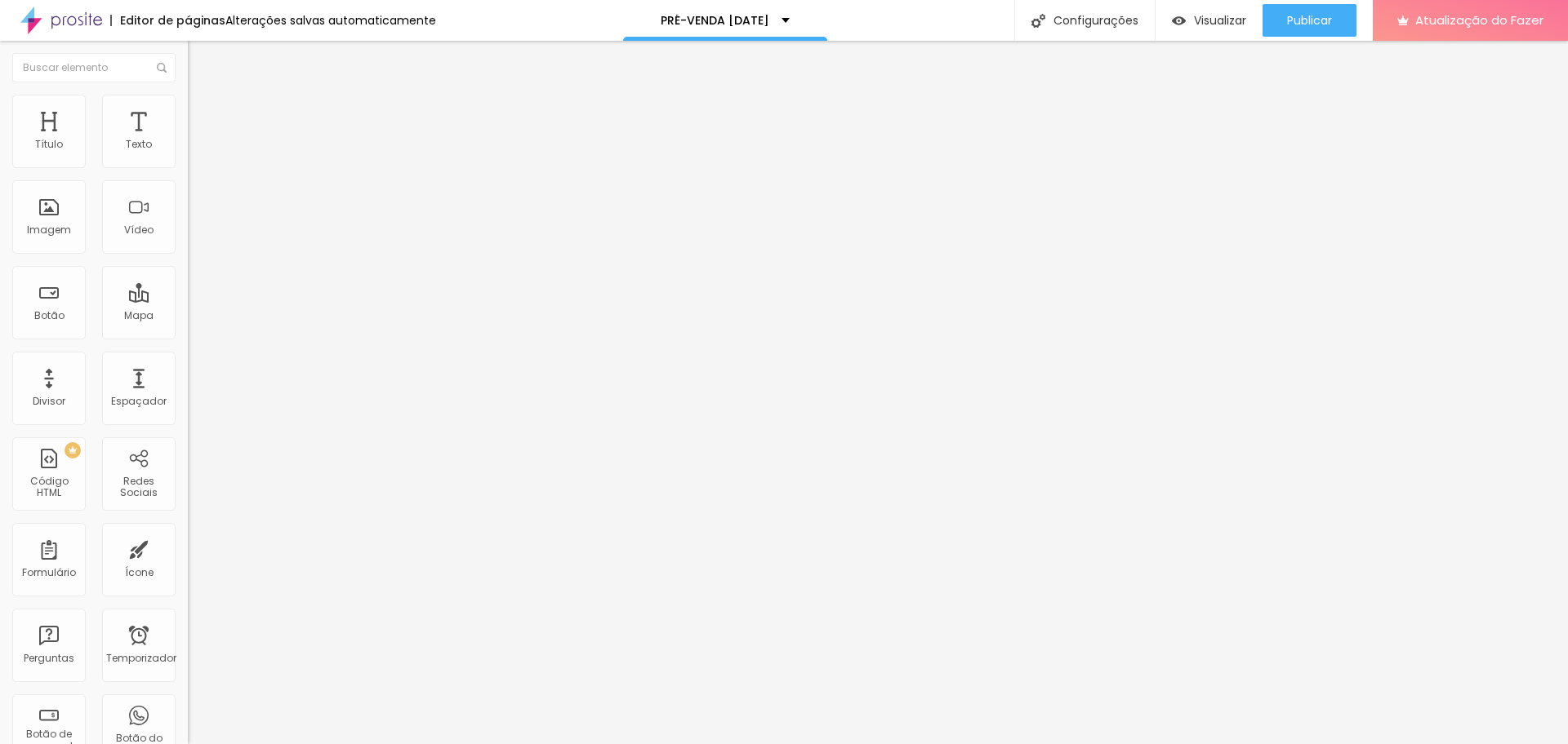
click at [203, 113] on font "Avançado" at bounding box center [229, 105] width 54 height 14
click at [203, 97] on font "Estilo" at bounding box center [215, 89] width 26 height 14
click at [194, 152] on icon "button" at bounding box center [199, 147] width 9 height 9
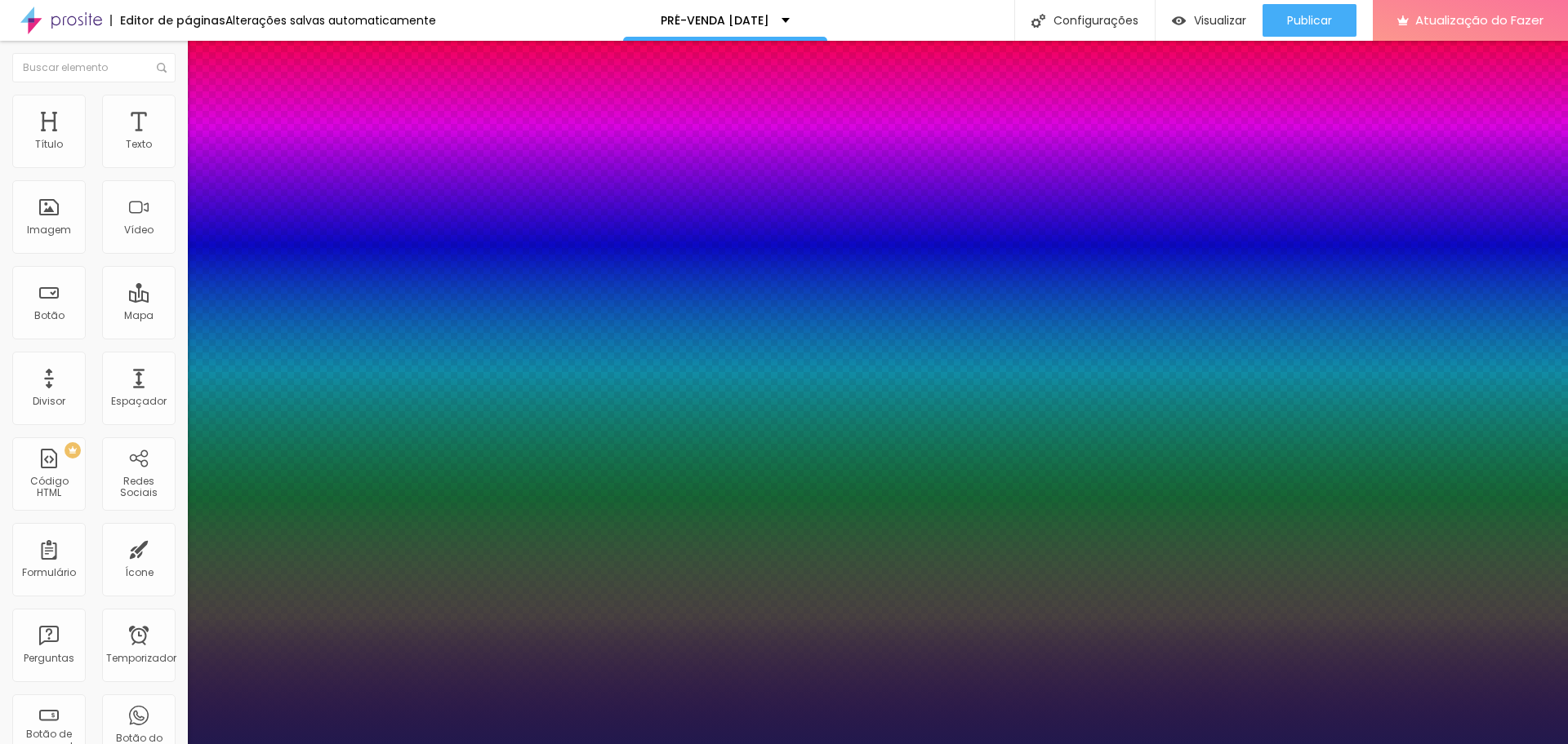
type input "1"
type input "22"
type input "1"
type input "23"
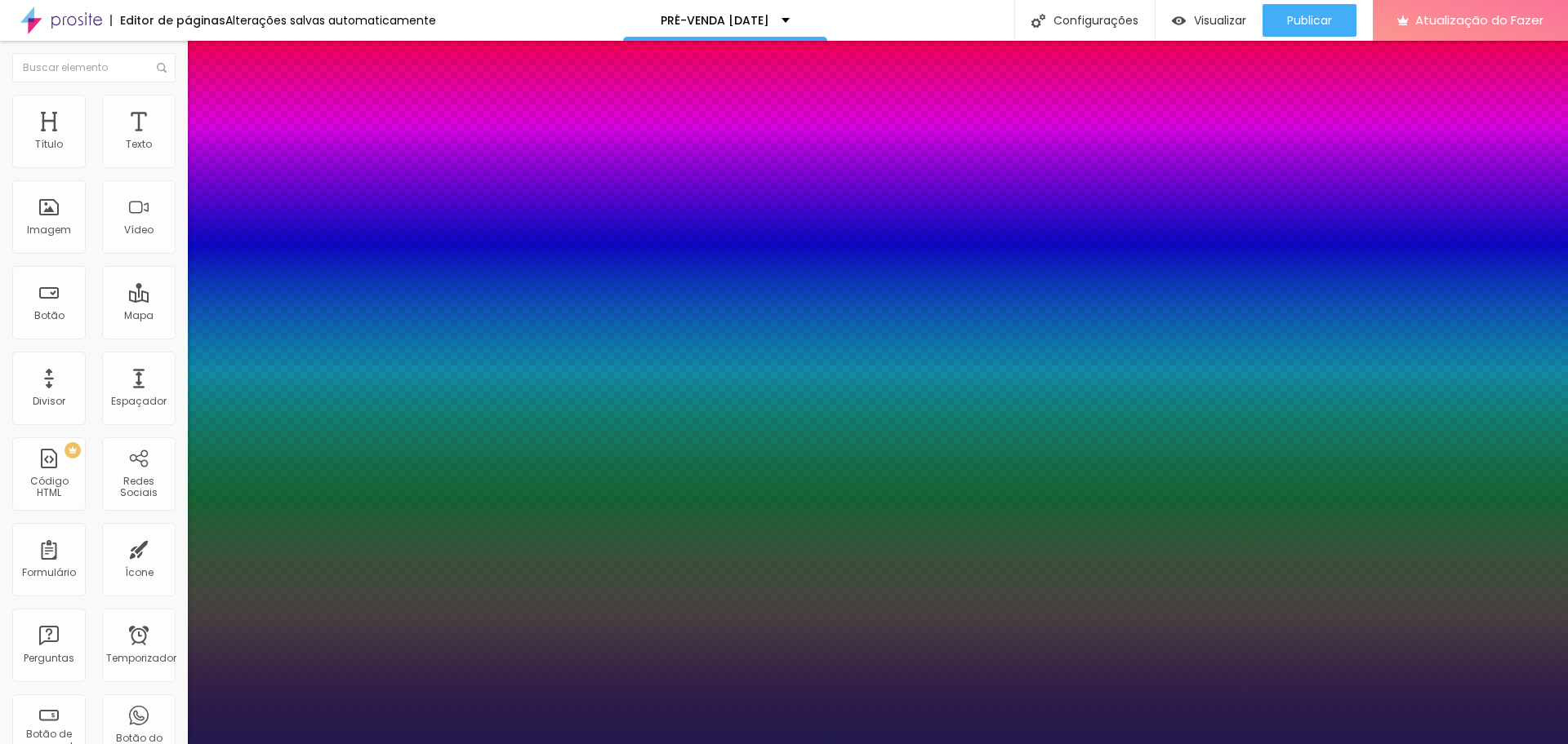
type input "23"
type input "1"
type input "26"
type input "1"
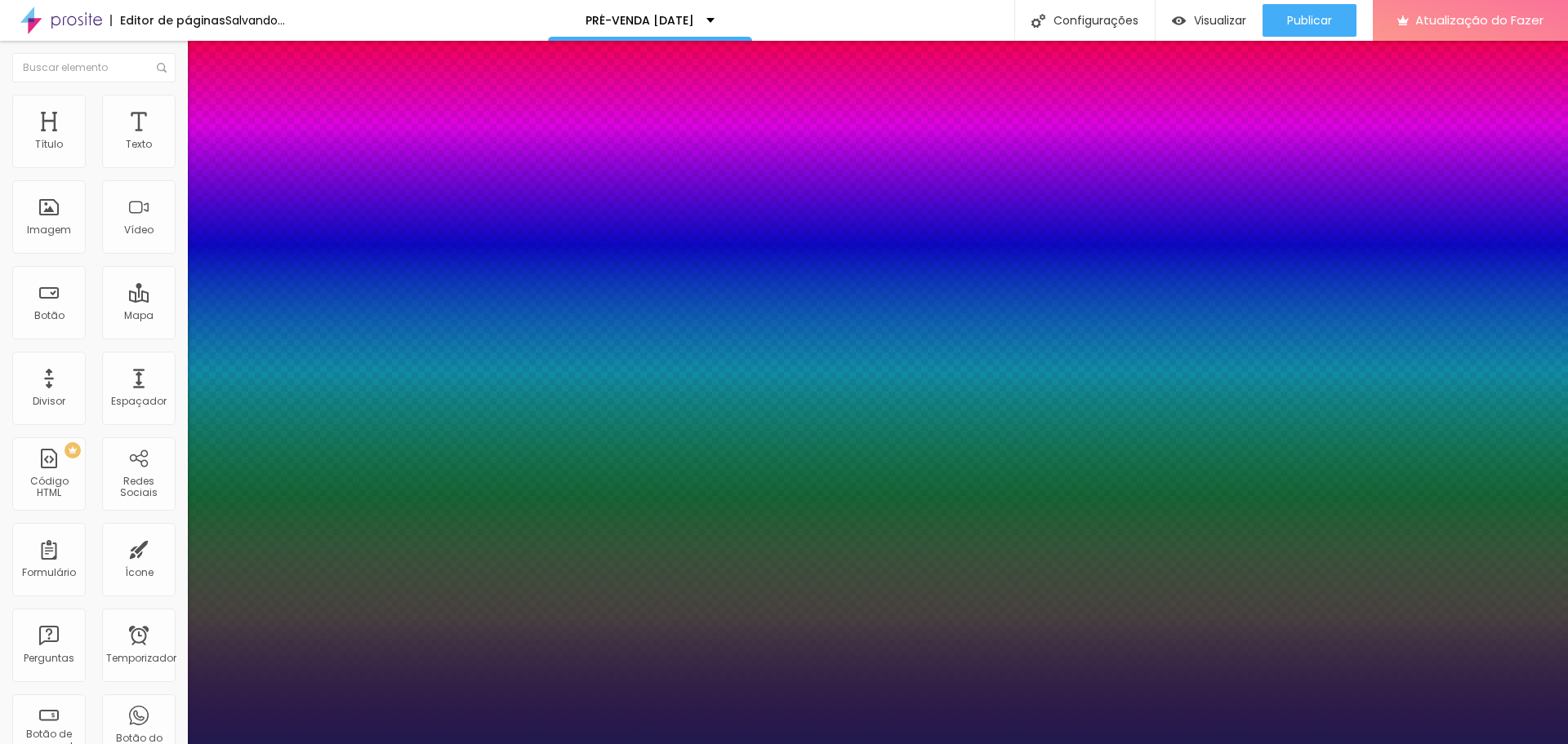
type input "26"
type input "1"
click at [722, 744] on div at bounding box center [784, 744] width 1568 height 0
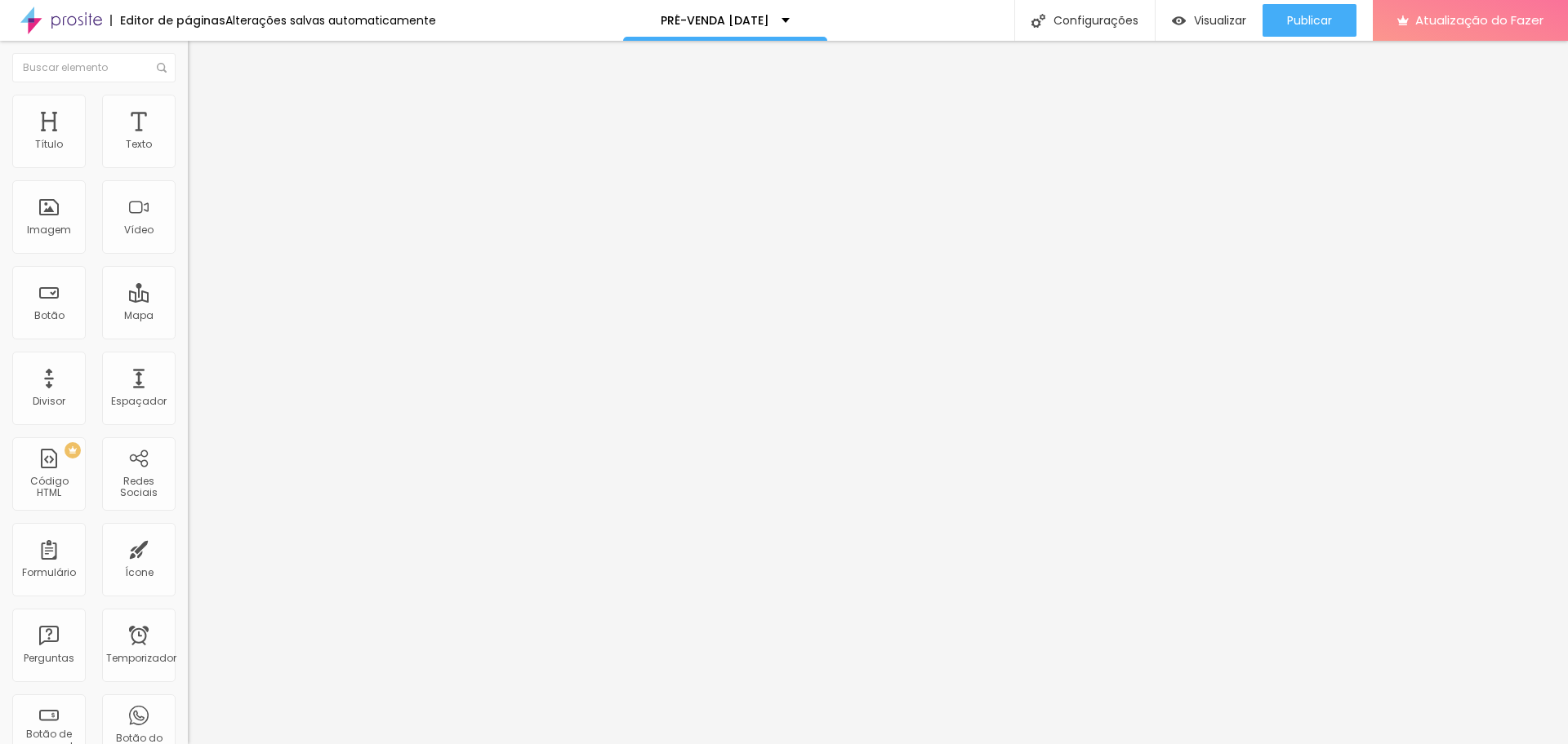
click at [200, 62] on div "Editar nulo" at bounding box center [243, 60] width 85 height 13
click at [194, 152] on icon "button" at bounding box center [199, 147] width 9 height 9
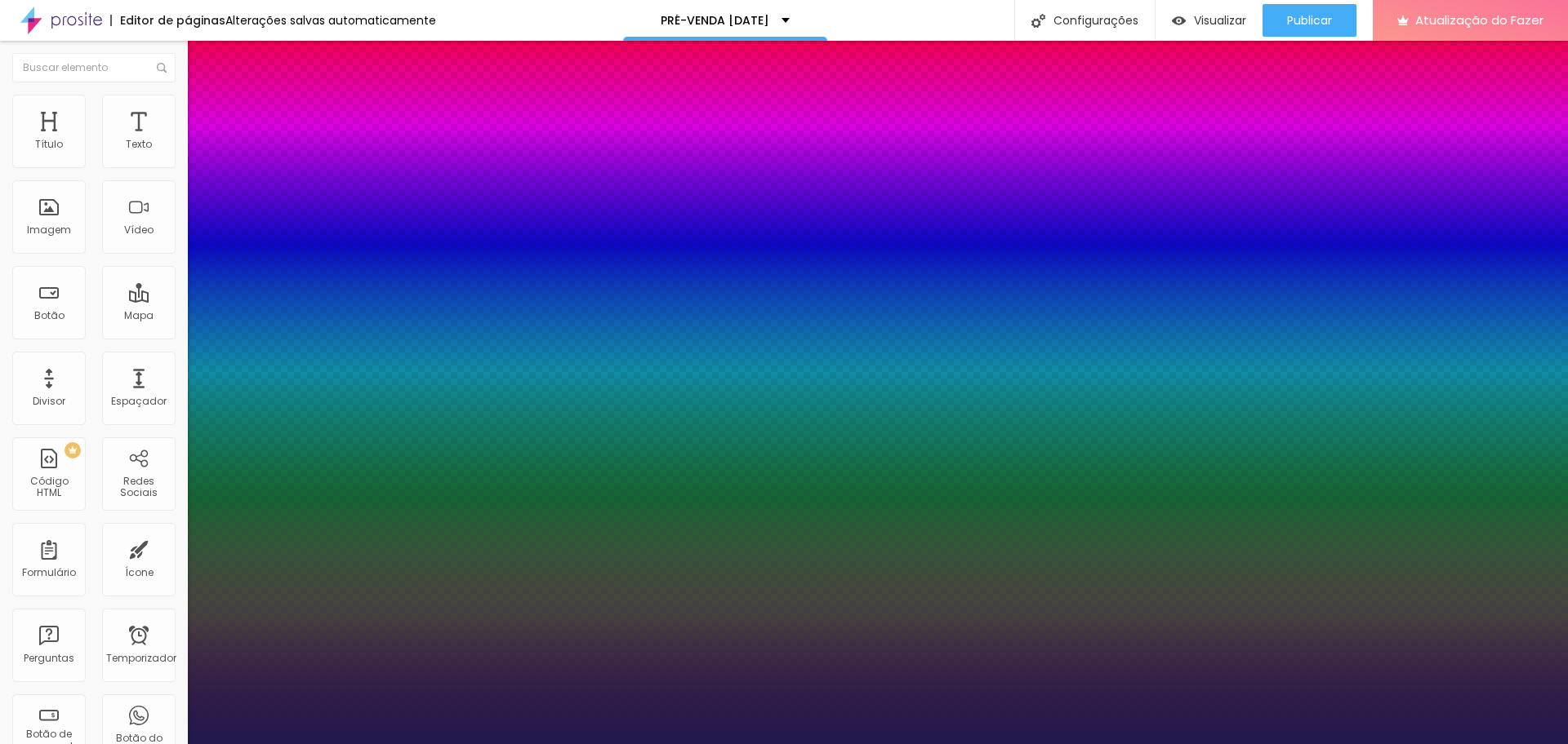
type input "1"
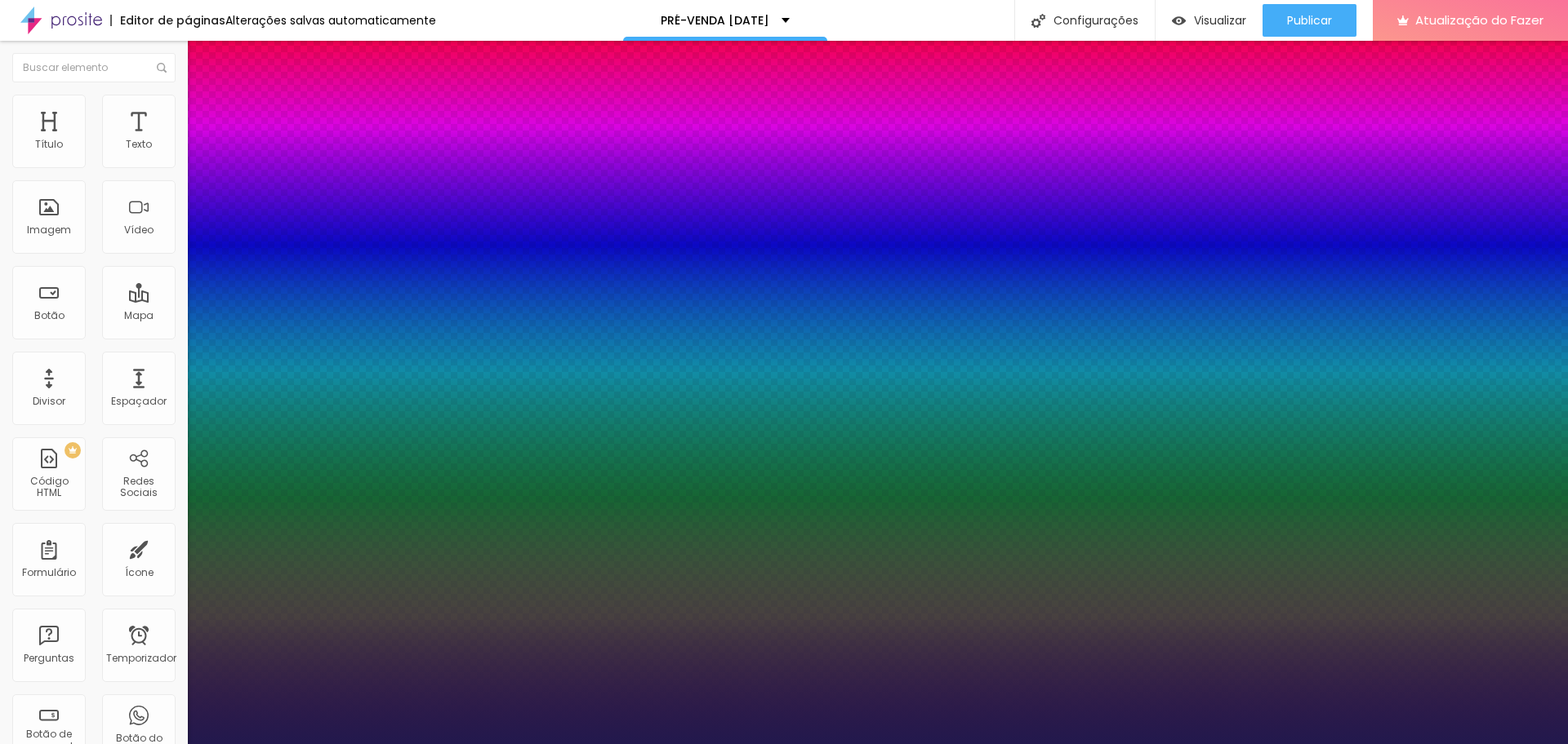
click at [775, 744] on div at bounding box center [784, 744] width 1568 height 0
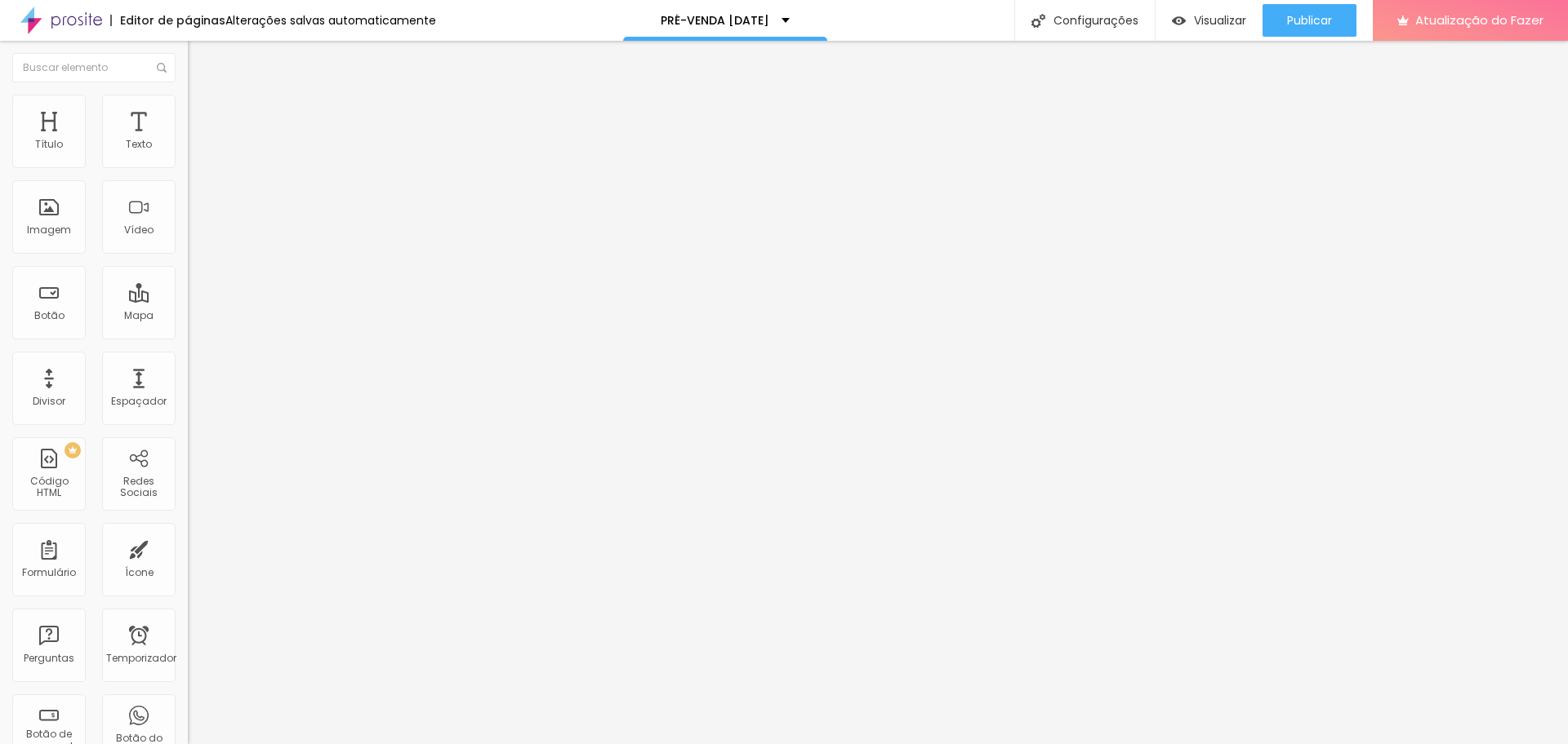
drag, startPoint x: 85, startPoint y: 186, endPoint x: 13, endPoint y: 188, distance: 72.0
click at [188, 154] on input "Click me" at bounding box center [285, 145] width 196 height 16
type input "p"
type input "PAGAR AGORA"
click at [188, 336] on input "https://" at bounding box center [285, 328] width 196 height 16
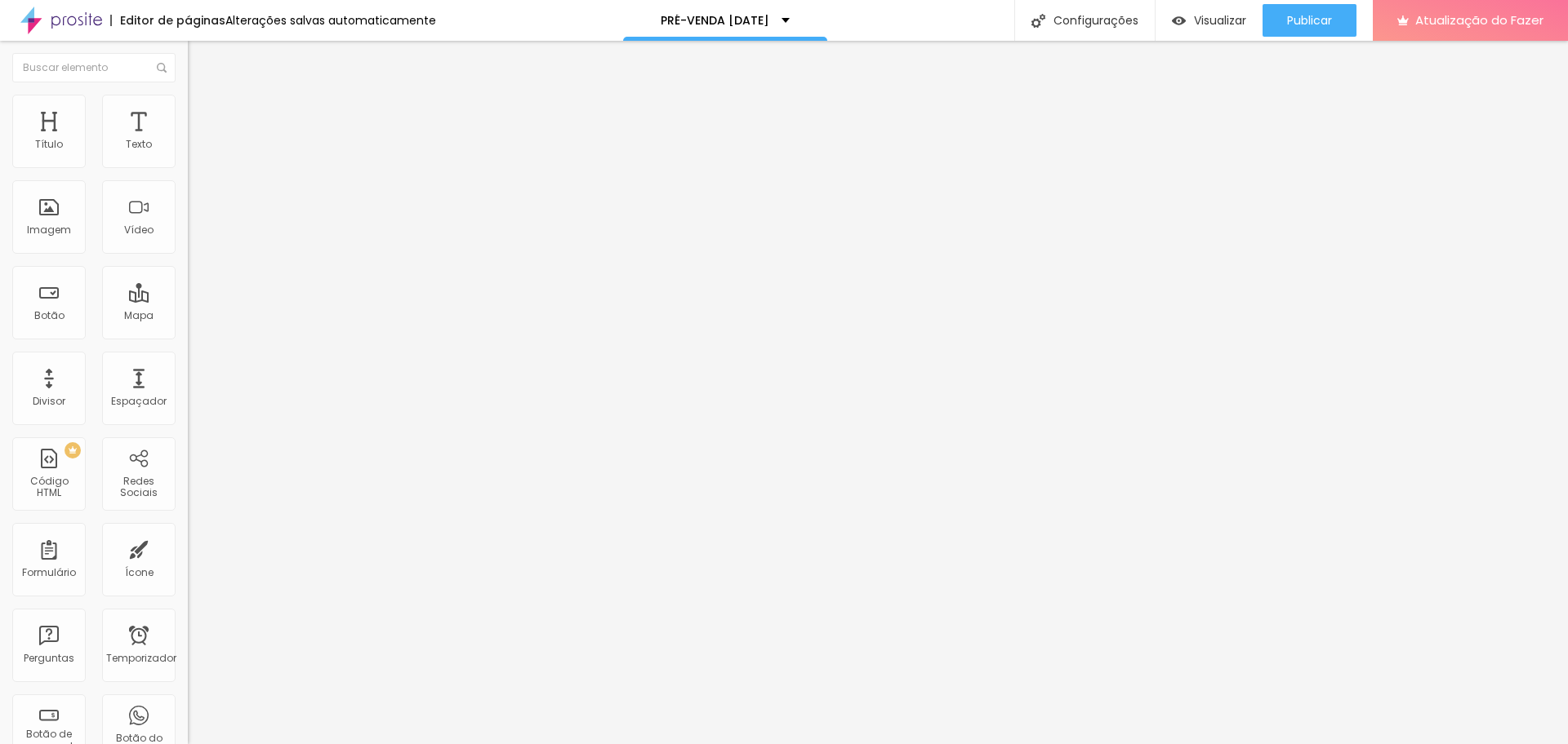
paste input "https://nubank.com.br/cobrar/1e23zj/68c32fa7-7af0-46b7-8435-322486358dff"
type input "//https://nubank.com.br/cobrar/1e23zj/68c32fa7-7af0-46b7-8435-322486358dff"
click at [1320, 14] on font "Publicar" at bounding box center [1308, 20] width 45 height 16
click at [188, 336] on input "//https://nubank.com.br/cobrar/1e23zj/68c32fa7-7af0-46b7-8435-322486358dff" at bounding box center [285, 328] width 196 height 16
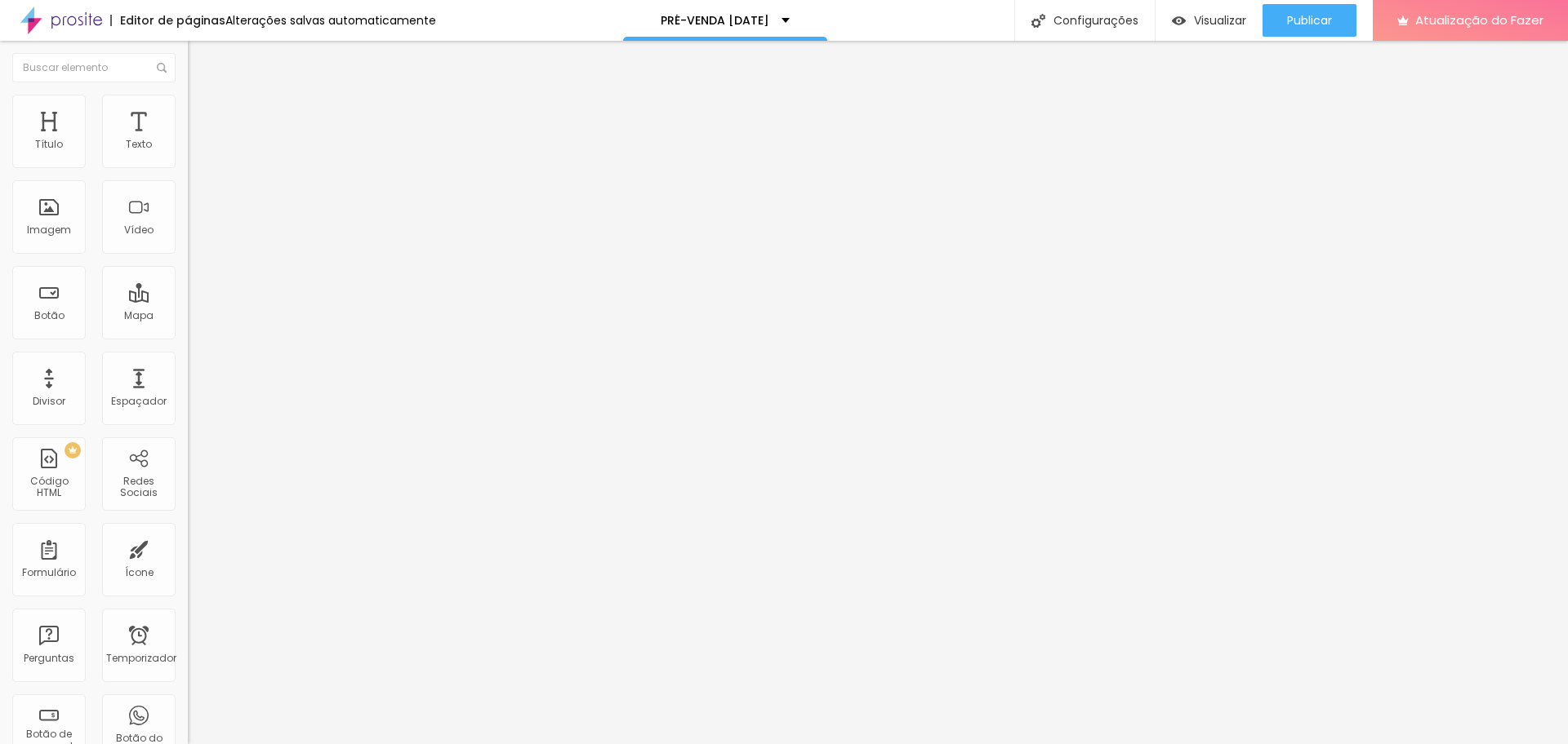
paste input "https://pay.infinitepay.io/edneiasantanafoto/VC1DLTMtSQ-miL2wdXzj-360,00"
type input "https://pay.infinitepay.io/edneiasantanafoto/VC1DLTMtSQ-miL2wdXzj-360,00"
click at [1329, 19] on font "Publicar" at bounding box center [1308, 20] width 45 height 16
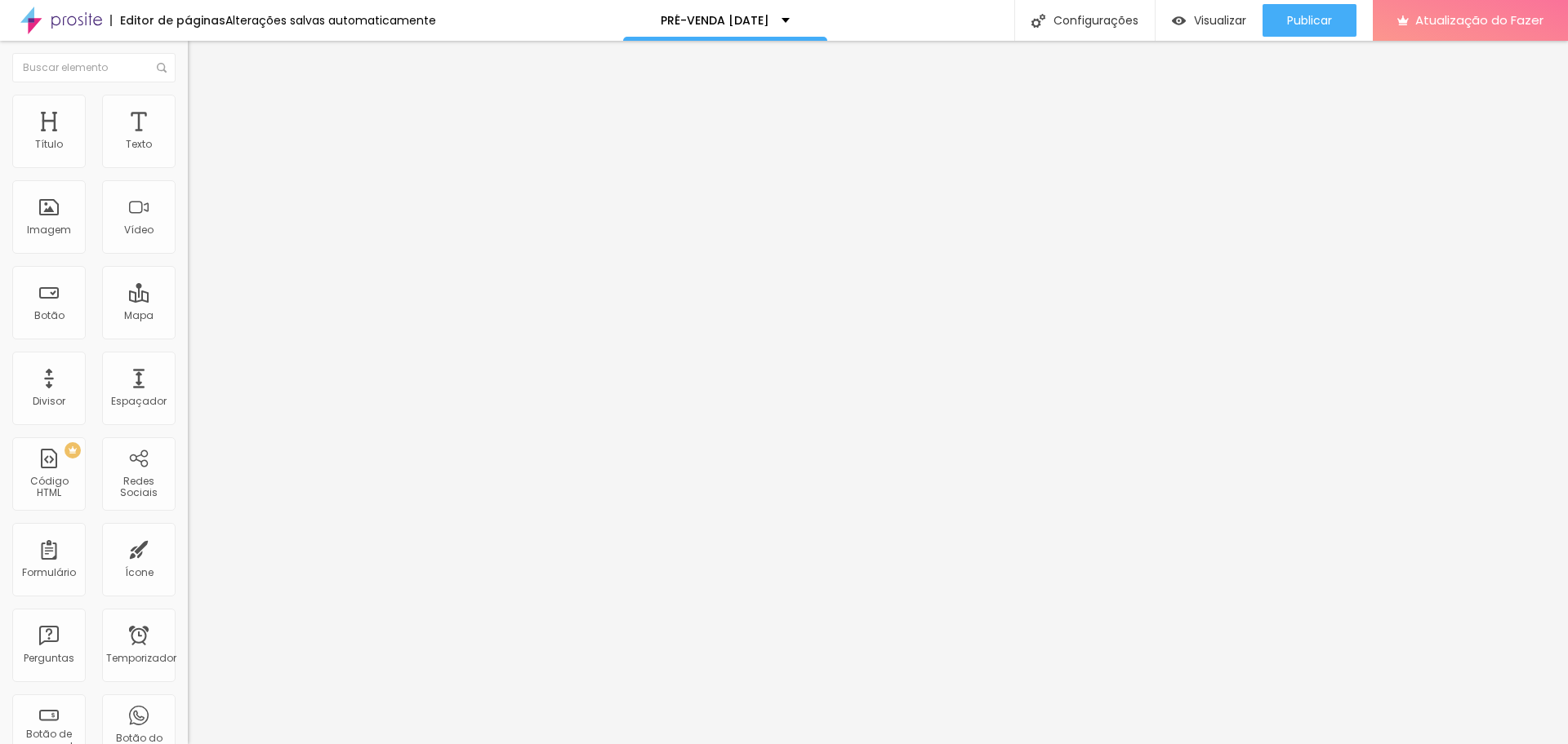
click at [196, 150] on icon "button" at bounding box center [199, 147] width 7 height 7
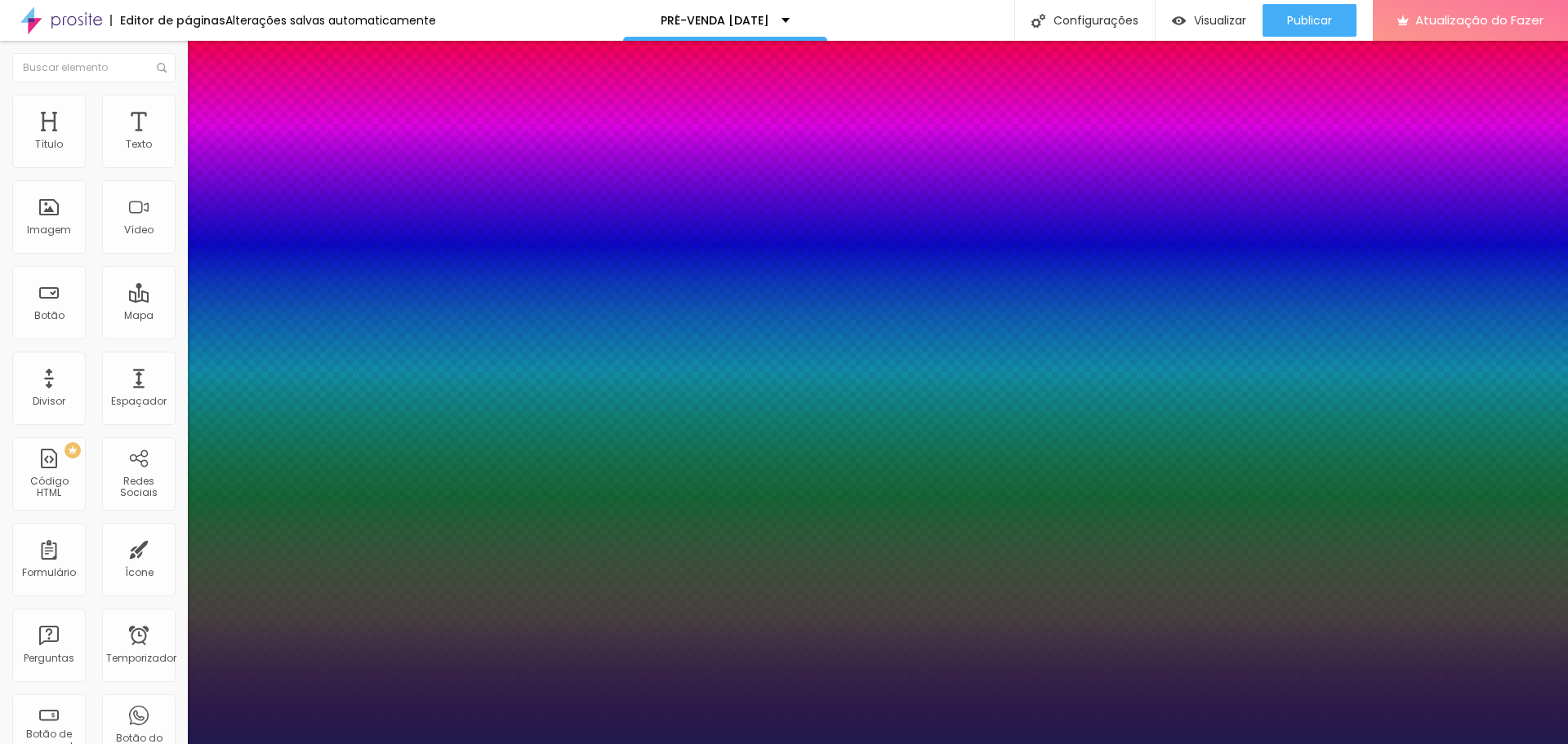
type input "1"
type input "18"
type input "1"
type input "19"
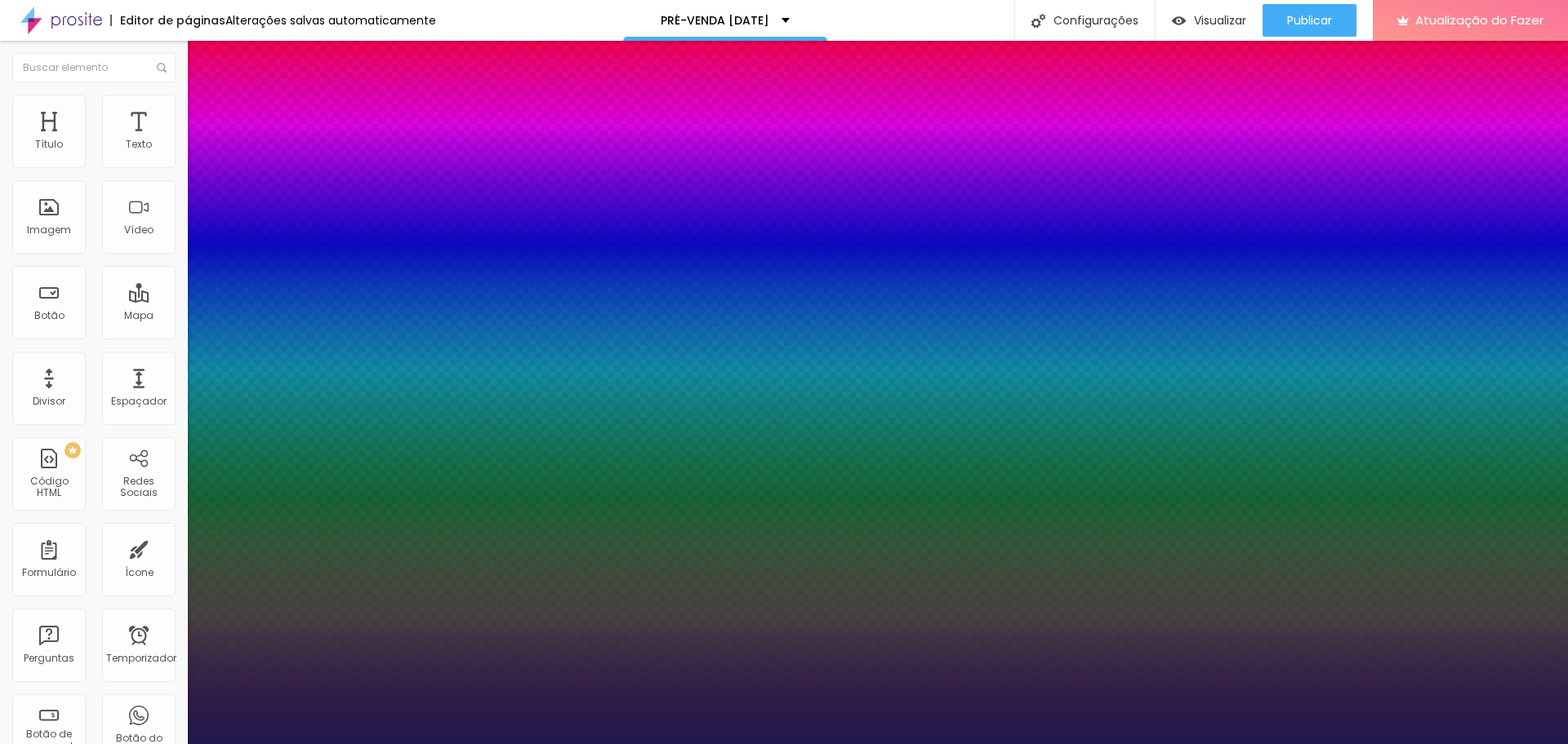
type input "19"
type input "1"
type input "20"
type input "1"
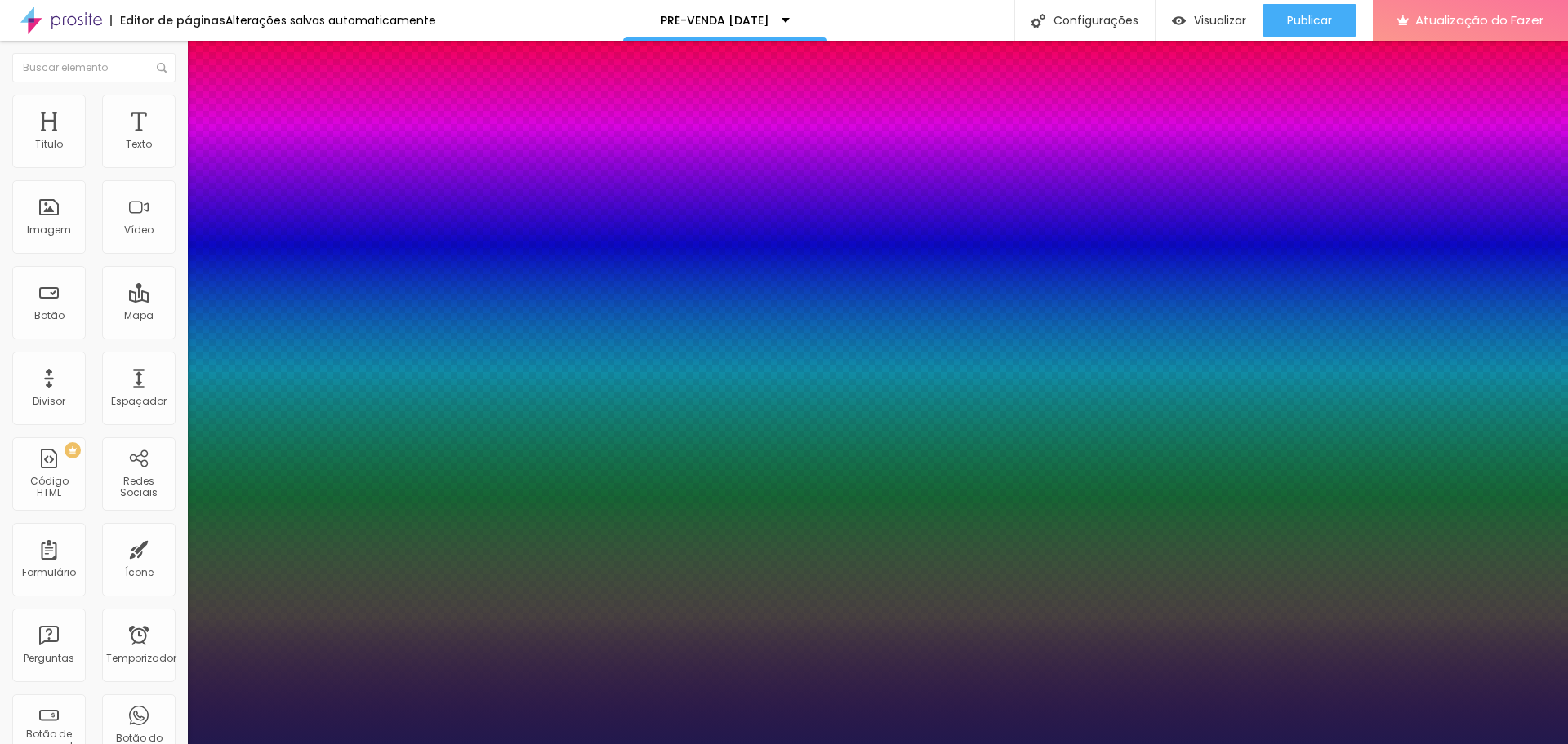
type input "22"
type input "1"
type input "22"
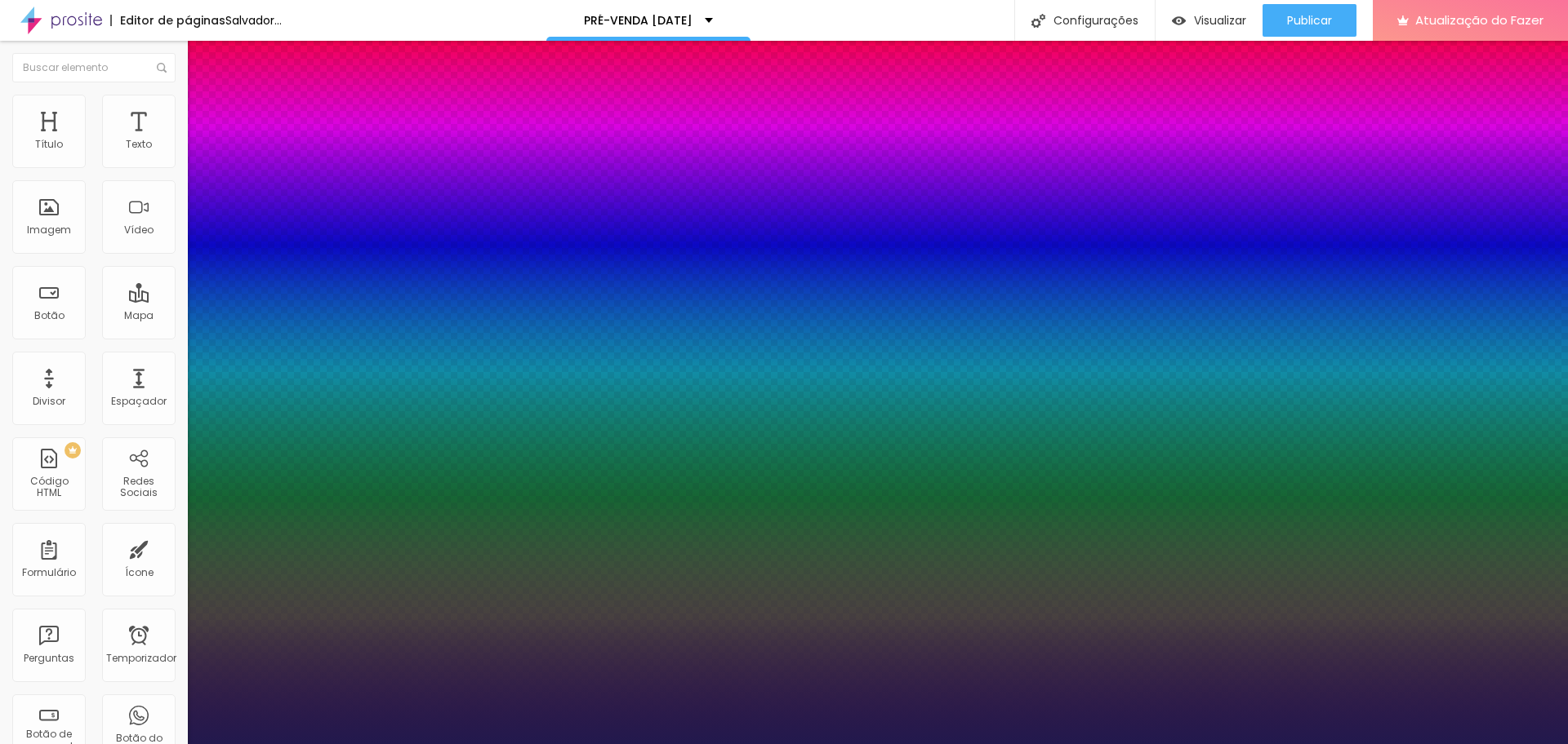
type input "1"
click at [1236, 744] on div at bounding box center [784, 744] width 1568 height 0
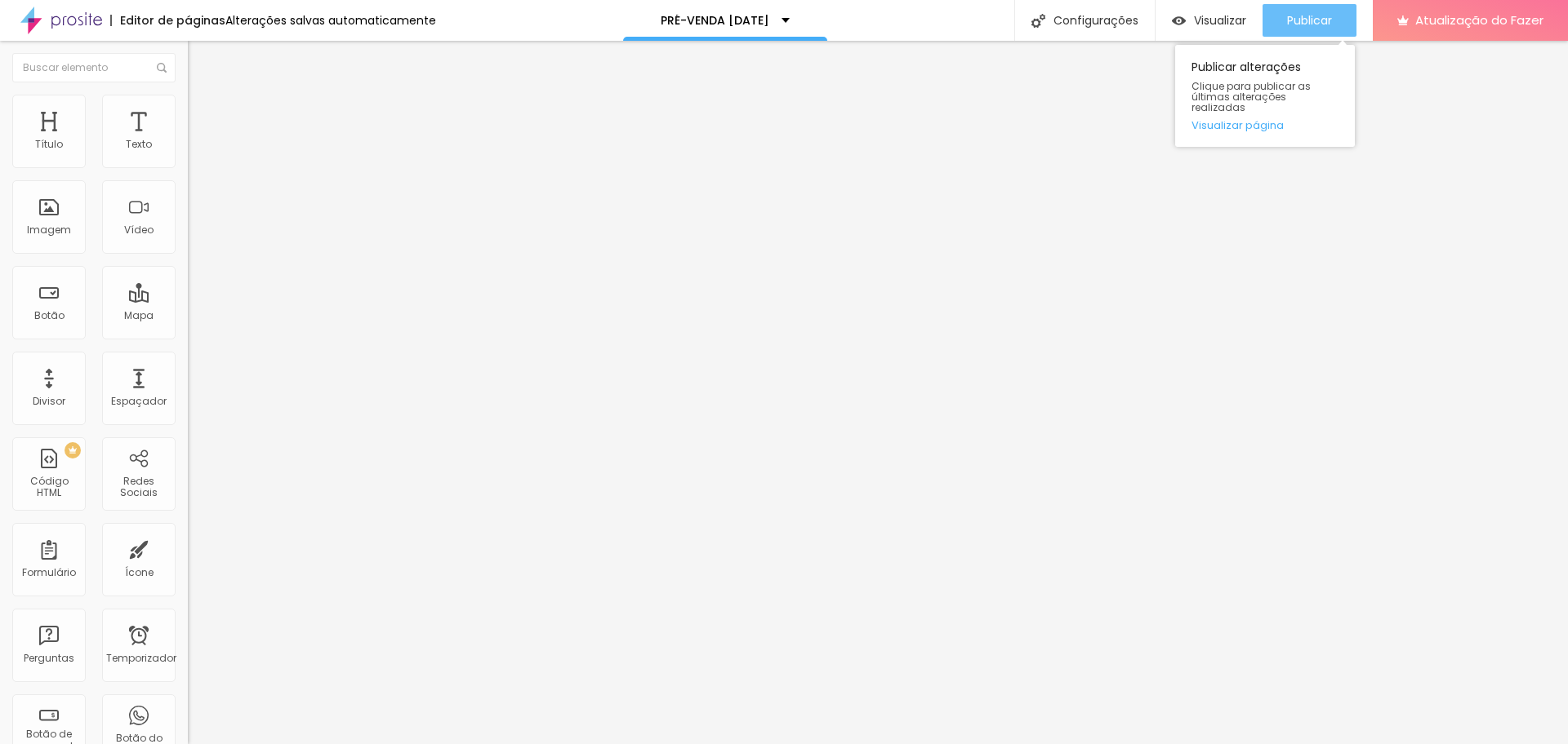
click at [1321, 14] on font "Publicar" at bounding box center [1308, 20] width 45 height 16
click at [188, 165] on img at bounding box center [193, 171] width 11 height 11
click at [188, 327] on font "Instagram" at bounding box center [214, 334] width 54 height 14
click at [197, 356] on div "TikTok" at bounding box center [282, 446] width 170 height 181
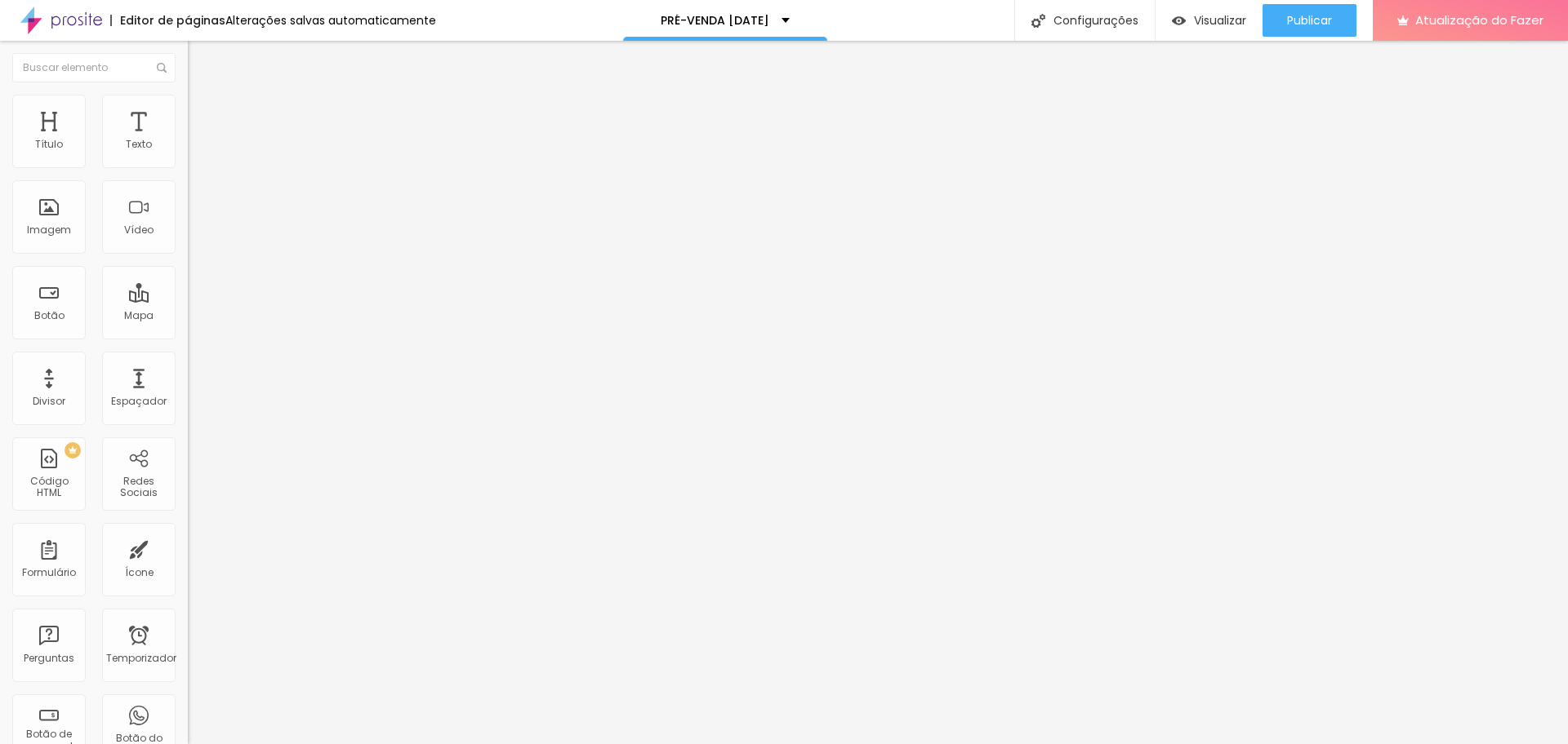
click at [188, 555] on input "https://" at bounding box center [285, 563] width 196 height 16
paste input "https://www.instagram.com/edneiasantanastudio/"
drag, startPoint x: 66, startPoint y: 263, endPoint x: 0, endPoint y: 263, distance: 66.0
click at [188, 263] on div "Instagram Rede social TikTok Endereço URL https://https://www.instagram.com/edn…" at bounding box center [282, 401] width 188 height 548
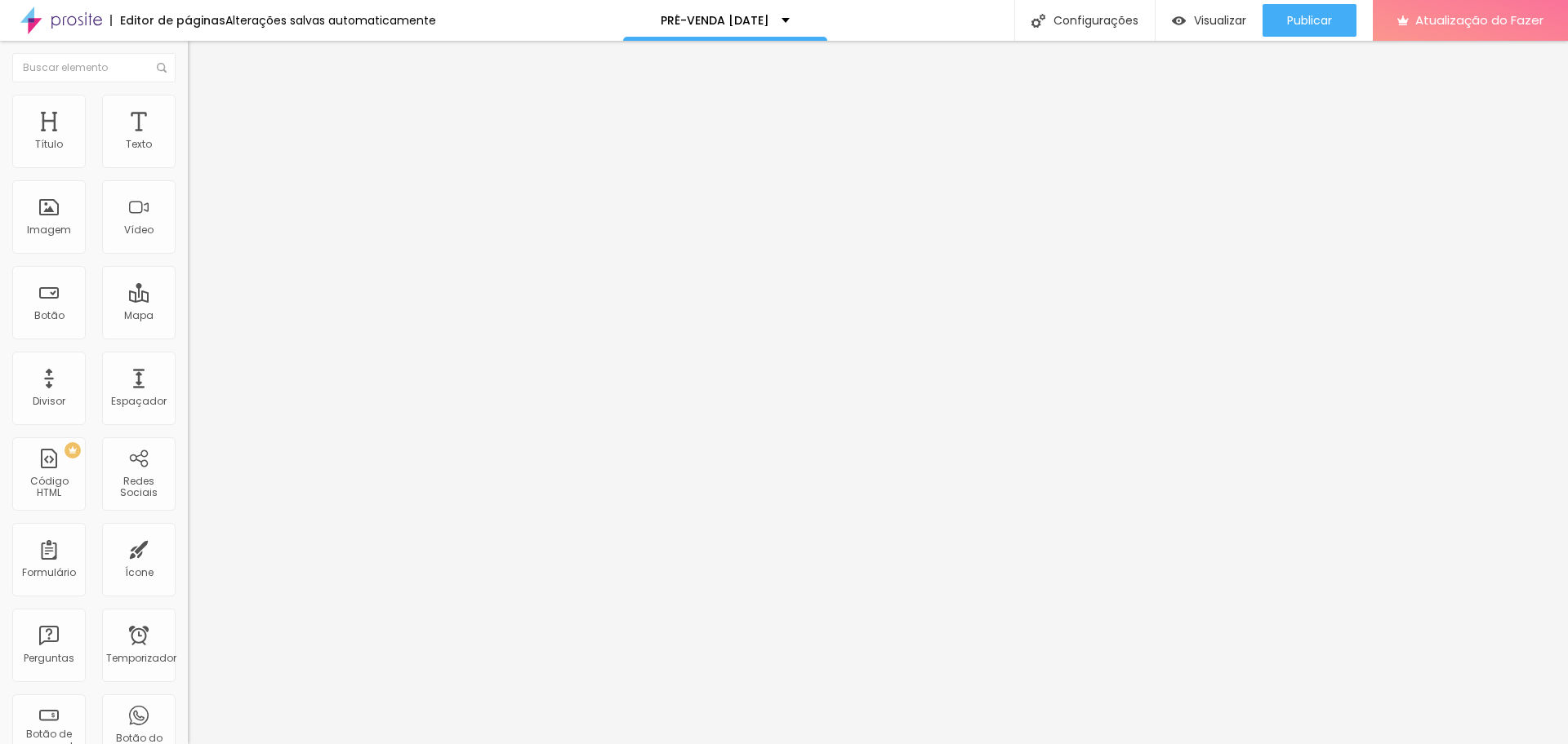
type input "https://www.instagram.com/edneiasantanastudio/"
click at [1321, 22] on font "Publicar" at bounding box center [1308, 20] width 45 height 16
click at [188, 336] on input "https://" at bounding box center [285, 328] width 196 height 16
type input "https://edneiasantana.com.br"
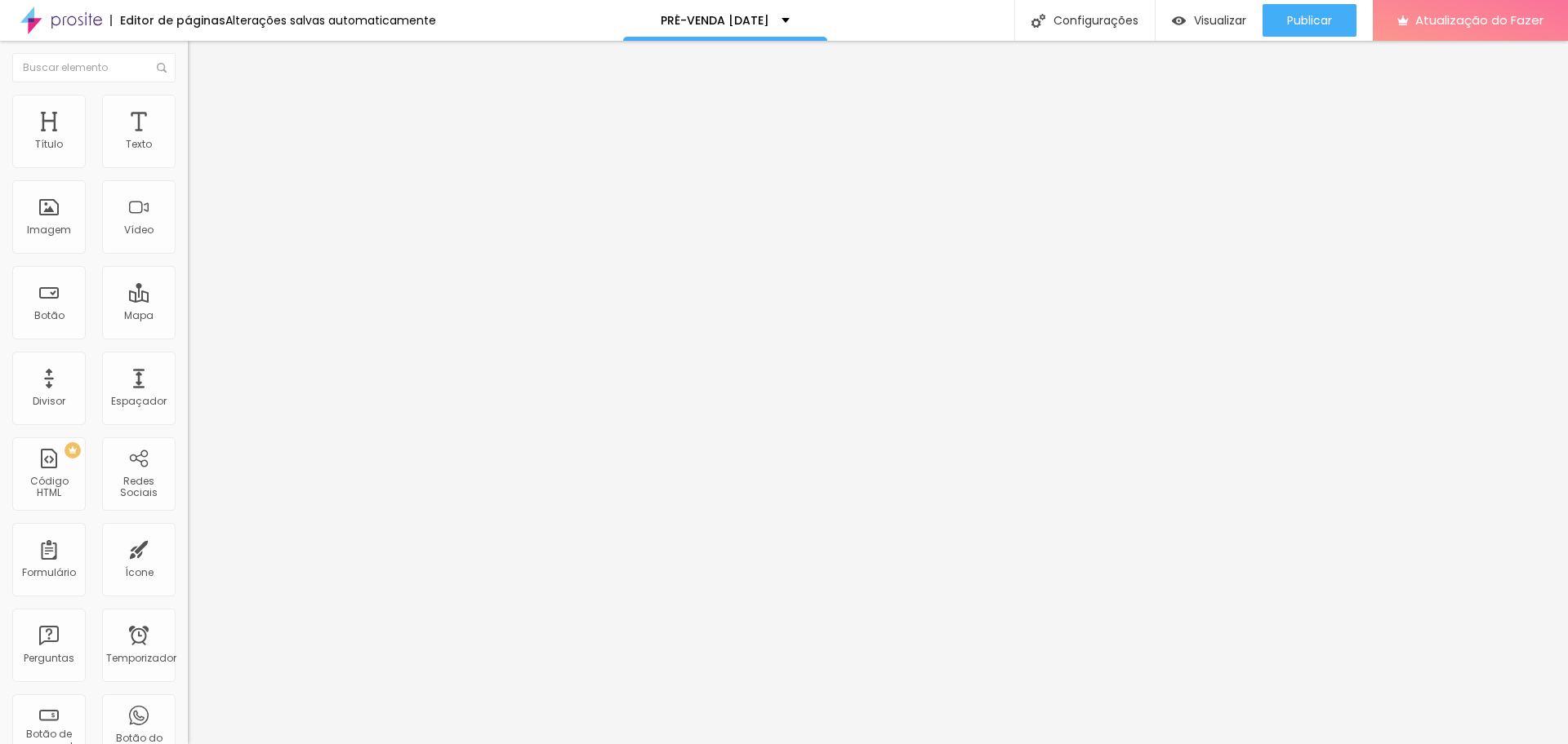
scroll to position [0, 0]
drag, startPoint x: 67, startPoint y: 186, endPoint x: 0, endPoint y: 182, distance: 67.1
click at [188, 182] on div "Texto Click me Alinhamento Tamanho Normal Pequeno Normal Grande Link URL https:…" at bounding box center [282, 245] width 188 height 238
type input "Conheça nosso site"
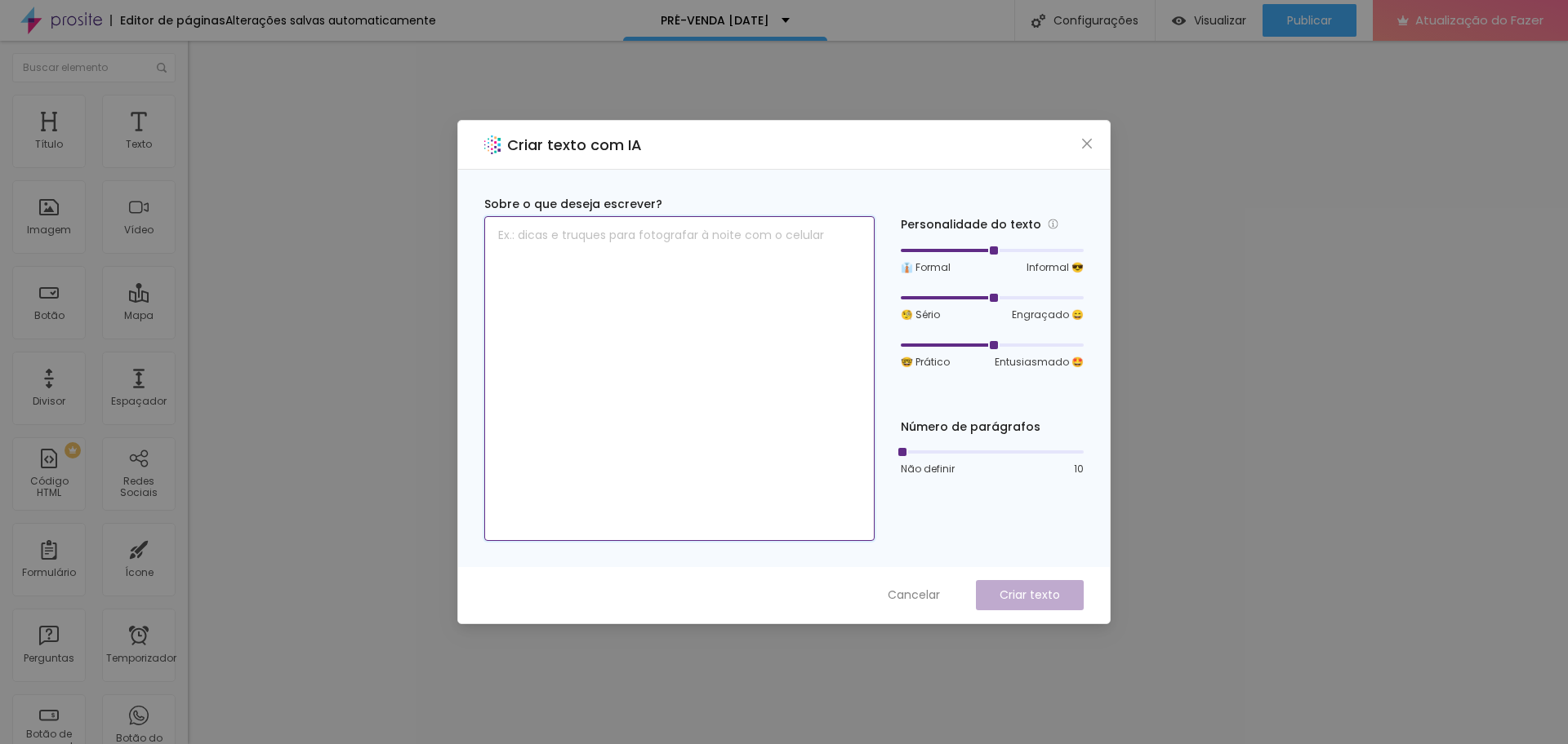
click at [666, 260] on textarea at bounding box center [680, 378] width 391 height 325
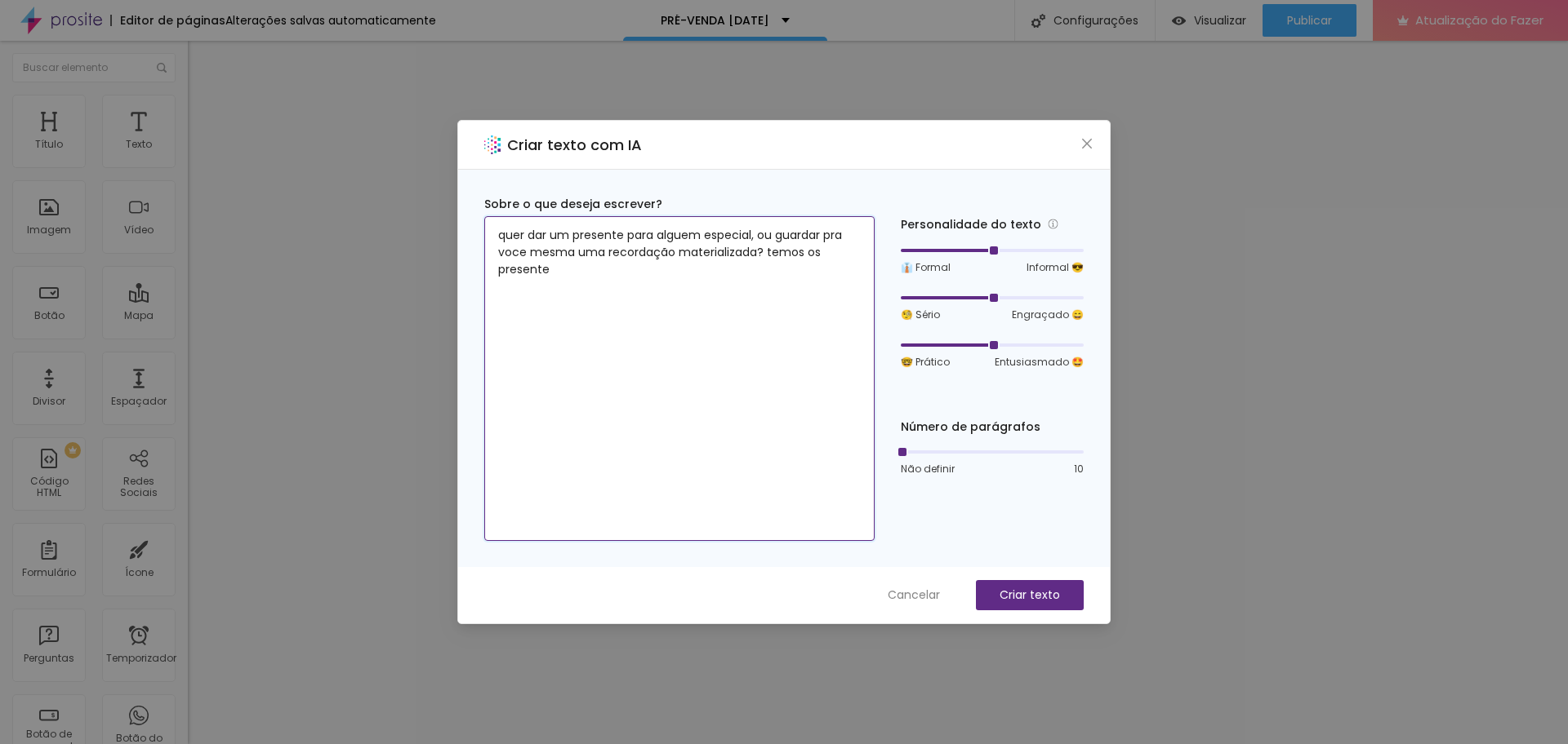
drag, startPoint x: 810, startPoint y: 259, endPoint x: 827, endPoint y: 274, distance: 22.7
click at [827, 274] on textarea "quer dar um presente para alguem especial, ou guardar pra voce mesma uma record…" at bounding box center [680, 378] width 391 height 325
type textarea "quer dar um presente para alguem especial, ou guardar pra voce mesma uma record…"
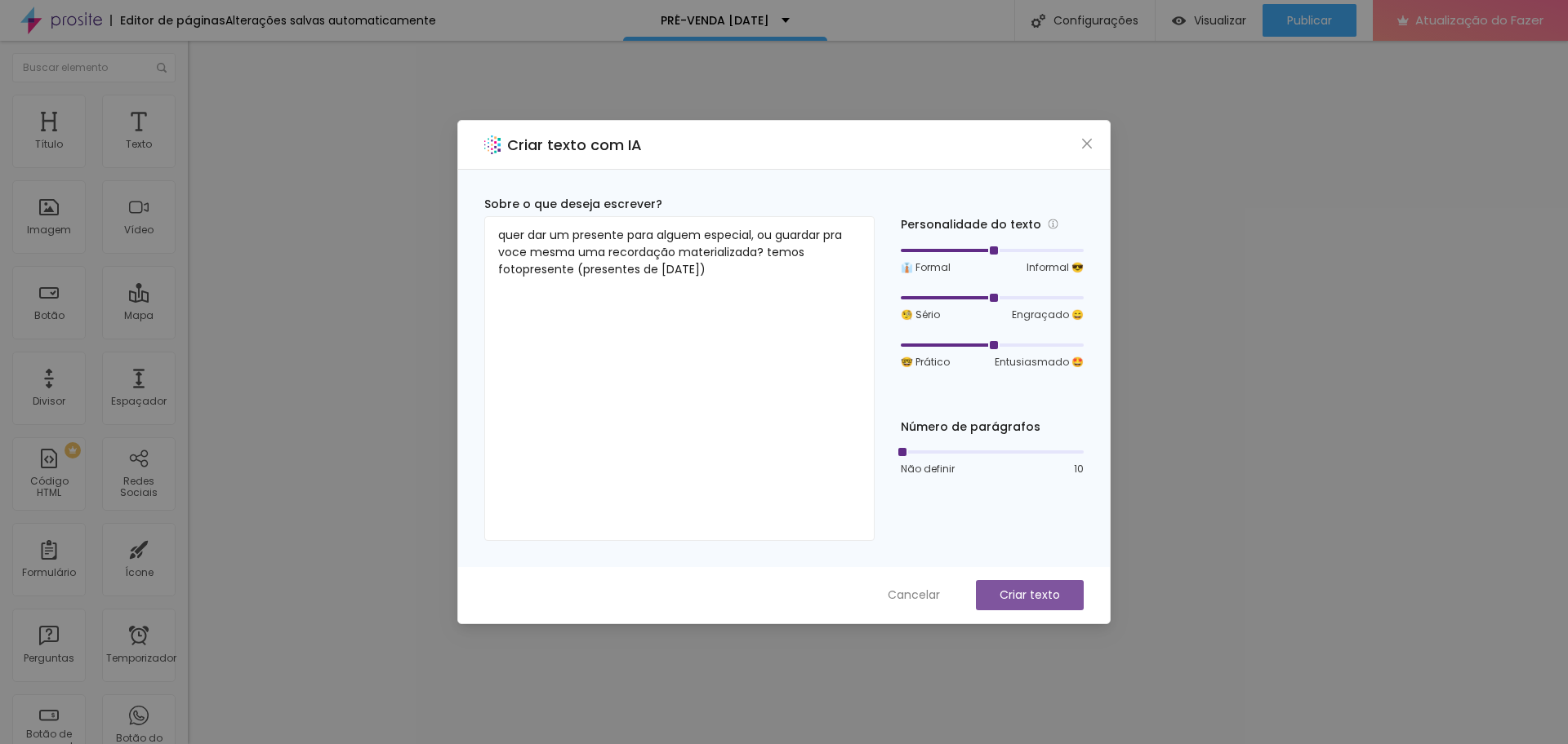
click at [1047, 591] on font "Criar texto" at bounding box center [1030, 594] width 61 height 16
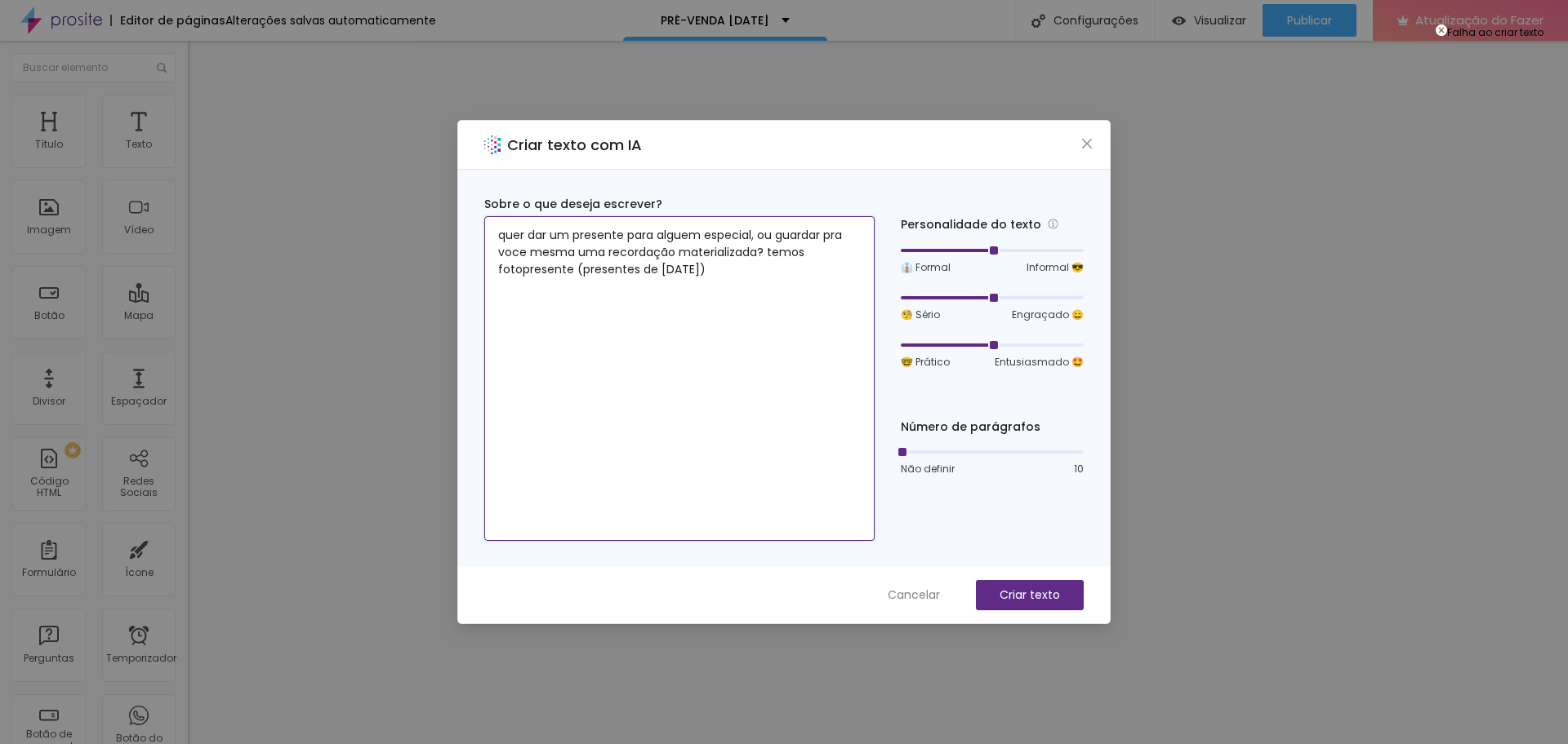
click at [645, 315] on textarea "quer dar um presente para alguem especial, ou guardar pra voce mesma uma record…" at bounding box center [680, 378] width 391 height 325
drag, startPoint x: 903, startPoint y: 448, endPoint x: 915, endPoint y: 450, distance: 12.2
click at [915, 450] on div at bounding box center [919, 452] width 9 height 9
drag, startPoint x: 992, startPoint y: 249, endPoint x: 1008, endPoint y: 250, distance: 16.0
click at [1008, 250] on div at bounding box center [992, 250] width 183 height 9
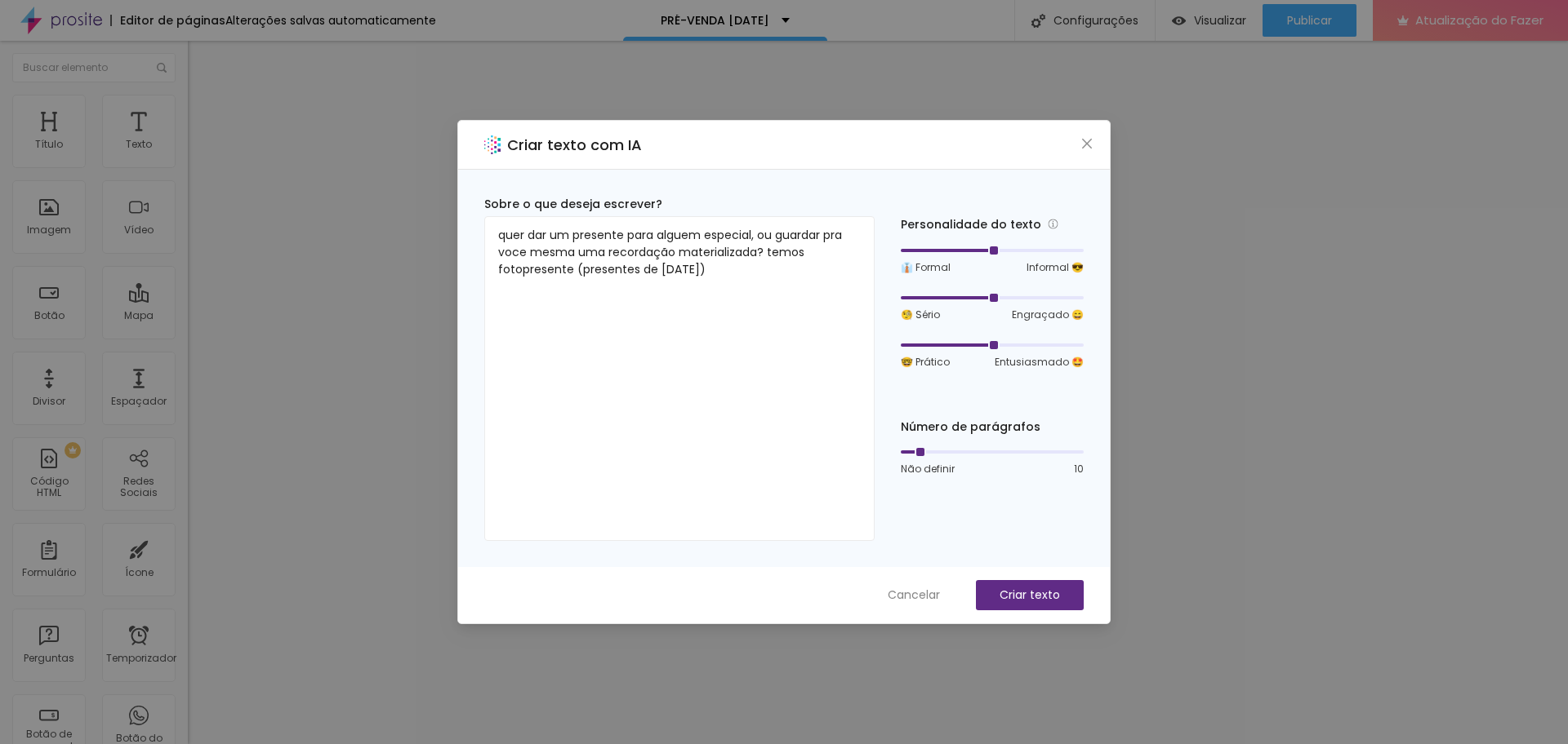
click at [1010, 250] on div at bounding box center [992, 250] width 183 height 3
click at [981, 252] on div at bounding box center [992, 250] width 183 height 9
drag, startPoint x: 969, startPoint y: 253, endPoint x: 944, endPoint y: 256, distance: 25.2
click at [944, 256] on div "👔 Formal Informal 😎" at bounding box center [992, 260] width 183 height 31
click at [632, 261] on textarea "quer dar um presente para alguem especial, ou guardar pra voce mesma uma record…" at bounding box center [680, 378] width 391 height 325
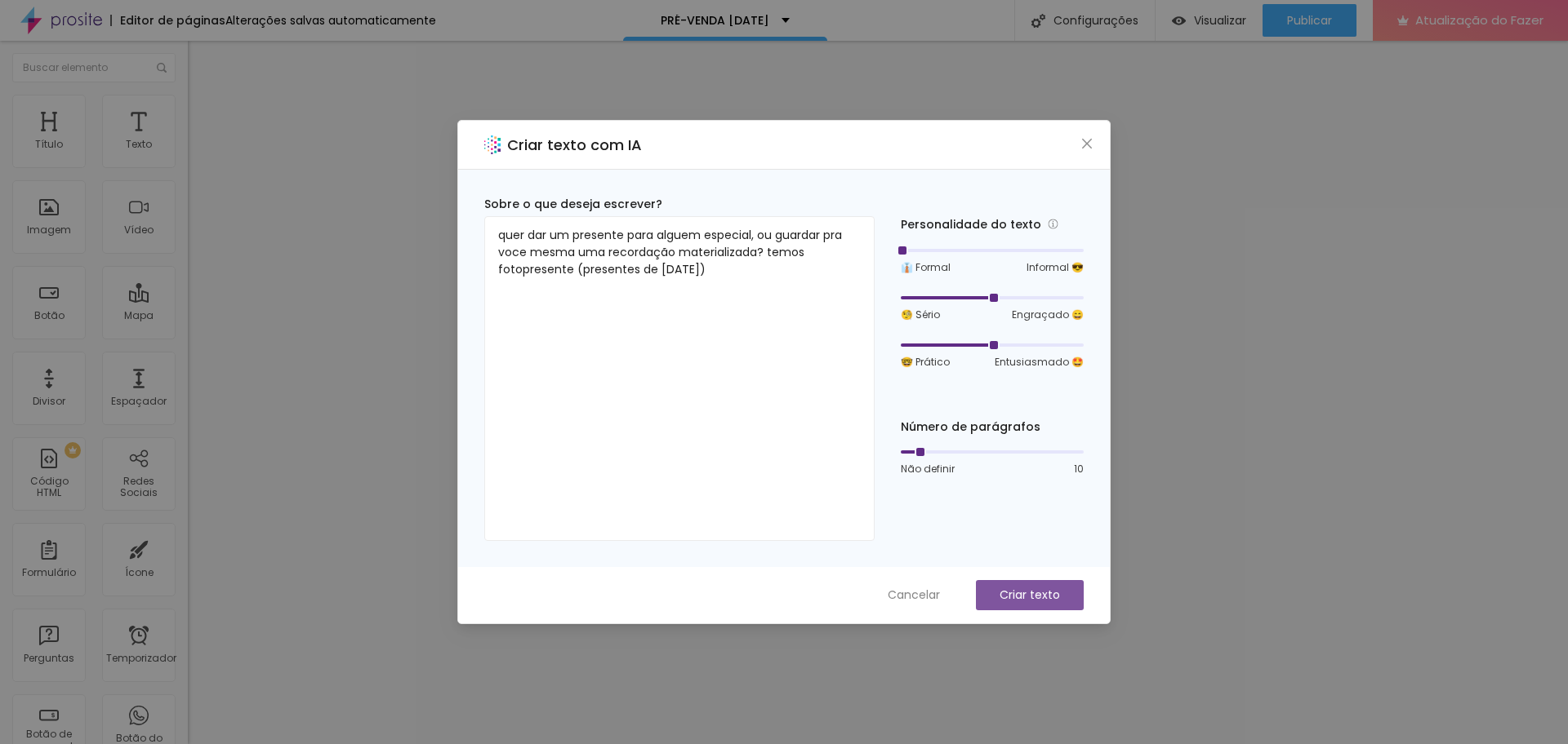
click at [1029, 593] on font "Criar texto" at bounding box center [1030, 594] width 61 height 16
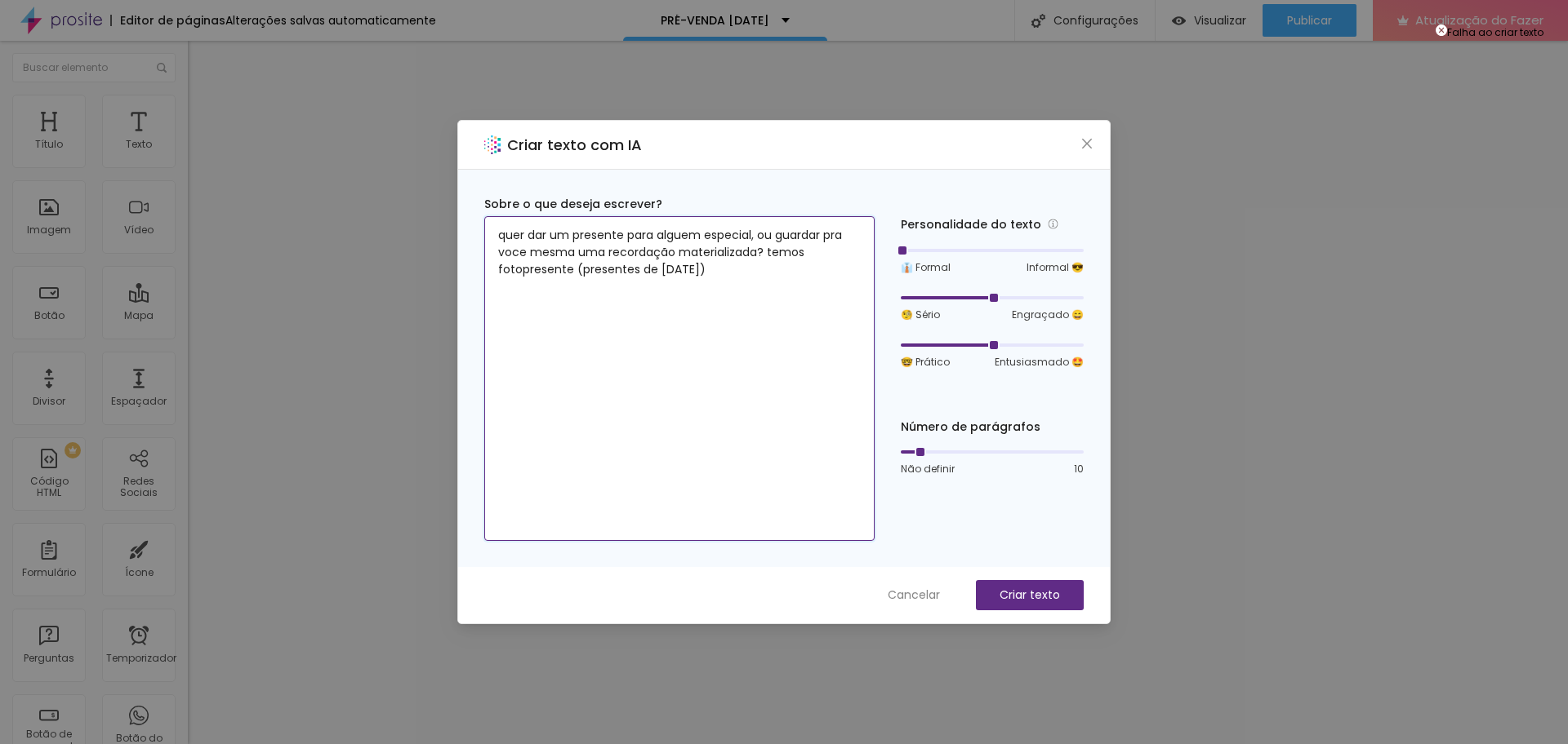
click at [806, 358] on textarea "quer dar um presente para alguem especial, ou guardar pra voce mesma uma record…" at bounding box center [680, 378] width 391 height 325
drag, startPoint x: 721, startPoint y: 280, endPoint x: 435, endPoint y: 210, distance: 294.4
click at [435, 210] on div "Criar texto com IA Sobre o que deseja escrever? quer dar um presente para algue…" at bounding box center [784, 372] width 1568 height 744
click at [1089, 143] on icon "fechar" at bounding box center [1086, 144] width 13 height 13
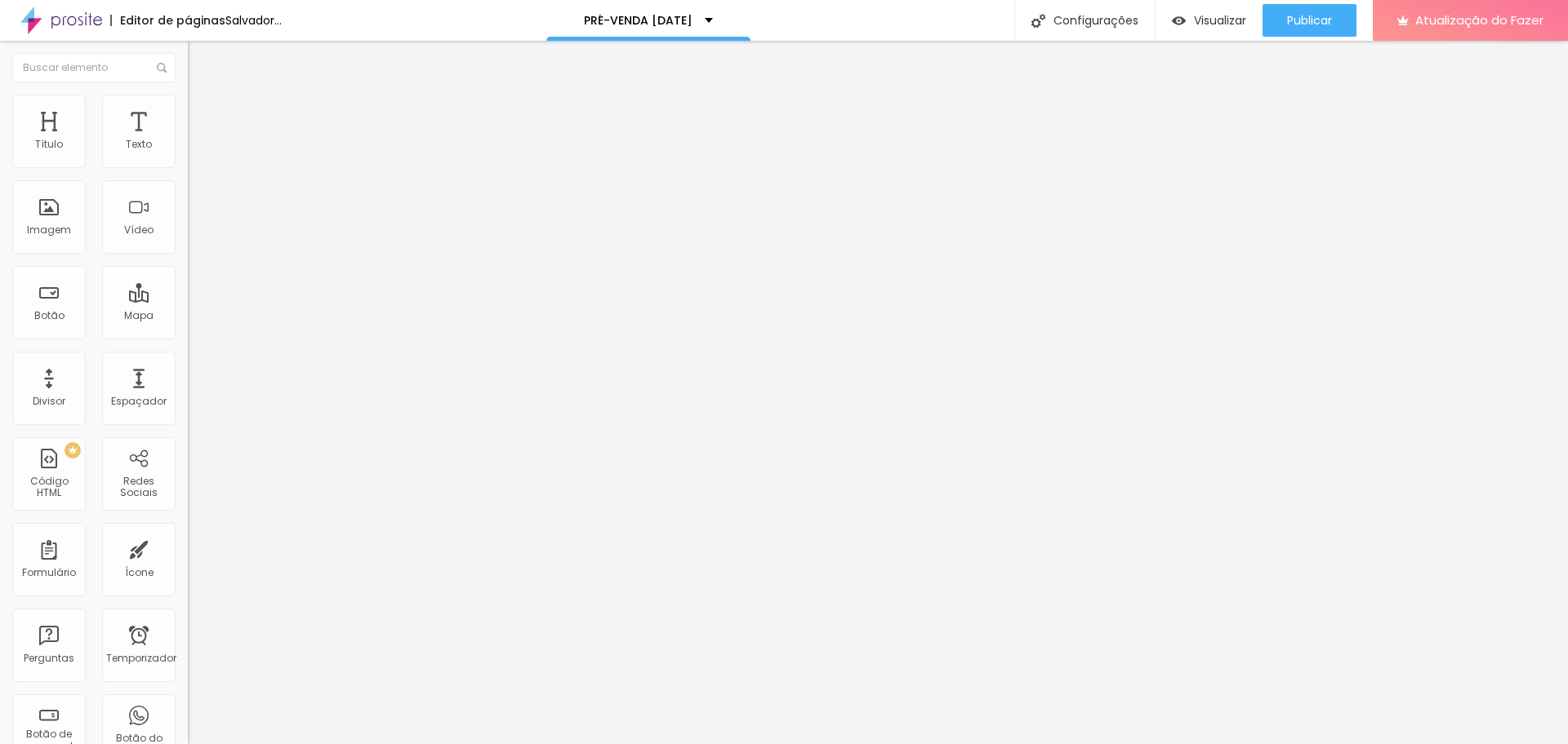
click at [194, 152] on icon "button" at bounding box center [199, 147] width 9 height 9
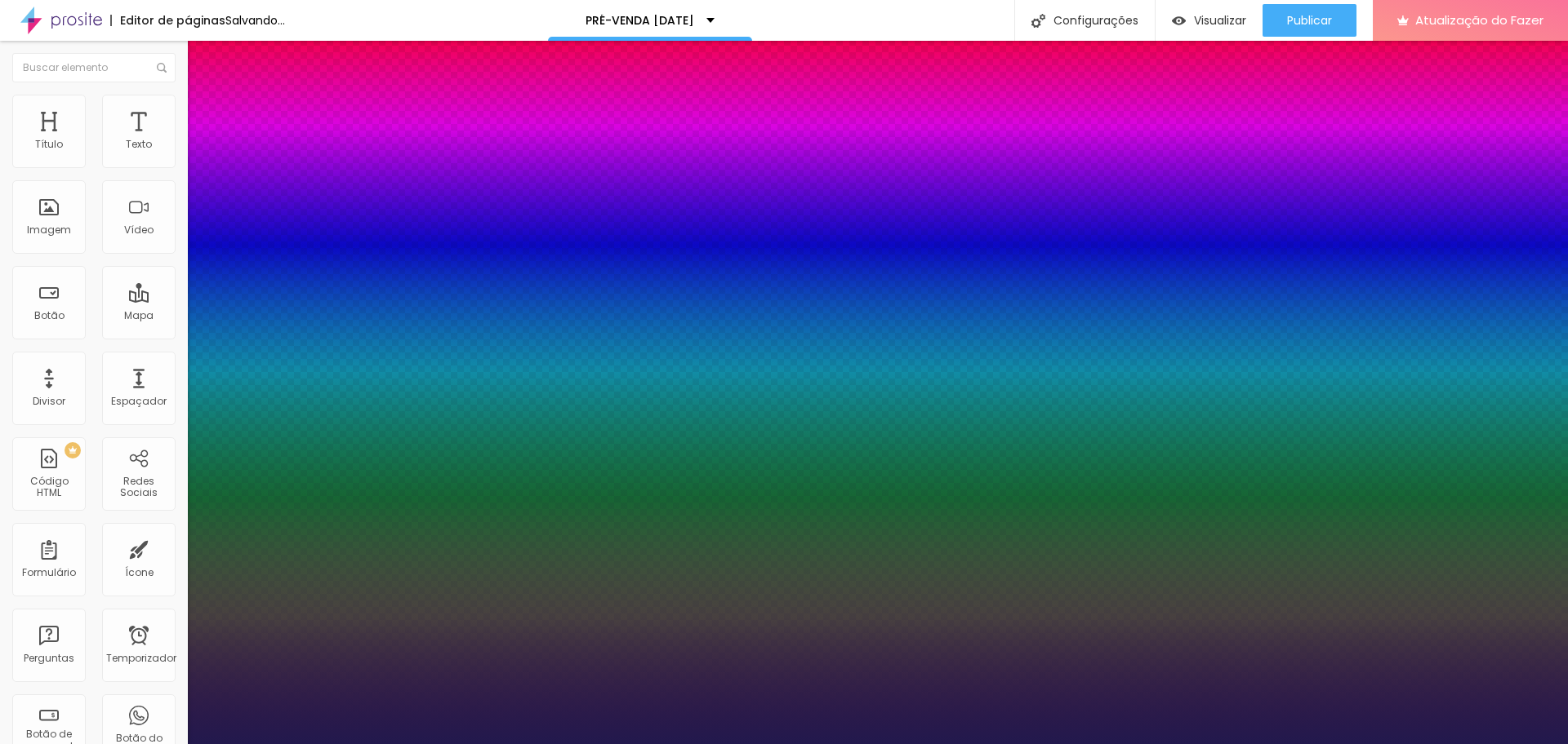
type input "1"
type input "18"
type input "1"
type input "19"
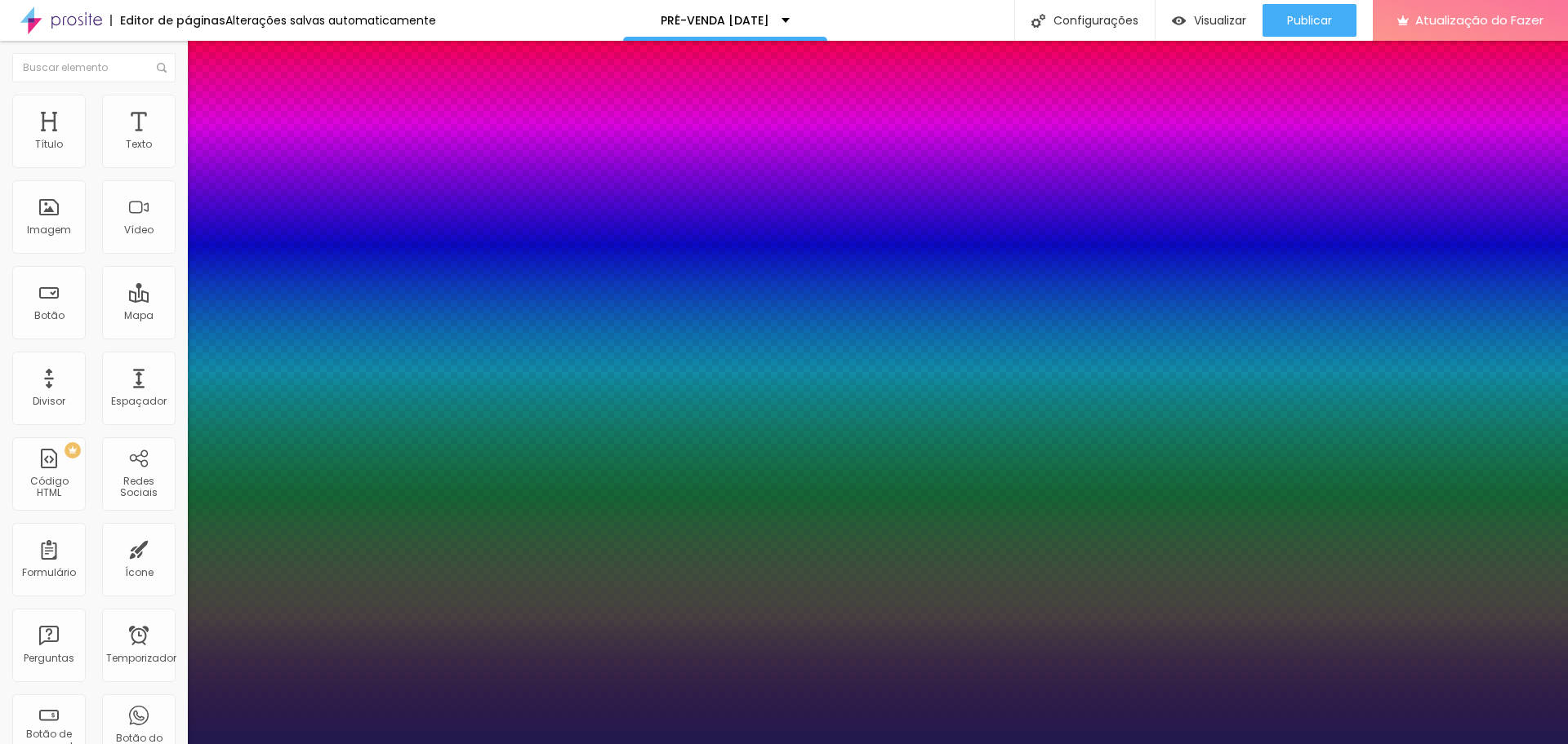
type input "19"
type input "1"
type input "22"
type input "1"
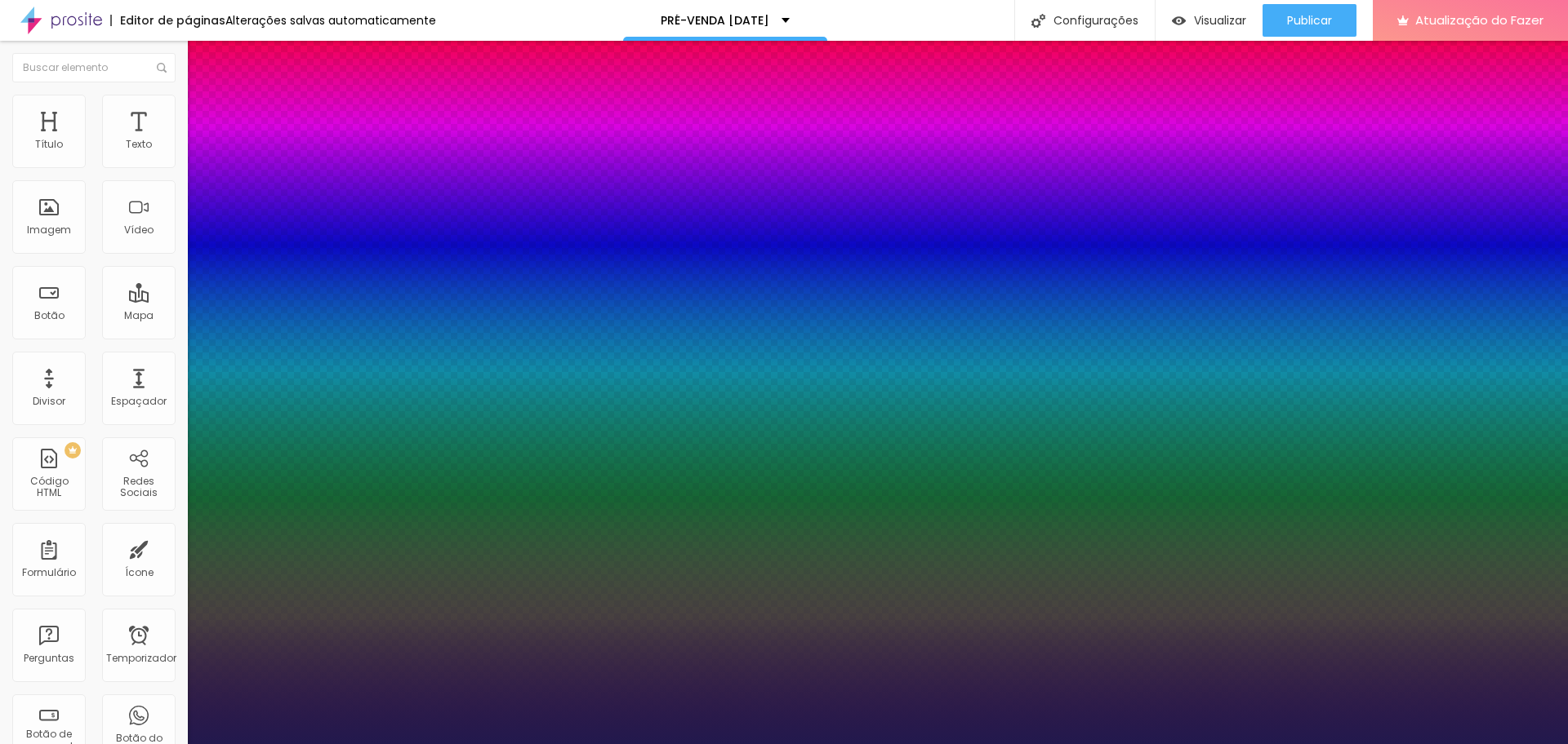
type input "22"
type input "1"
click at [1198, 744] on div at bounding box center [784, 744] width 1568 height 0
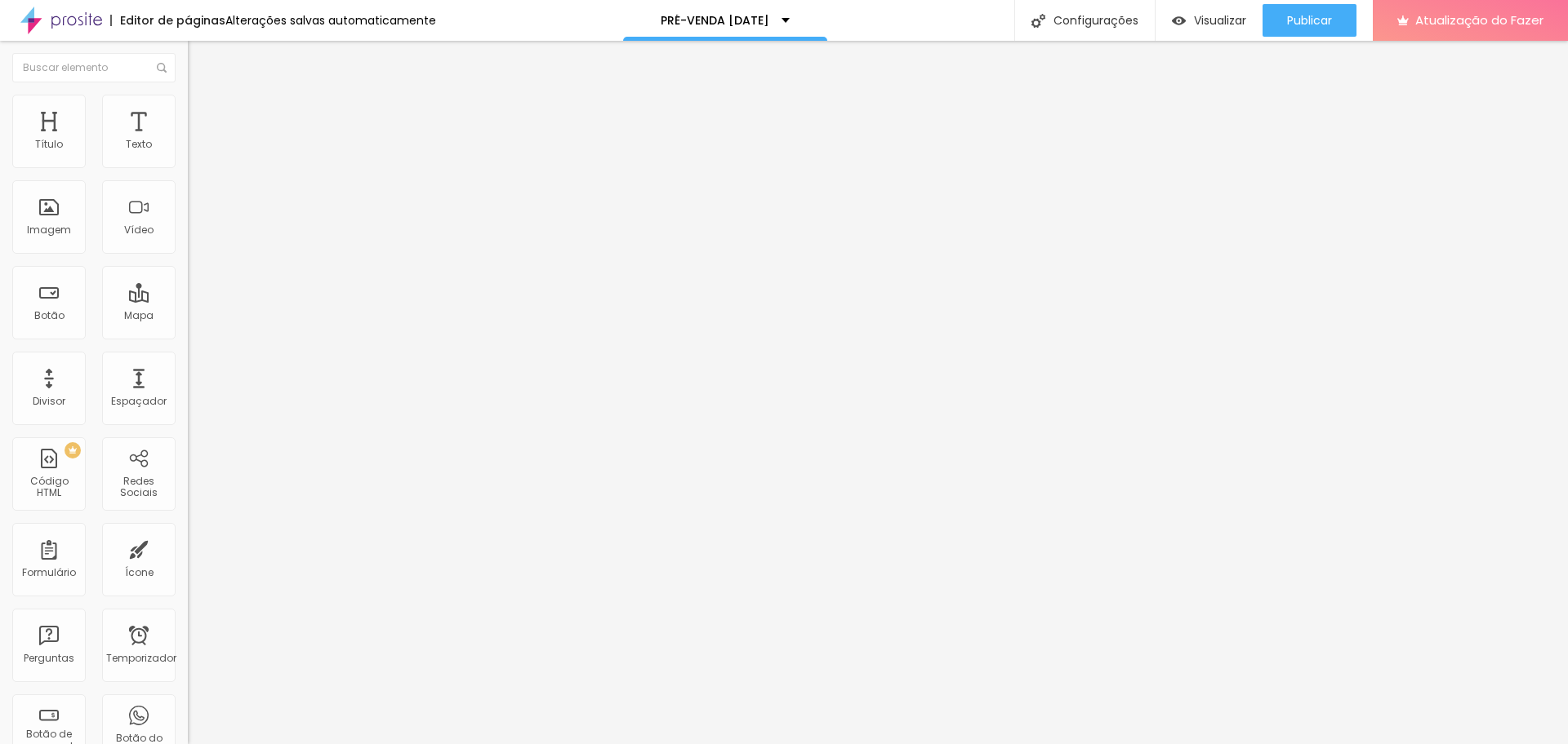
click at [188, 67] on button "Editar nulo" at bounding box center [282, 60] width 188 height 38
click at [208, 150] on font "Ícone de trocarte" at bounding box center [250, 143] width 85 height 14
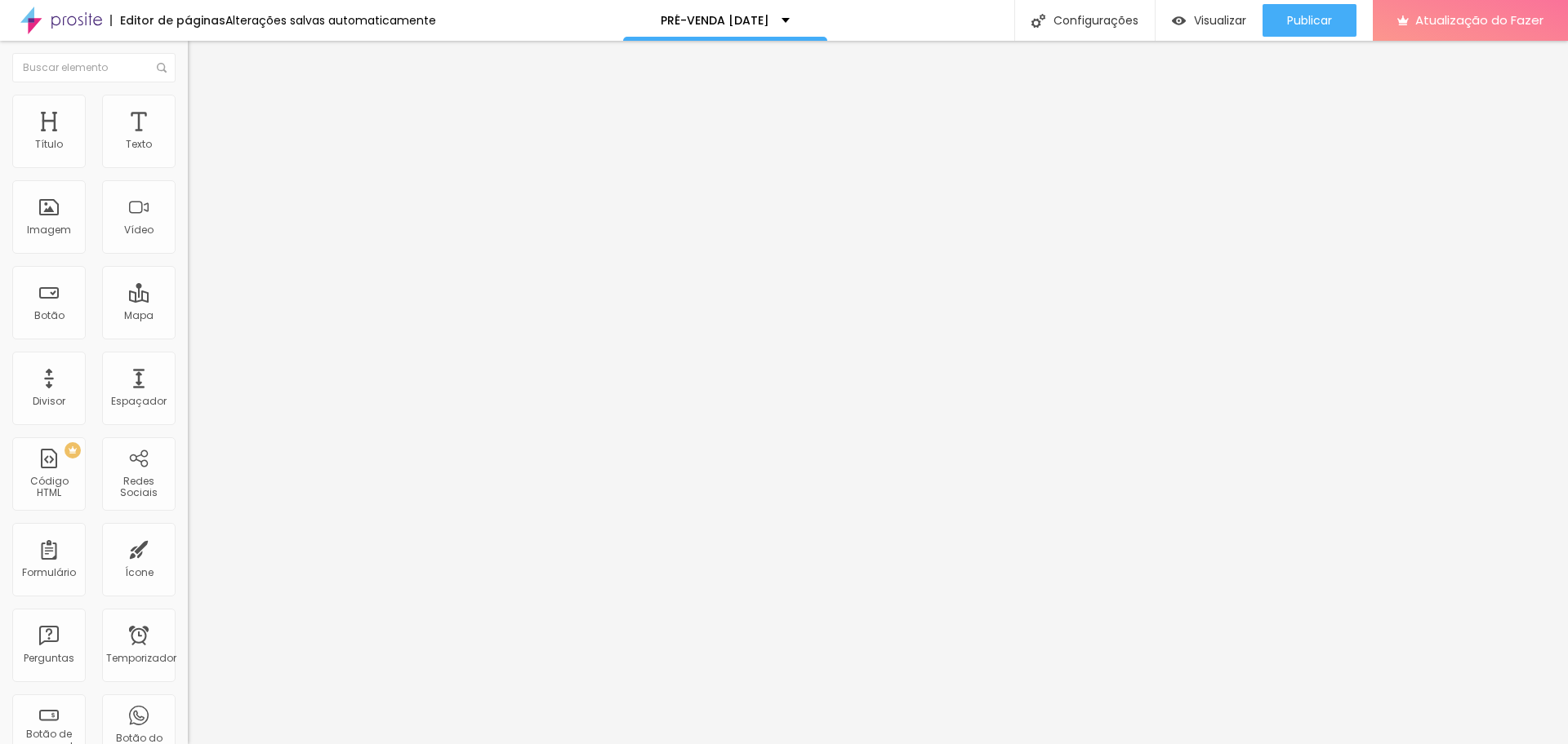
type input "mão"
click at [1311, 10] on div "Publicar" at bounding box center [1308, 20] width 45 height 32
click at [1213, 13] on font "Visualizar" at bounding box center [1205, 20] width 52 height 16
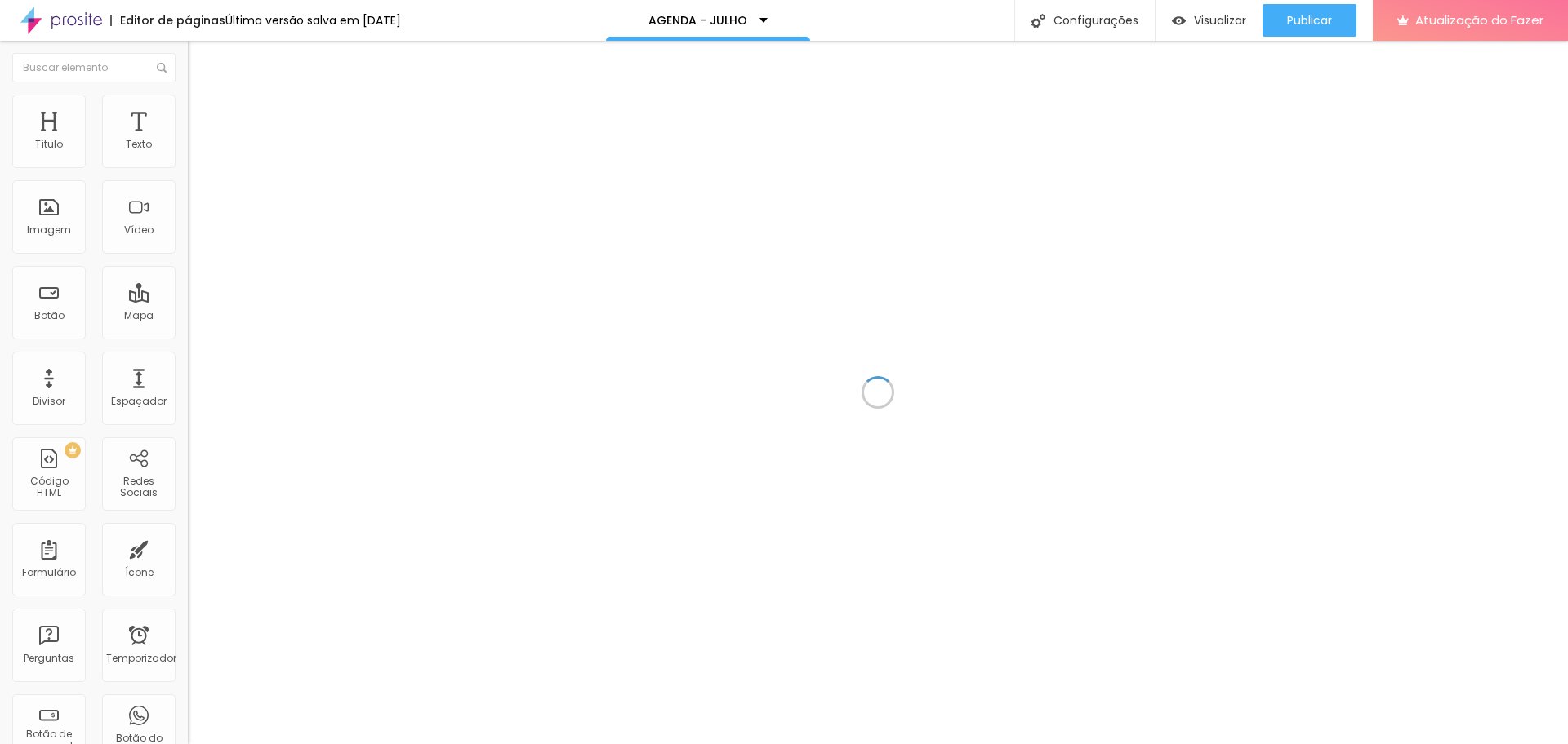
click at [665, 436] on div at bounding box center [878, 392] width 1380 height 703
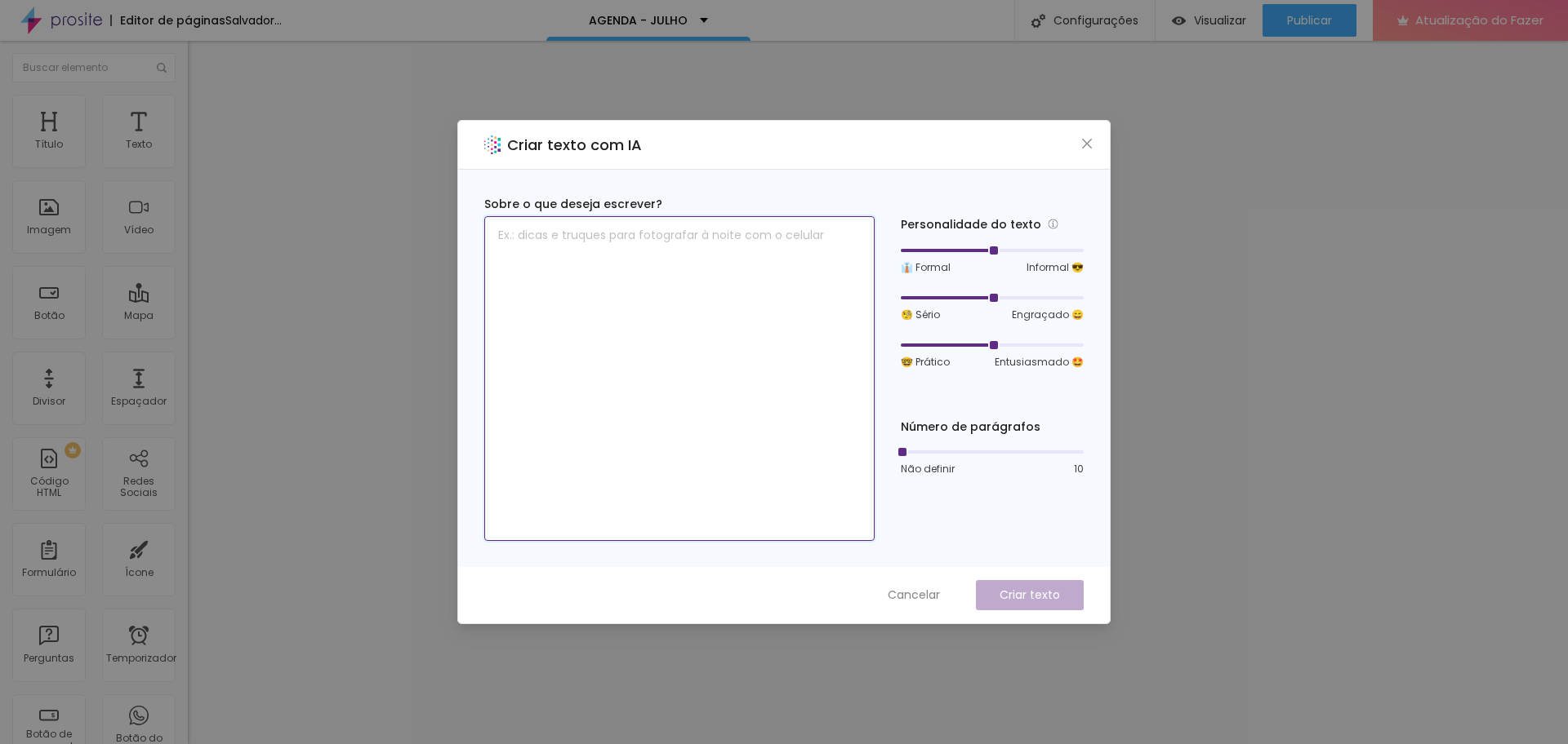
drag, startPoint x: 681, startPoint y: 342, endPoint x: 780, endPoint y: 300, distance: 107.5
click at [681, 339] on textarea at bounding box center [680, 378] width 391 height 325
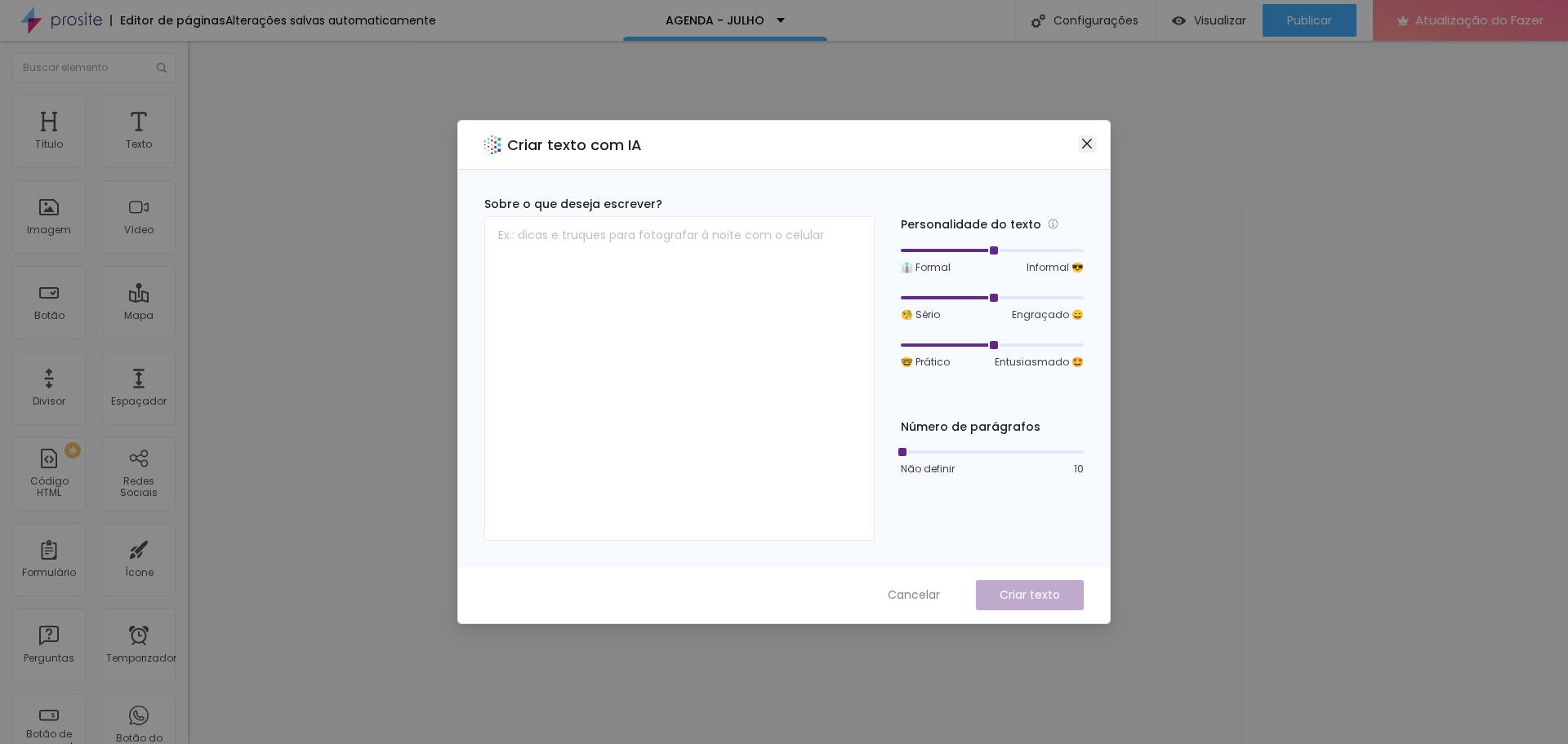
click at [1086, 138] on icon "fechar" at bounding box center [1086, 144] width 13 height 13
click at [715, 245] on textarea at bounding box center [680, 378] width 391 height 325
paste textarea "a DATA E HORÁRIO SÓ SERÃO CONFRMADAS APOS A CONFIRMAÇAO DO PAGAMENTO"
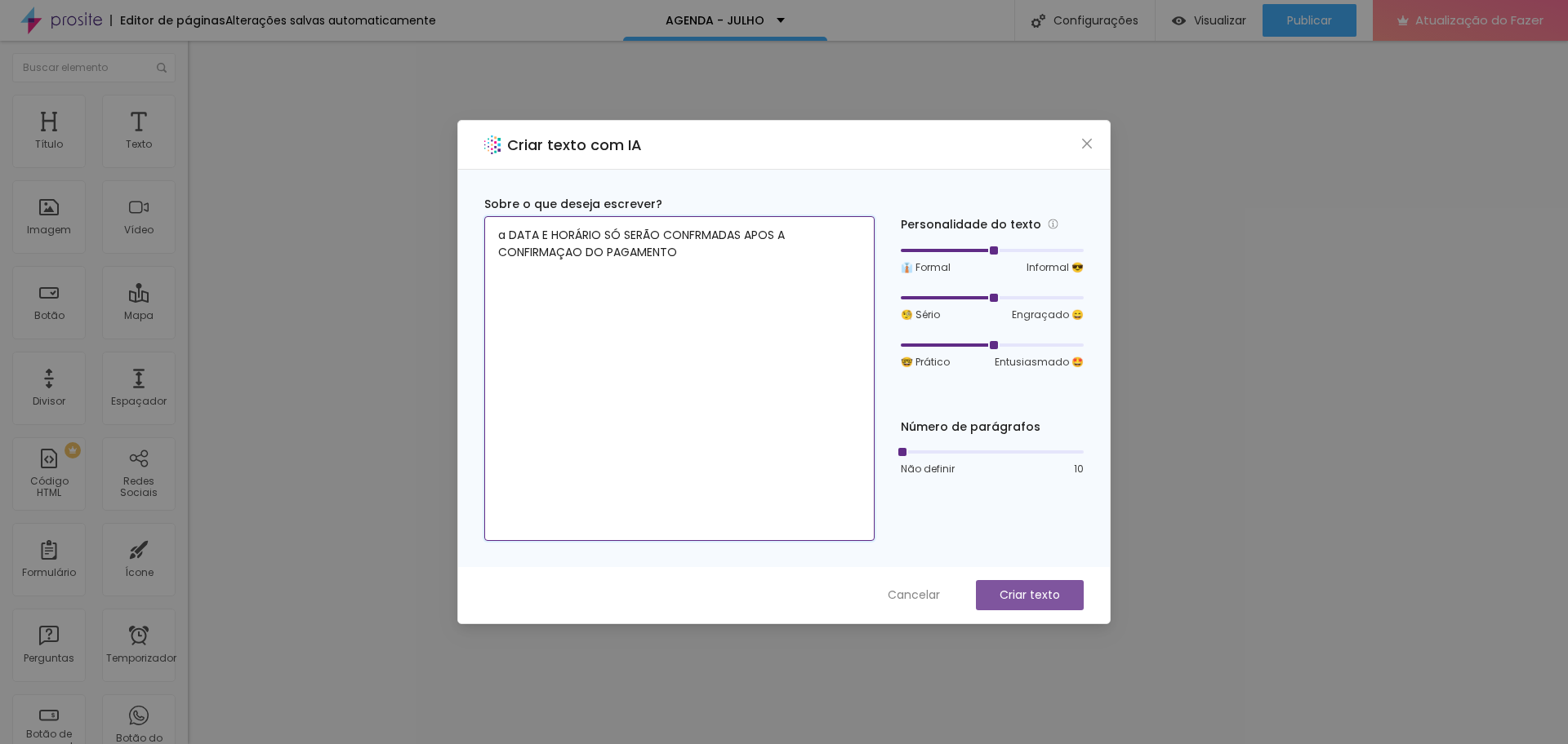
type textarea "a DATA E HORÁRIO SÓ SERÃO CONFRMADAS APOS A CONFIRMAÇAO DO PAGAMENTO"
click at [1027, 588] on font "Criar texto" at bounding box center [1030, 594] width 61 height 16
click at [1025, 588] on font "Criar texto" at bounding box center [1030, 594] width 61 height 16
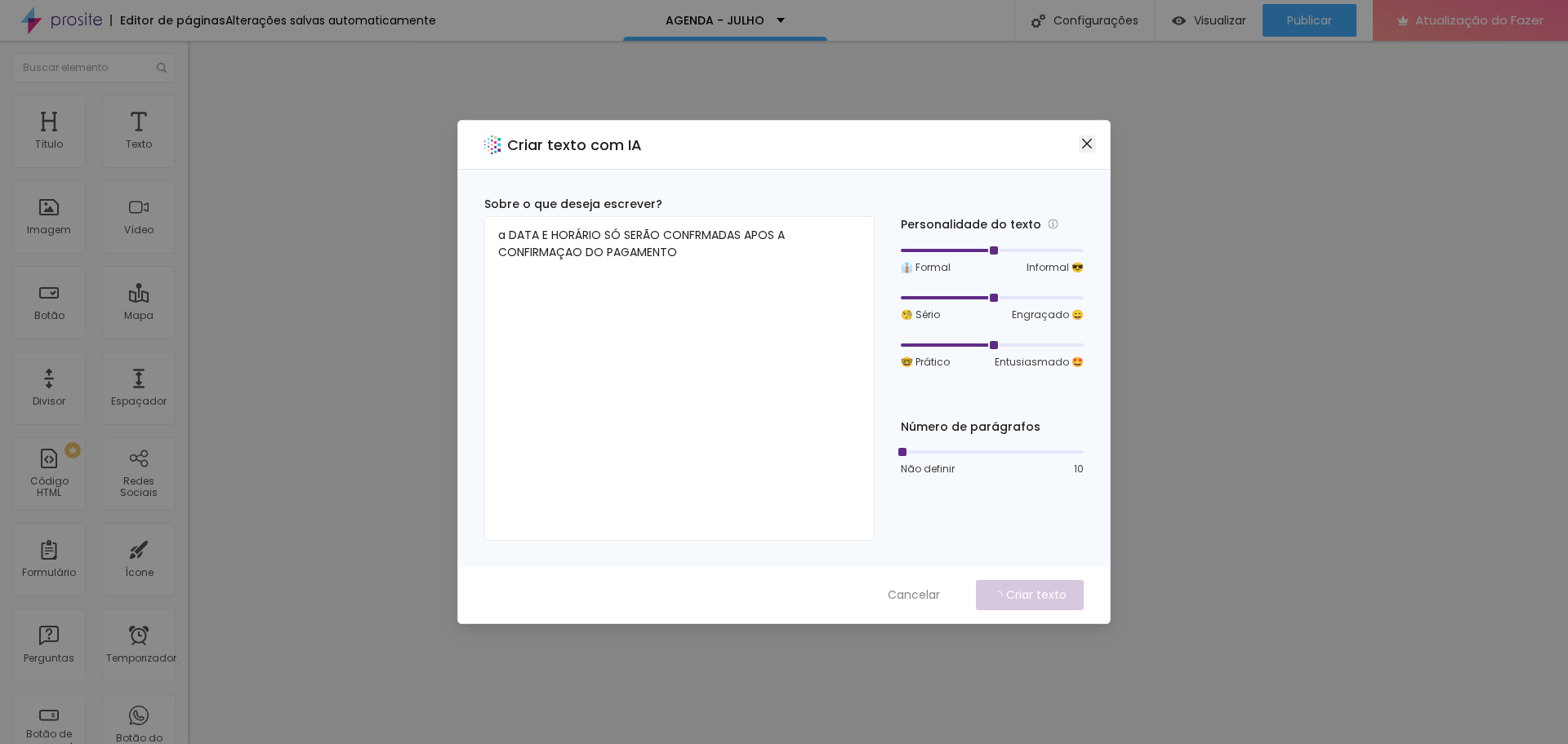
click at [1090, 143] on icon "fechar" at bounding box center [1086, 144] width 13 height 13
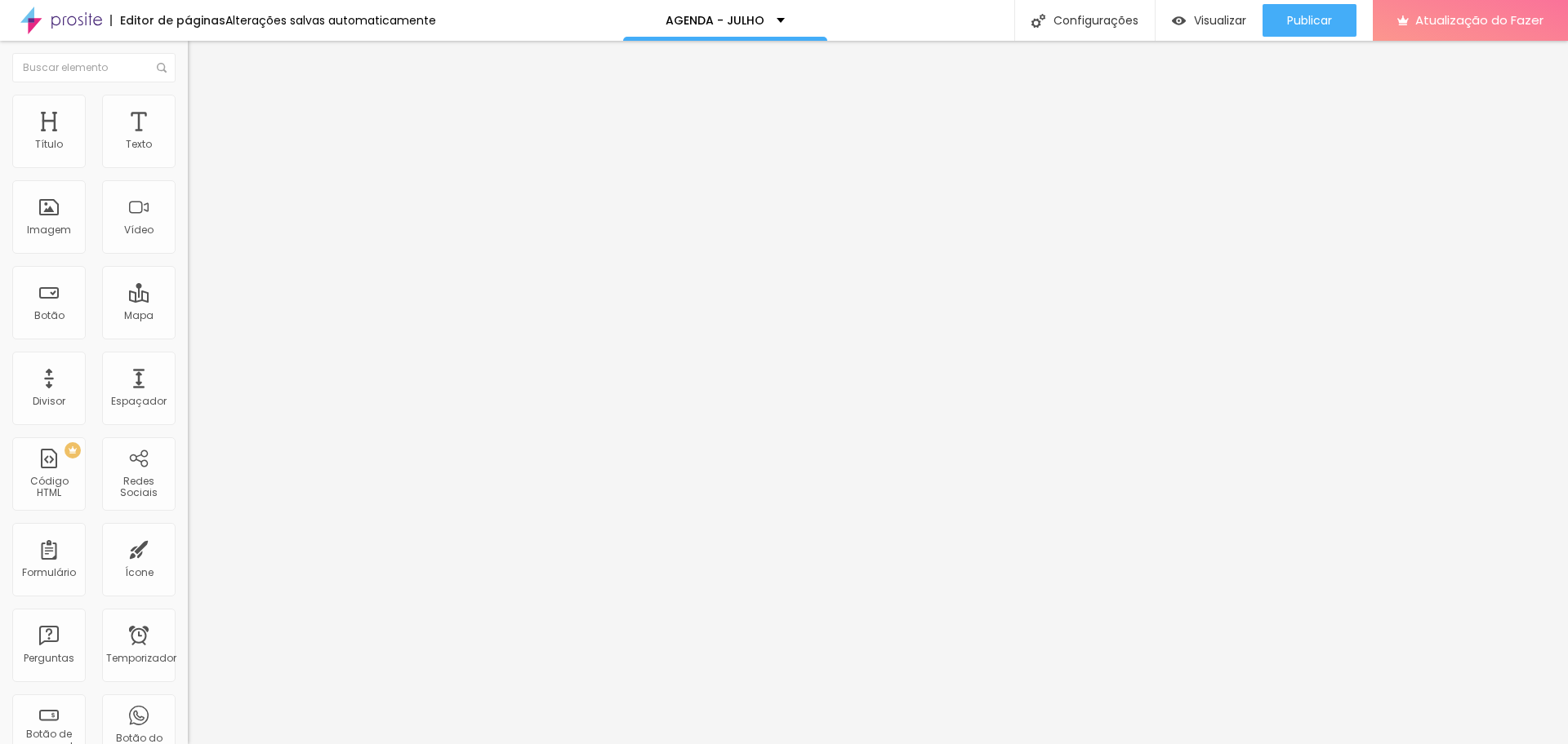
click at [188, 156] on button "button" at bounding box center [199, 148] width 23 height 17
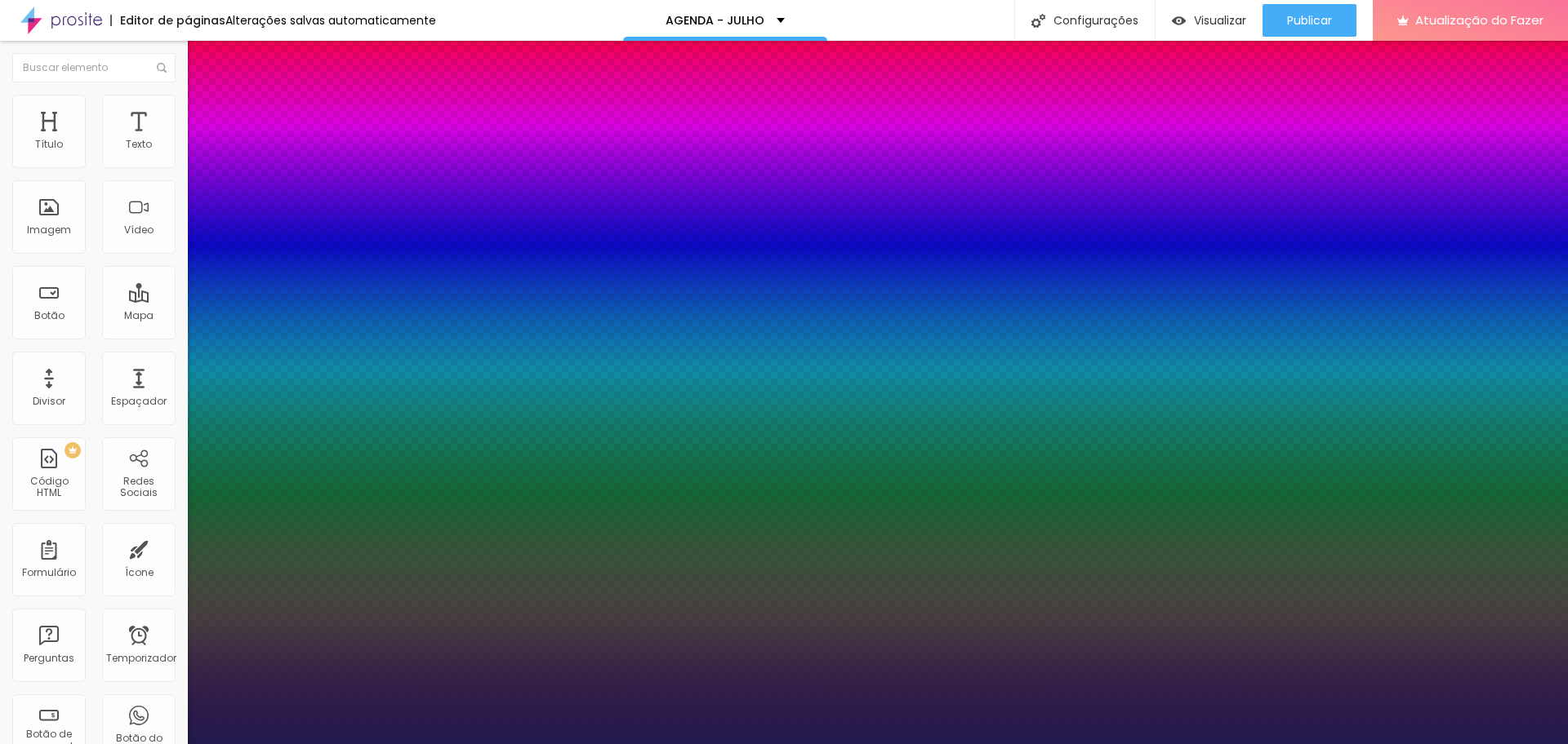
type input "1"
type input "22"
type input "1"
type input "24"
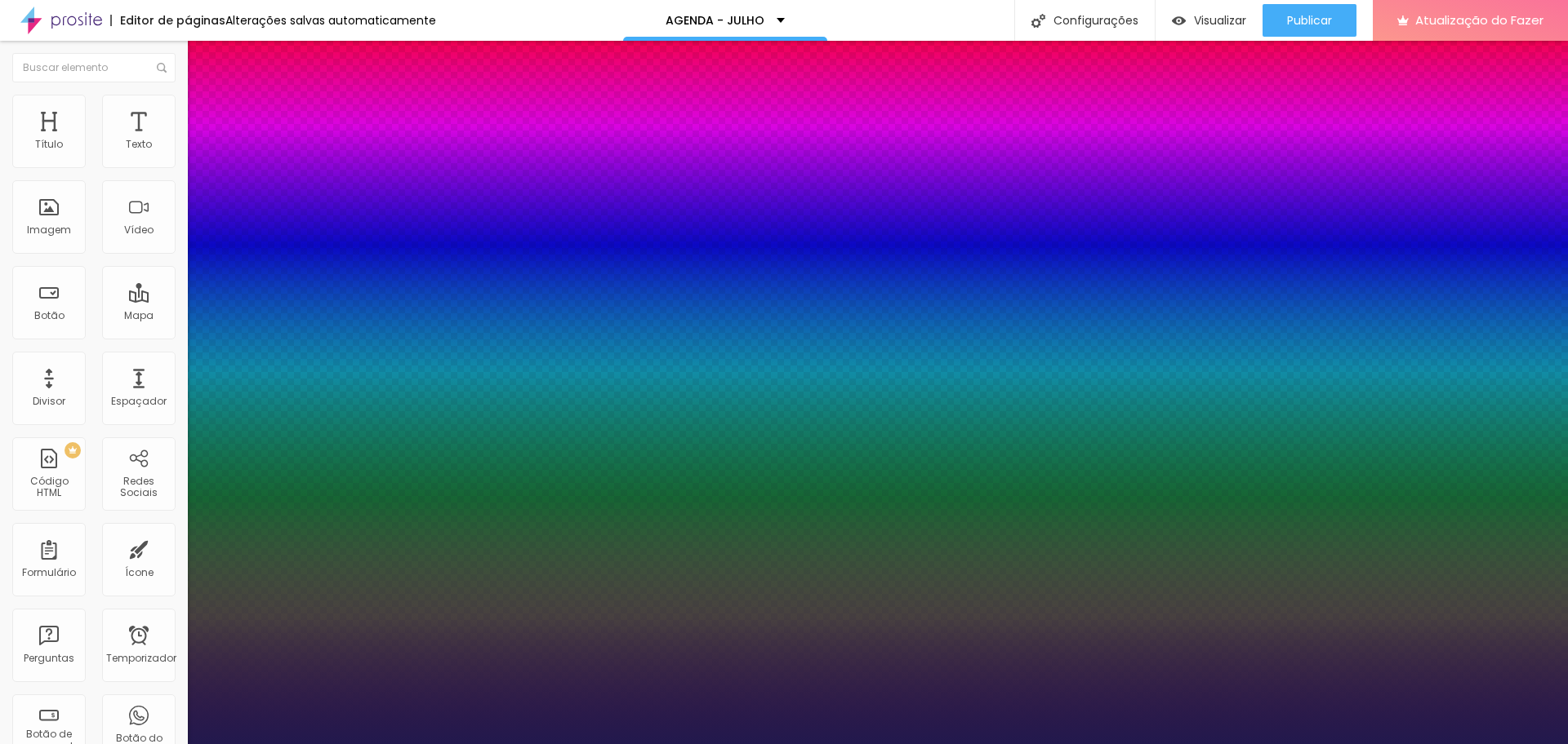
type input "24"
type input "1"
type input "27"
type input "1"
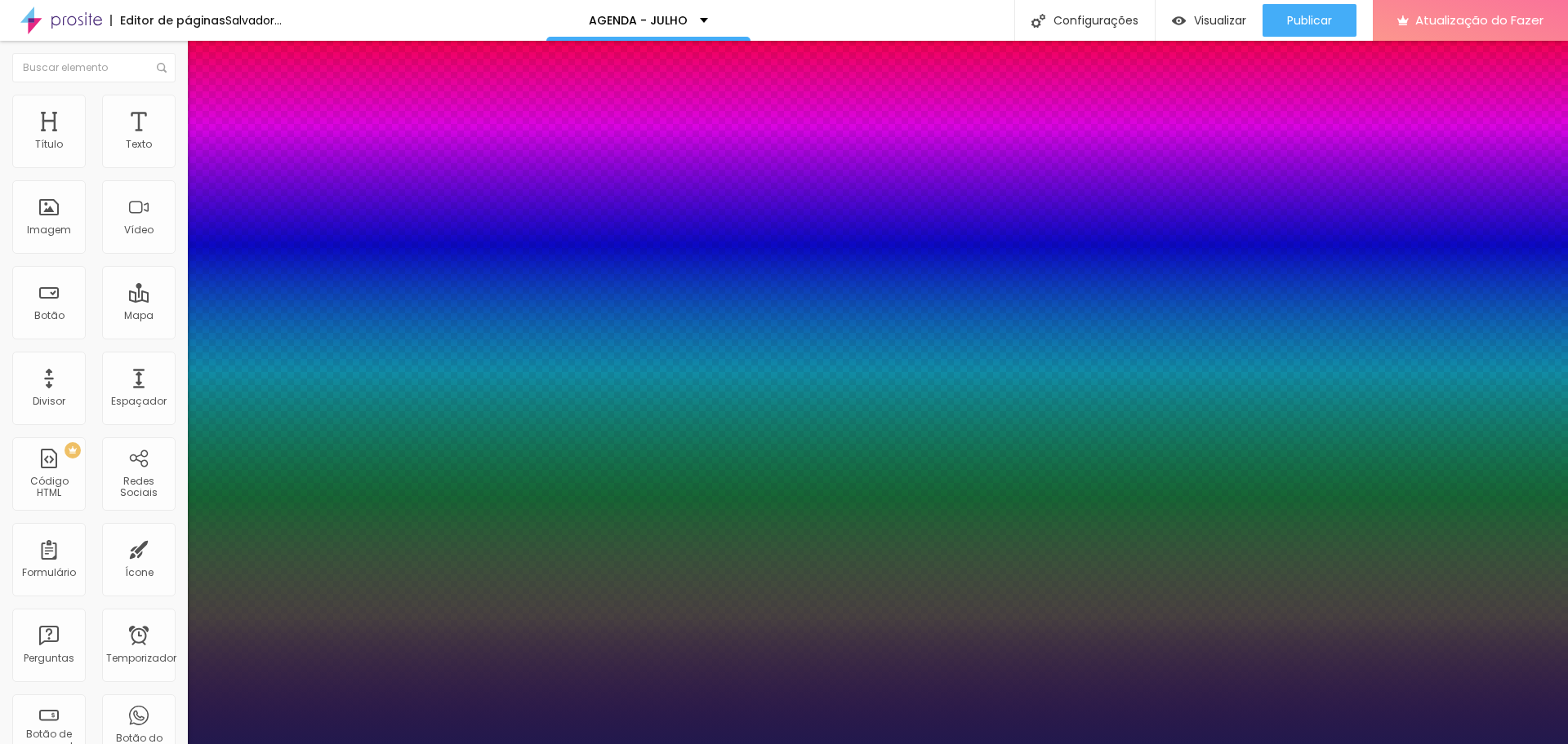
type input "33"
type input "1"
type input "34"
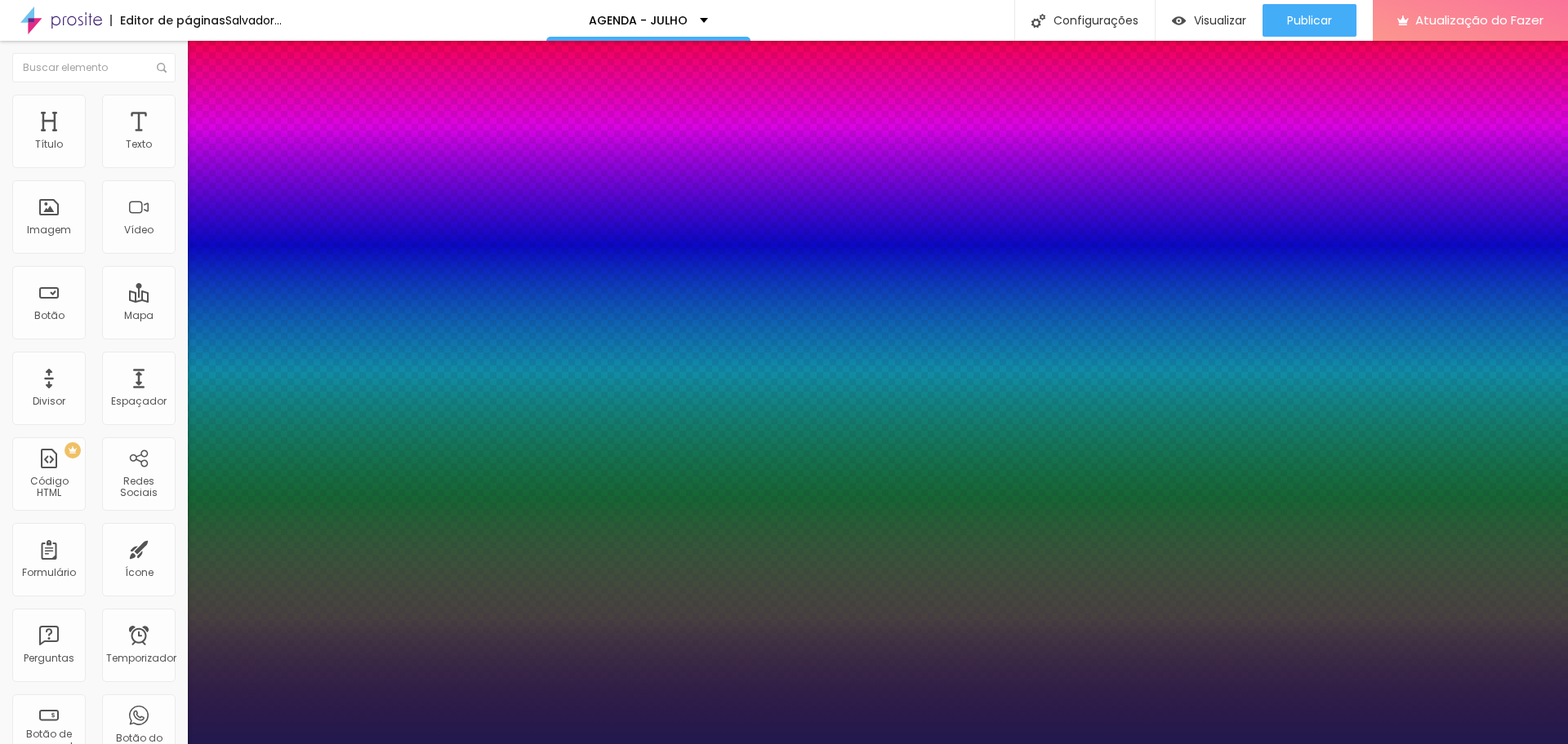
type input "1"
type input "31"
type input "1"
type input "27"
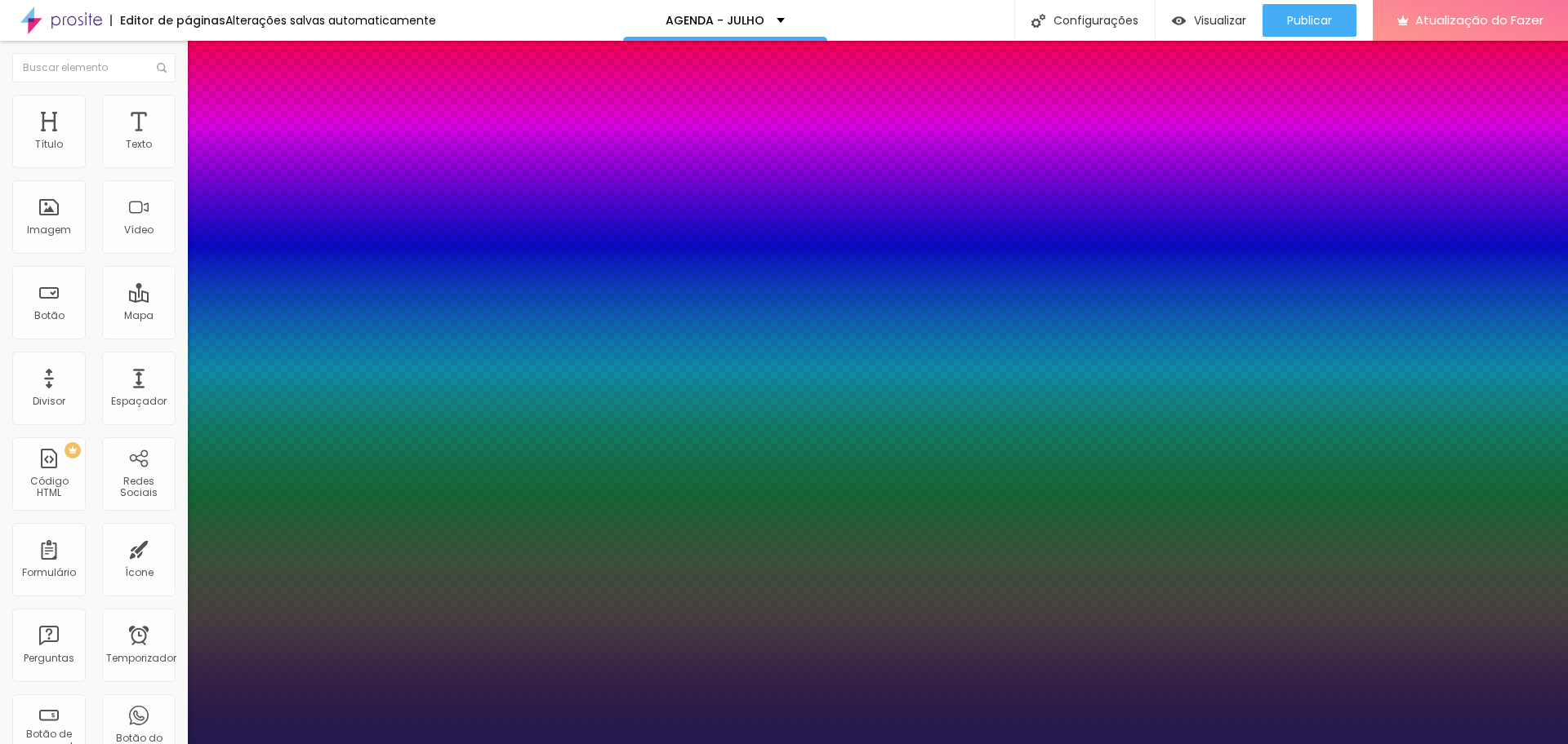
type input "27"
type input "1"
drag, startPoint x: 221, startPoint y: 277, endPoint x: 235, endPoint y: 277, distance: 14.0
type input "27"
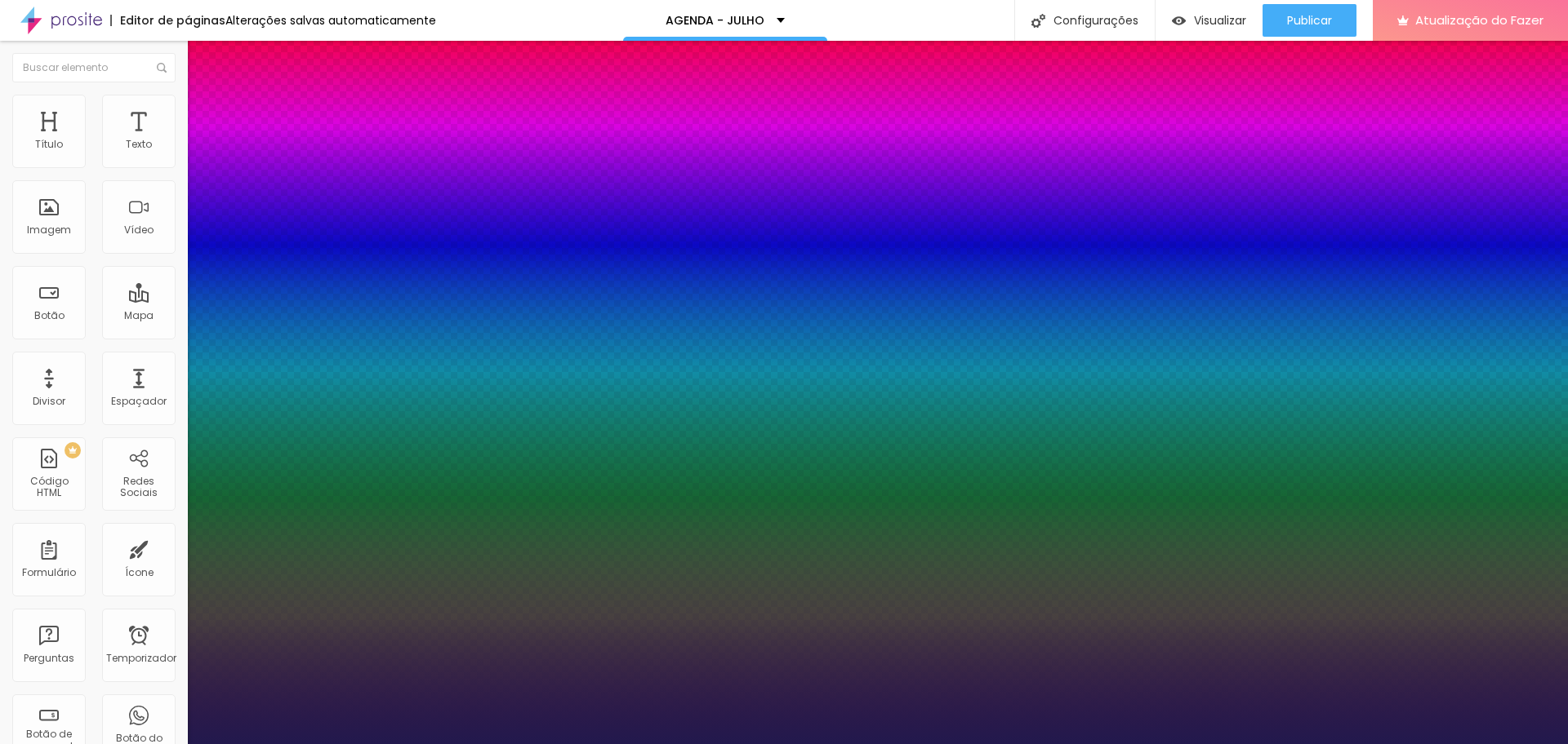
click at [914, 744] on div at bounding box center [784, 744] width 1568 height 0
